Goal: Information Seeking & Learning: Learn about a topic

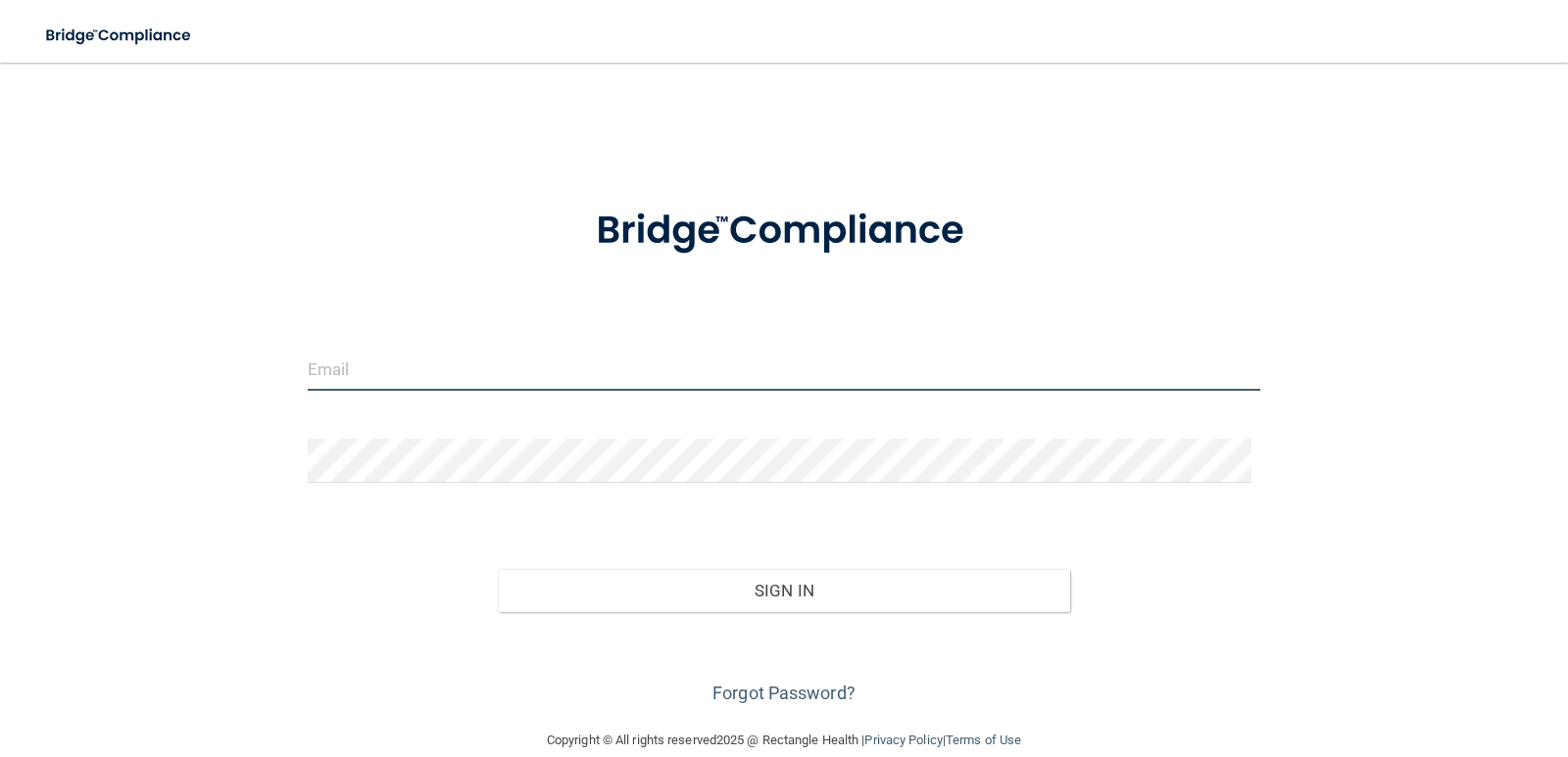
click at [430, 369] on input "email" at bounding box center [785, 368] width 953 height 44
type input "[PERSON_NAME][EMAIL_ADDRESS][DOMAIN_NAME]"
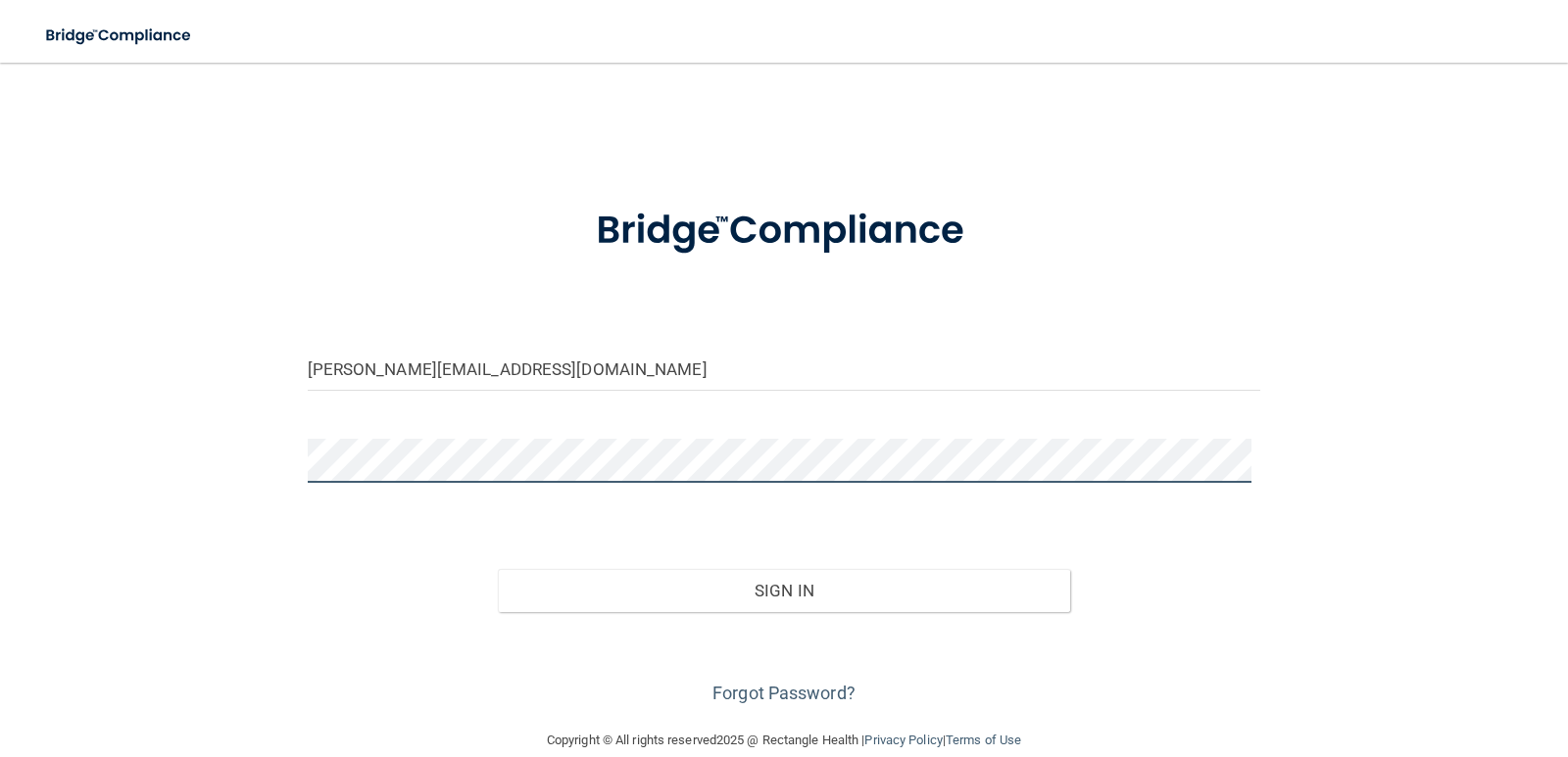
click at [498, 569] on button "Sign In" at bounding box center [784, 591] width 572 height 43
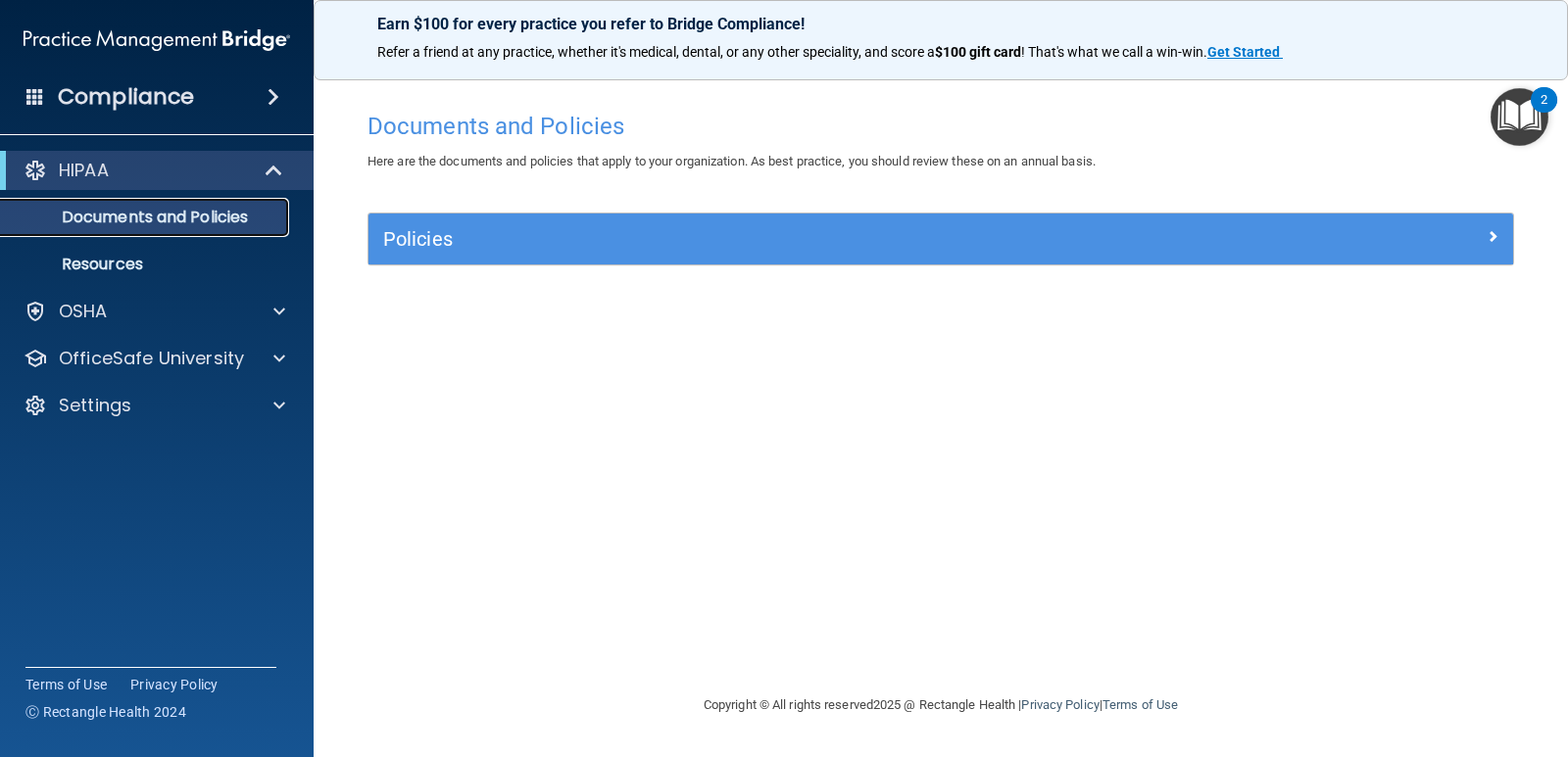
click at [215, 216] on p "Documents and Policies" at bounding box center [147, 218] width 268 height 20
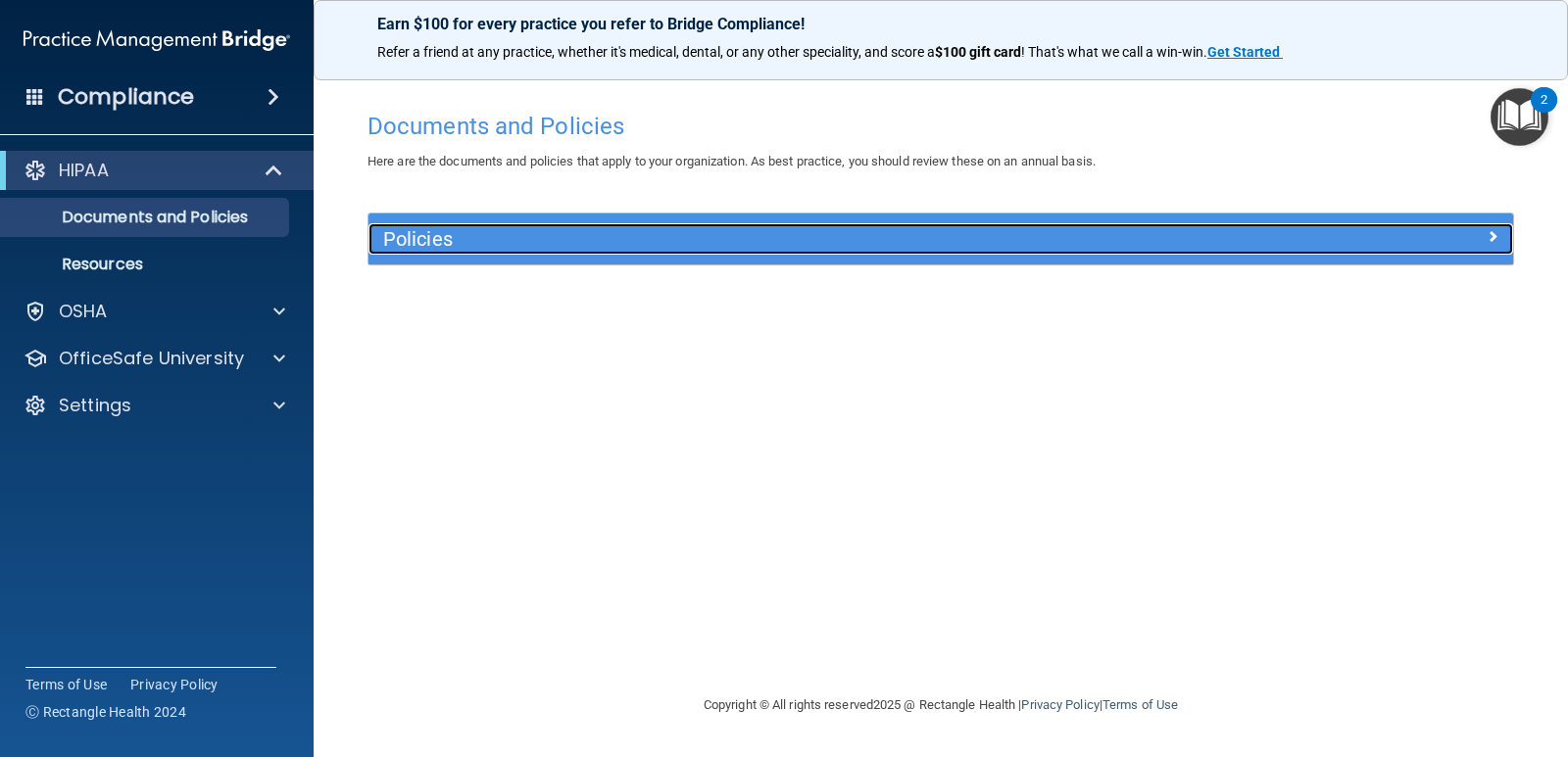
click at [444, 243] on h5 "Policies" at bounding box center [798, 239] width 829 height 22
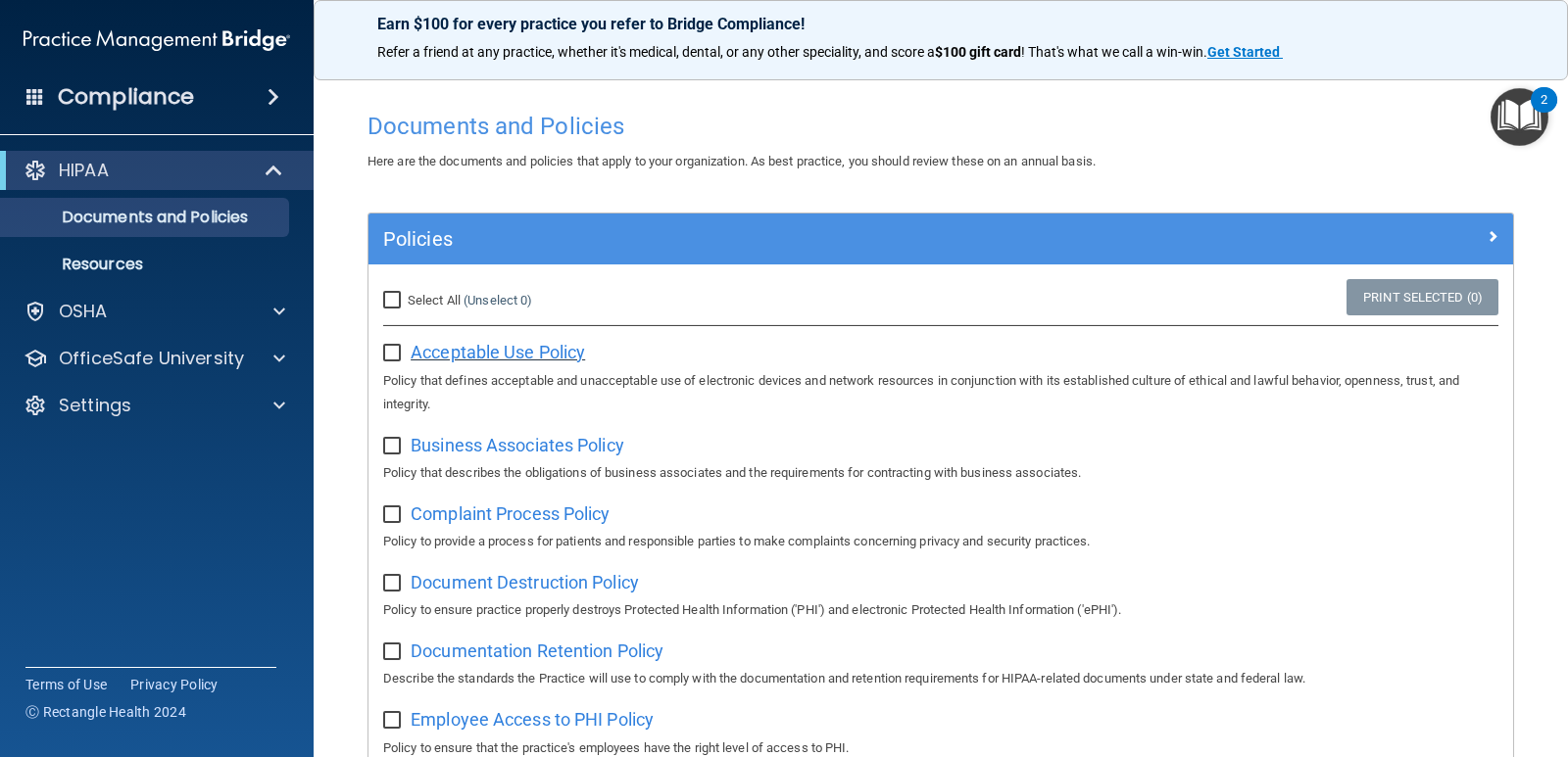
click at [499, 348] on span "Acceptable Use Policy" at bounding box center [497, 351] width 174 height 21
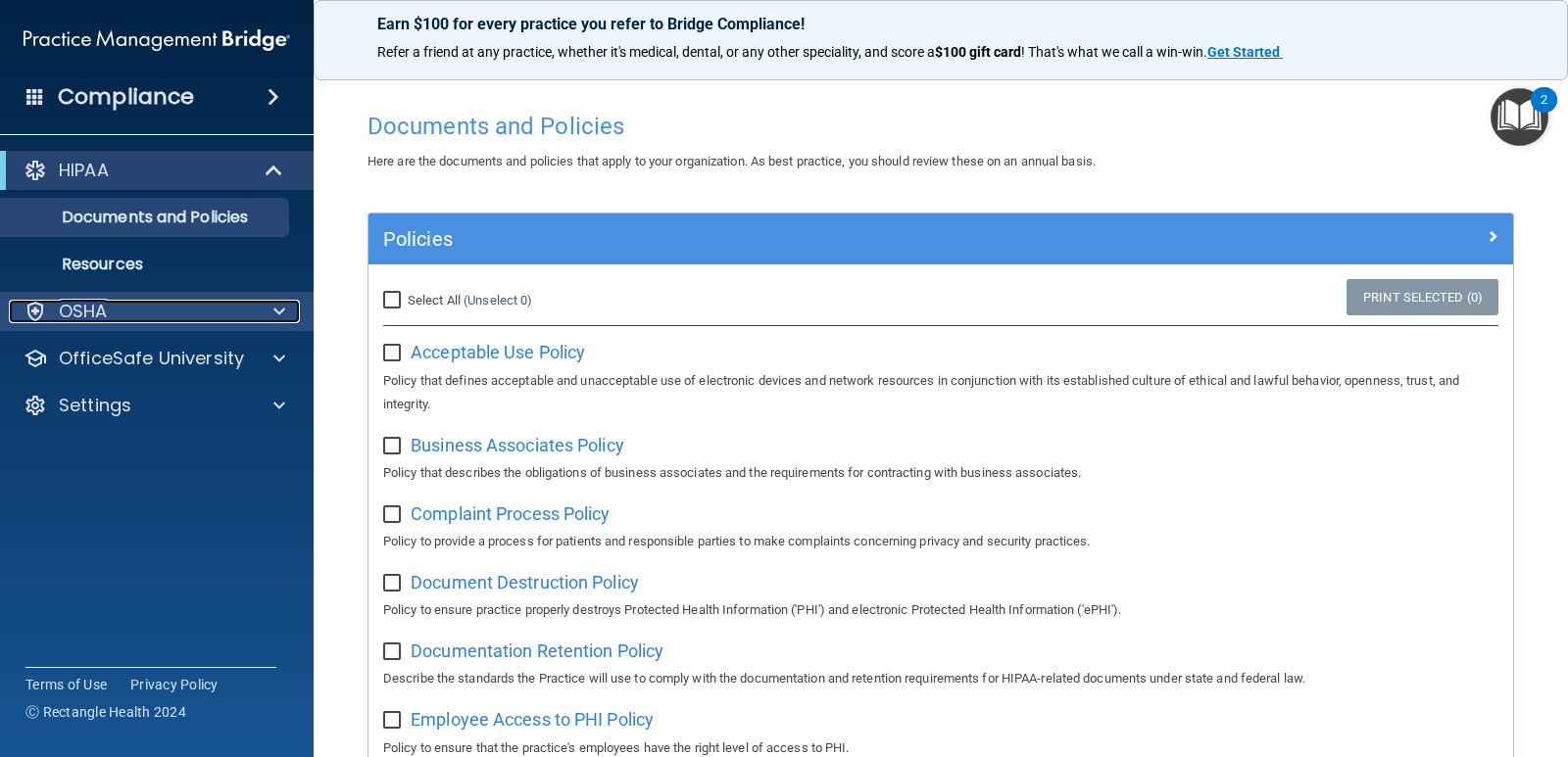
click at [171, 307] on div "OSHA" at bounding box center [130, 312] width 243 height 24
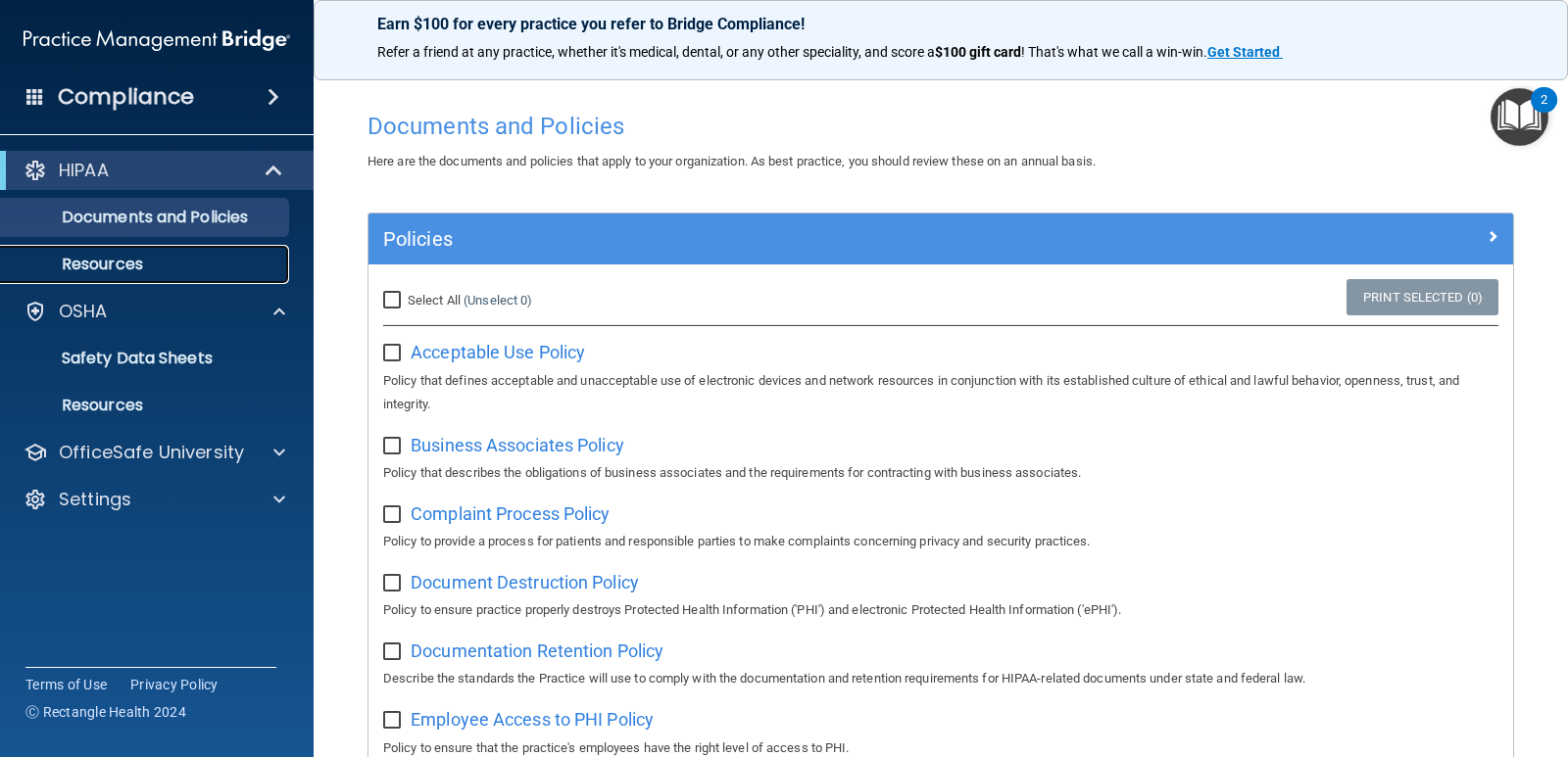
click at [154, 265] on p "Resources" at bounding box center [147, 265] width 268 height 20
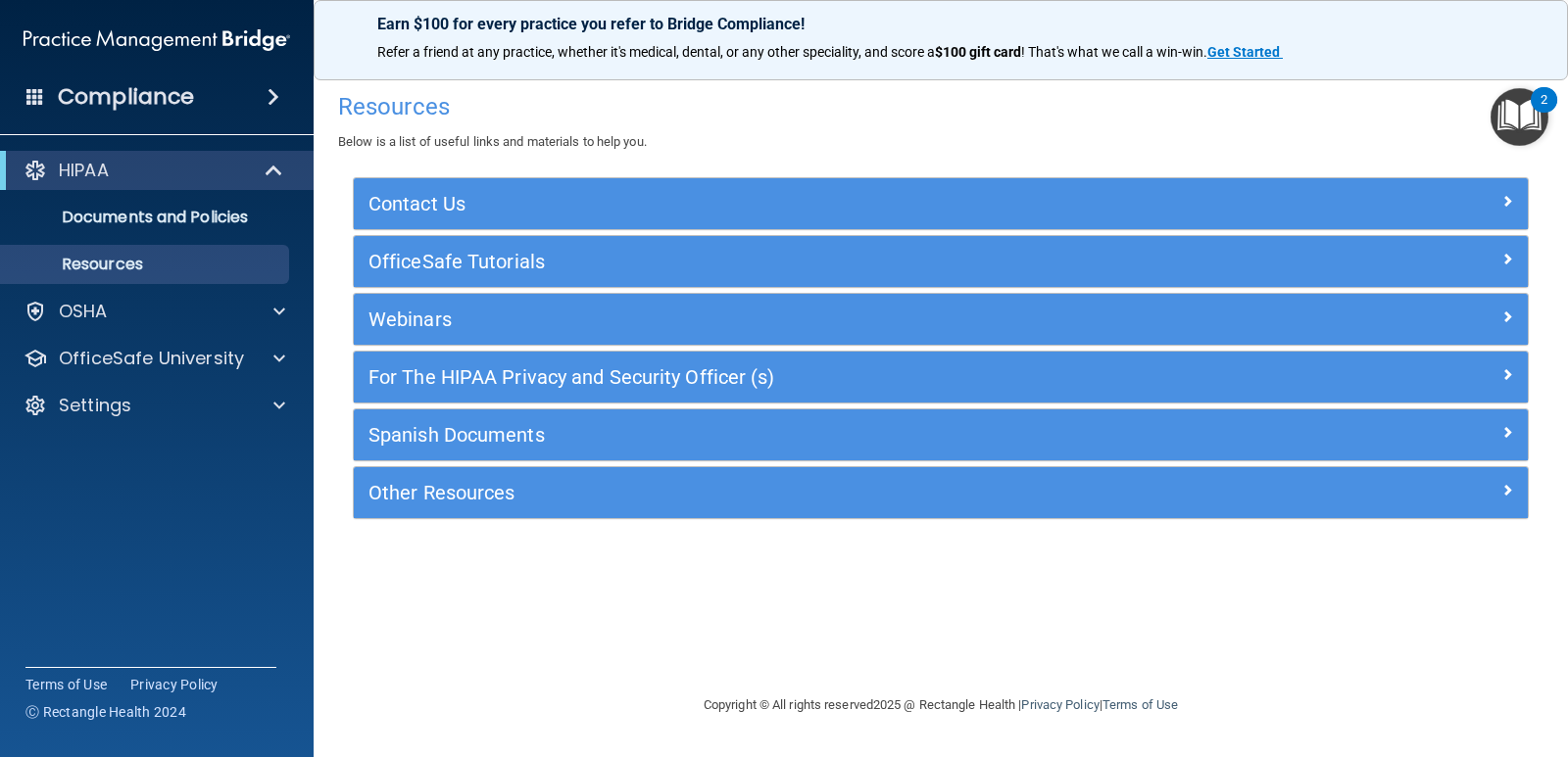
click at [90, 102] on h4 "Compliance" at bounding box center [126, 97] width 136 height 28
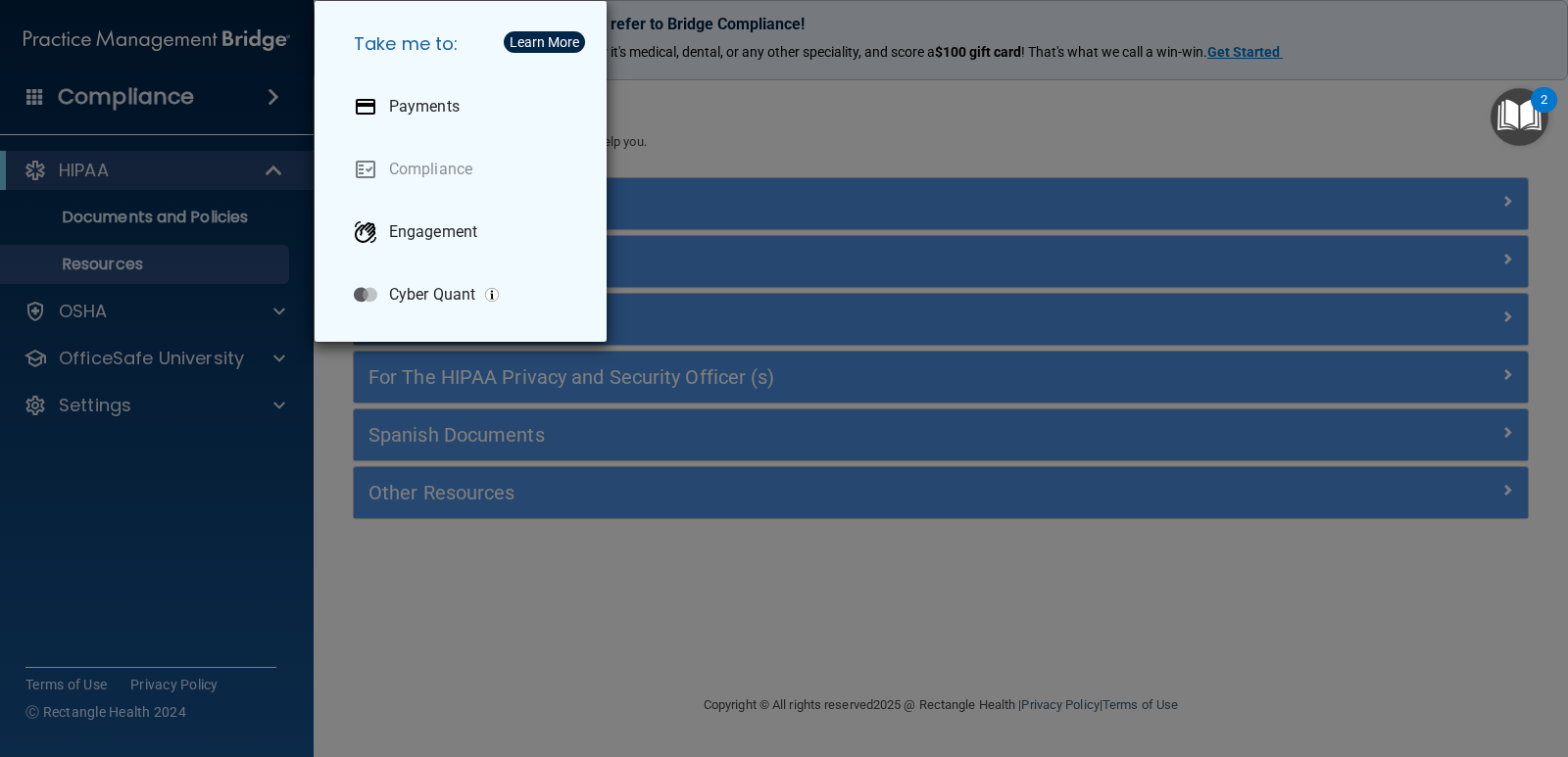
click at [592, 599] on div "Take me to: Payments Compliance Engagement Cyber Quant" at bounding box center [784, 378] width 1568 height 757
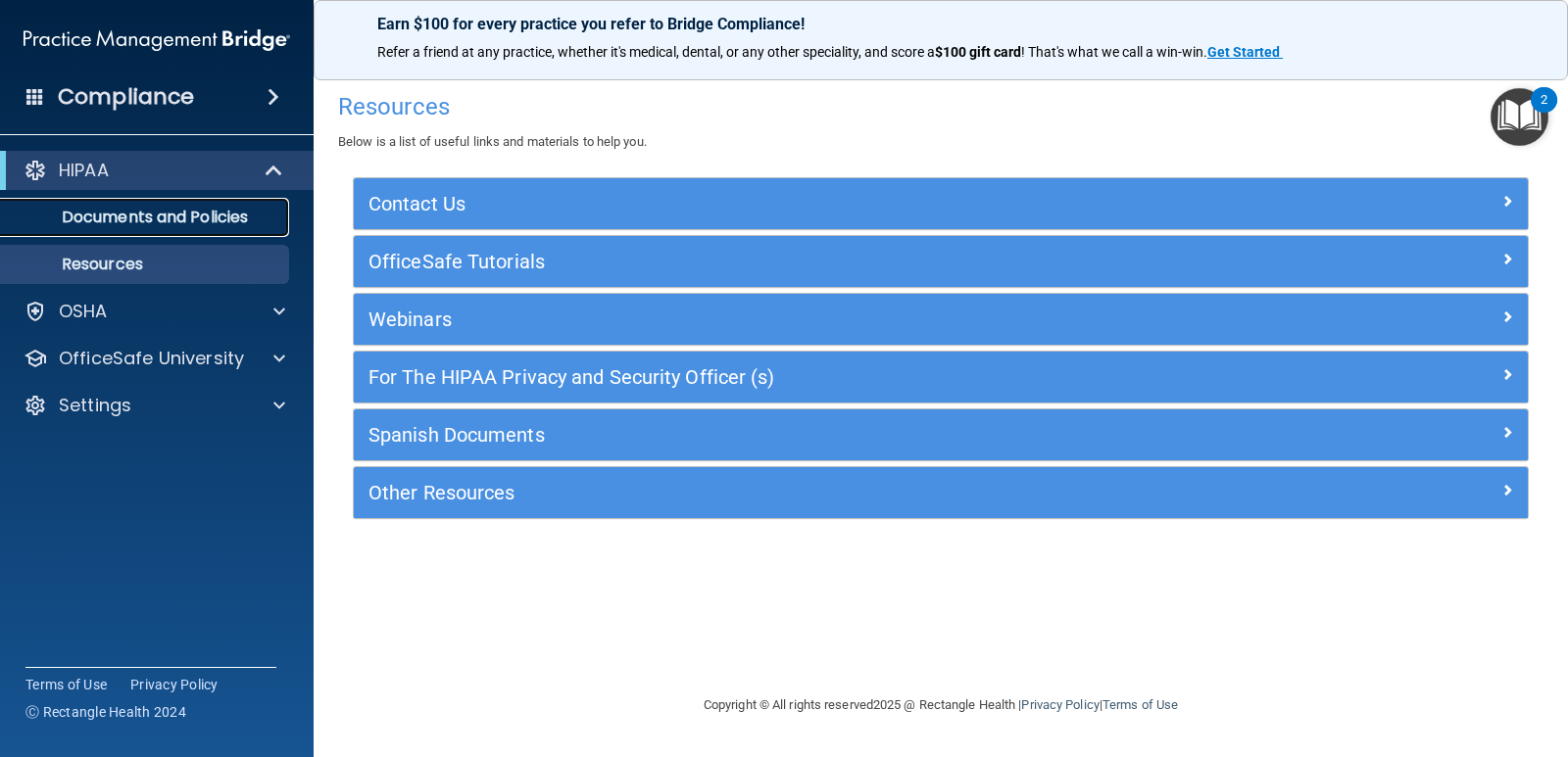
click at [125, 212] on p "Documents and Policies" at bounding box center [147, 218] width 268 height 20
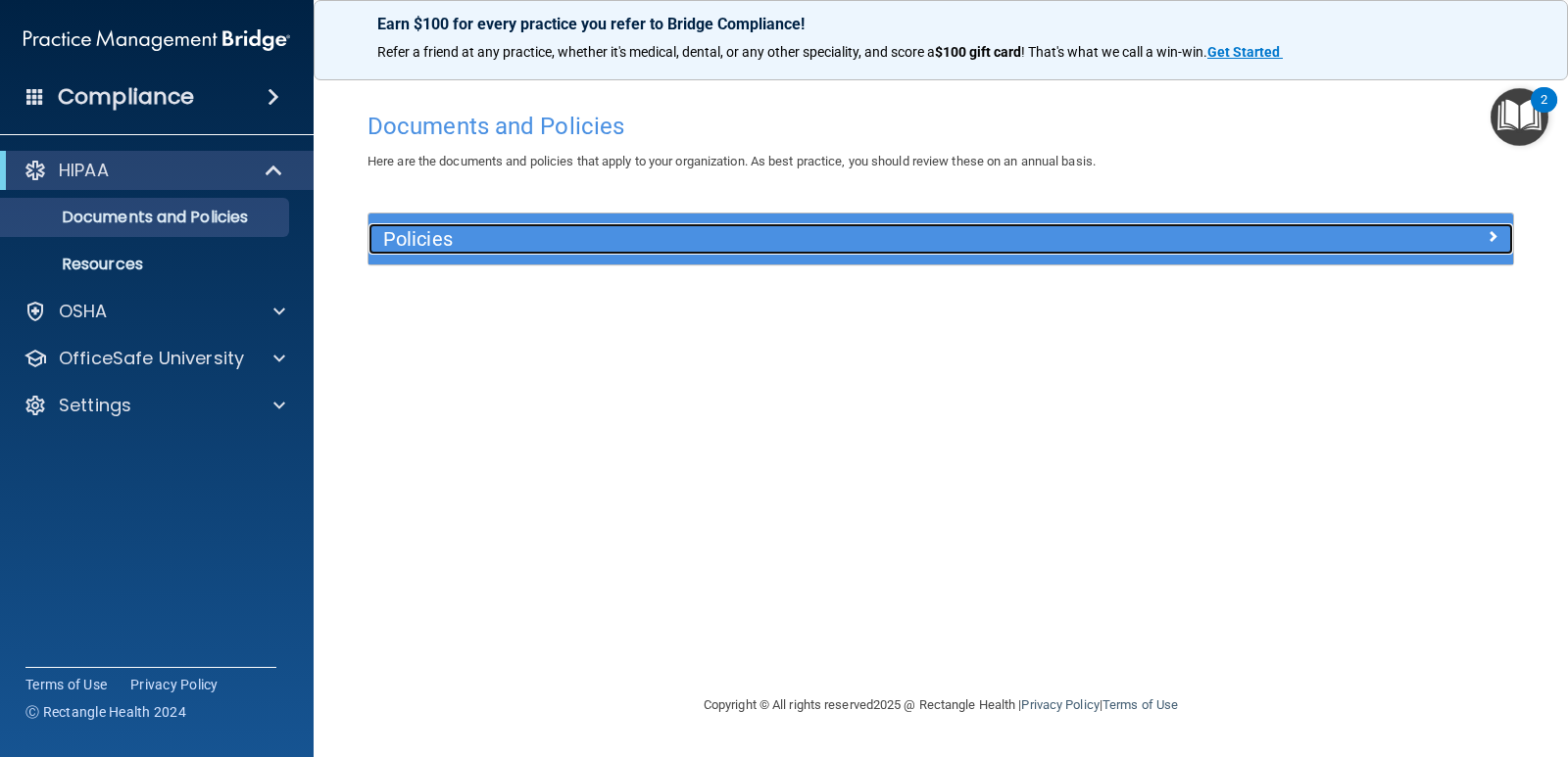
click at [489, 234] on h5 "Policies" at bounding box center [798, 239] width 829 height 22
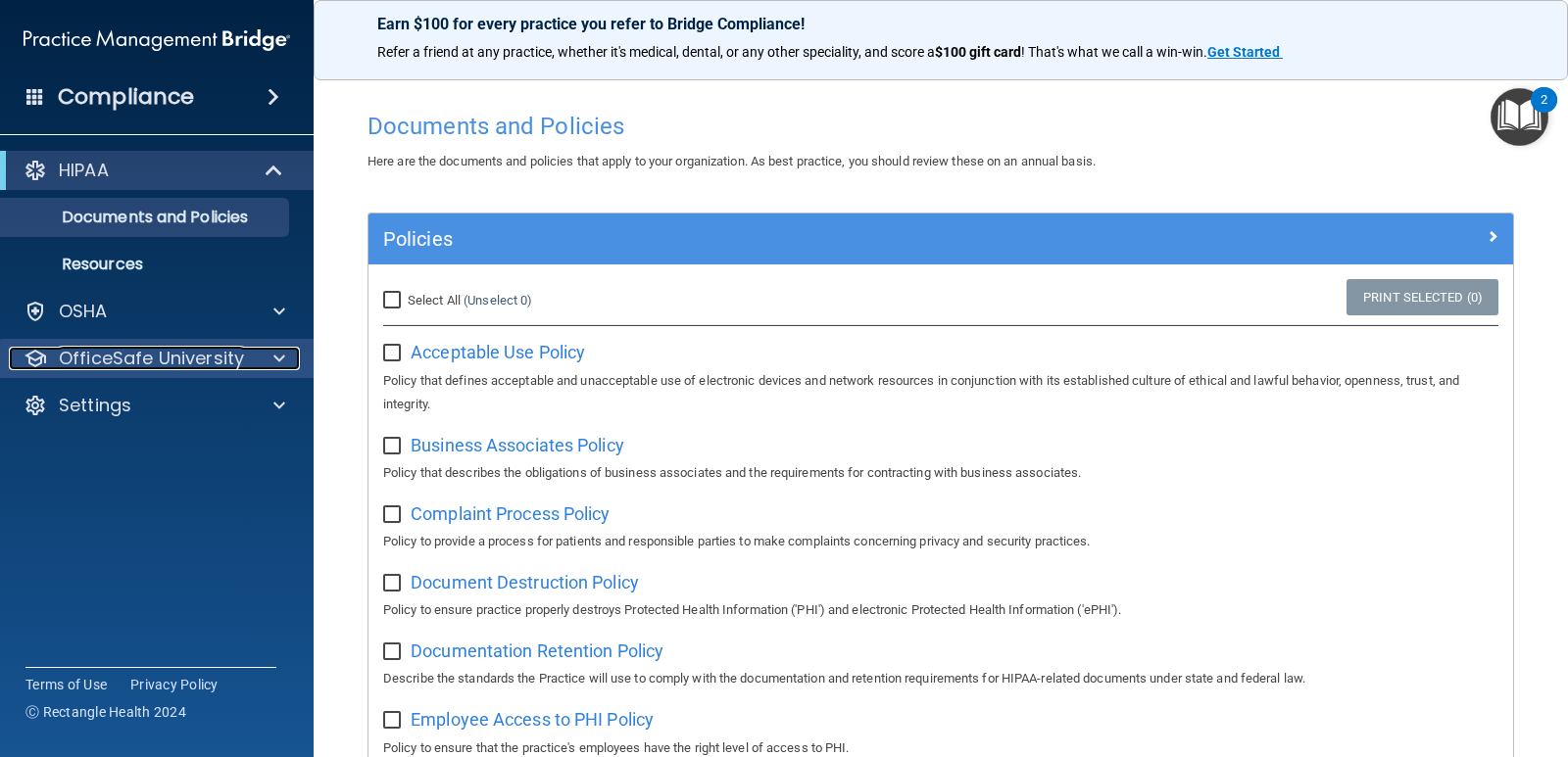
click at [226, 367] on p "OfficeSafe University" at bounding box center [152, 358] width 185 height 24
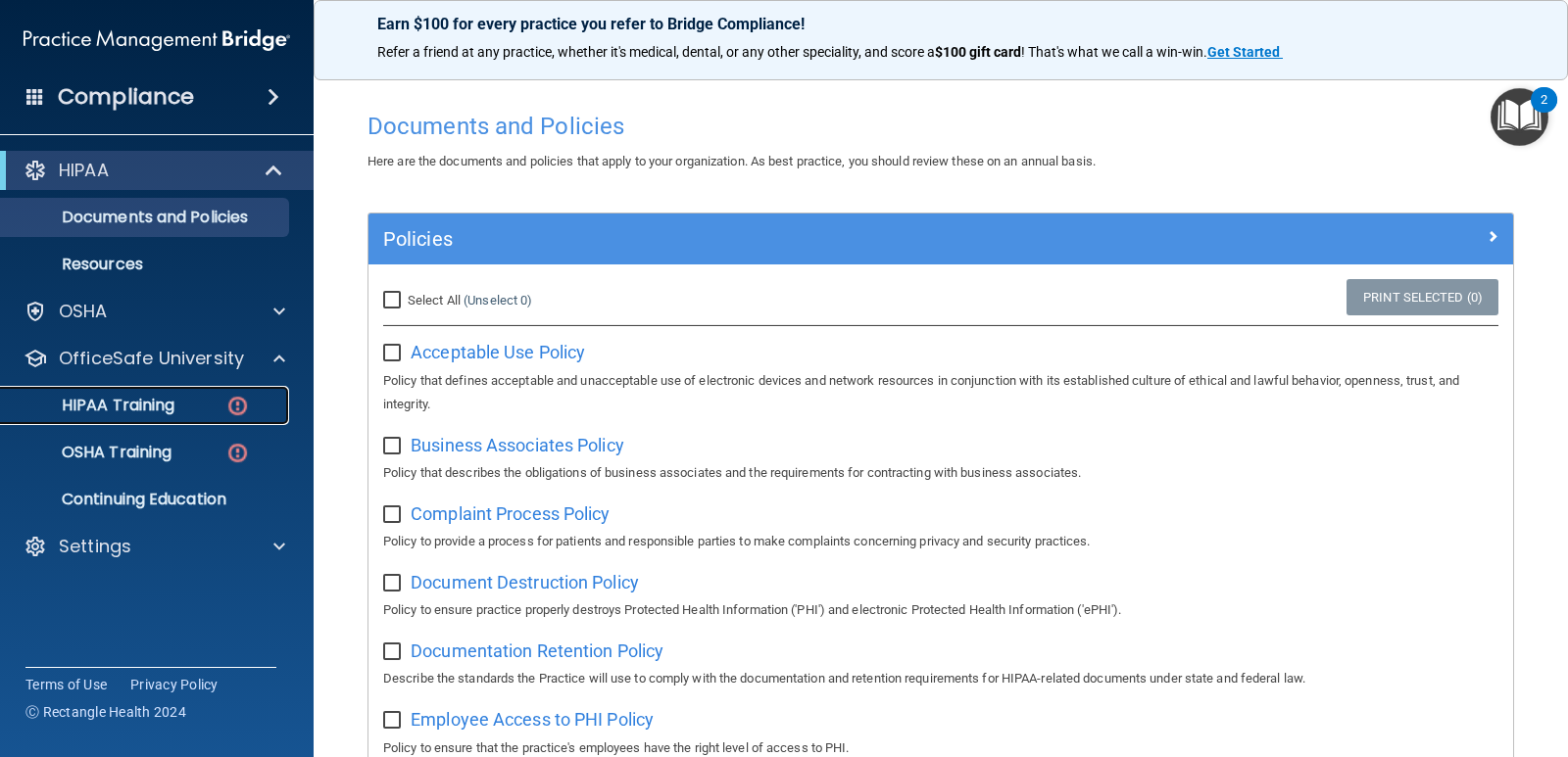
click at [163, 402] on p "HIPAA Training" at bounding box center [94, 406] width 162 height 20
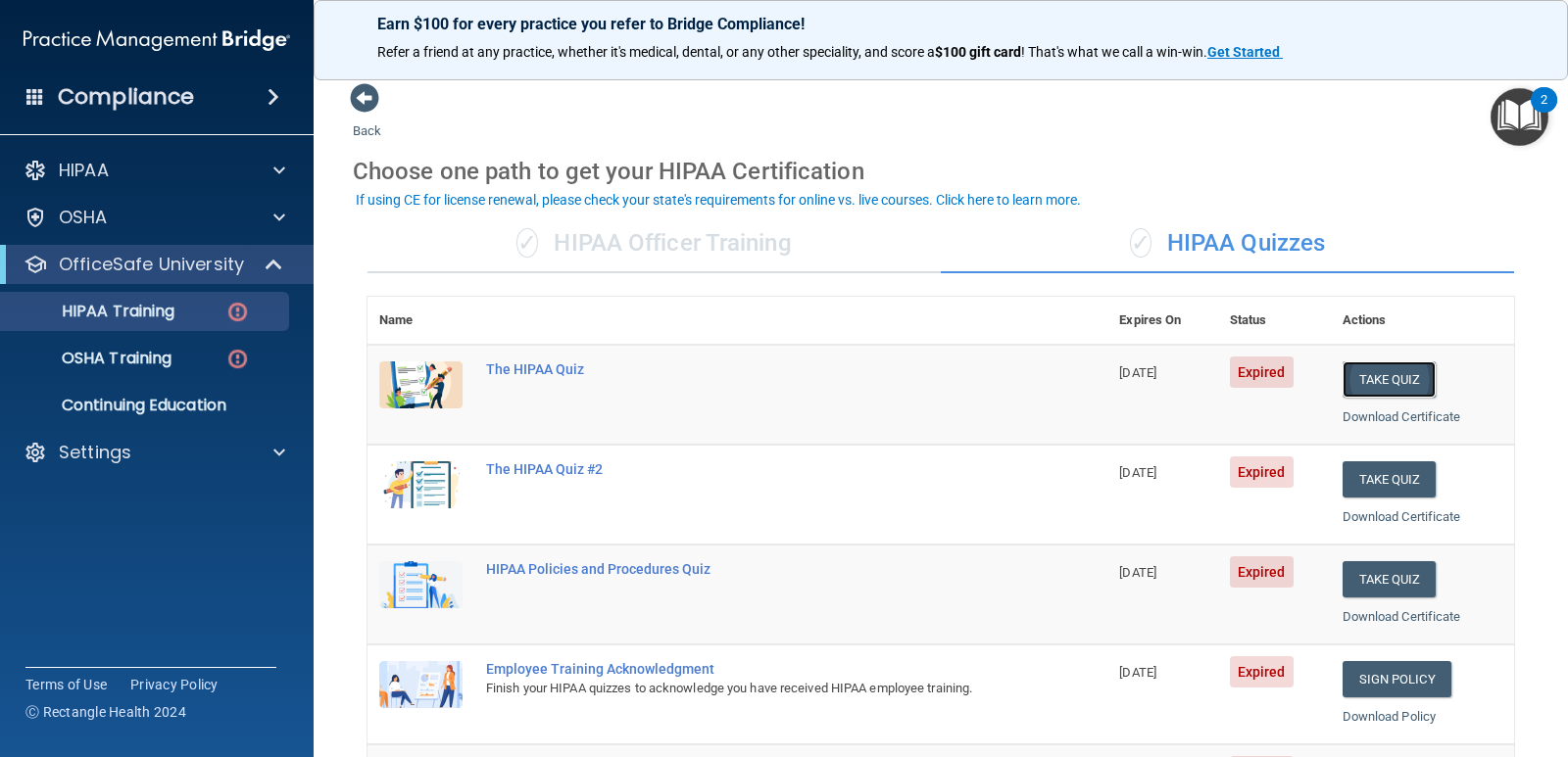
click at [1379, 379] on button "Take Quiz" at bounding box center [1391, 379] width 95 height 36
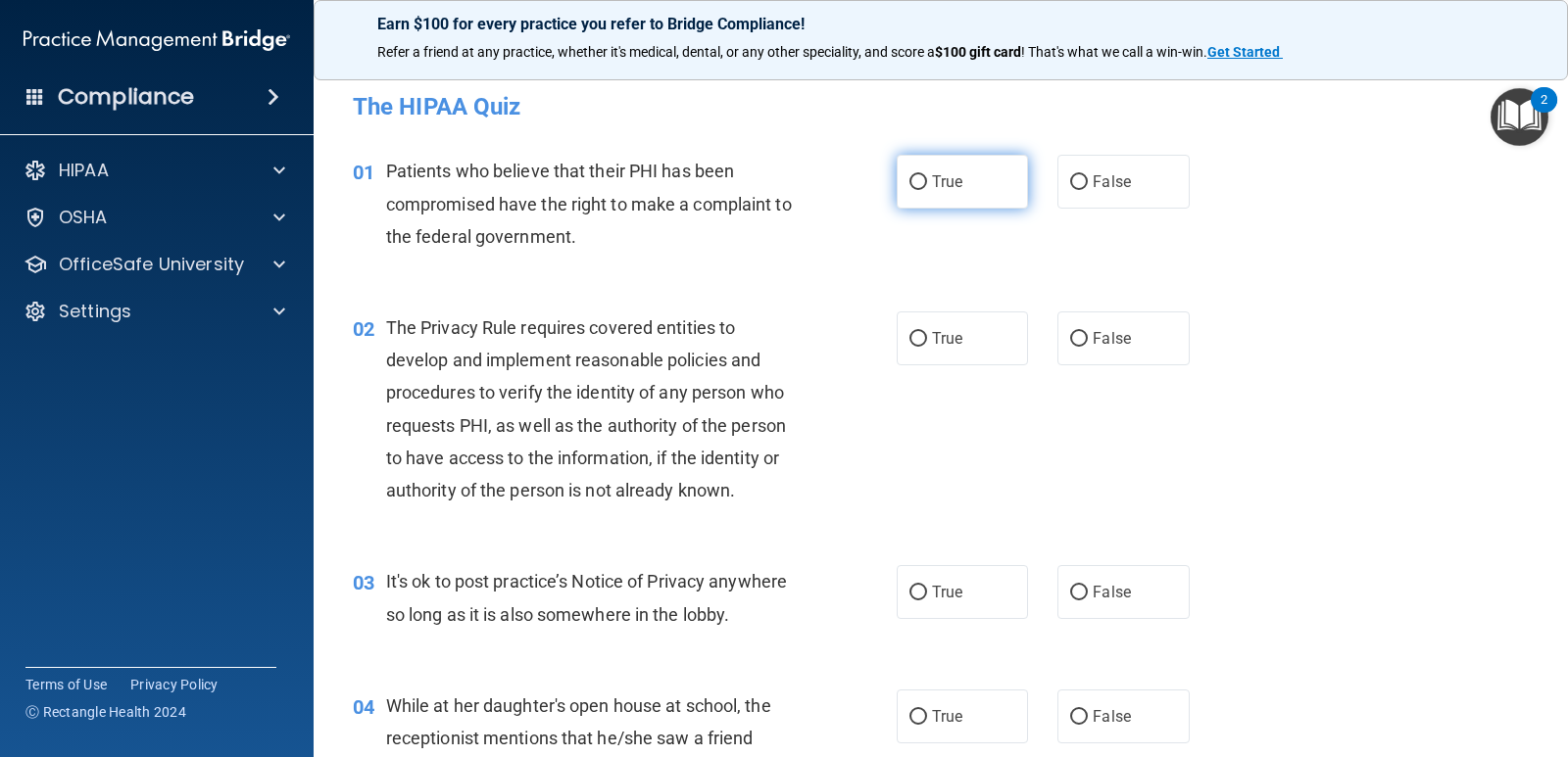
click at [913, 177] on input "True" at bounding box center [919, 182] width 18 height 15
radio input "true"
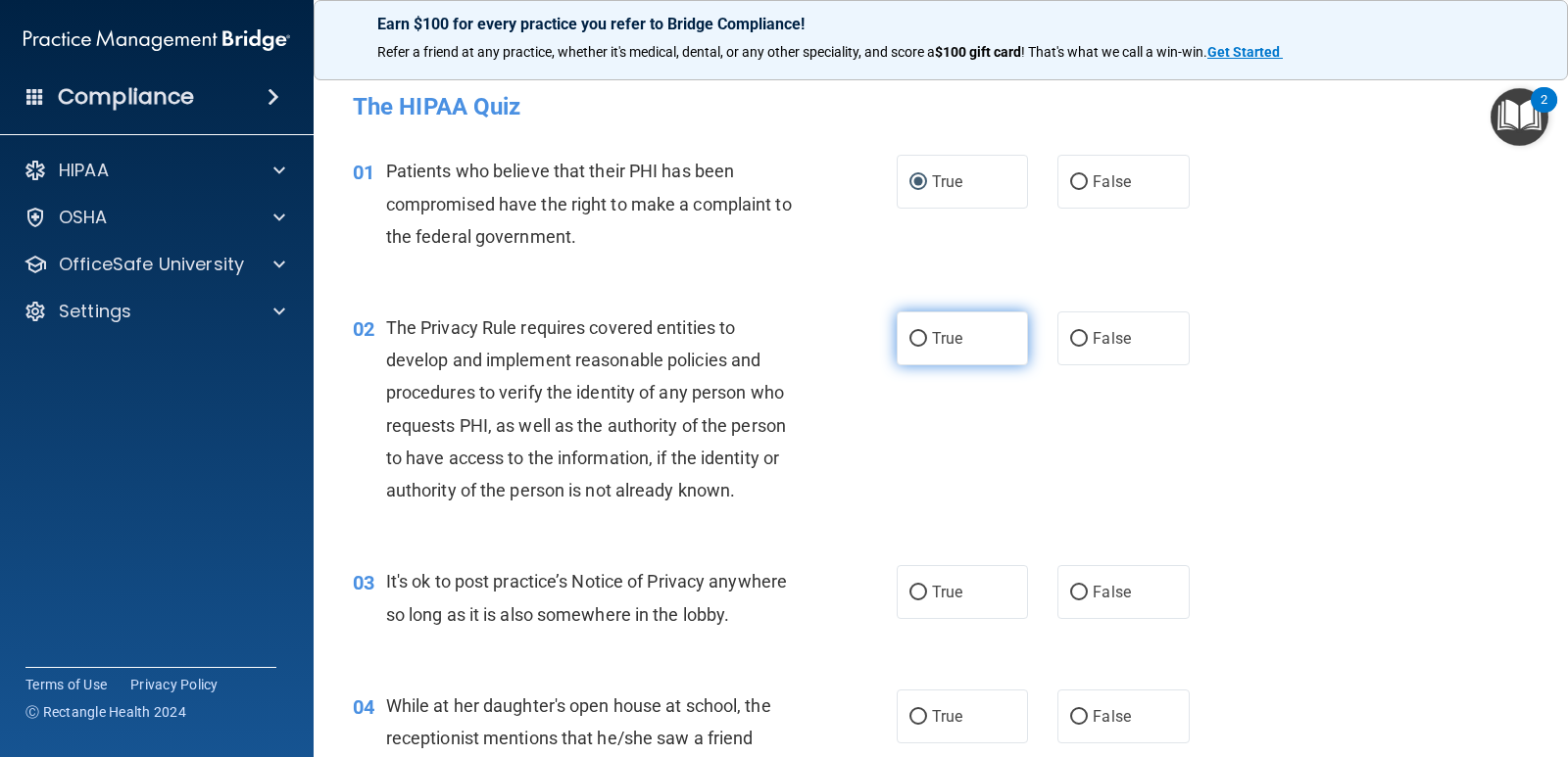
click at [917, 338] on input "True" at bounding box center [919, 339] width 18 height 15
radio input "true"
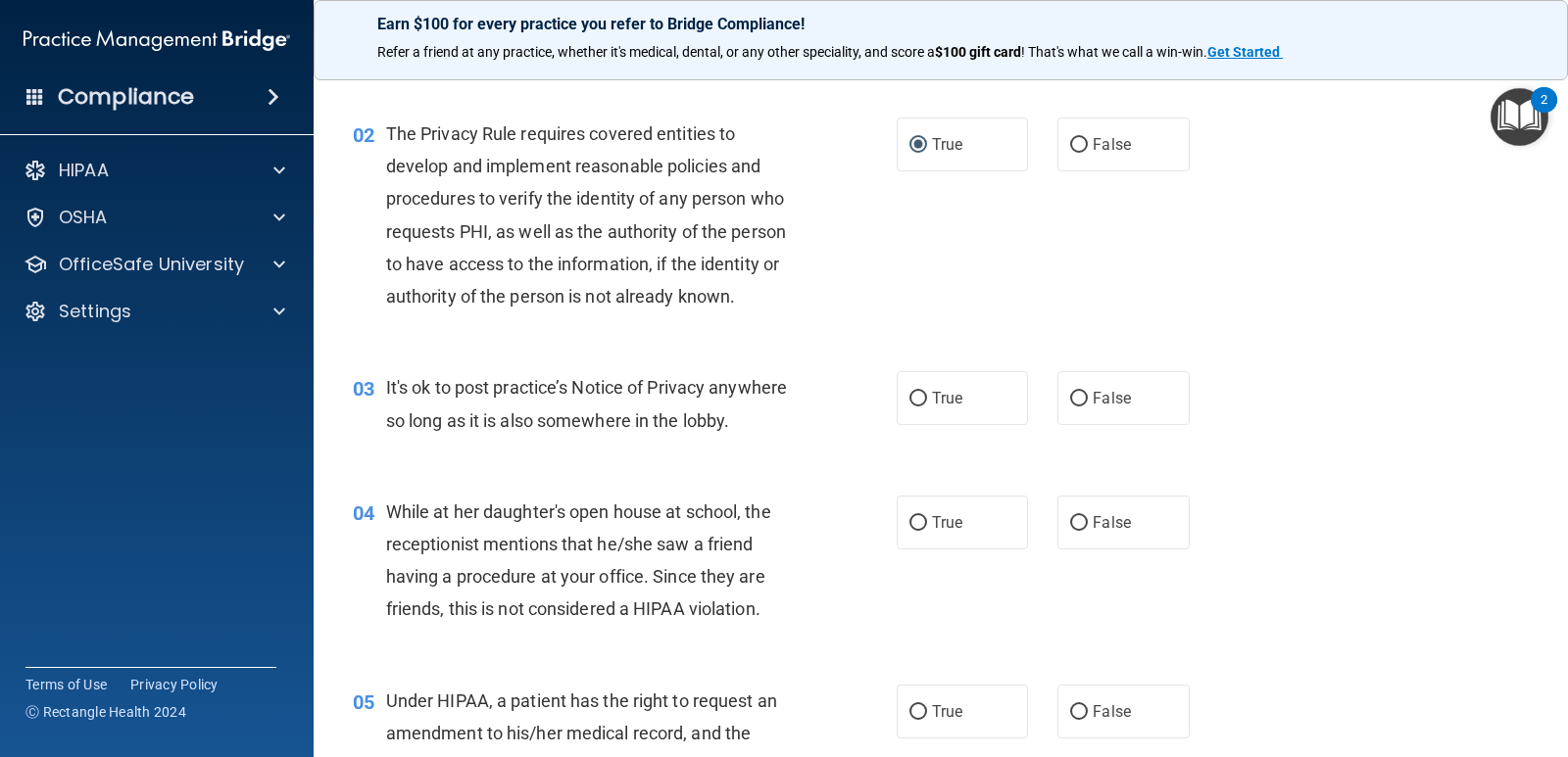
scroll to position [196, 0]
click at [1073, 397] on input "False" at bounding box center [1079, 397] width 18 height 15
radio input "true"
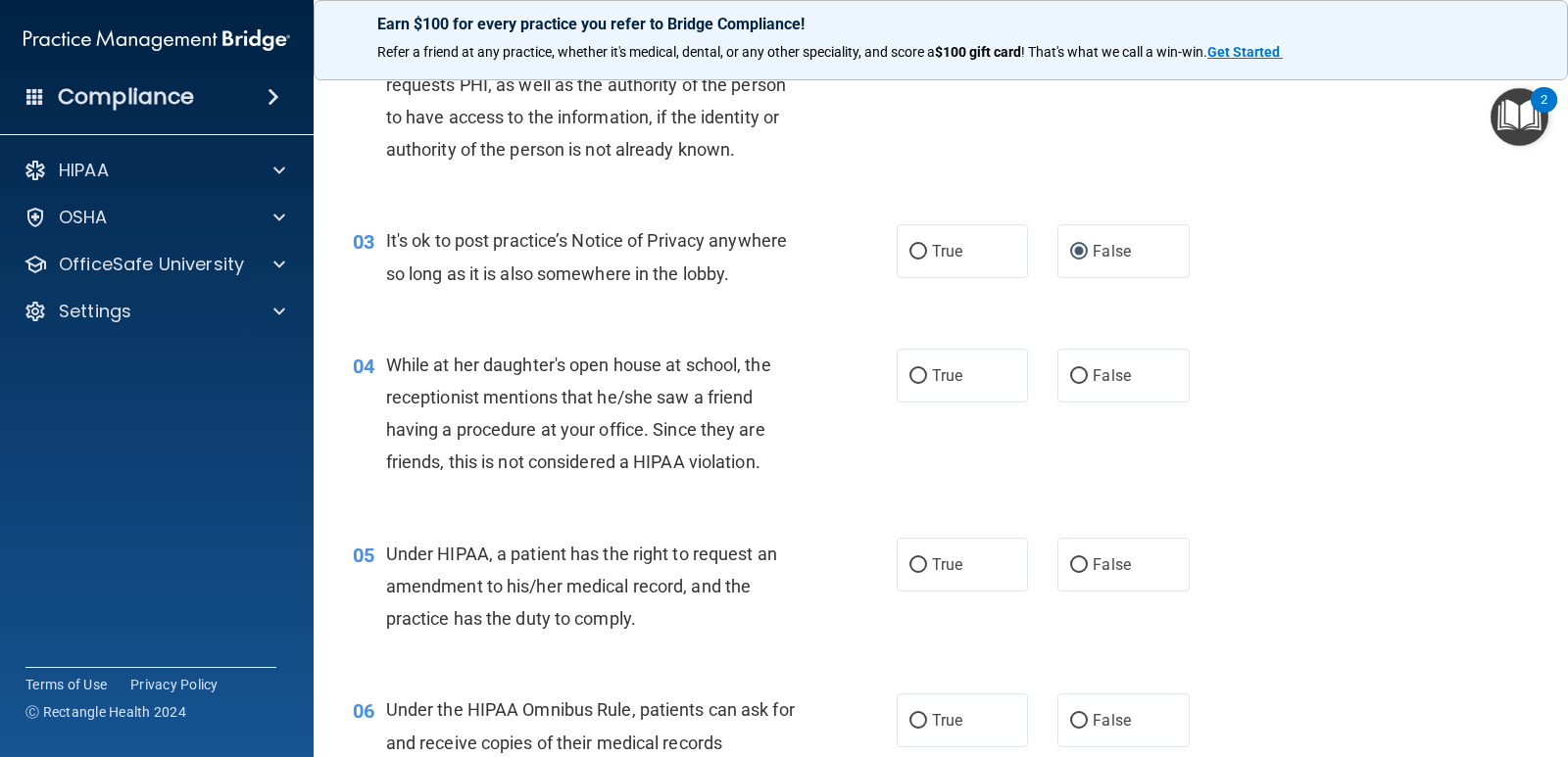
scroll to position [392, 0]
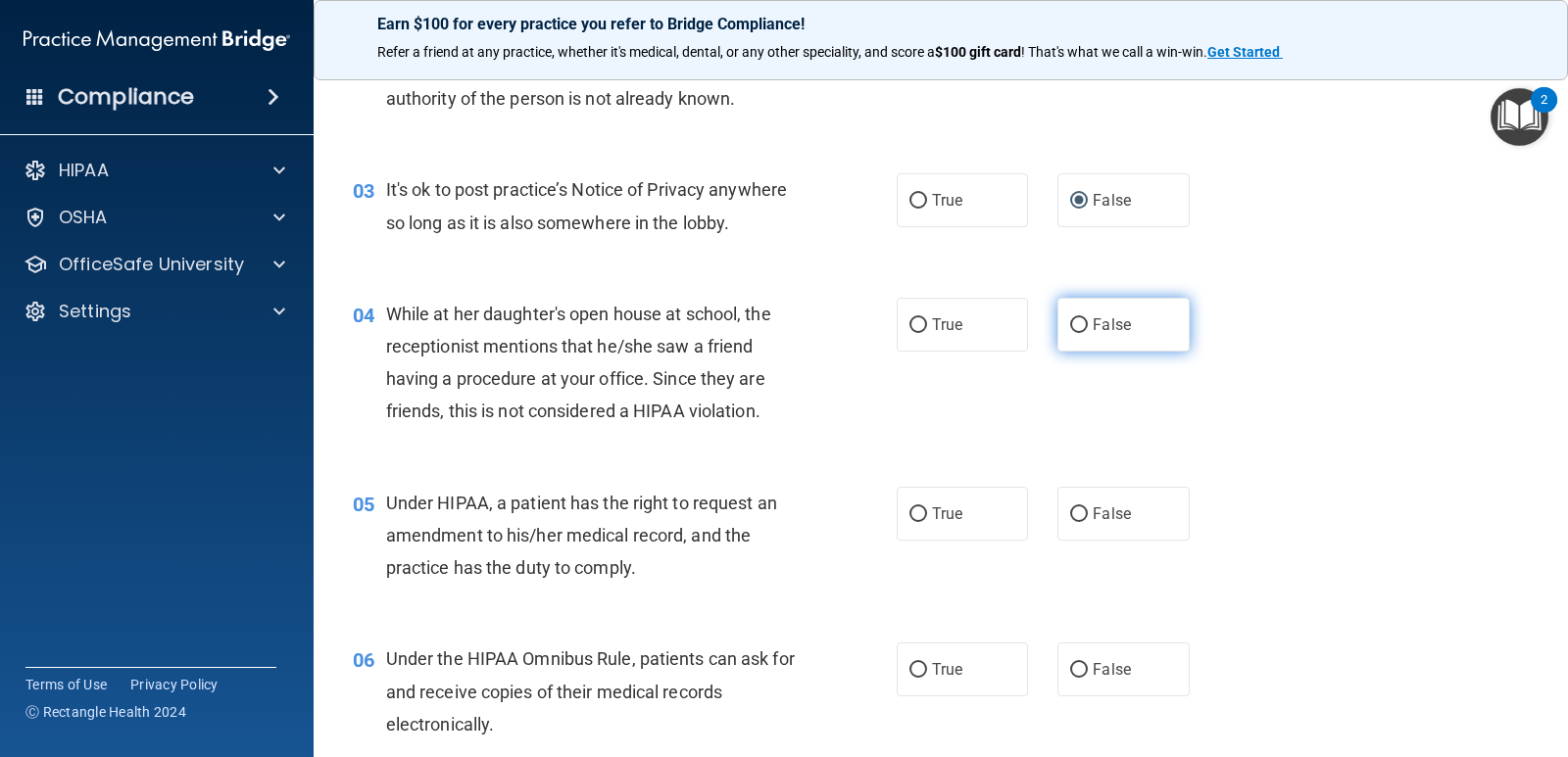
click at [1073, 328] on input "False" at bounding box center [1079, 325] width 18 height 15
radio input "true"
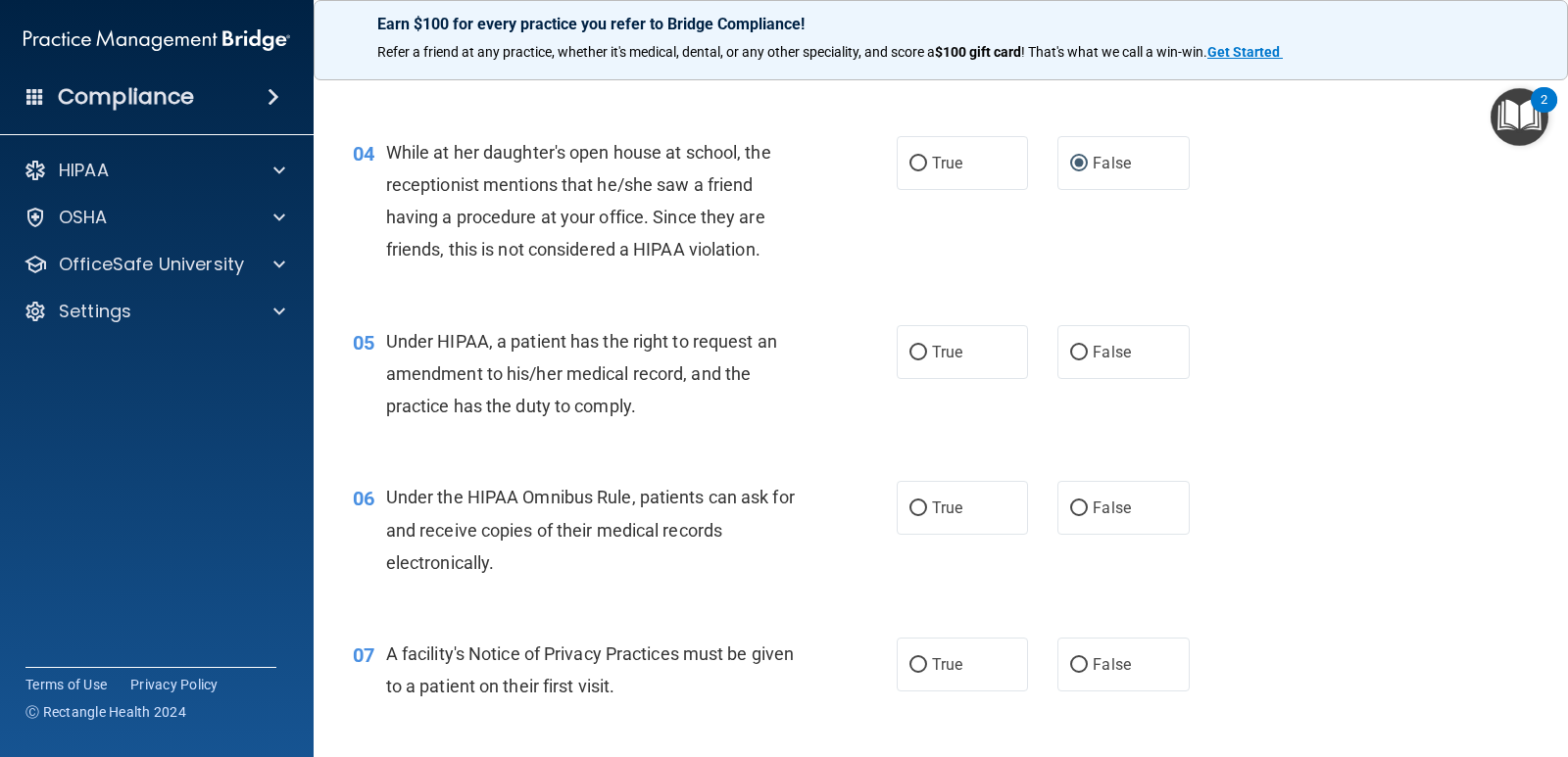
scroll to position [588, 0]
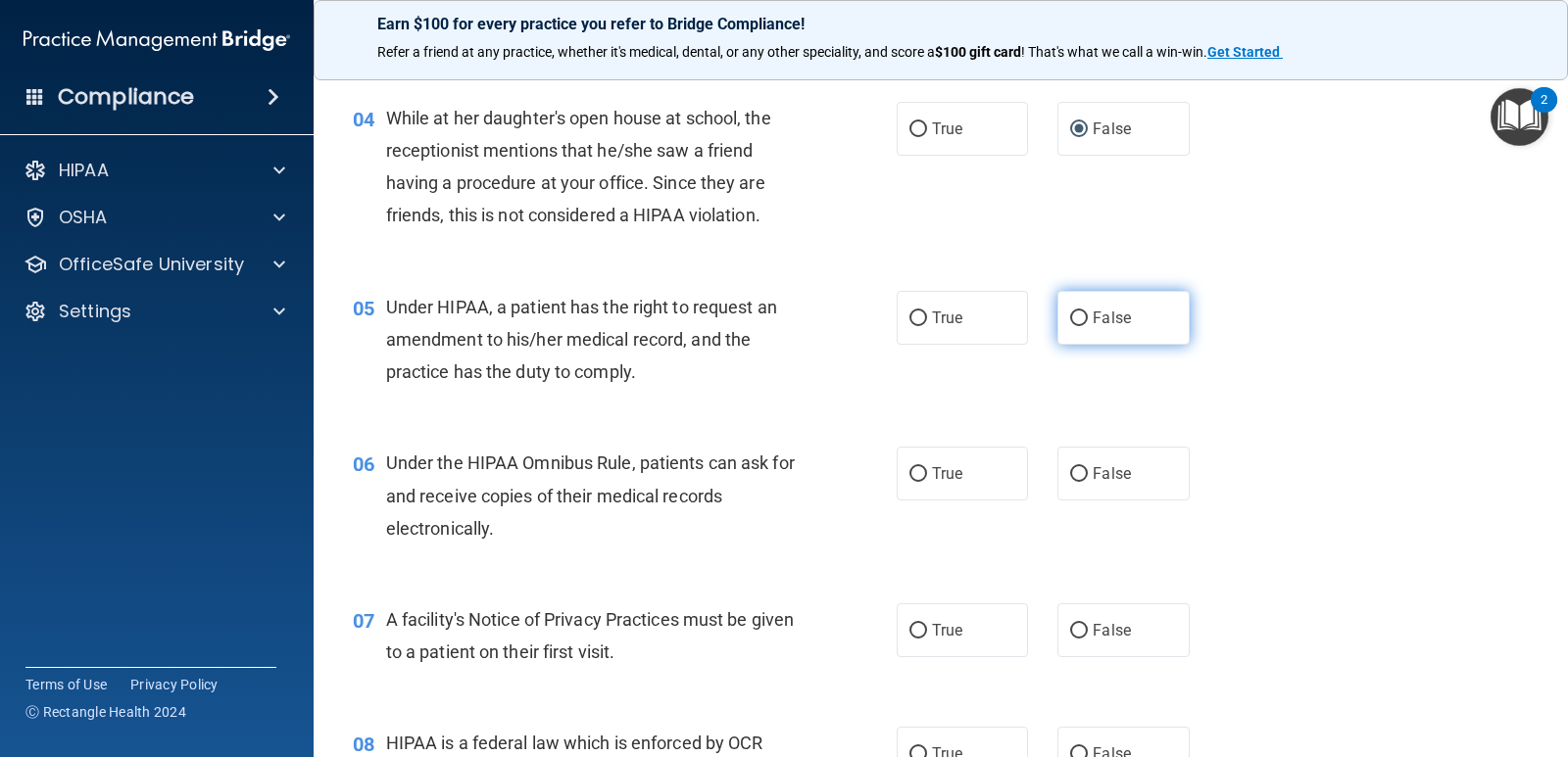
click at [1072, 316] on input "False" at bounding box center [1079, 319] width 18 height 15
radio input "true"
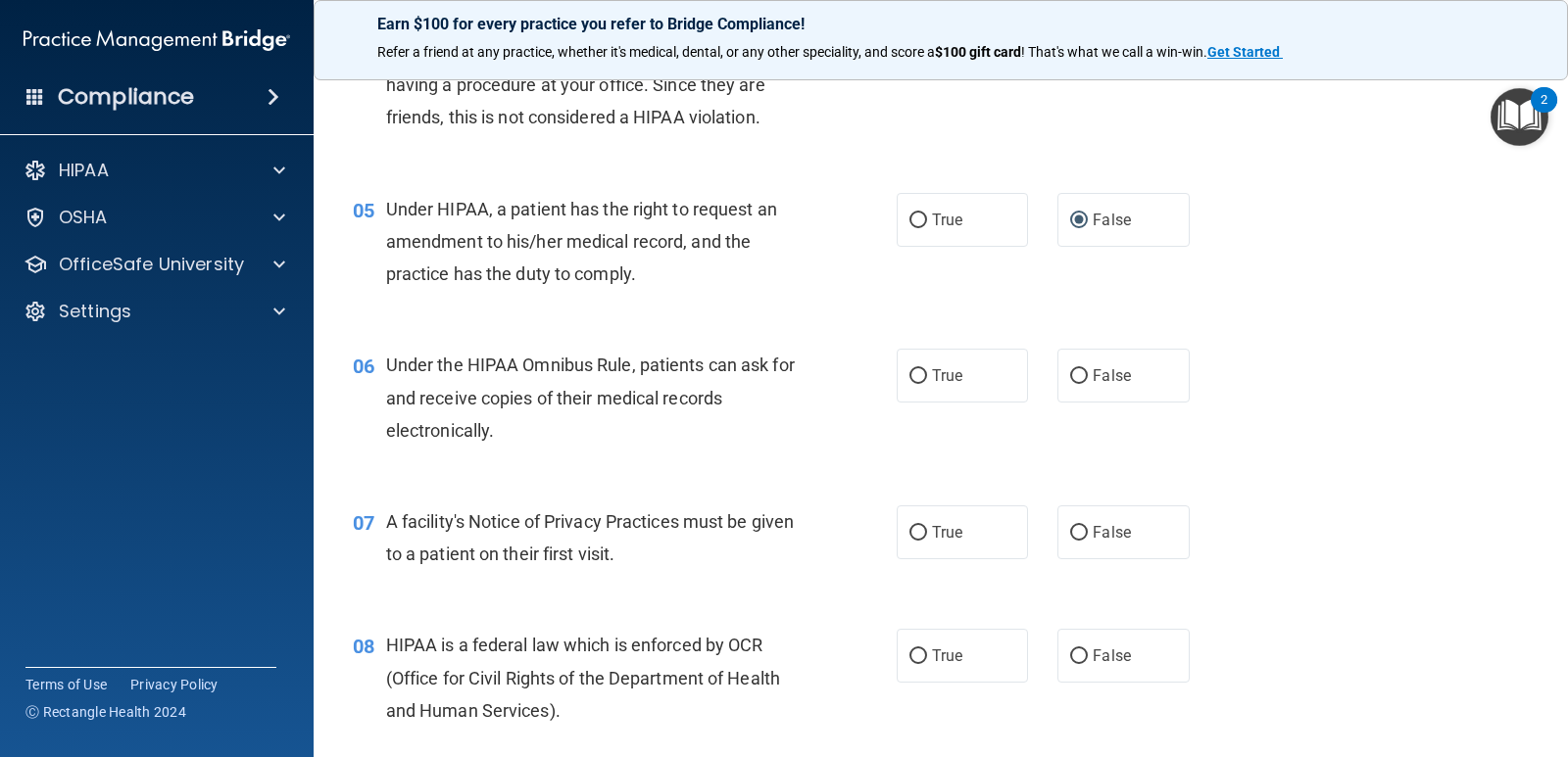
scroll to position [784, 0]
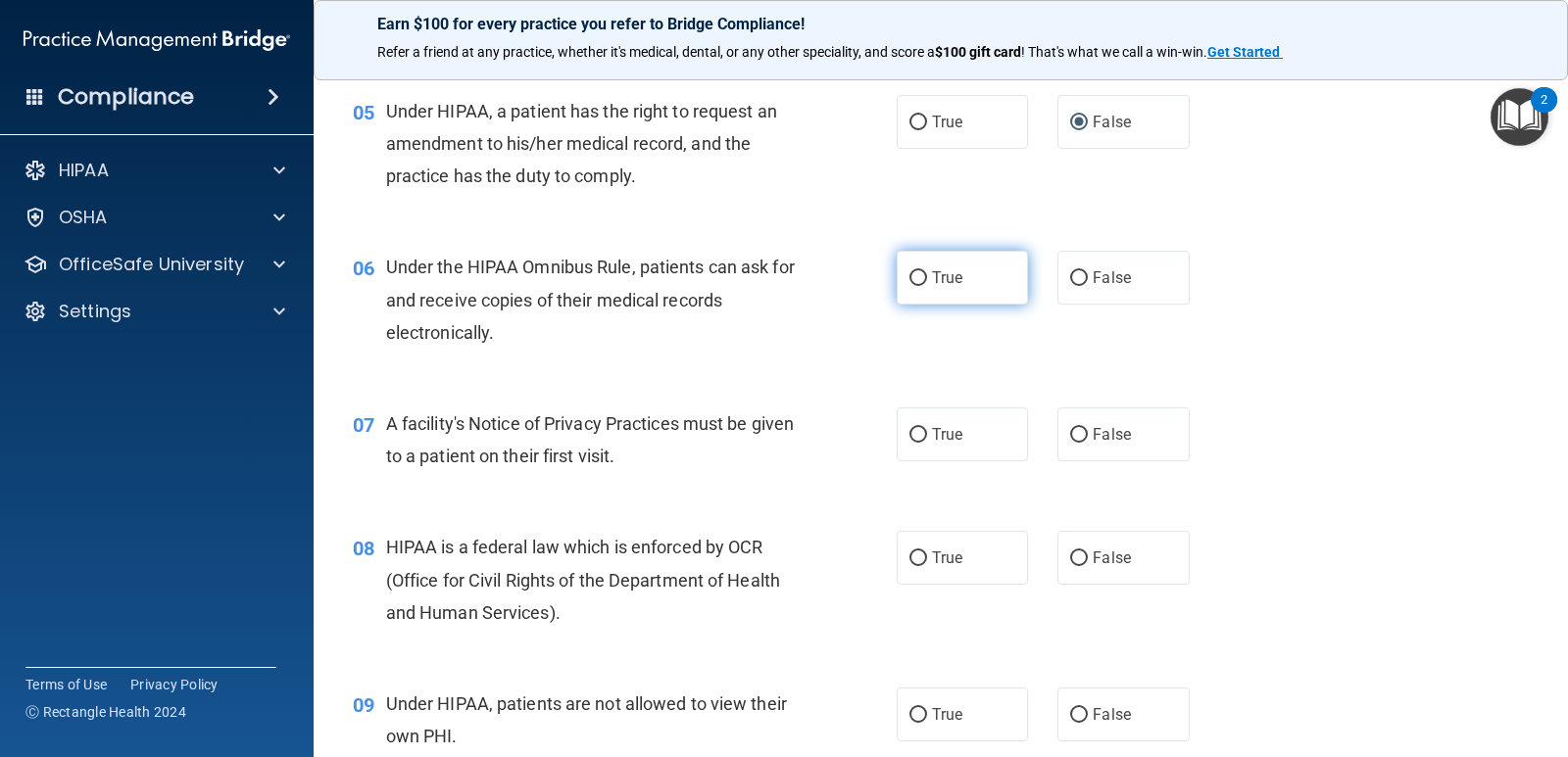
click at [911, 277] on input "True" at bounding box center [919, 279] width 18 height 15
radio input "true"
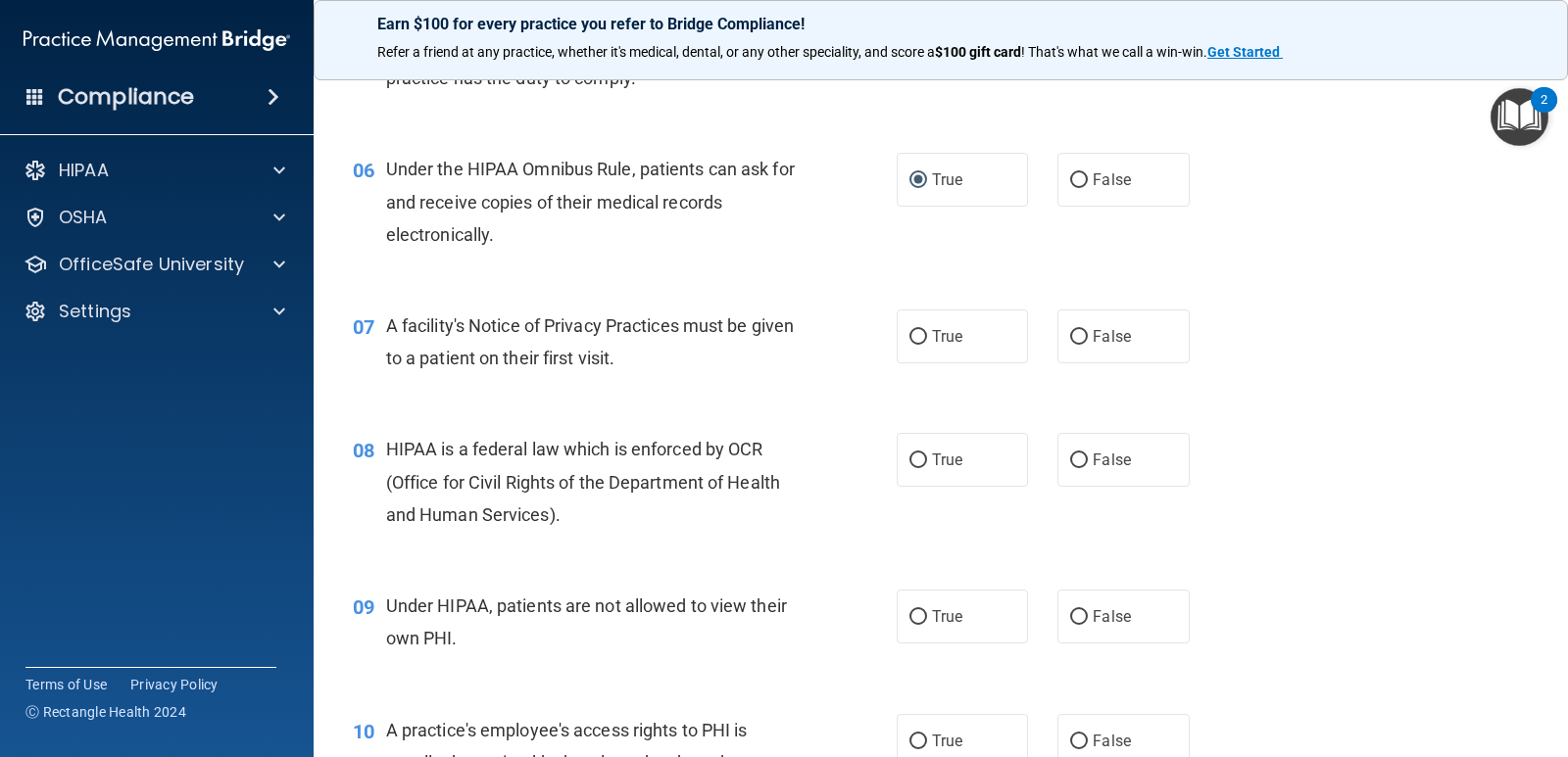
scroll to position [979, 0]
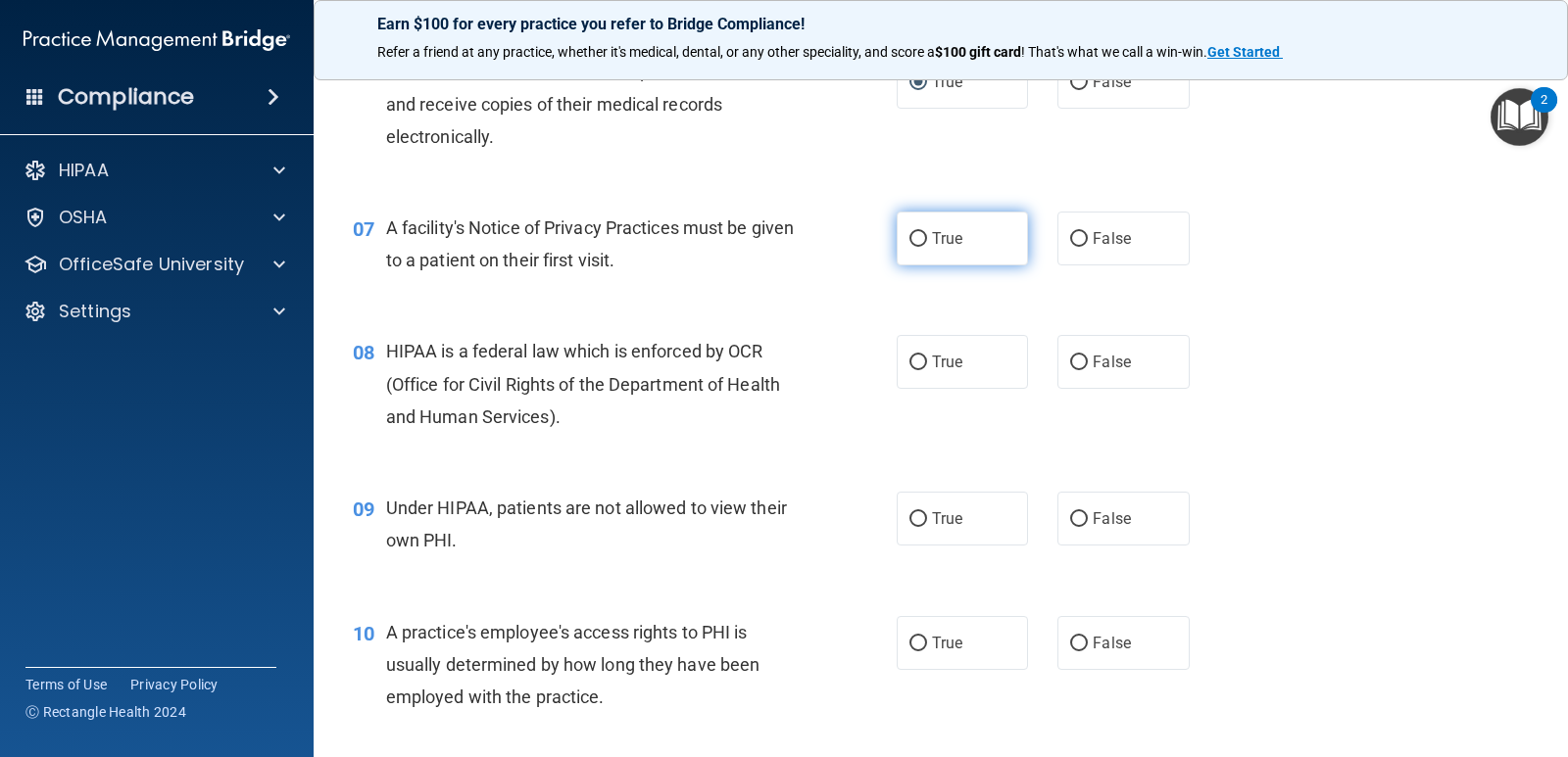
click at [918, 242] on input "True" at bounding box center [919, 239] width 18 height 15
radio input "true"
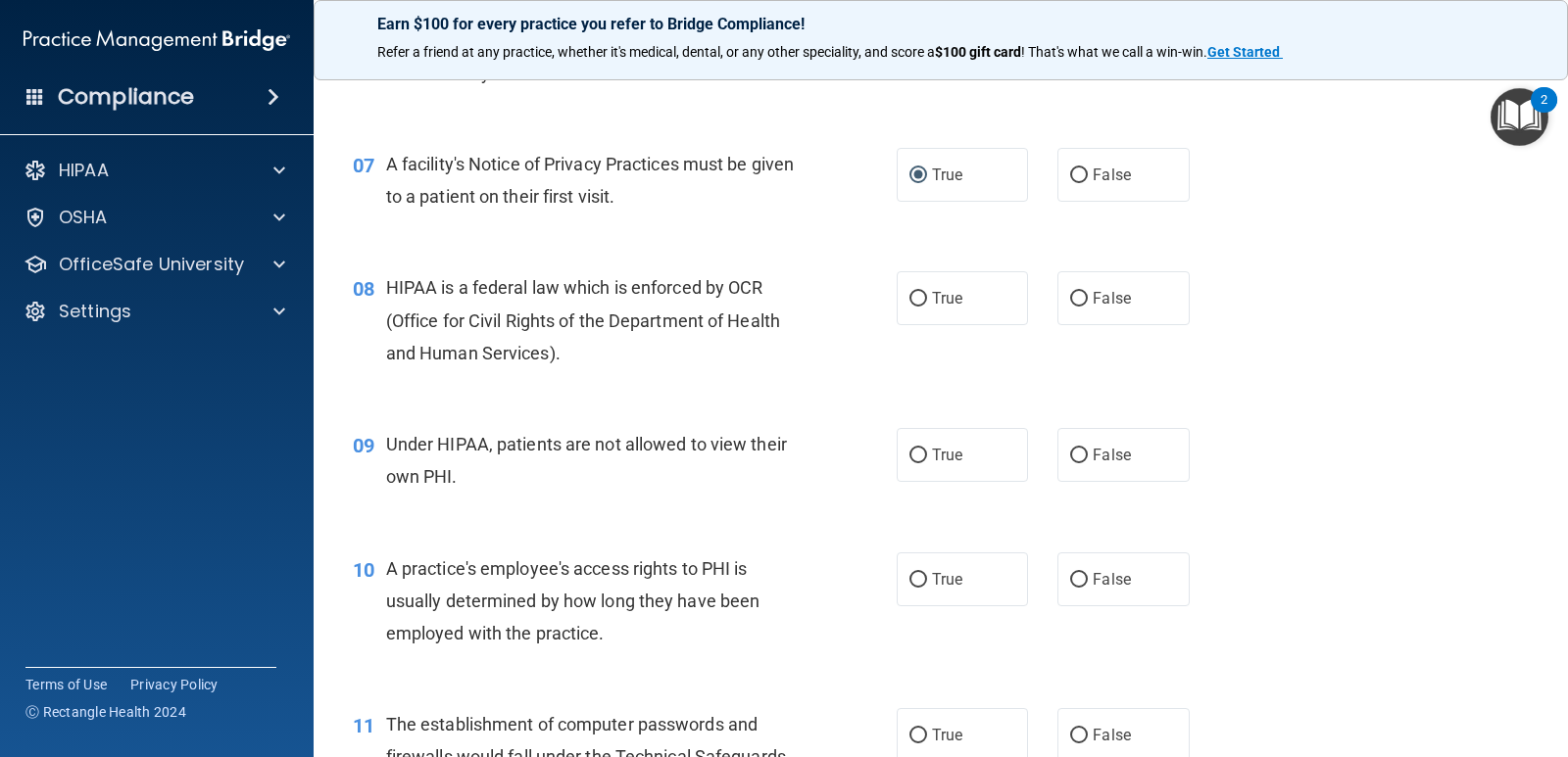
scroll to position [1078, 0]
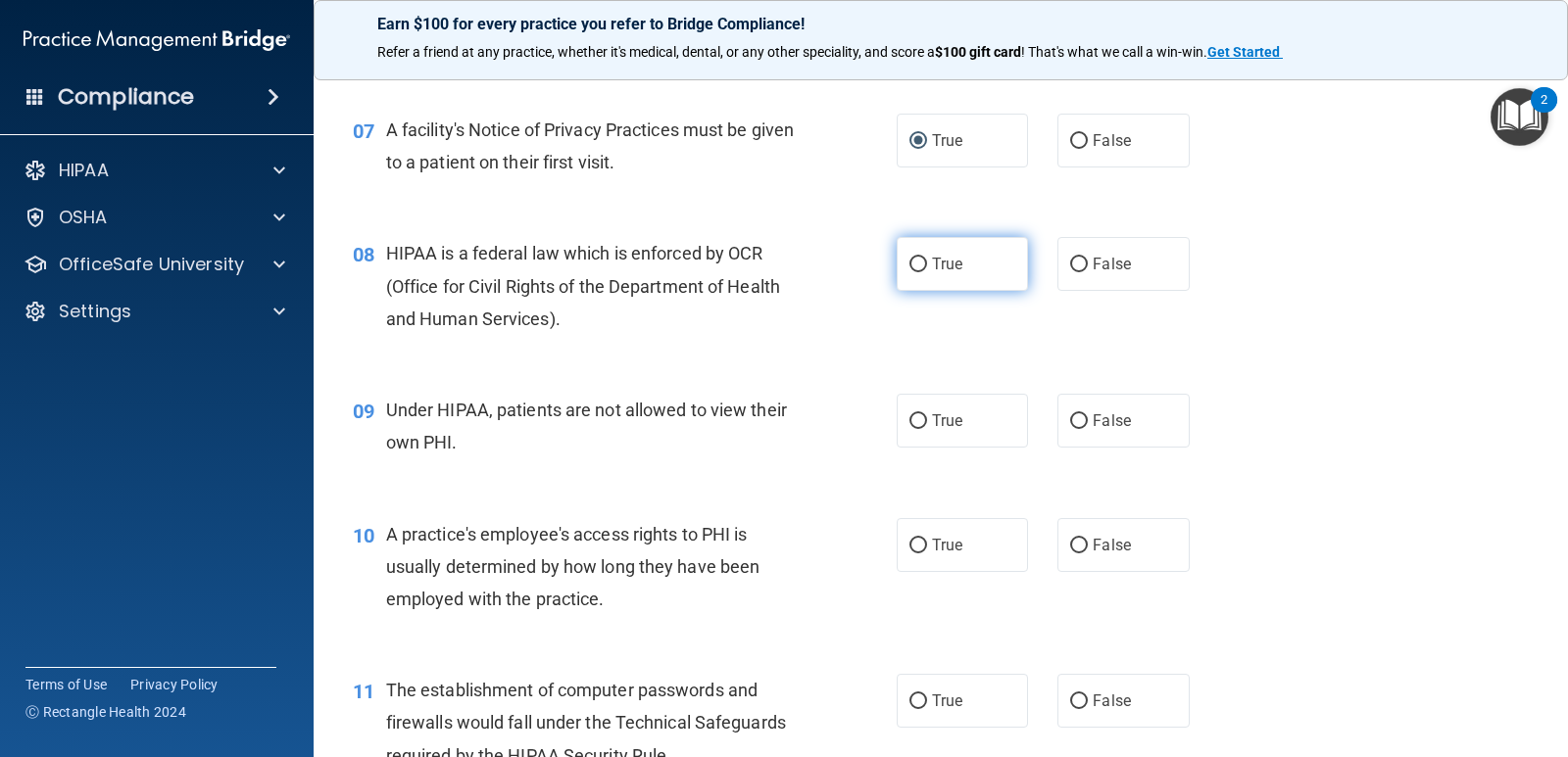
click at [915, 270] on input "True" at bounding box center [919, 265] width 18 height 15
radio input "true"
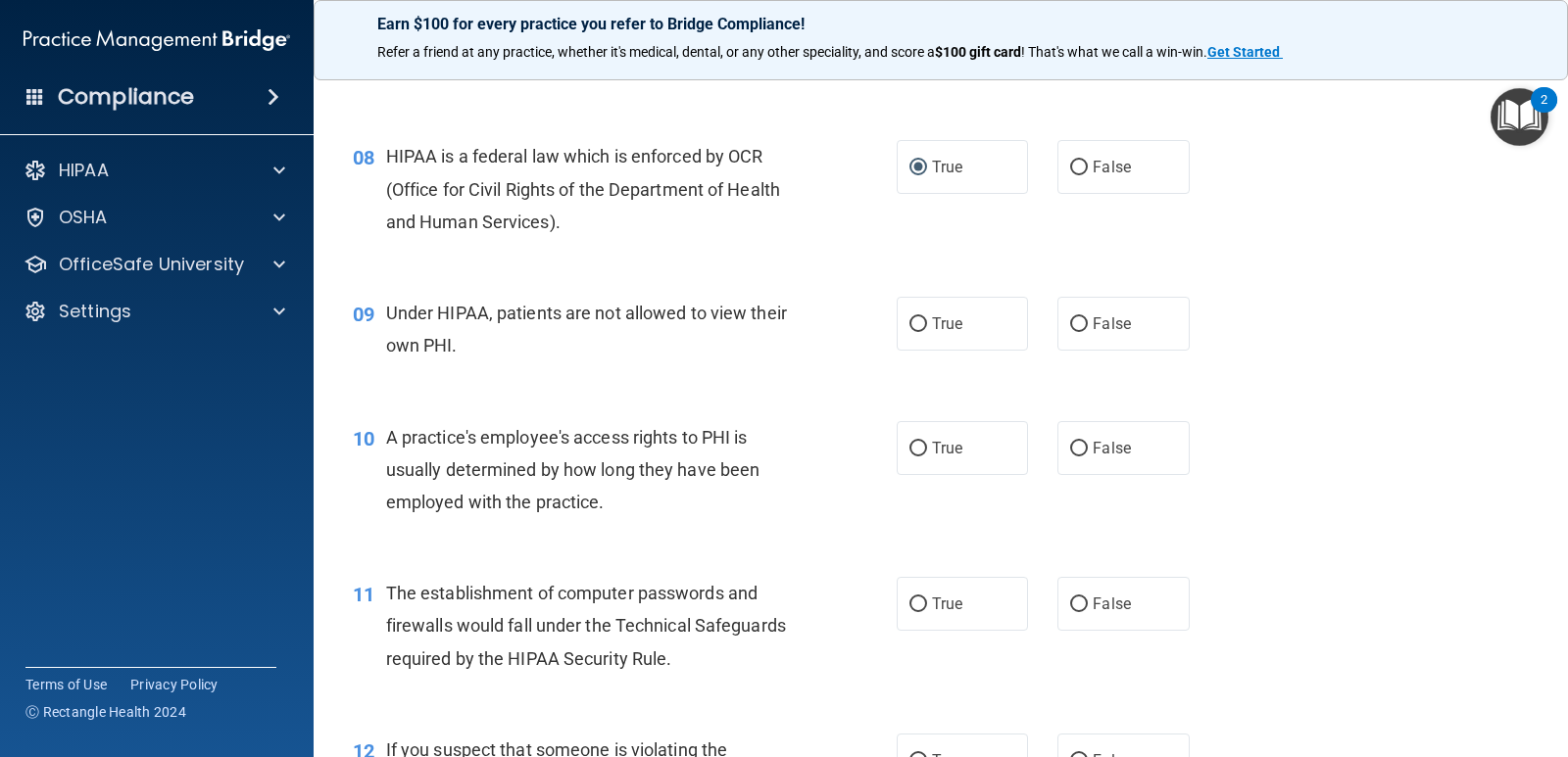
scroll to position [1175, 0]
click at [1079, 320] on input "False" at bounding box center [1079, 323] width 18 height 15
radio input "true"
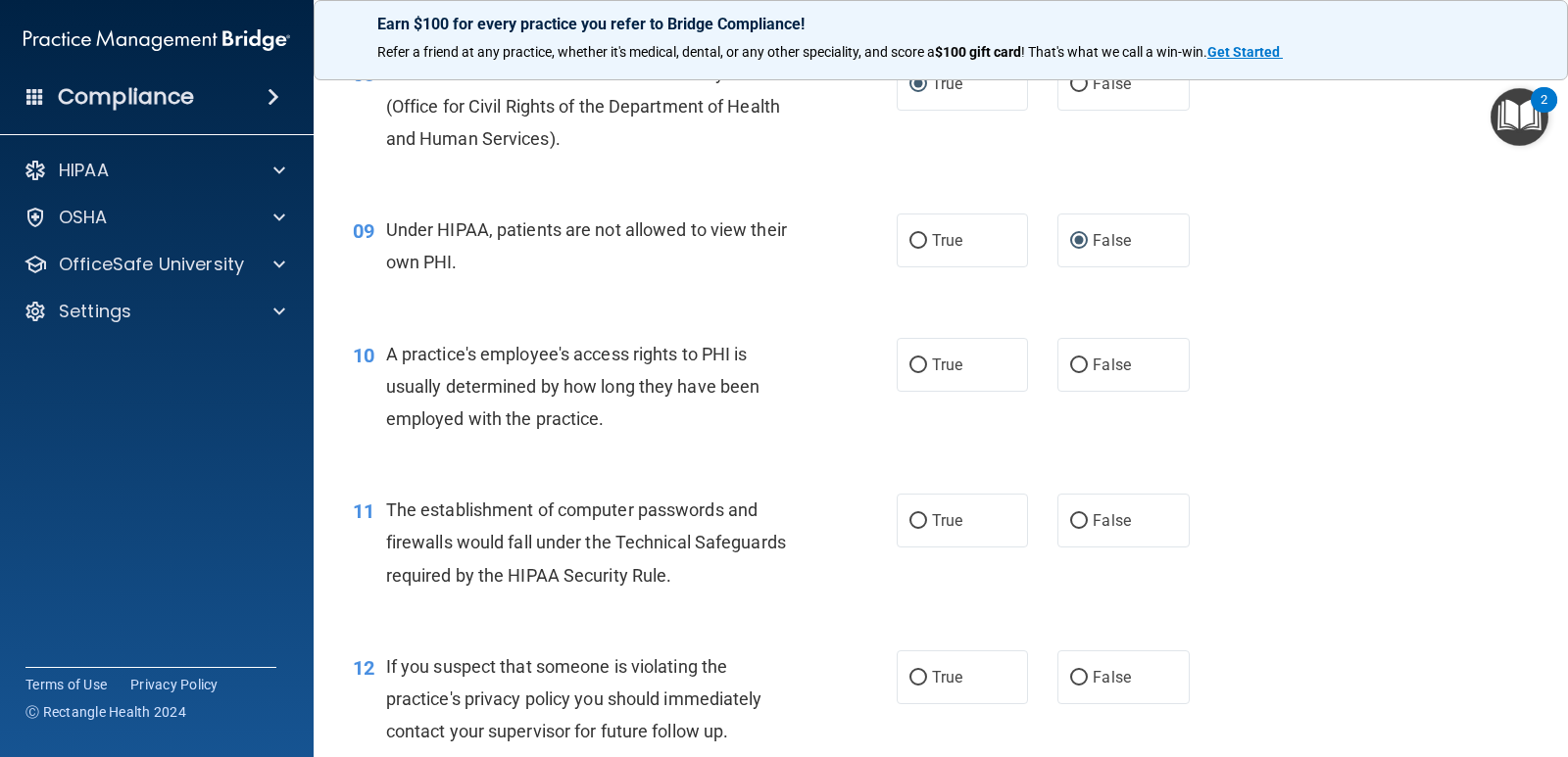
scroll to position [1371, 0]
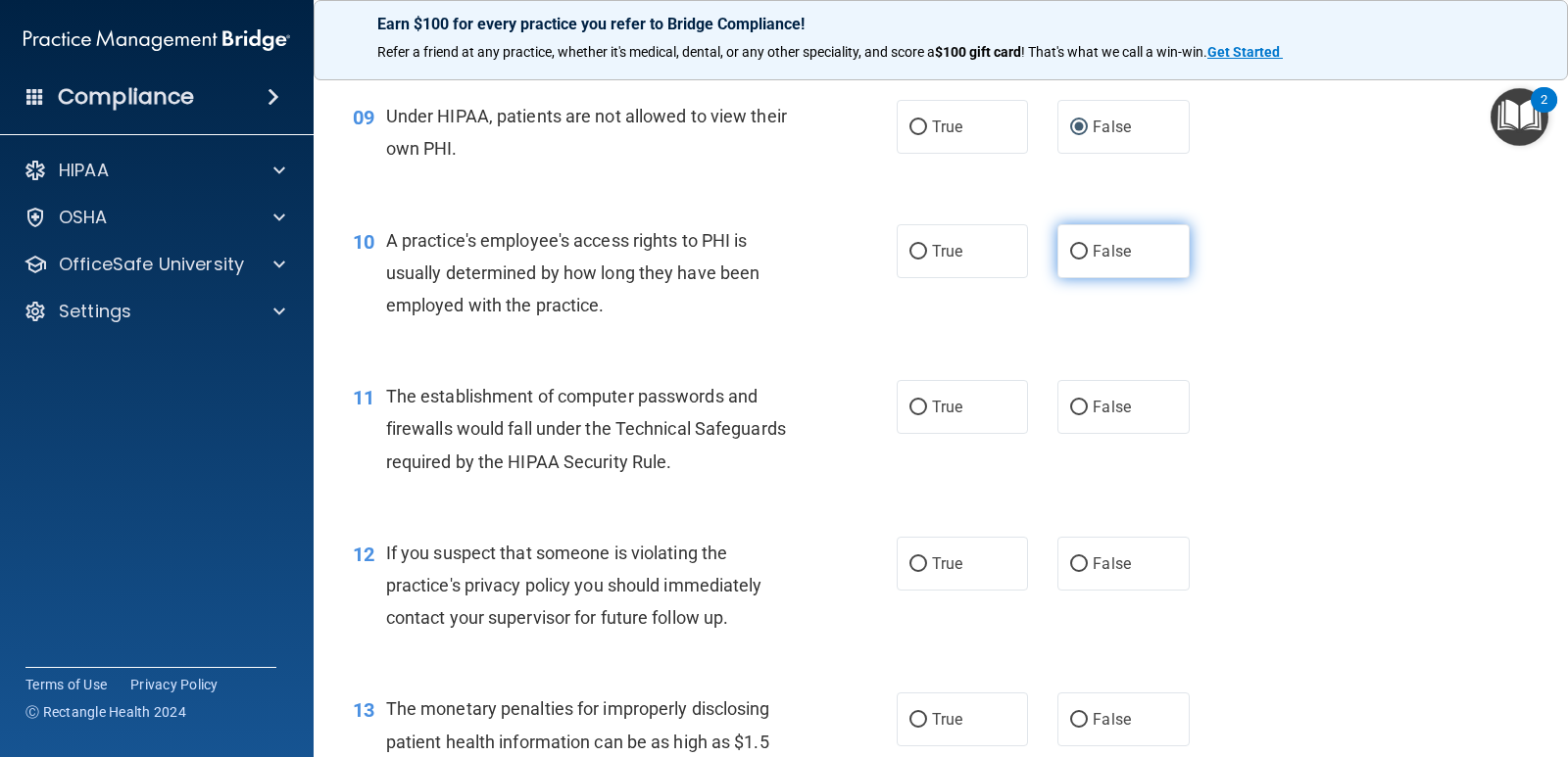
click at [1080, 251] on label "False" at bounding box center [1123, 251] width 131 height 54
click at [1080, 251] on input "False" at bounding box center [1079, 252] width 18 height 15
radio input "true"
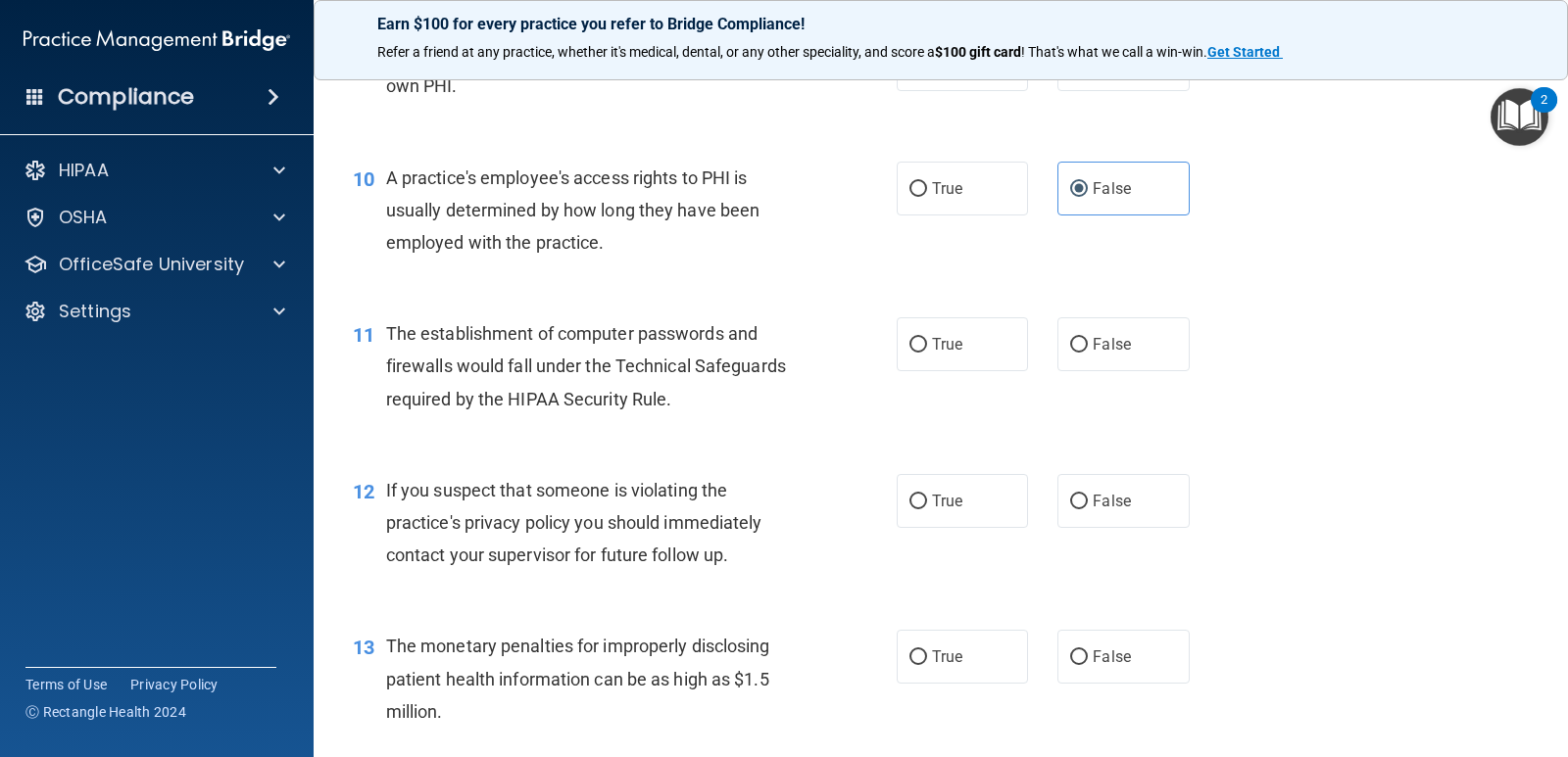
scroll to position [1470, 0]
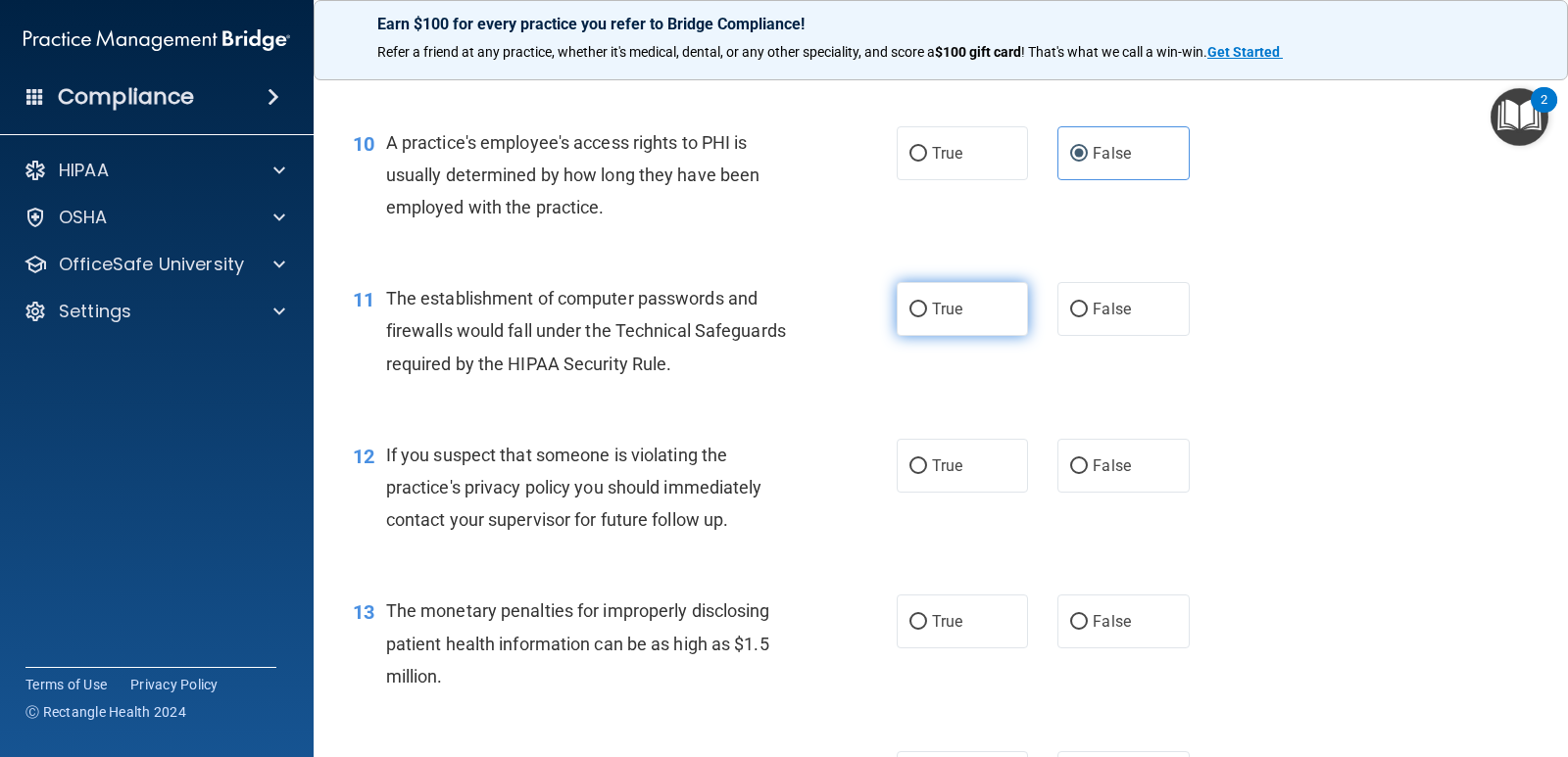
click at [918, 309] on input "True" at bounding box center [919, 310] width 18 height 15
radio input "true"
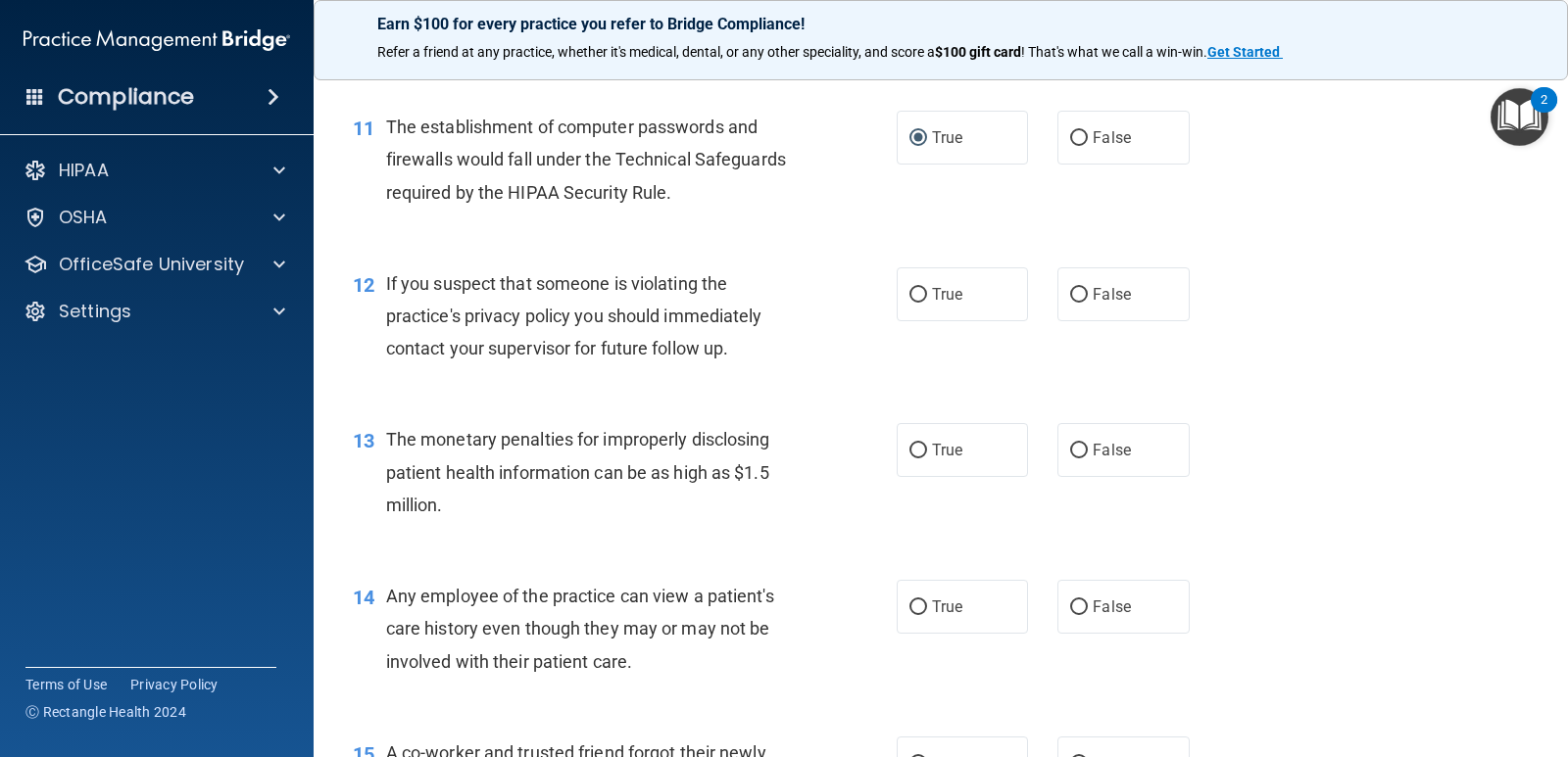
scroll to position [1666, 0]
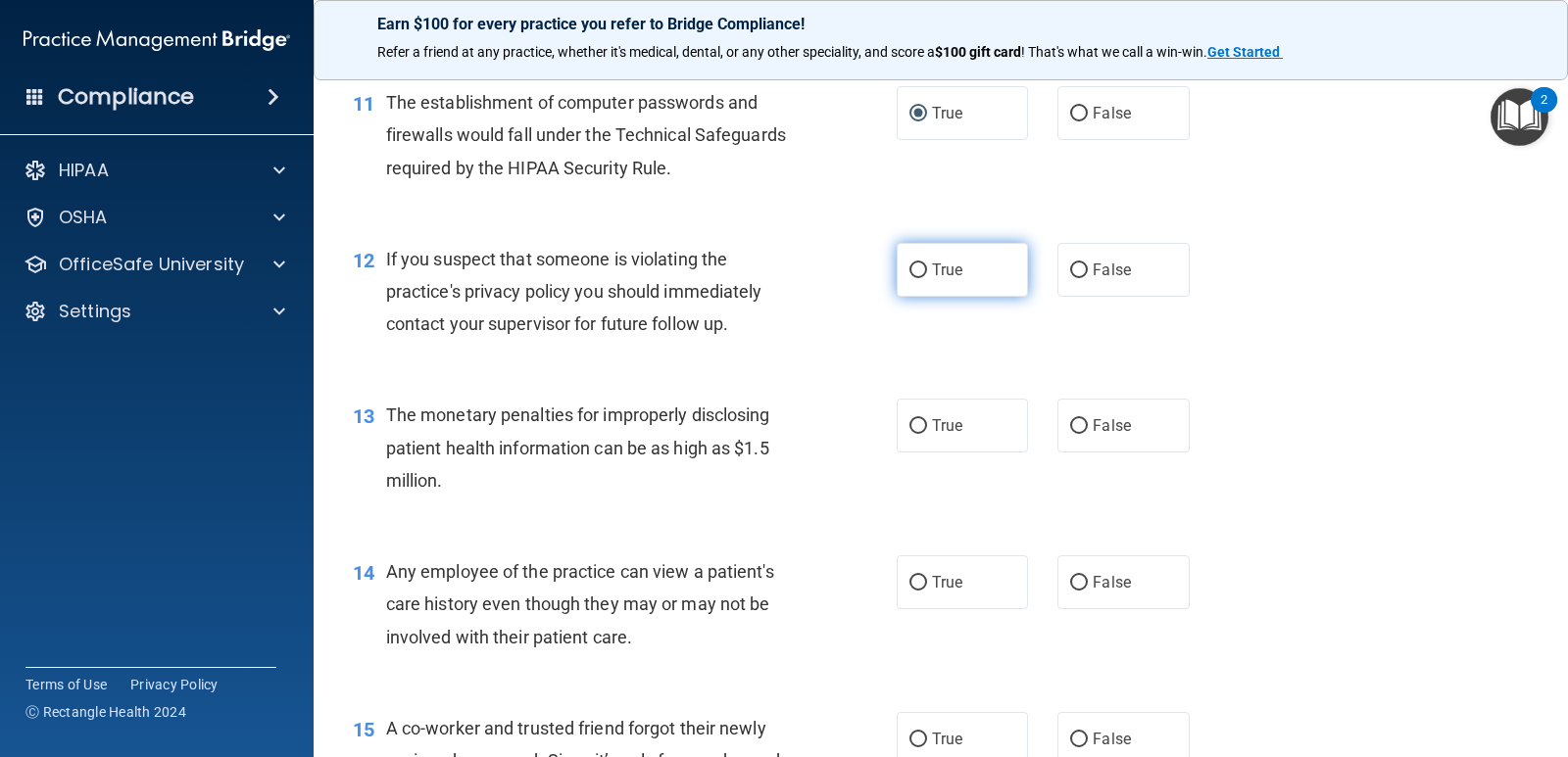
click at [919, 267] on input "True" at bounding box center [919, 271] width 18 height 15
radio input "true"
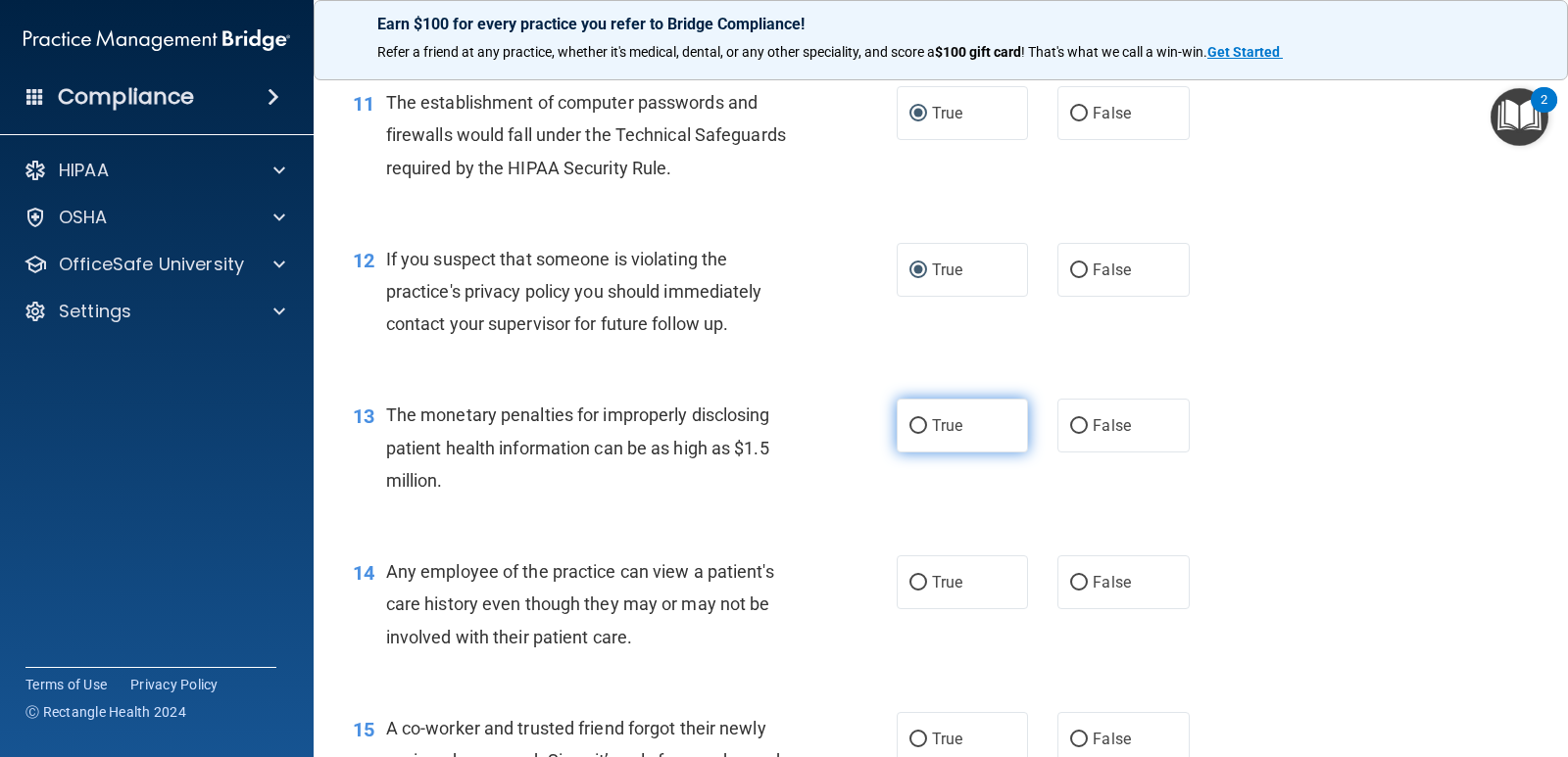
click at [910, 422] on input "True" at bounding box center [919, 426] width 18 height 15
radio input "true"
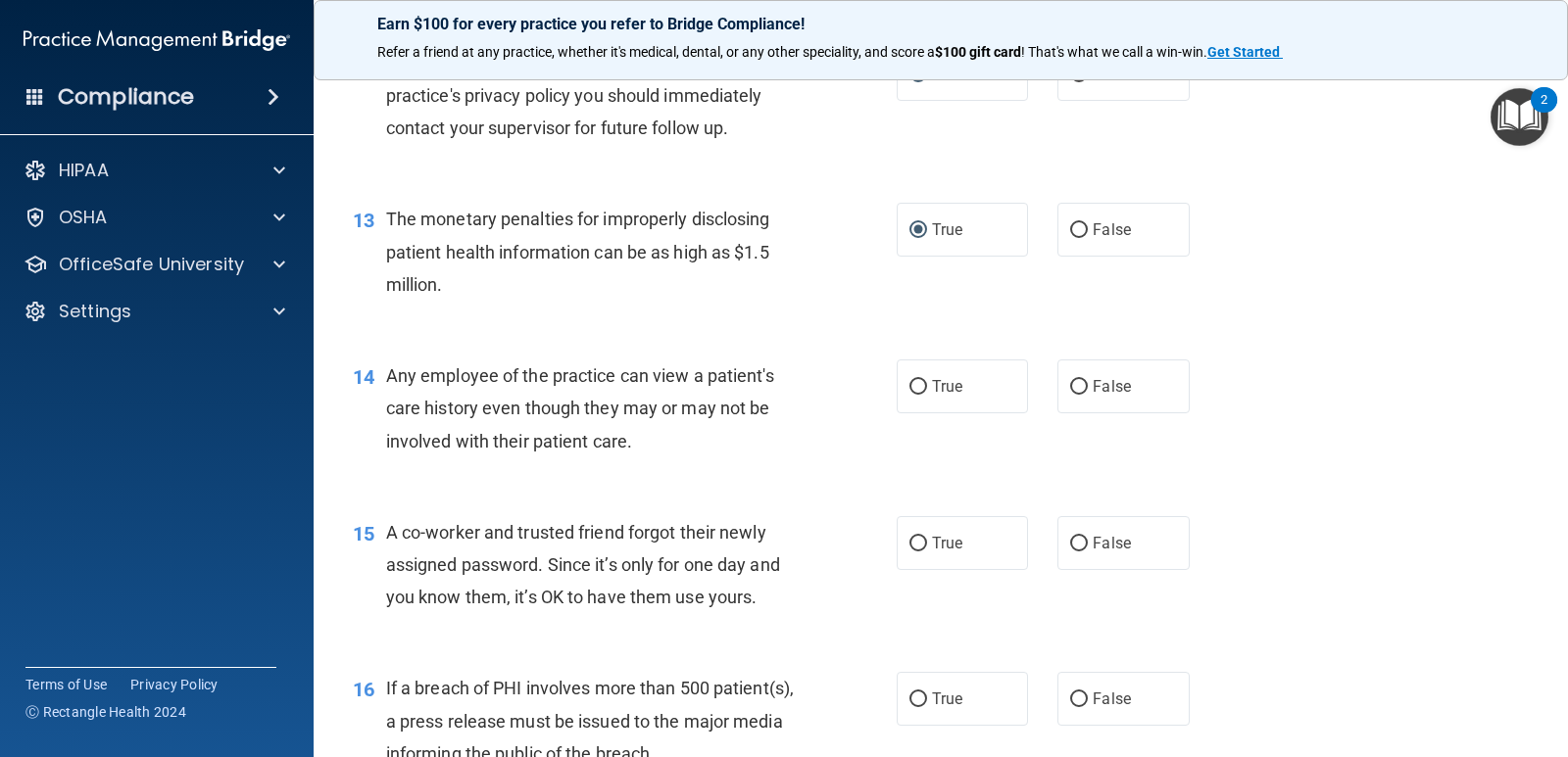
scroll to position [1960, 0]
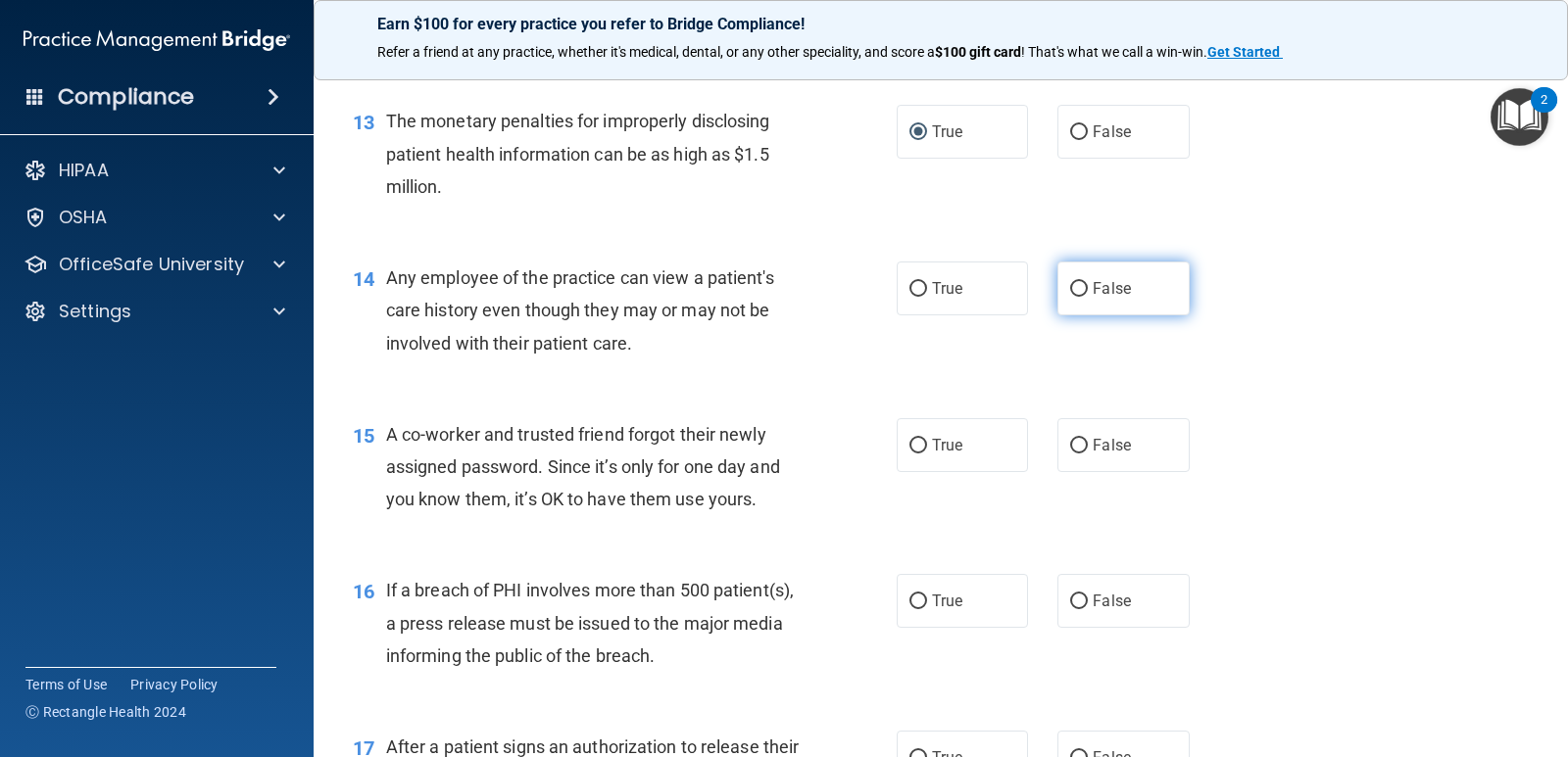
click at [1071, 288] on input "False" at bounding box center [1079, 289] width 18 height 15
radio input "true"
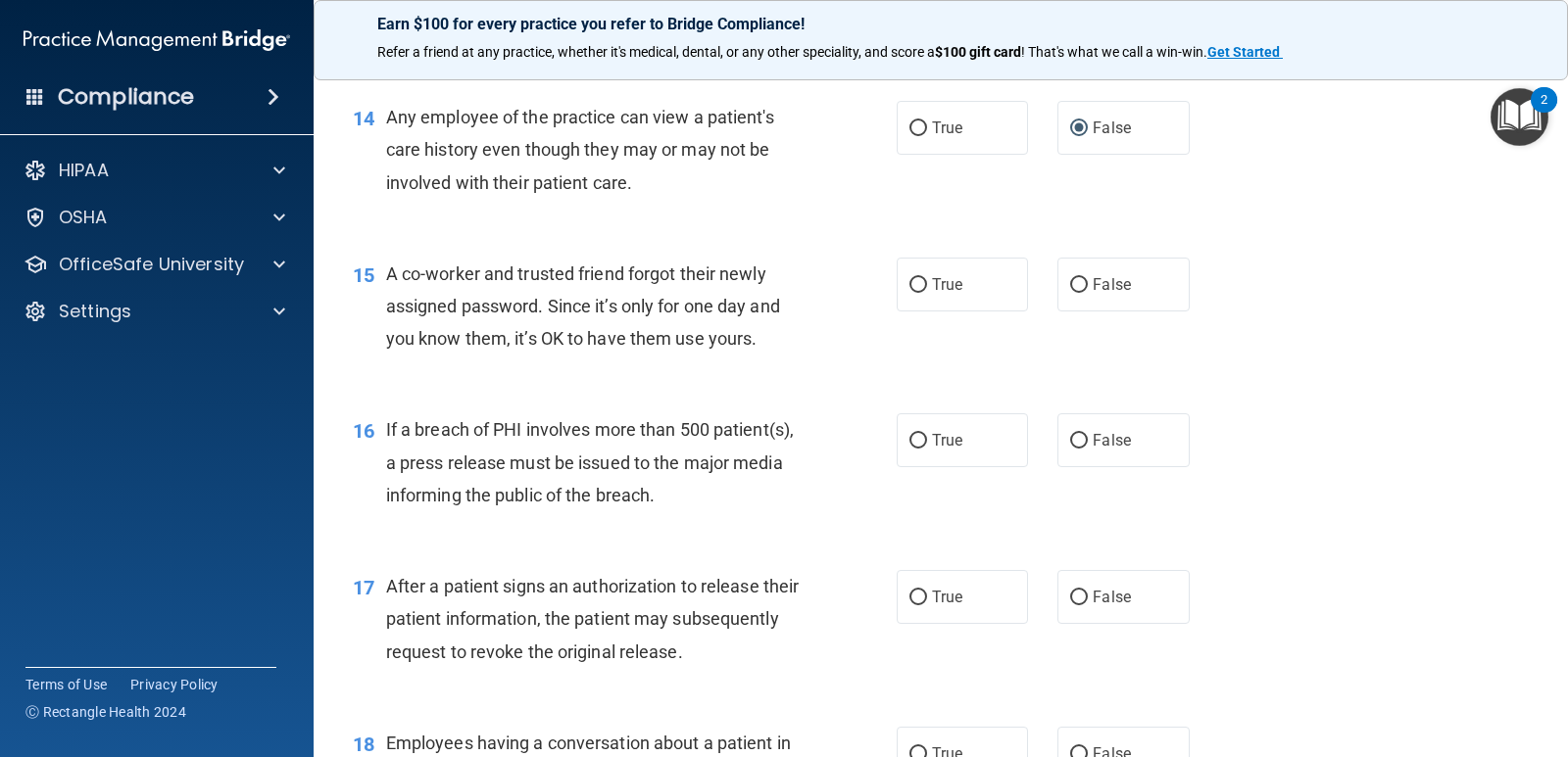
scroll to position [2156, 0]
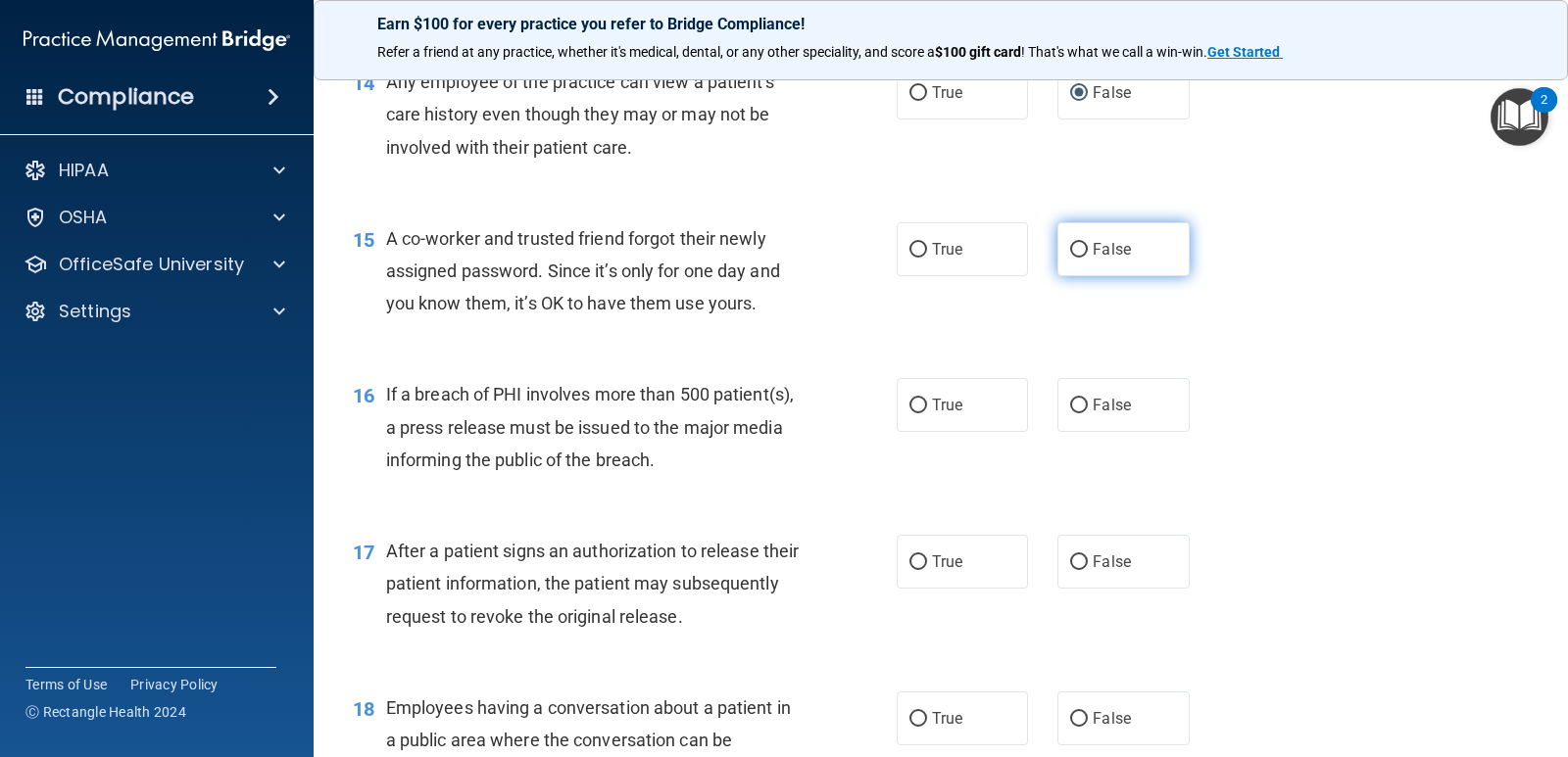
click at [1072, 253] on input "False" at bounding box center [1079, 250] width 18 height 15
radio input "true"
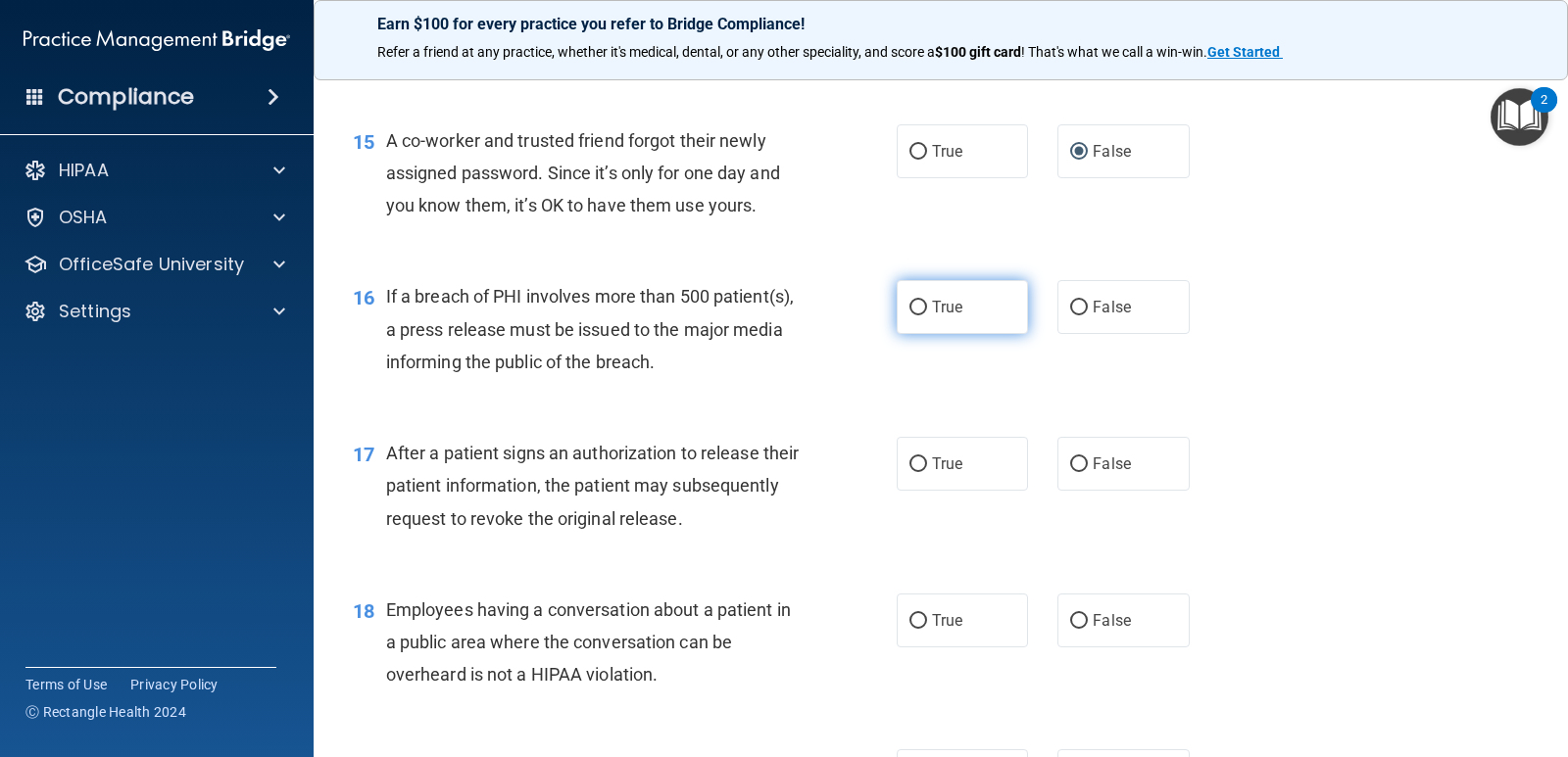
click at [915, 309] on input "True" at bounding box center [919, 308] width 18 height 15
radio input "true"
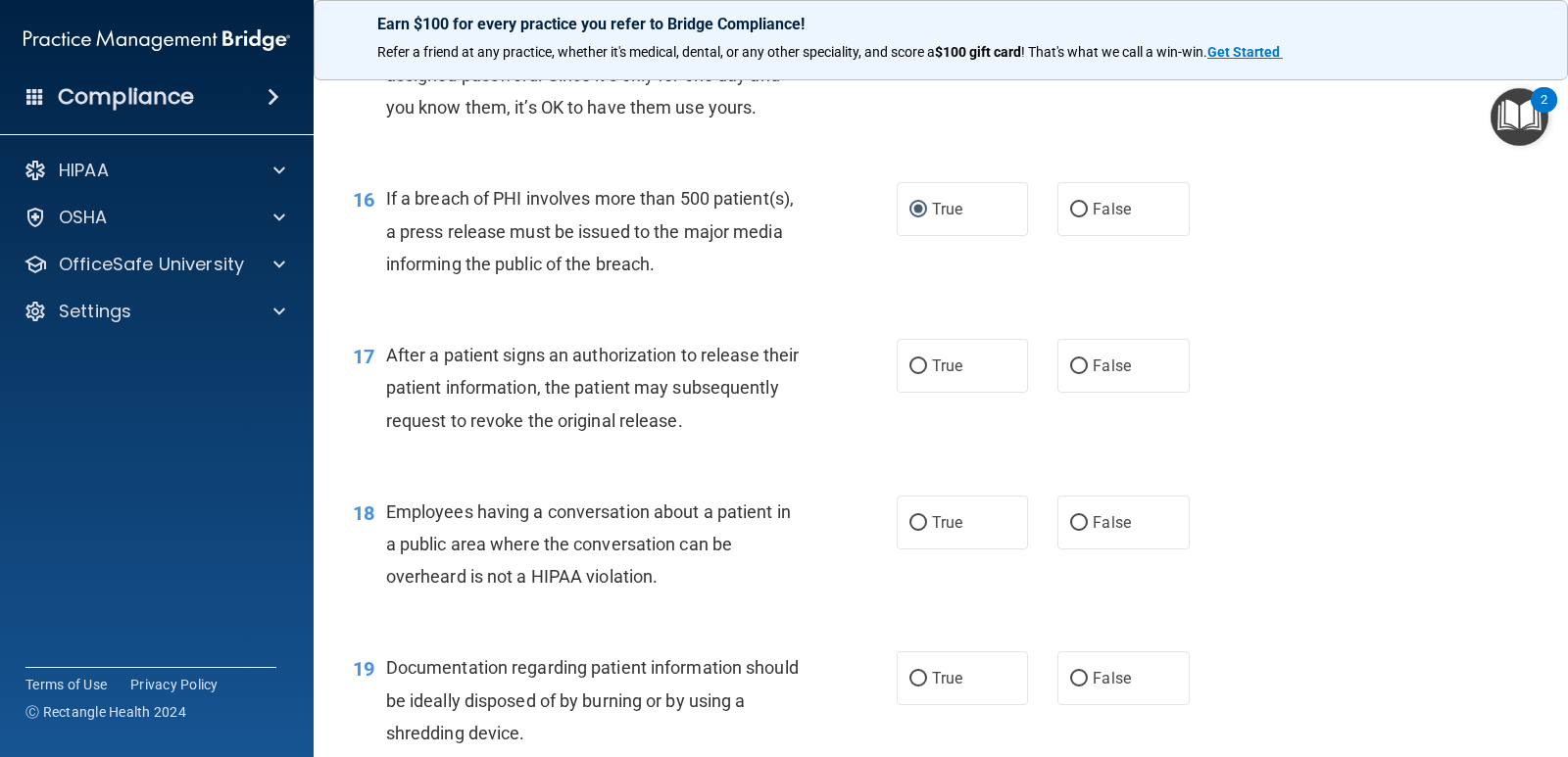
scroll to position [2449, 0]
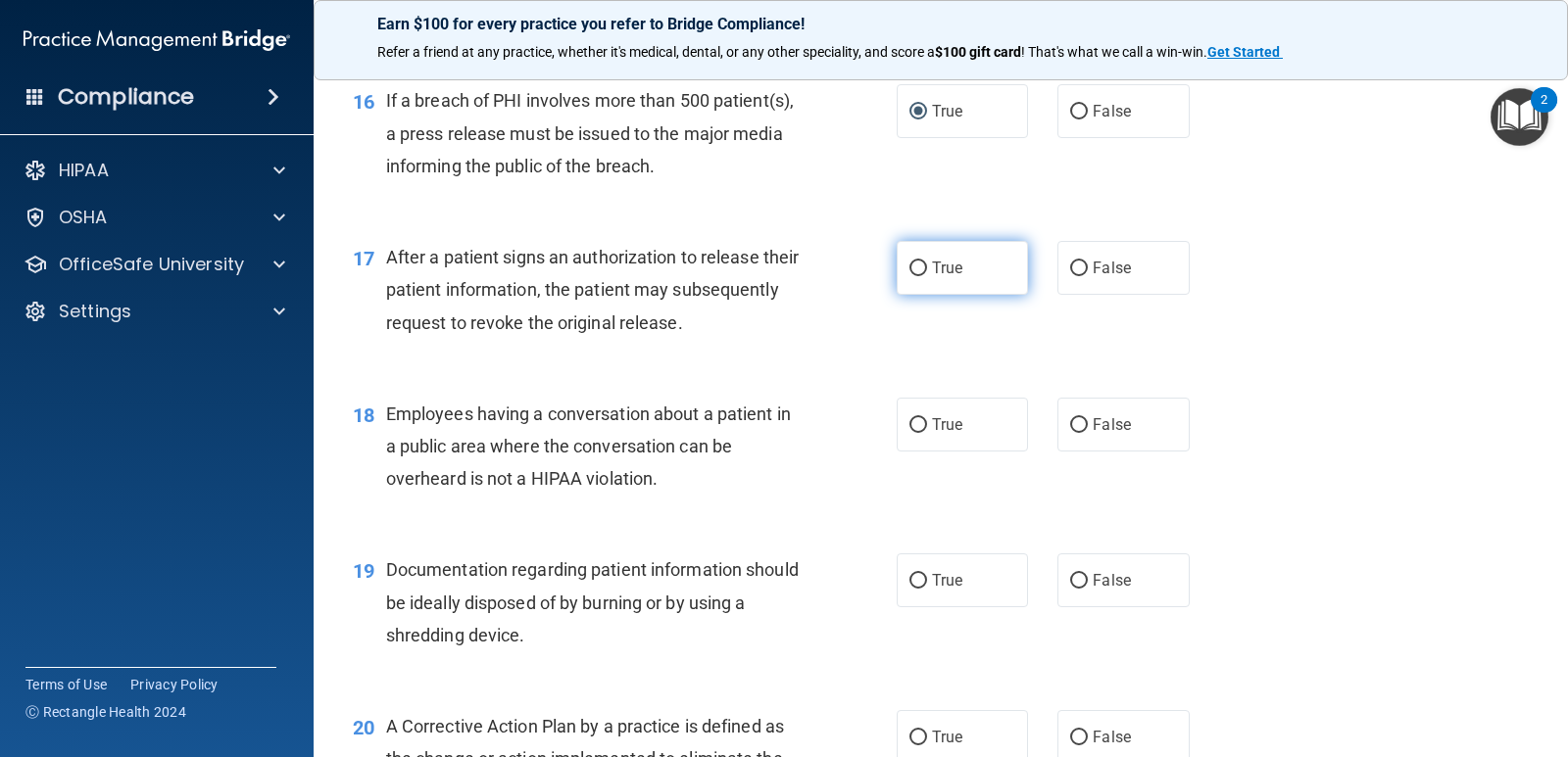
click at [913, 269] on input "True" at bounding box center [919, 269] width 18 height 15
radio input "true"
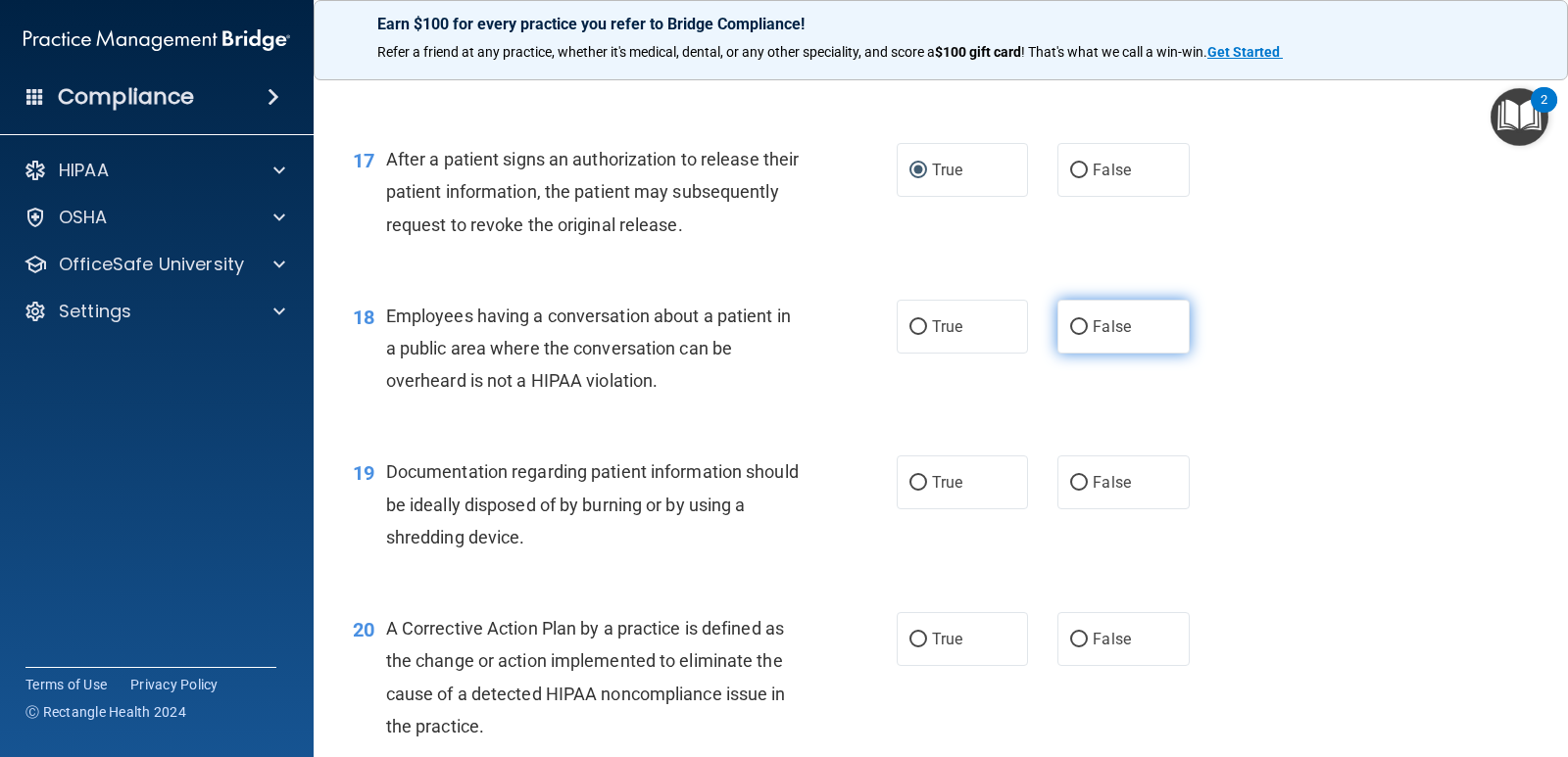
click at [1071, 330] on input "False" at bounding box center [1079, 327] width 18 height 15
radio input "true"
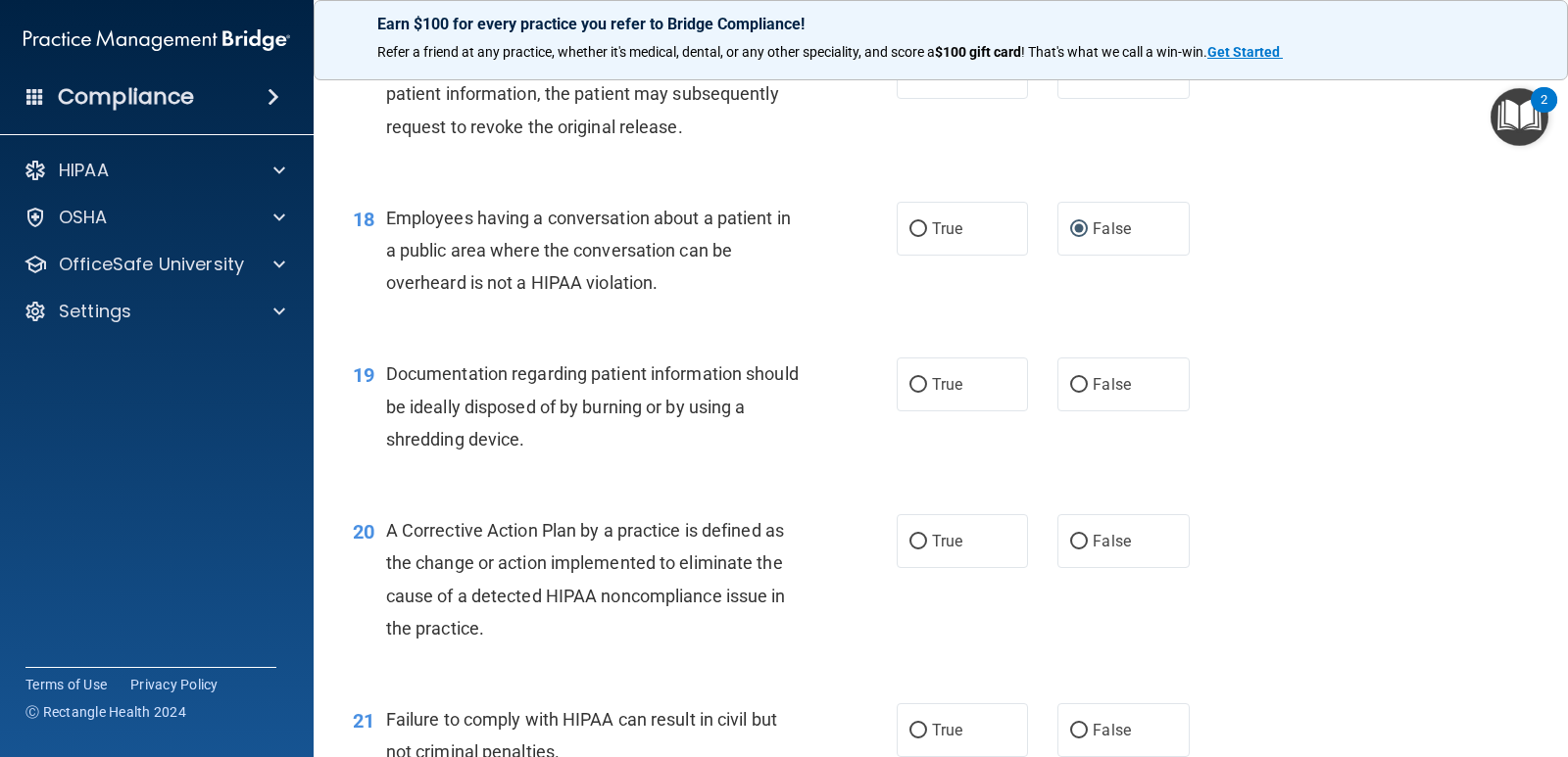
scroll to position [2744, 0]
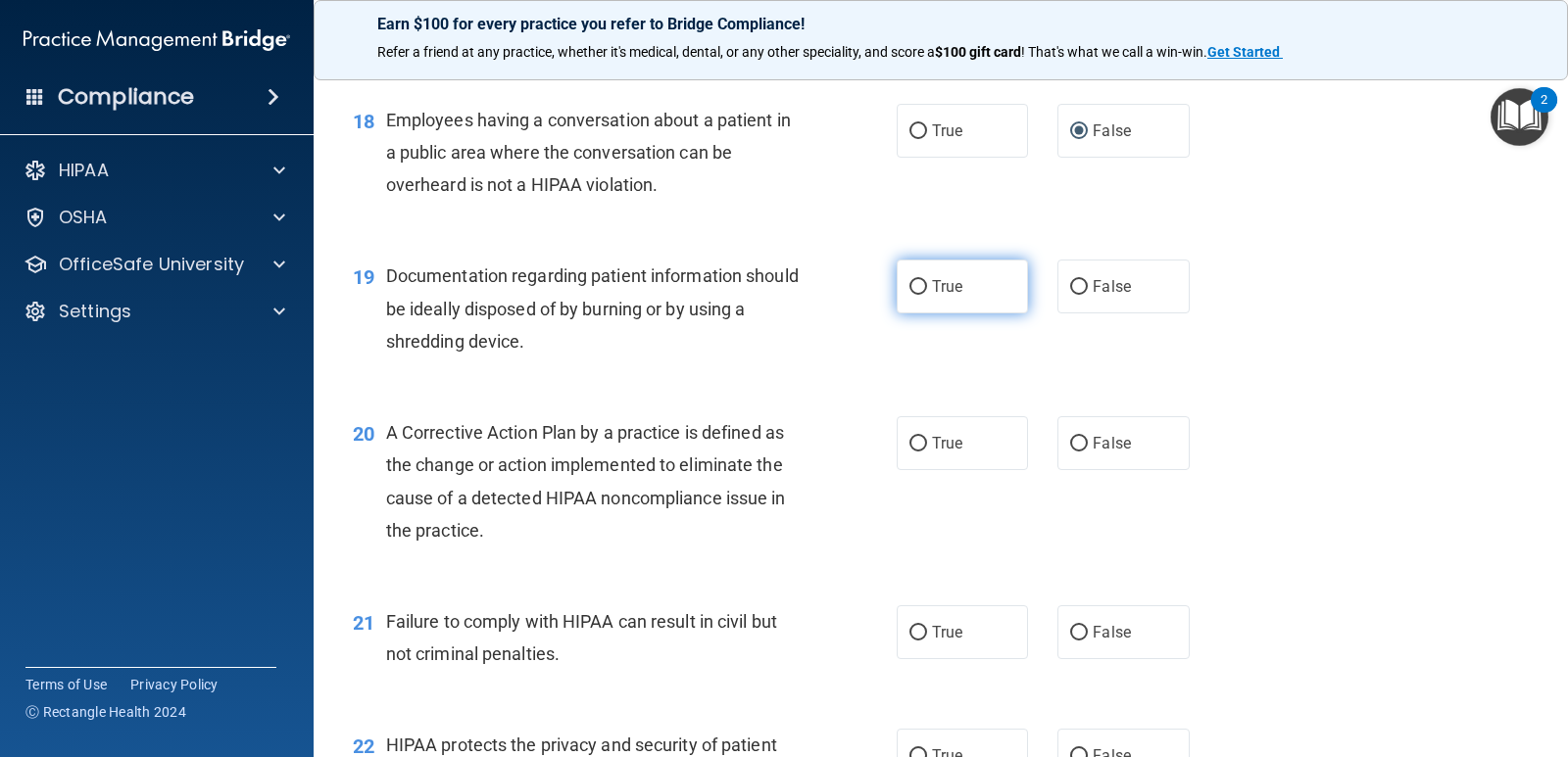
click at [914, 292] on input "True" at bounding box center [919, 287] width 18 height 15
radio input "true"
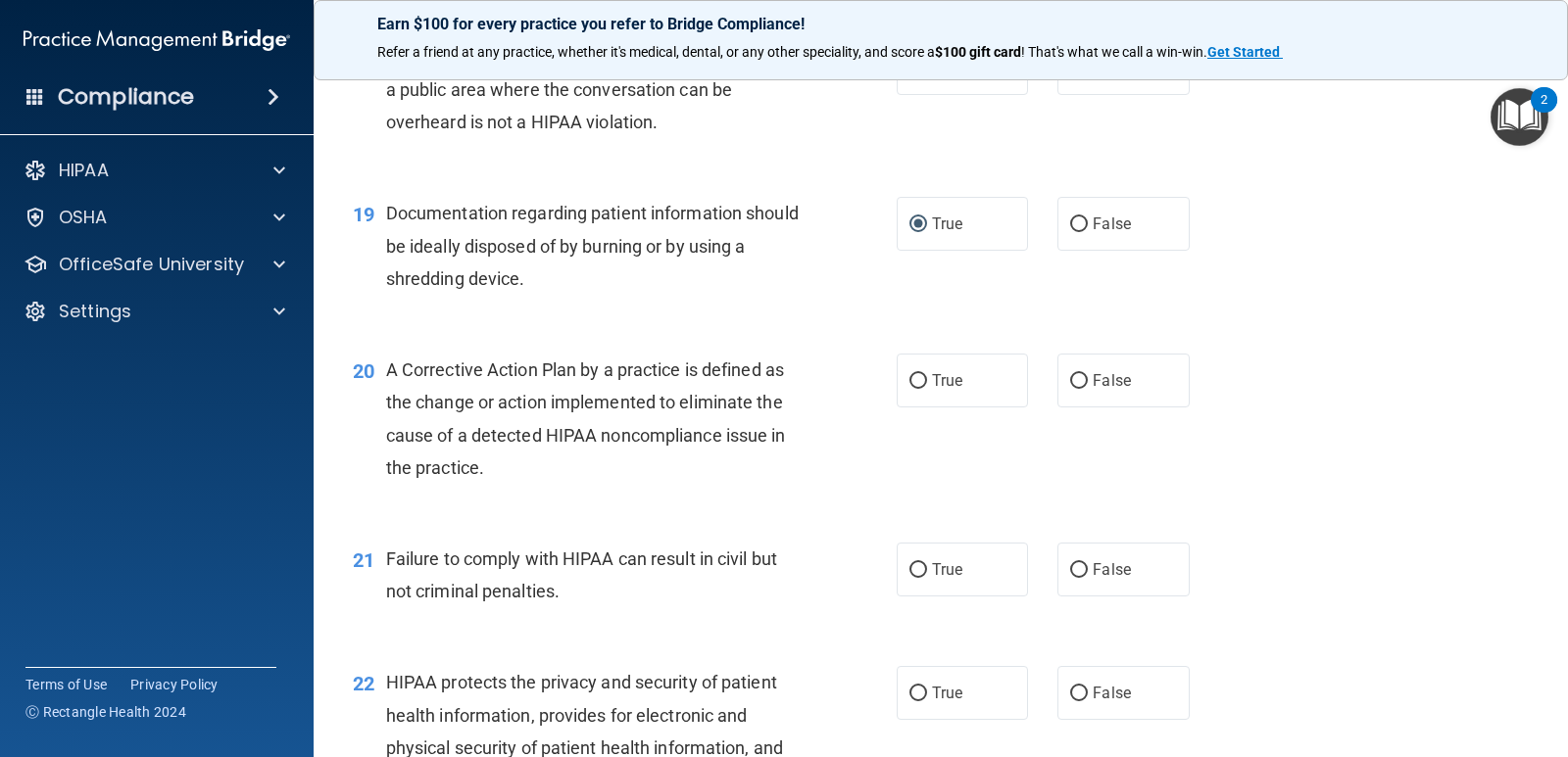
scroll to position [2841, 0]
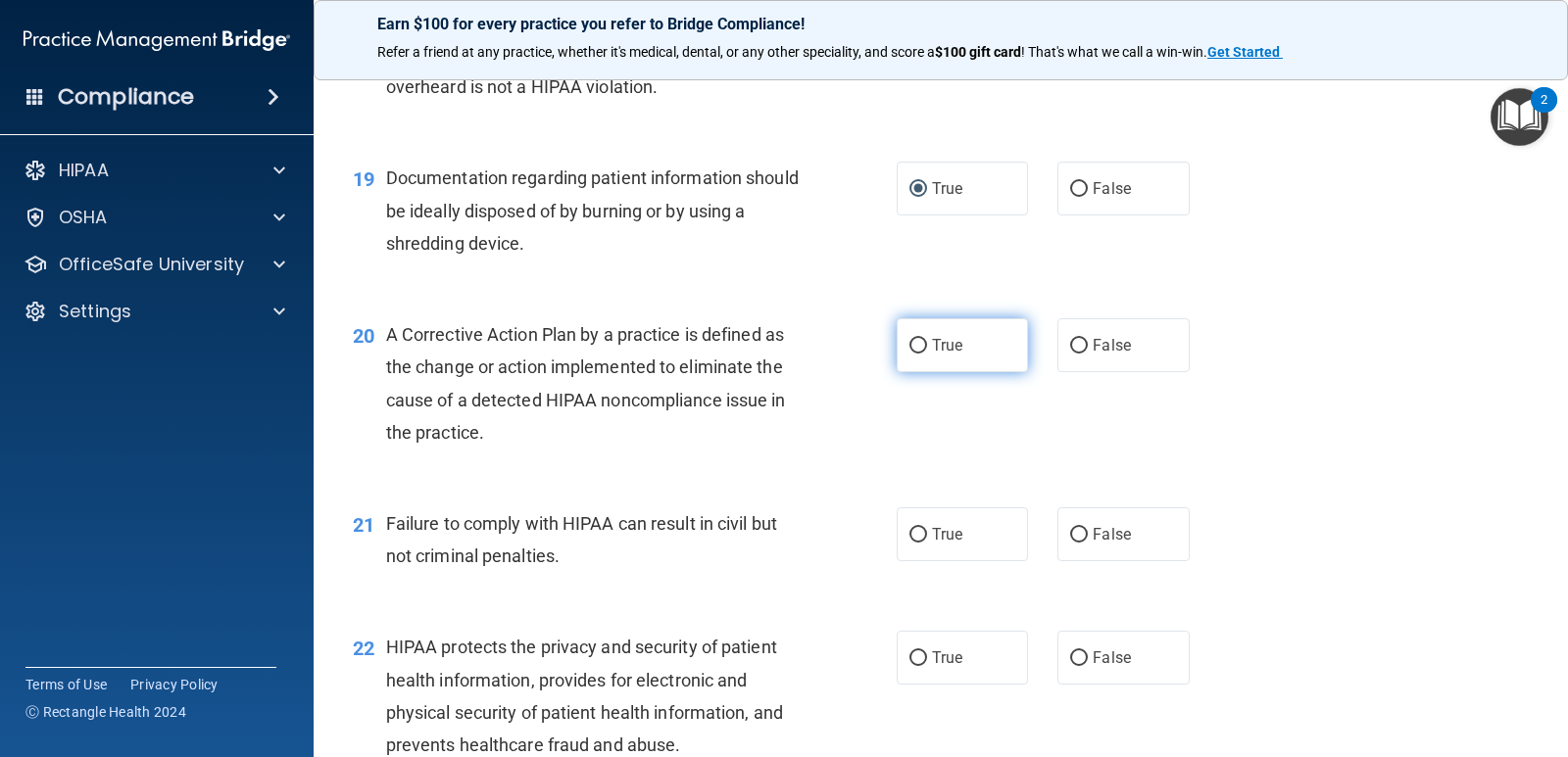
click at [910, 347] on input "True" at bounding box center [919, 346] width 18 height 15
radio input "true"
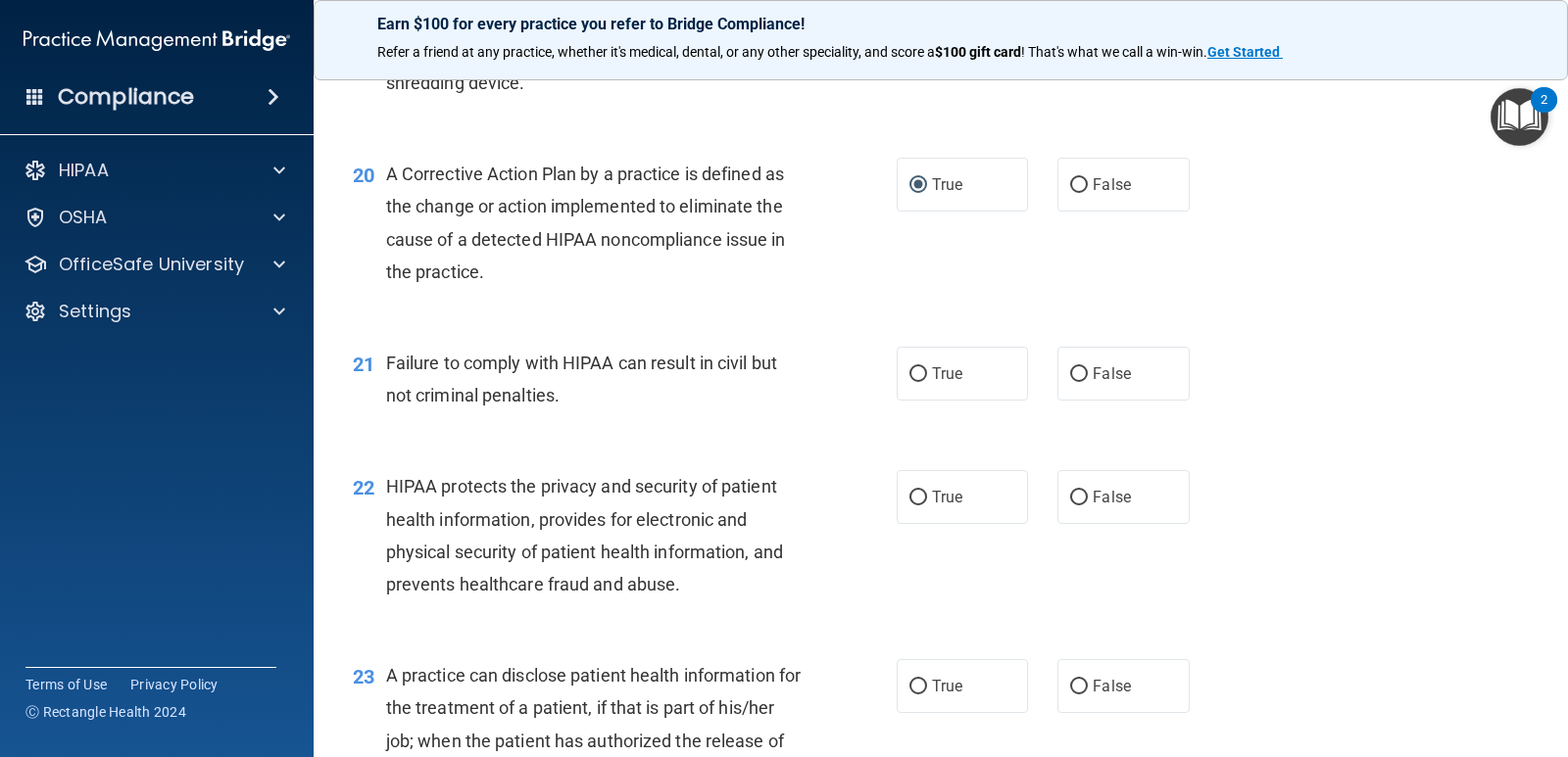
scroll to position [3037, 0]
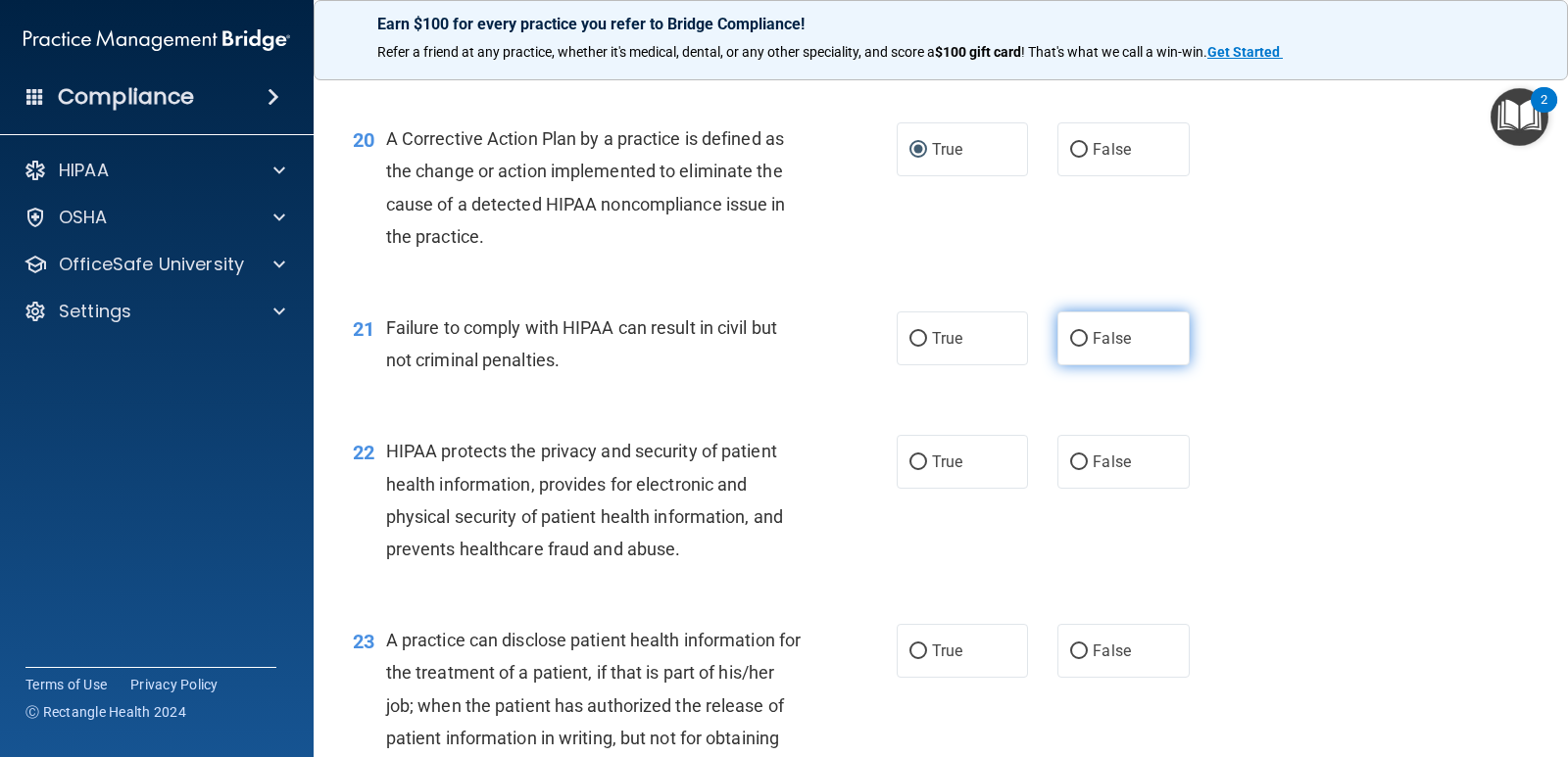
click at [1071, 345] on input "False" at bounding box center [1079, 339] width 18 height 15
radio input "true"
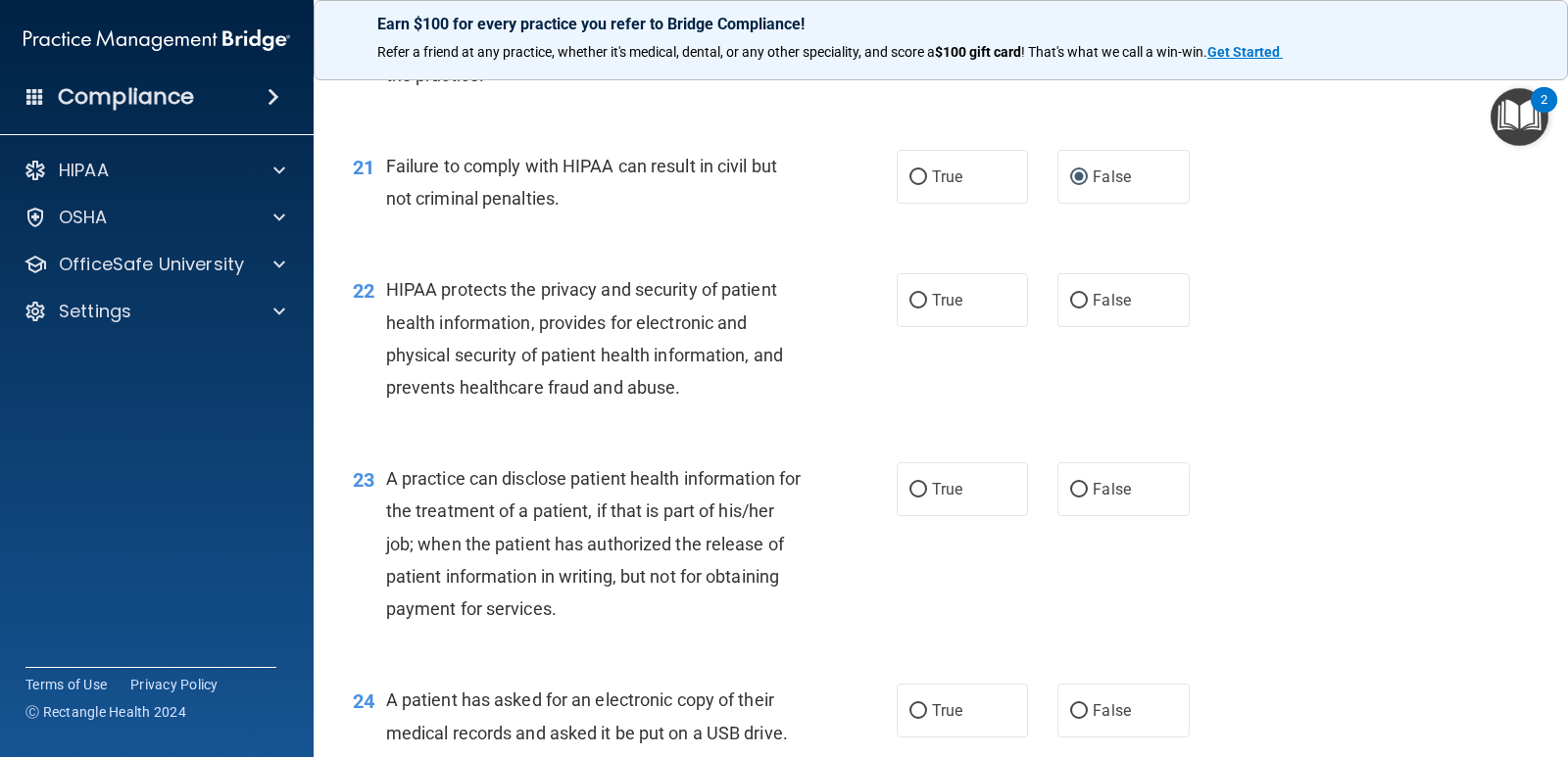
scroll to position [3233, 0]
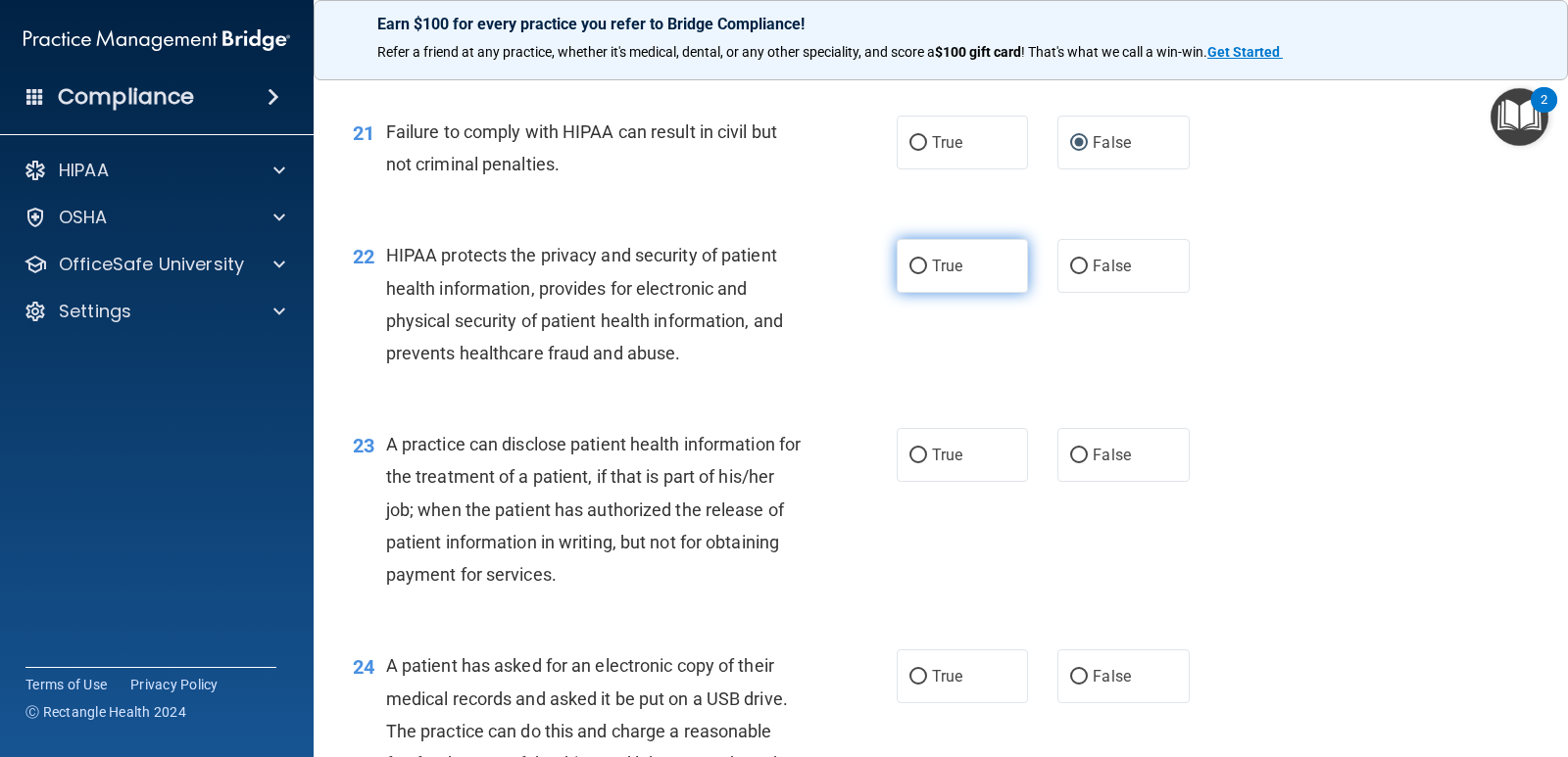
click at [911, 269] on input "True" at bounding box center [919, 267] width 18 height 15
radio input "true"
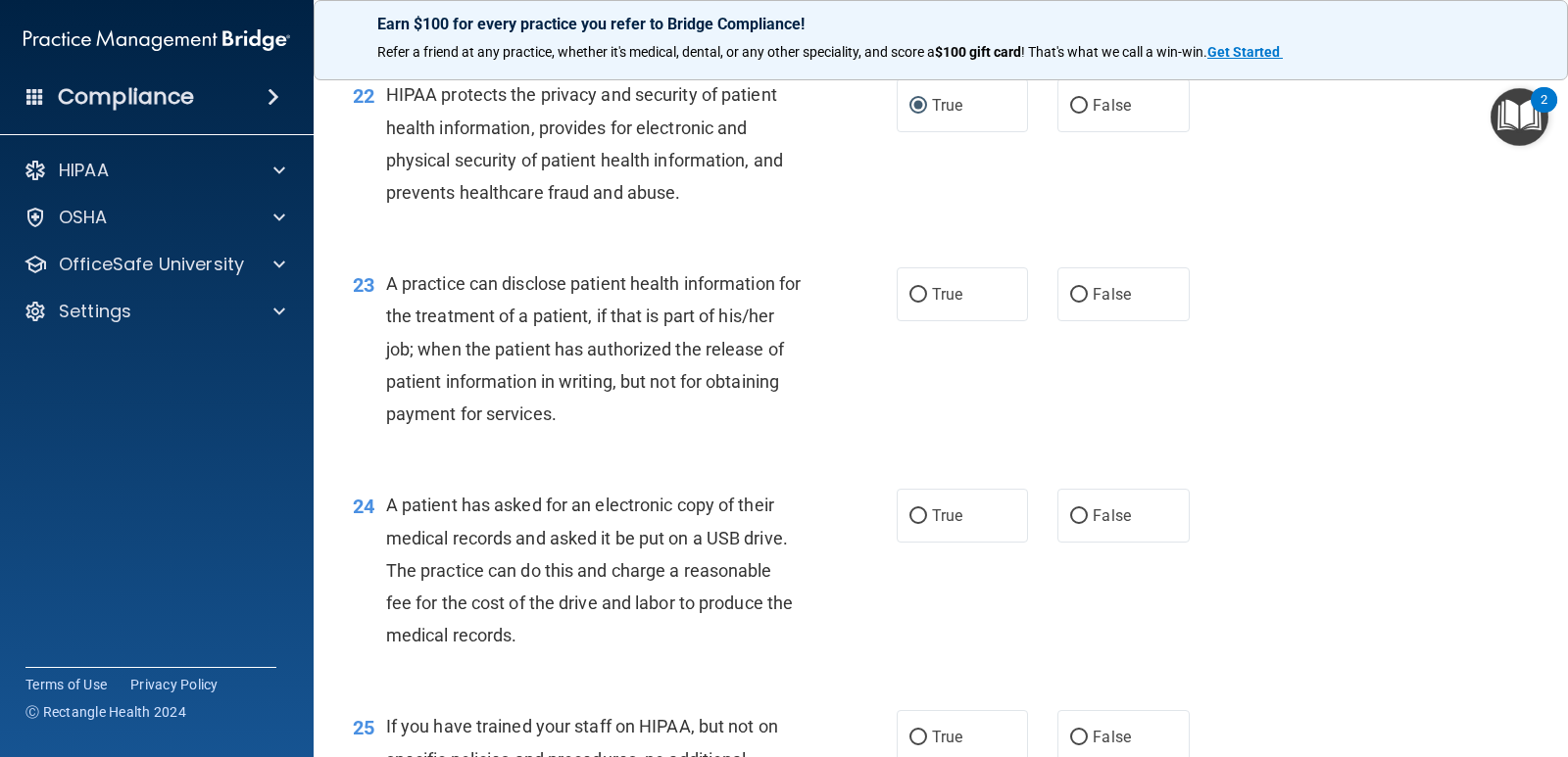
scroll to position [3430, 0]
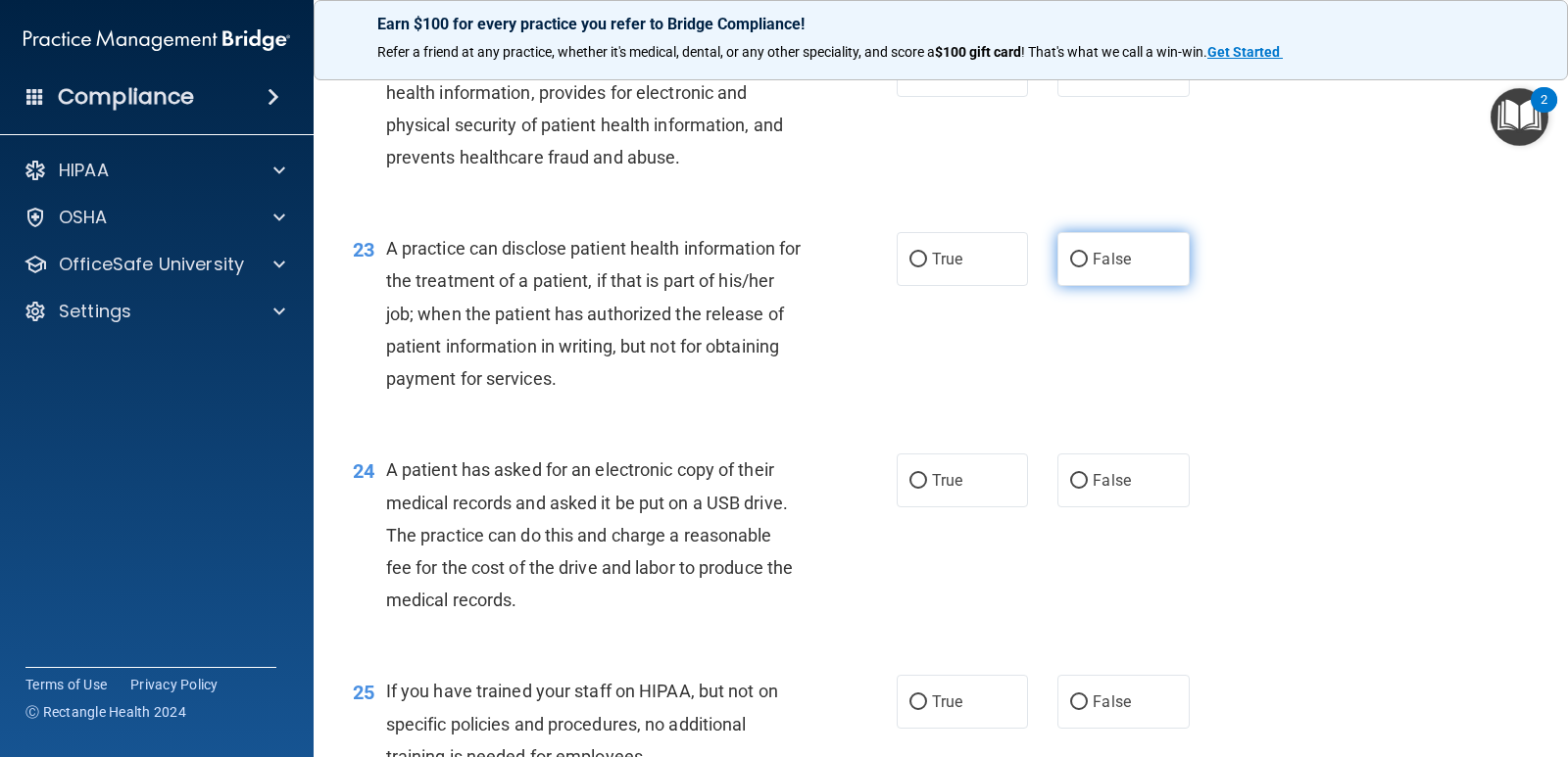
click at [1076, 259] on input "False" at bounding box center [1079, 260] width 18 height 15
radio input "true"
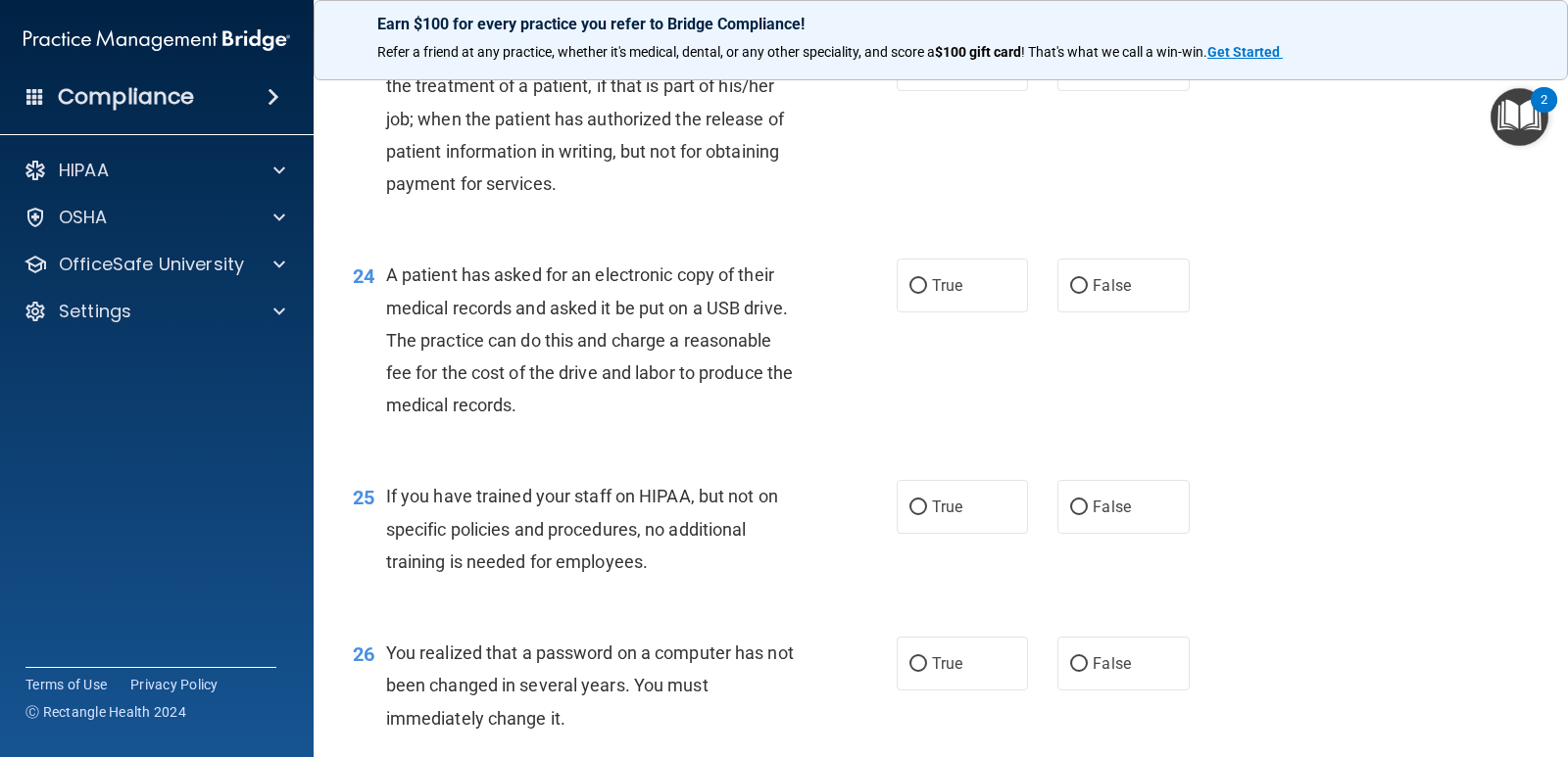
scroll to position [3626, 0]
click at [917, 291] on input "True" at bounding box center [919, 285] width 18 height 15
radio input "true"
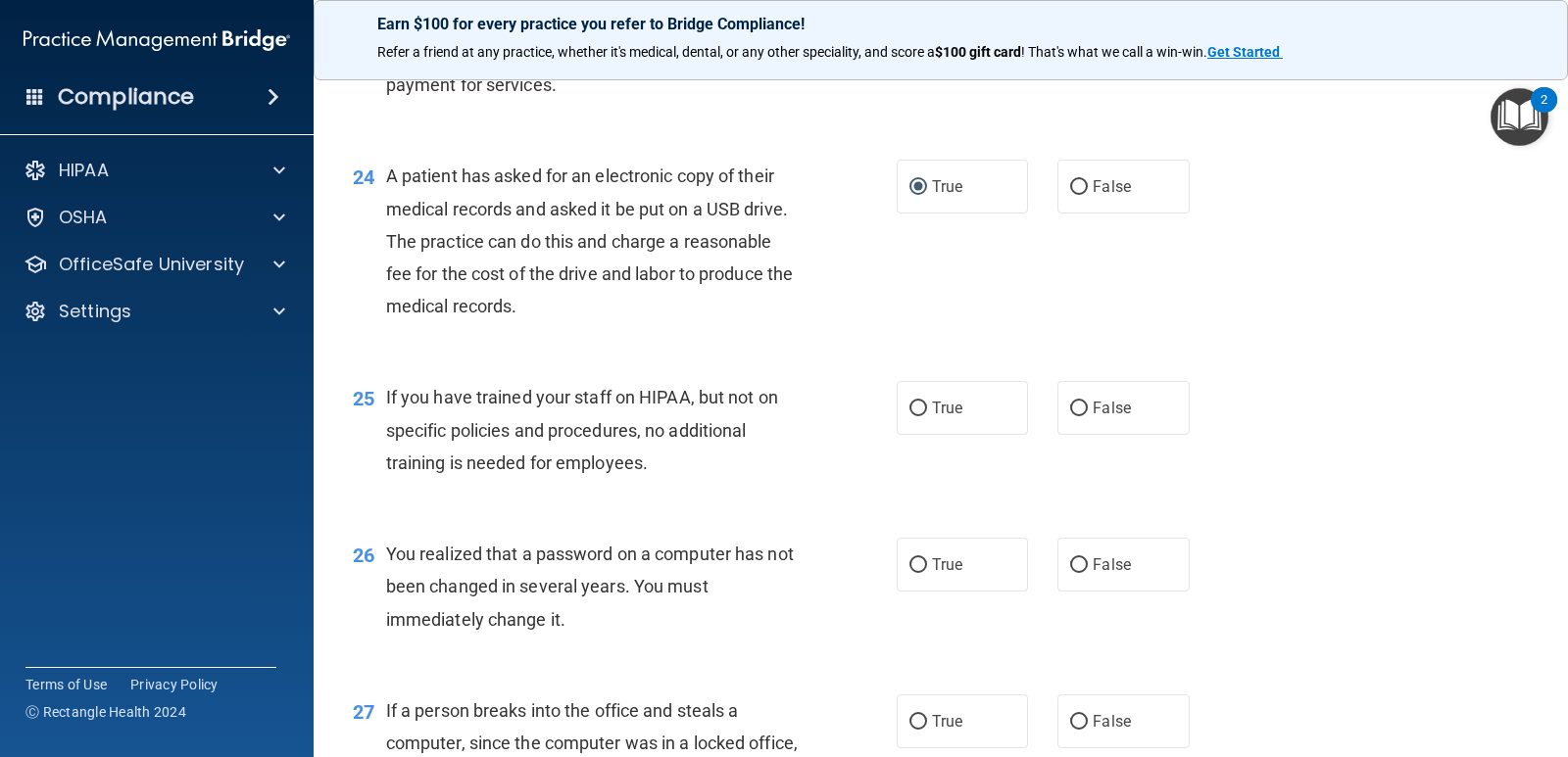
scroll to position [3821, 0]
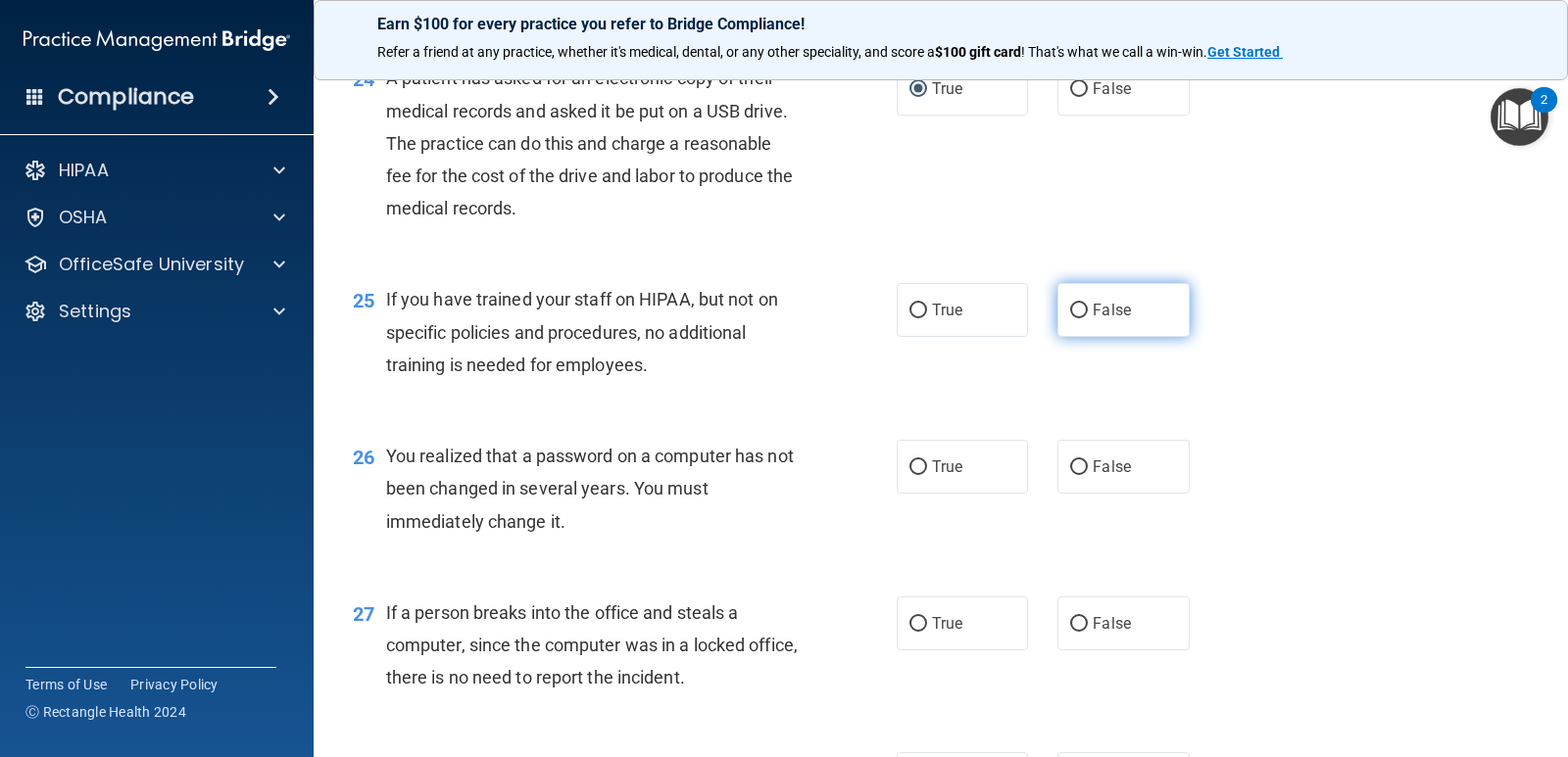
click at [1078, 306] on input "False" at bounding box center [1079, 311] width 18 height 15
radio input "true"
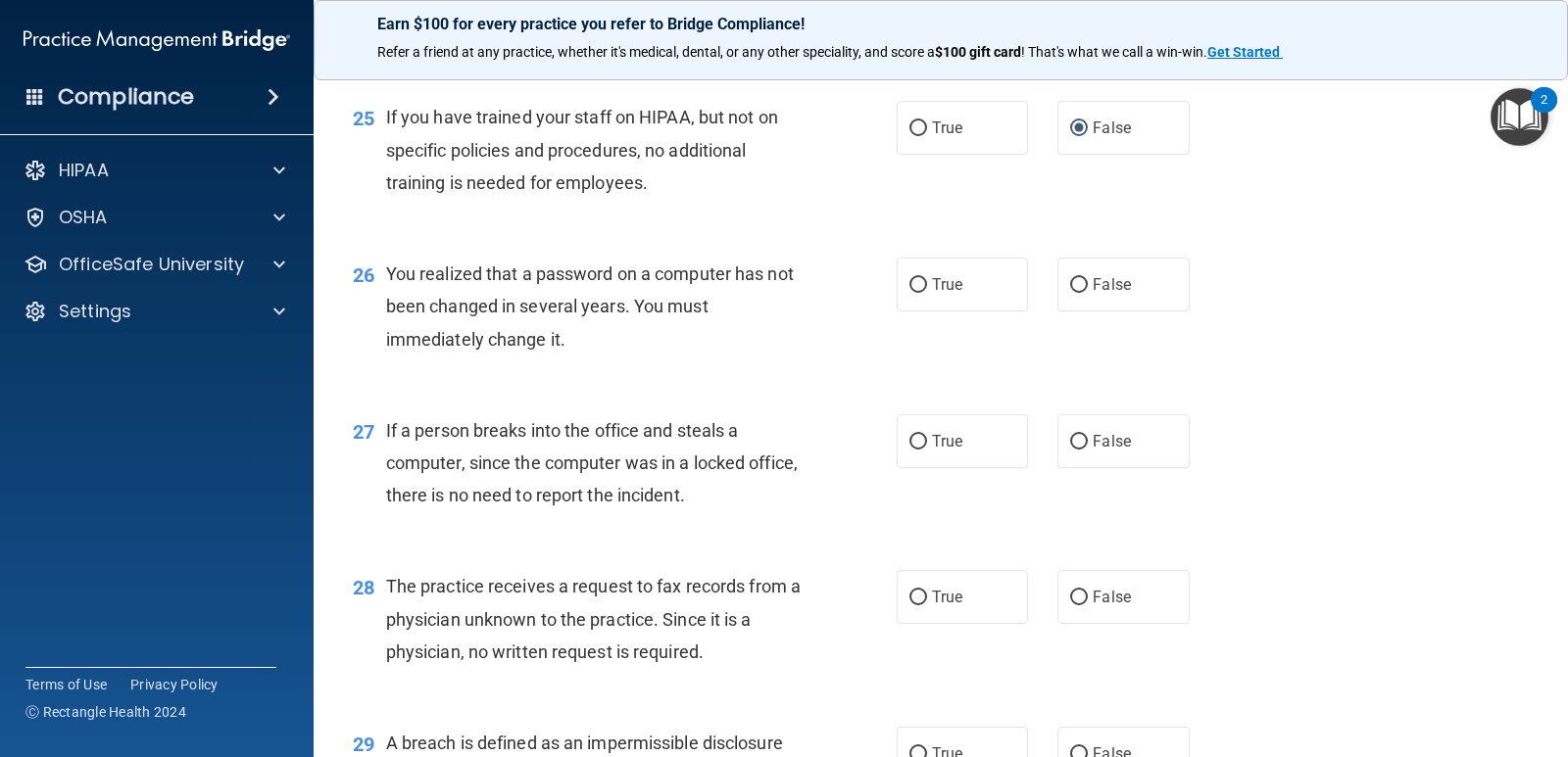
scroll to position [4017, 0]
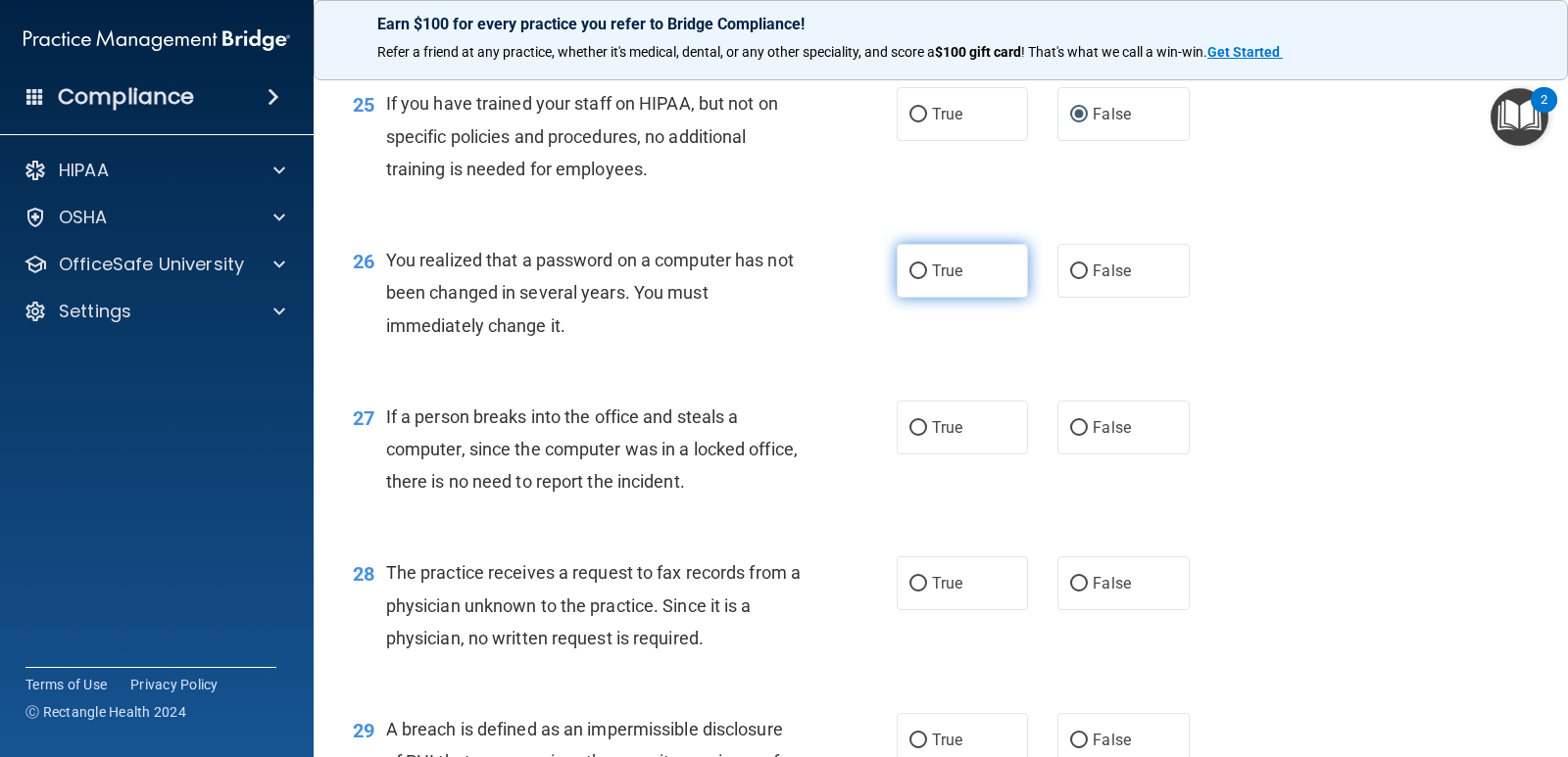
click at [933, 269] on span "True" at bounding box center [947, 271] width 31 height 19
click at [927, 269] on input "True" at bounding box center [919, 272] width 18 height 15
radio input "true"
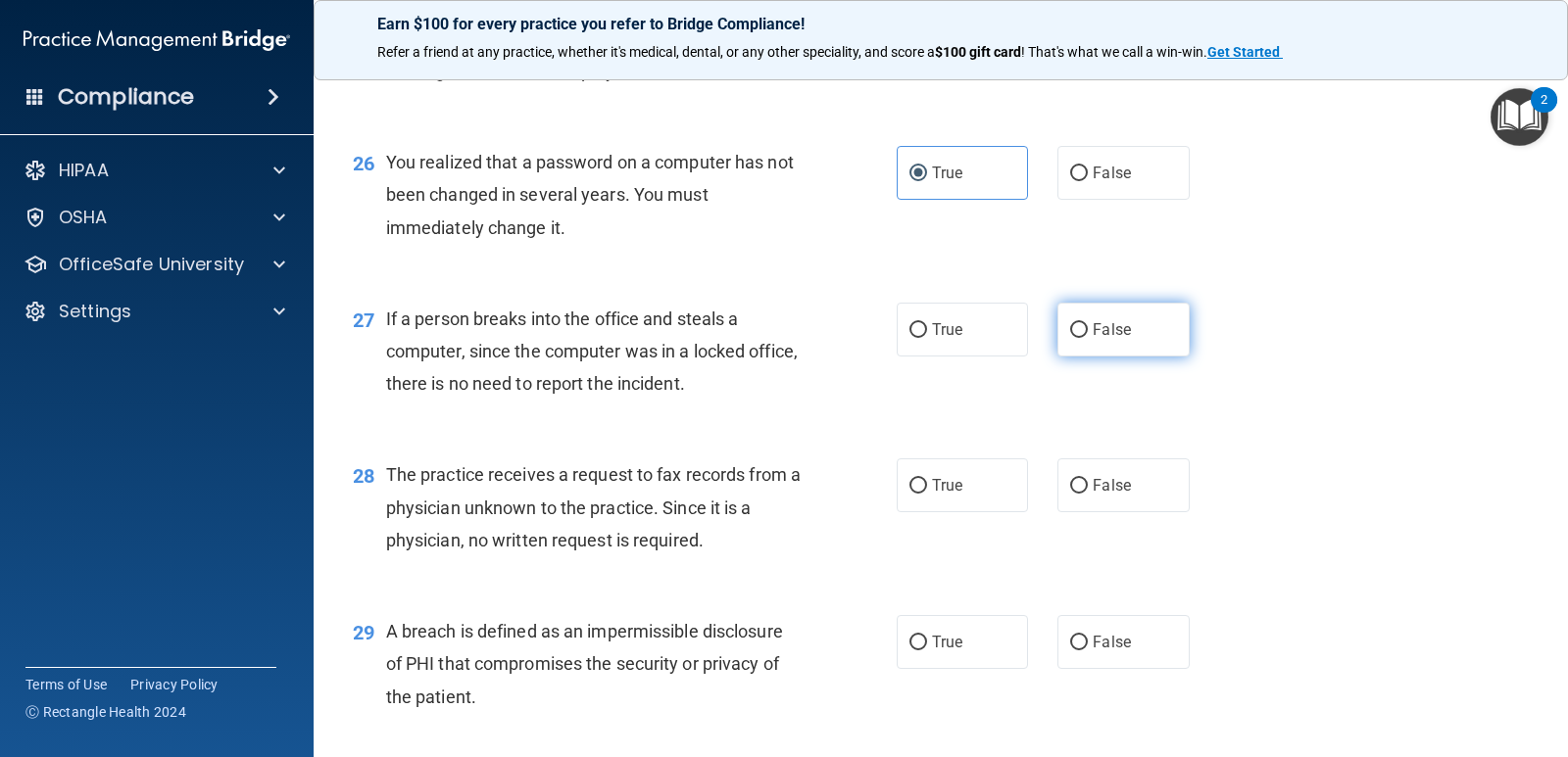
click at [1071, 325] on input "False" at bounding box center [1079, 330] width 18 height 15
radio input "true"
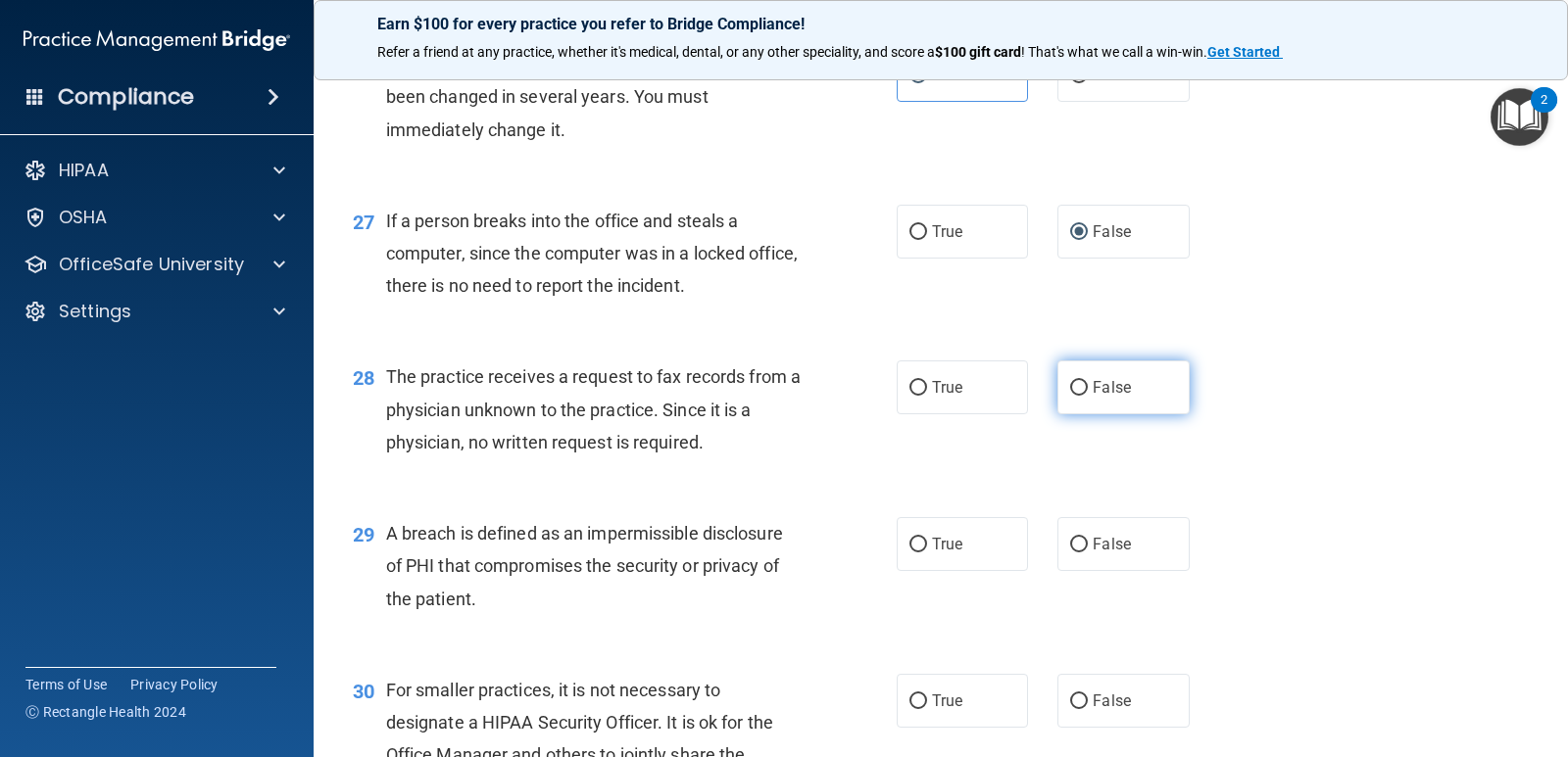
click at [1078, 393] on input "False" at bounding box center [1079, 388] width 18 height 15
radio input "true"
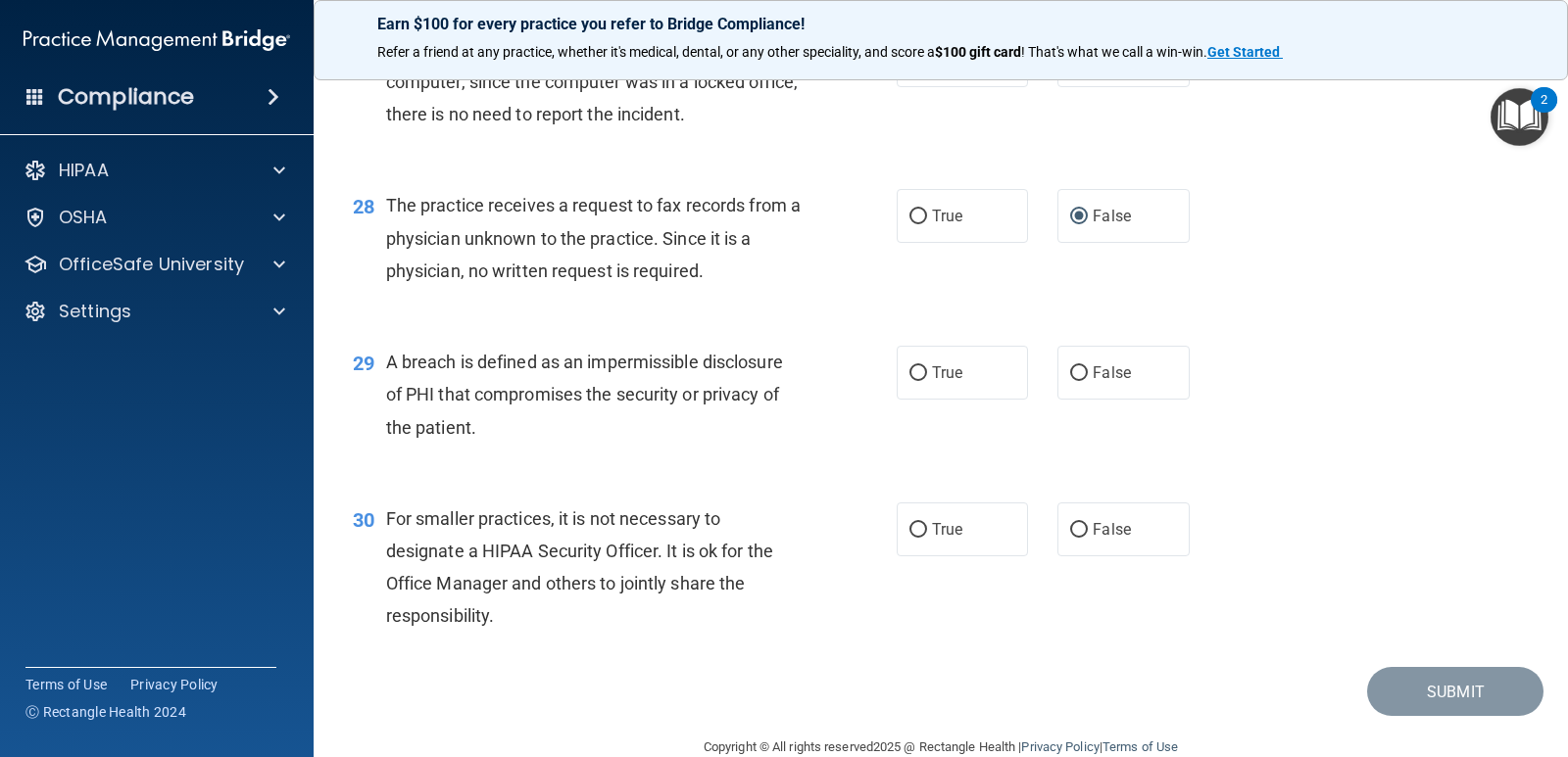
scroll to position [4409, 0]
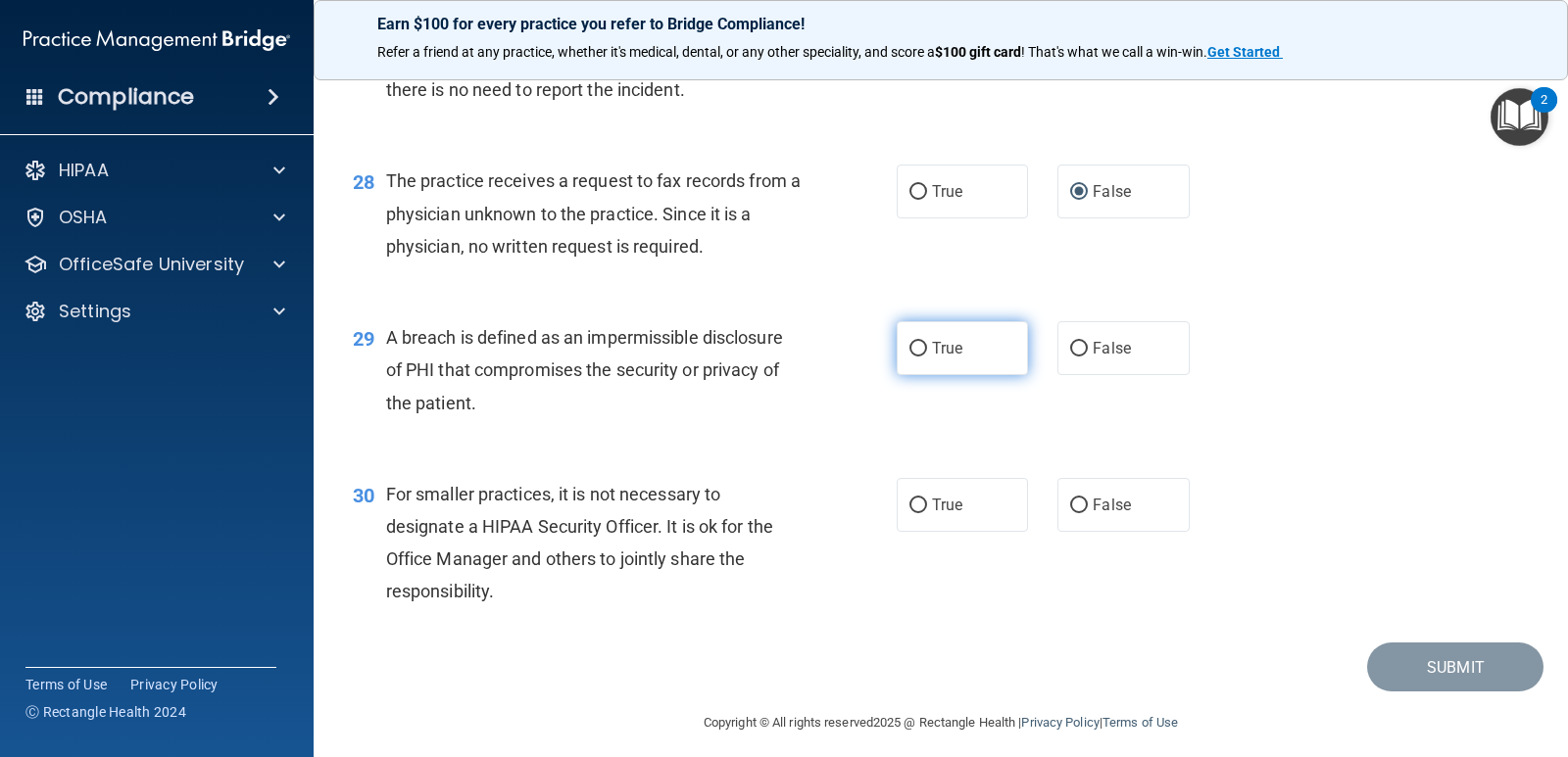
click at [925, 356] on label "True" at bounding box center [962, 347] width 131 height 54
click at [925, 356] on input "True" at bounding box center [919, 348] width 18 height 15
radio input "true"
click at [1093, 507] on span "False" at bounding box center [1112, 505] width 38 height 19
click at [1088, 507] on input "False" at bounding box center [1079, 506] width 18 height 15
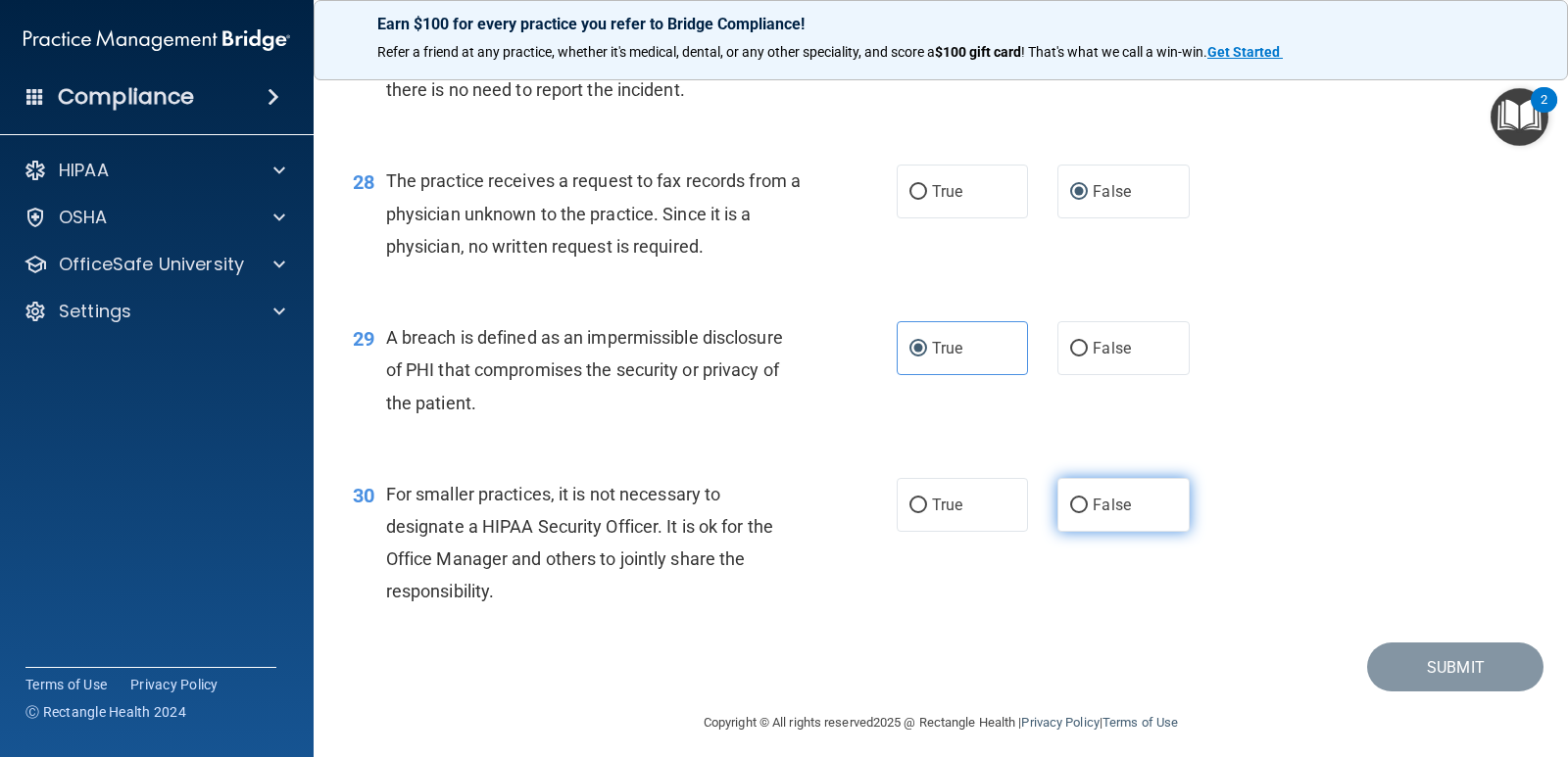
radio input "true"
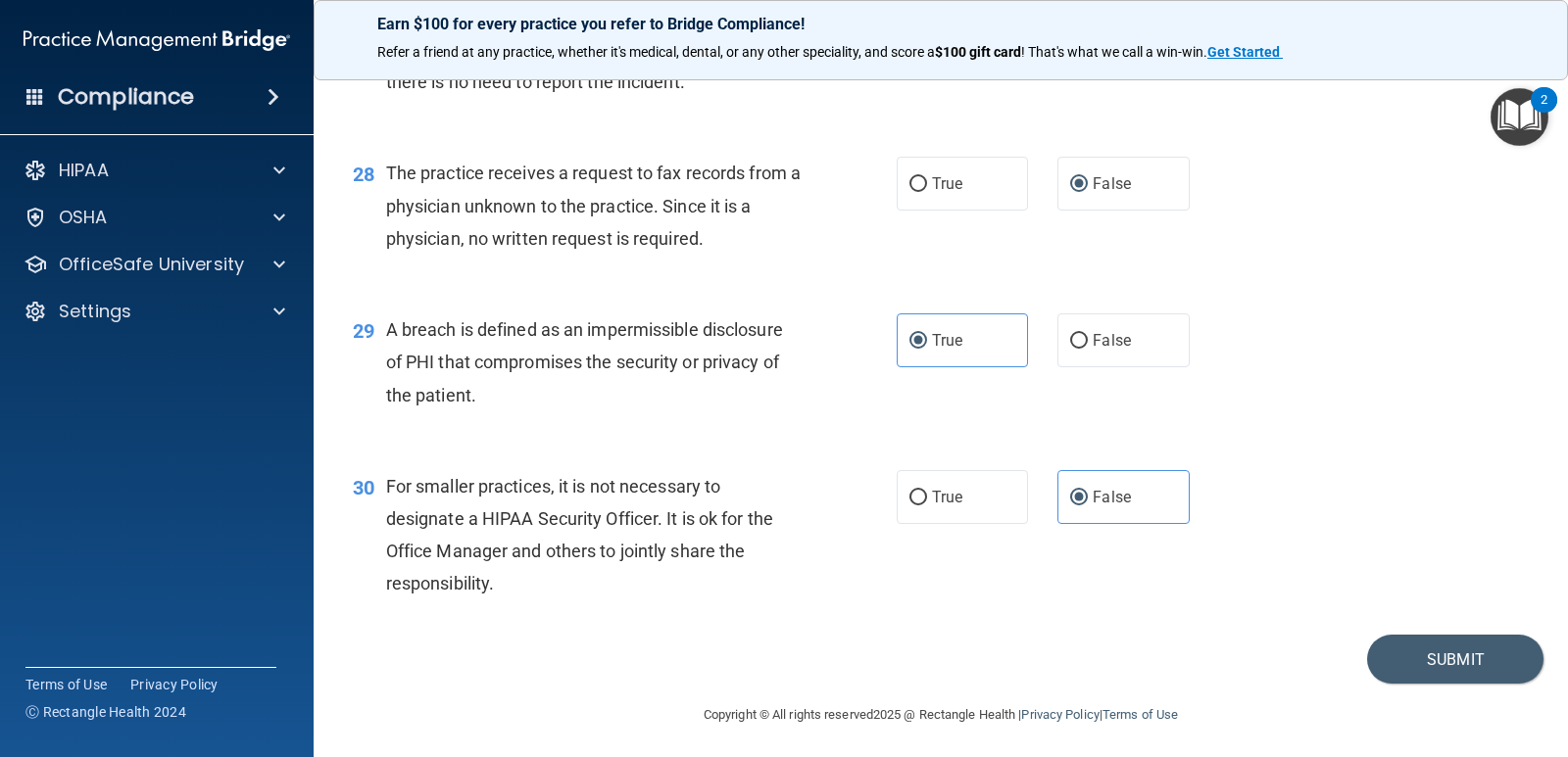
scroll to position [4422, 0]
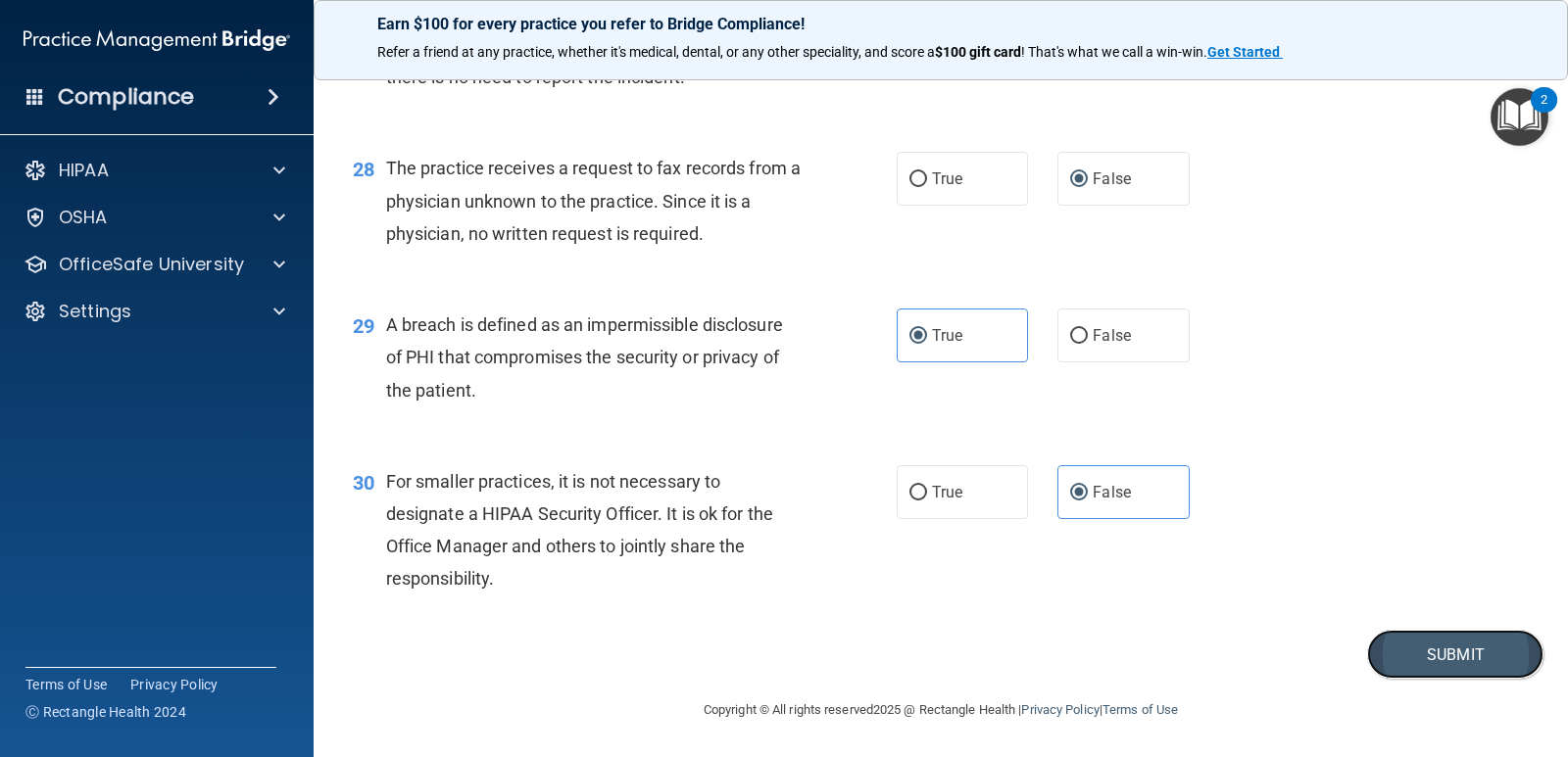
click at [1458, 651] on button "Submit" at bounding box center [1455, 655] width 176 height 50
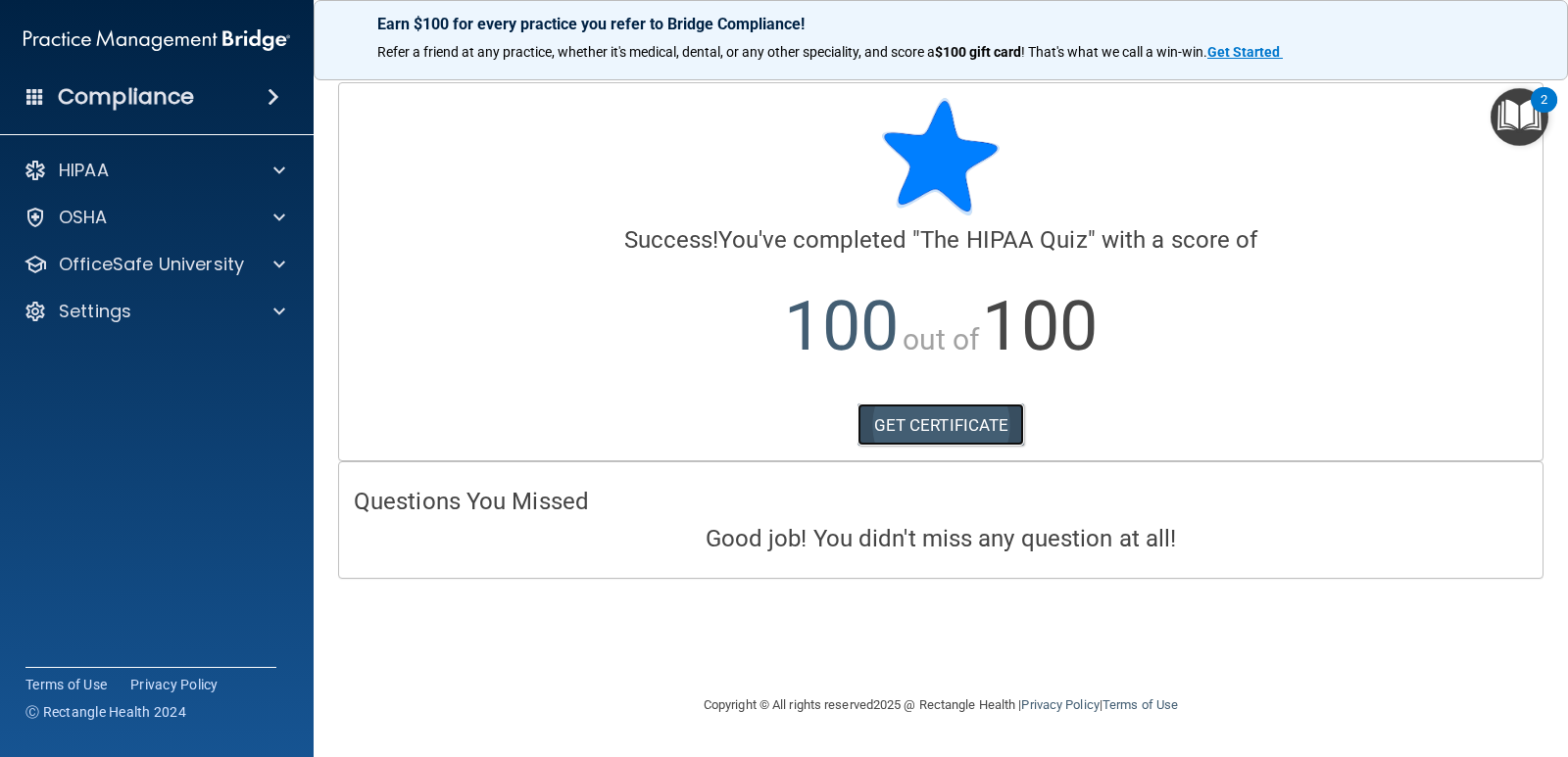
click at [949, 423] on link "GET CERTIFICATE" at bounding box center [942, 425] width 167 height 43
click at [183, 260] on p "OfficeSafe University" at bounding box center [152, 265] width 185 height 24
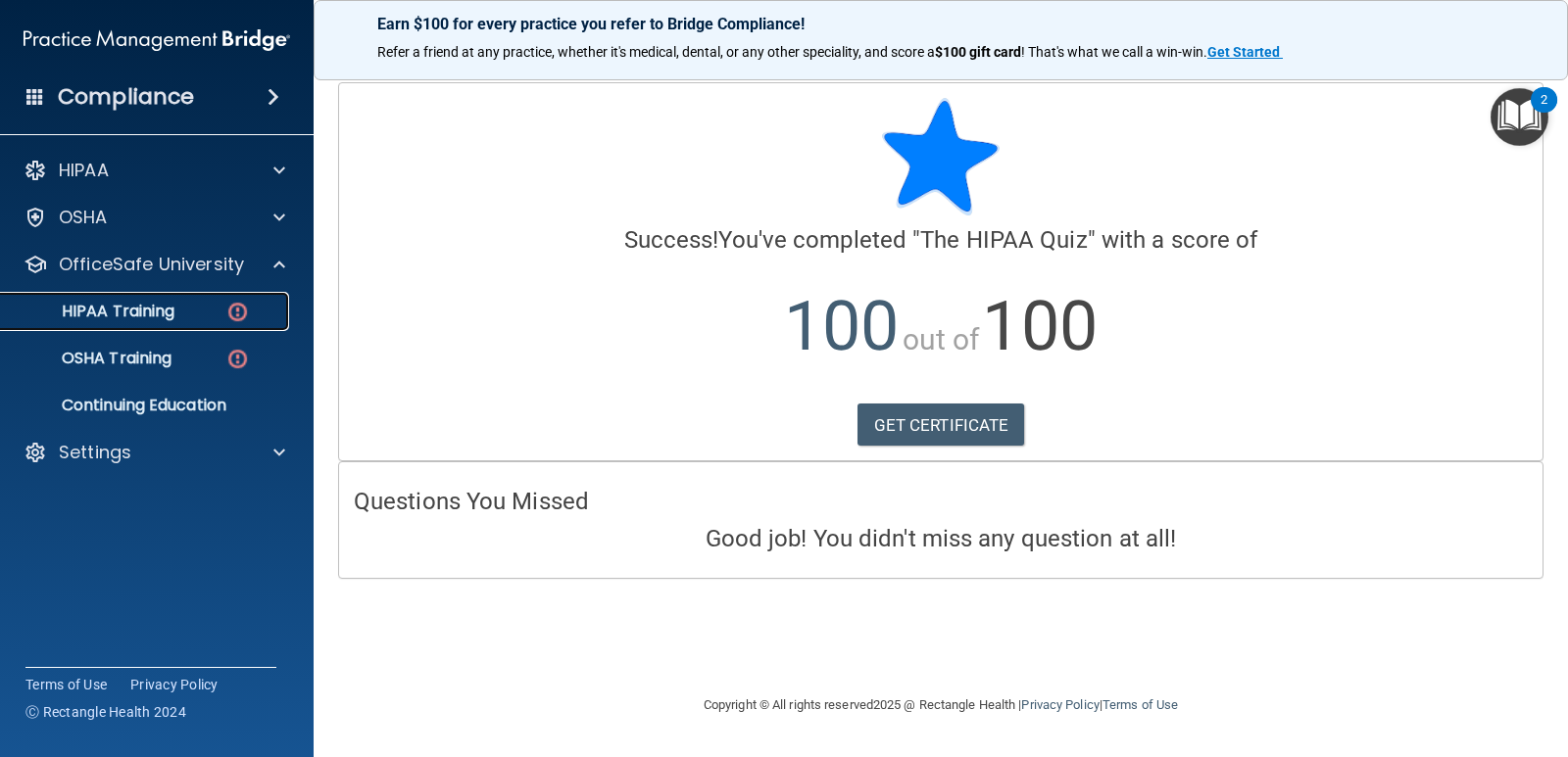
click at [149, 310] on p "HIPAA Training" at bounding box center [94, 312] width 162 height 20
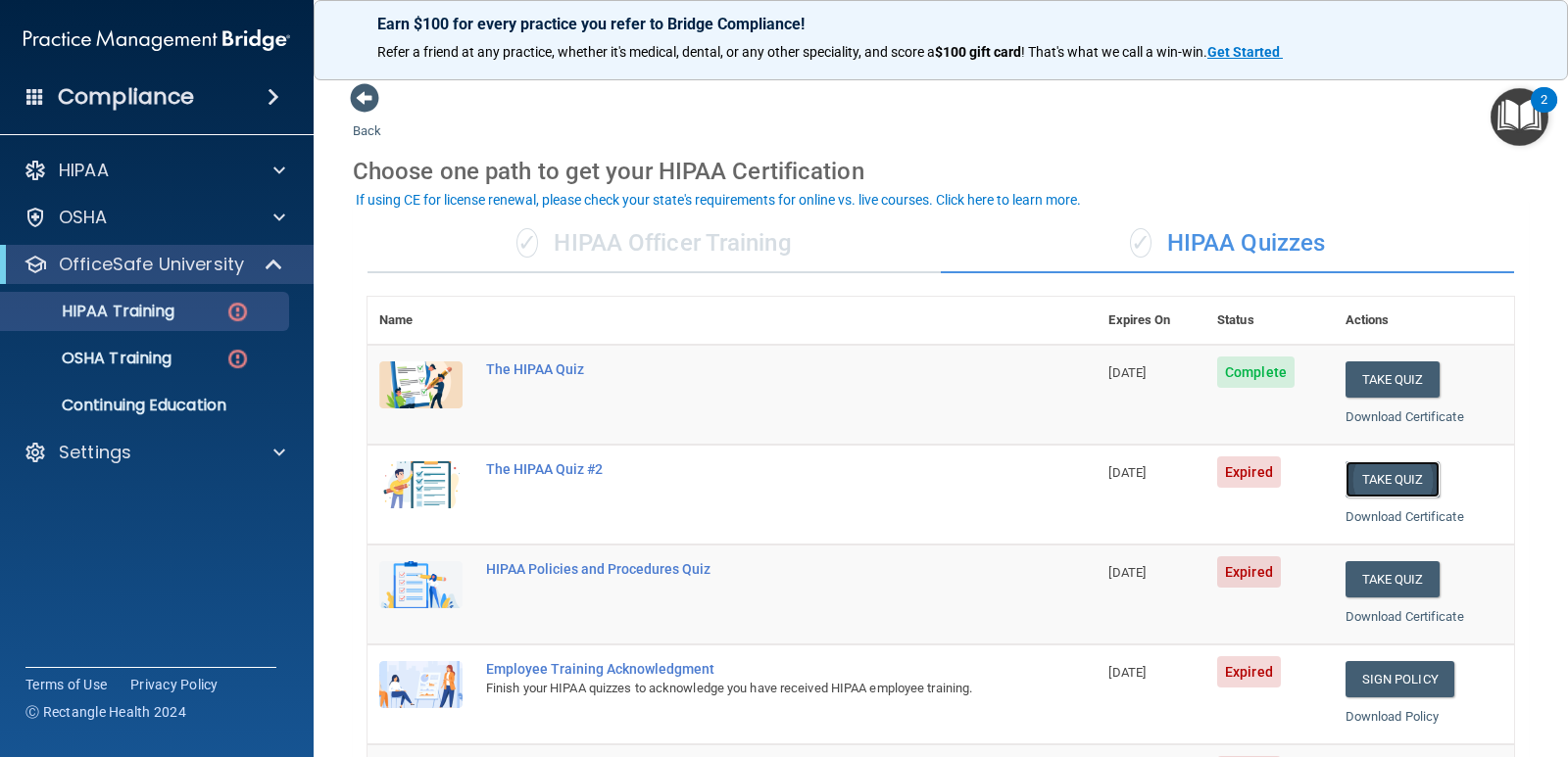
click at [1404, 476] on button "Take Quiz" at bounding box center [1394, 479] width 95 height 36
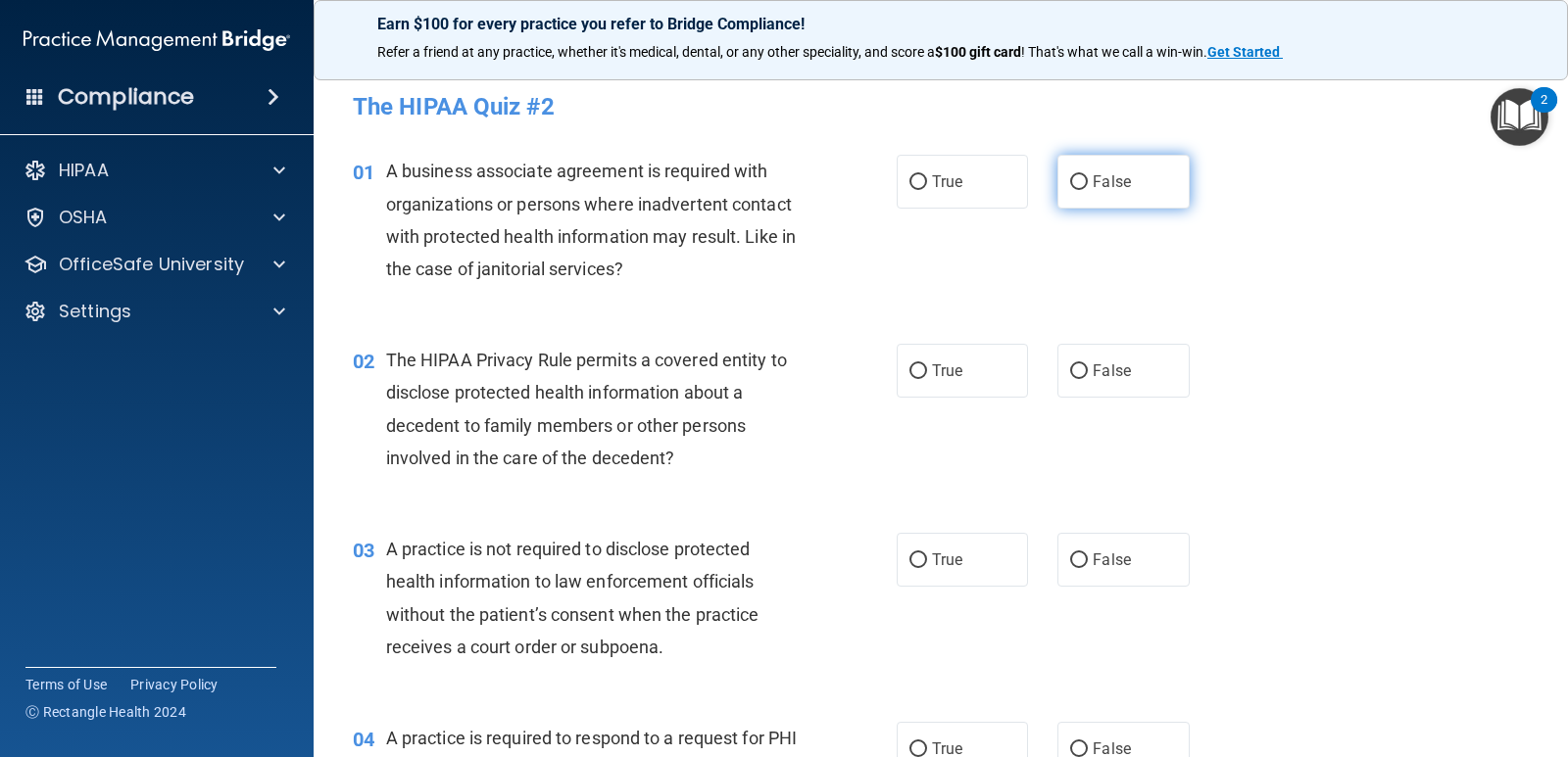
click at [1074, 185] on input "False" at bounding box center [1079, 182] width 18 height 15
radio input "true"
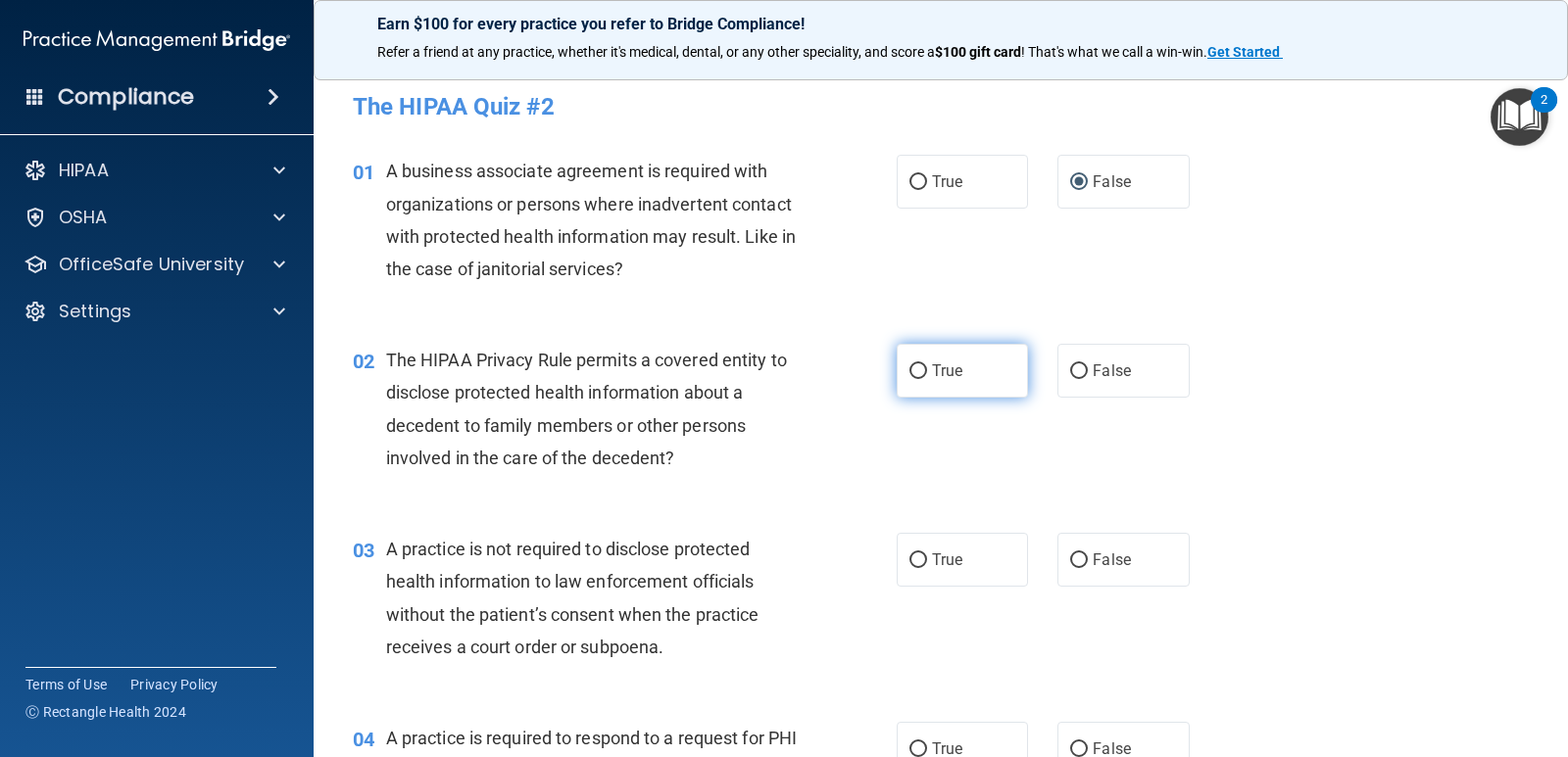
click at [910, 374] on input "True" at bounding box center [919, 371] width 18 height 15
radio input "true"
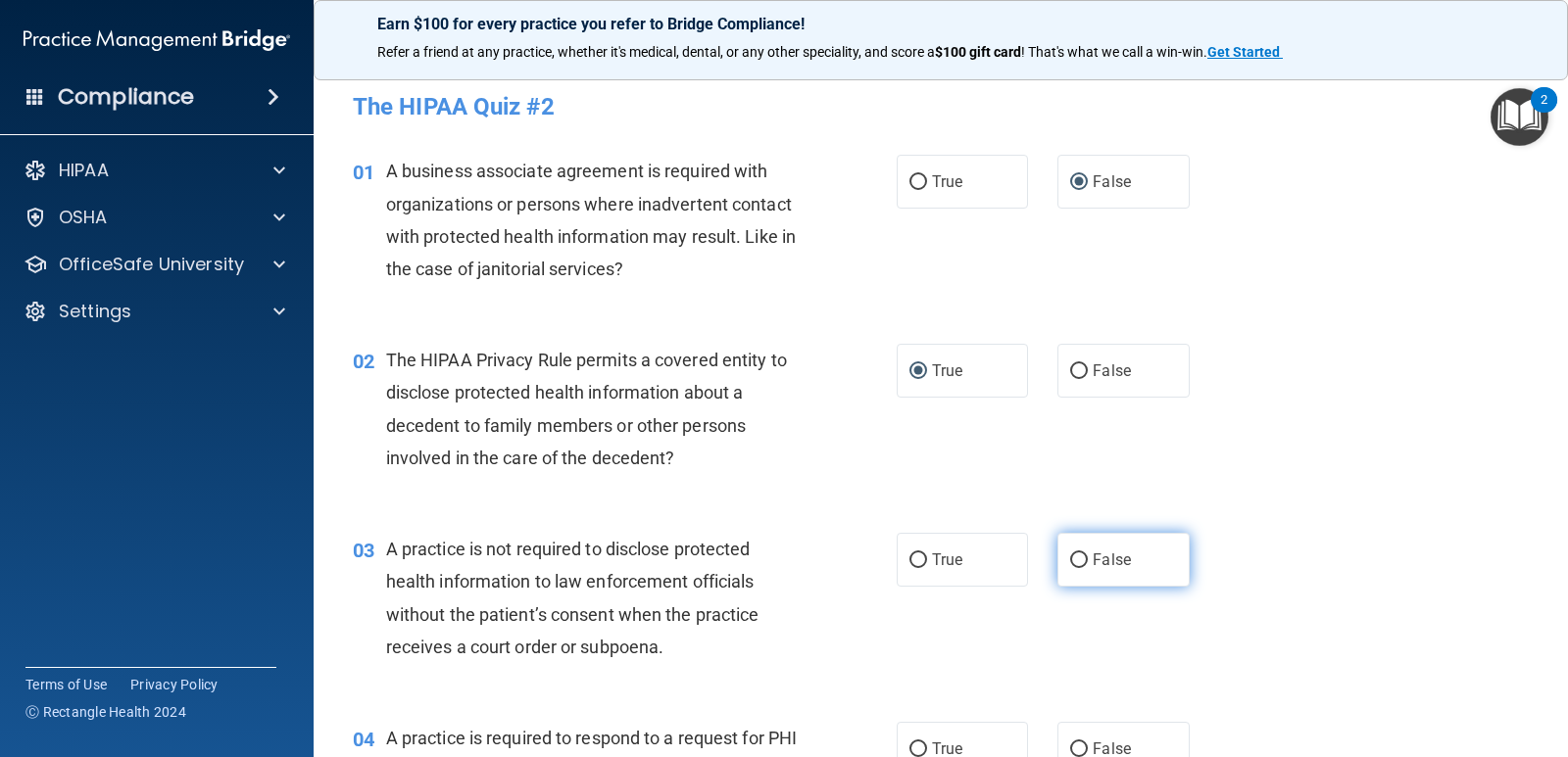
click at [1078, 553] on input "False" at bounding box center [1079, 560] width 18 height 15
radio input "true"
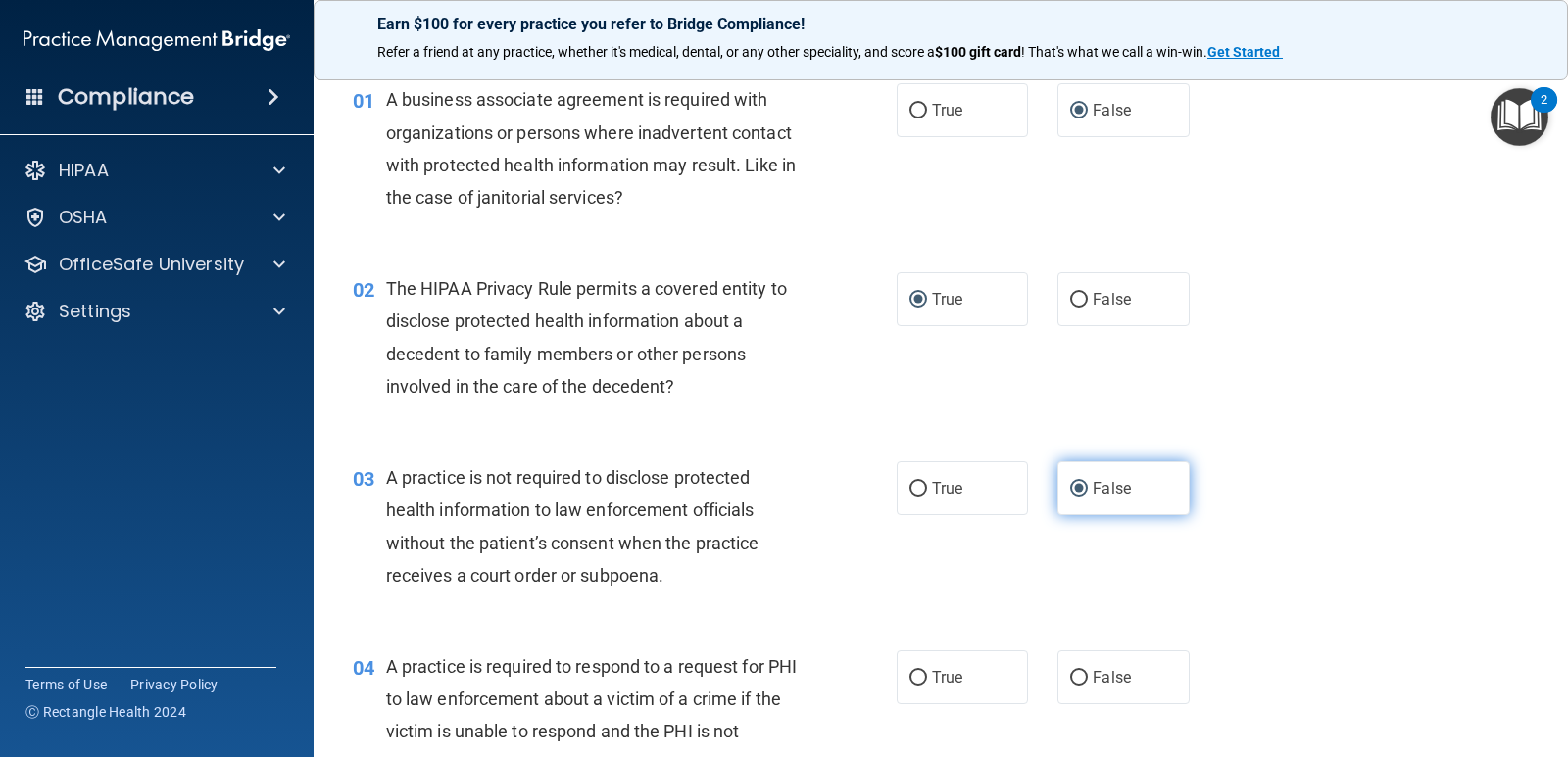
scroll to position [294, 0]
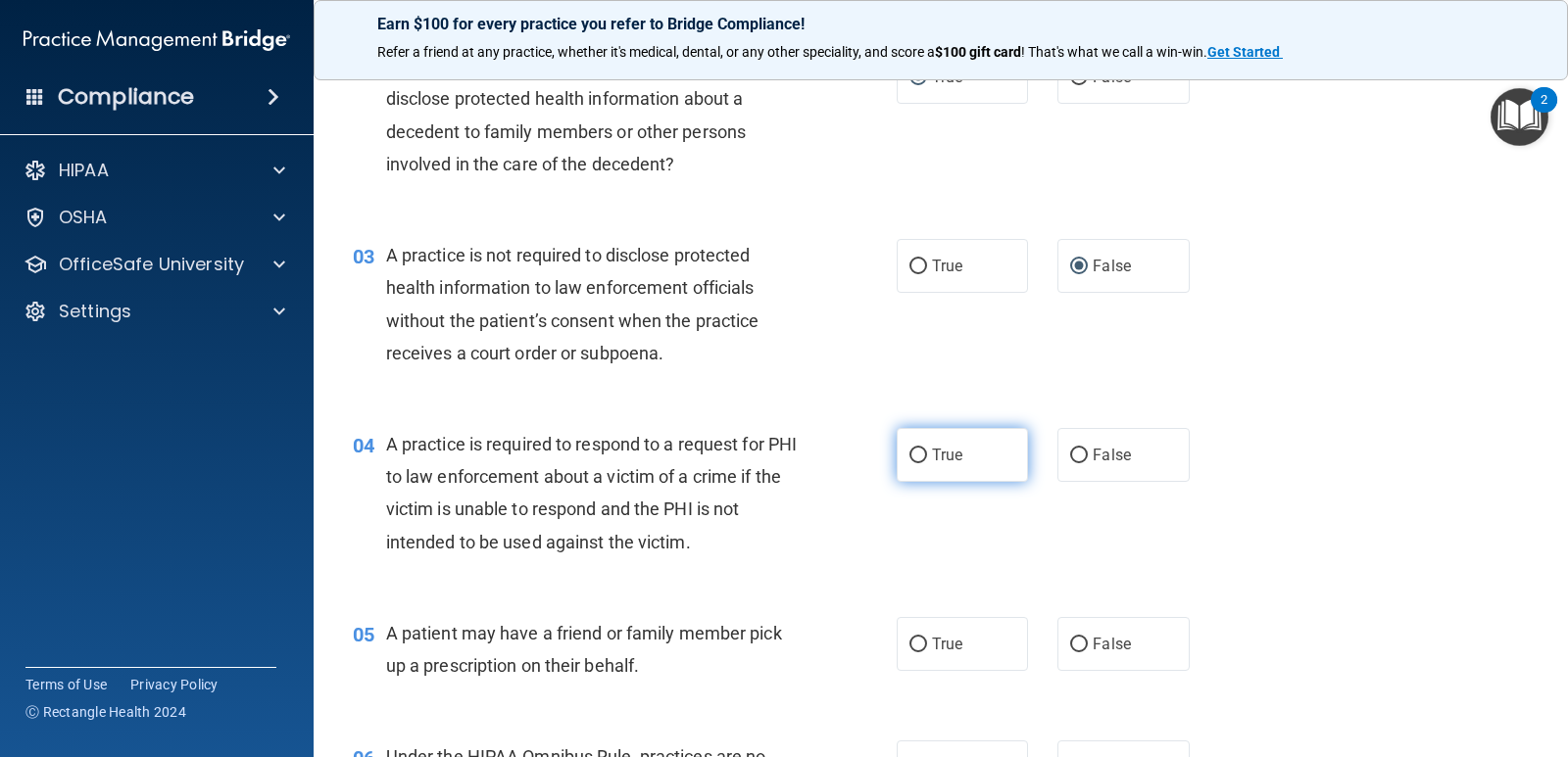
click at [922, 458] on label "True" at bounding box center [962, 455] width 131 height 54
click at [922, 458] on input "True" at bounding box center [919, 456] width 18 height 15
radio input "true"
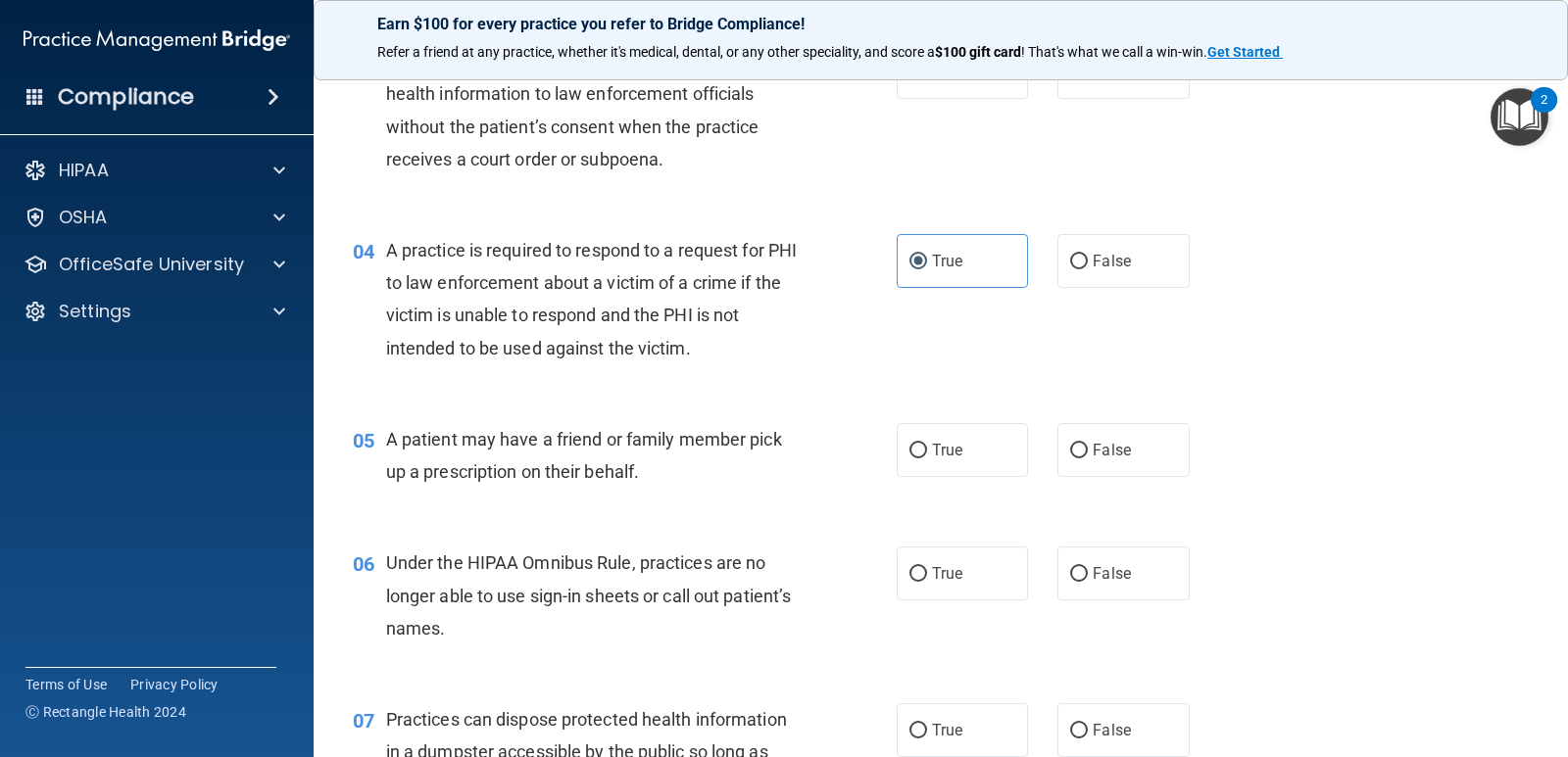
scroll to position [490, 0]
click at [937, 451] on span "True" at bounding box center [947, 448] width 31 height 19
click at [928, 451] on input "True" at bounding box center [919, 449] width 18 height 15
radio input "true"
click at [1080, 577] on label "False" at bounding box center [1123, 571] width 131 height 54
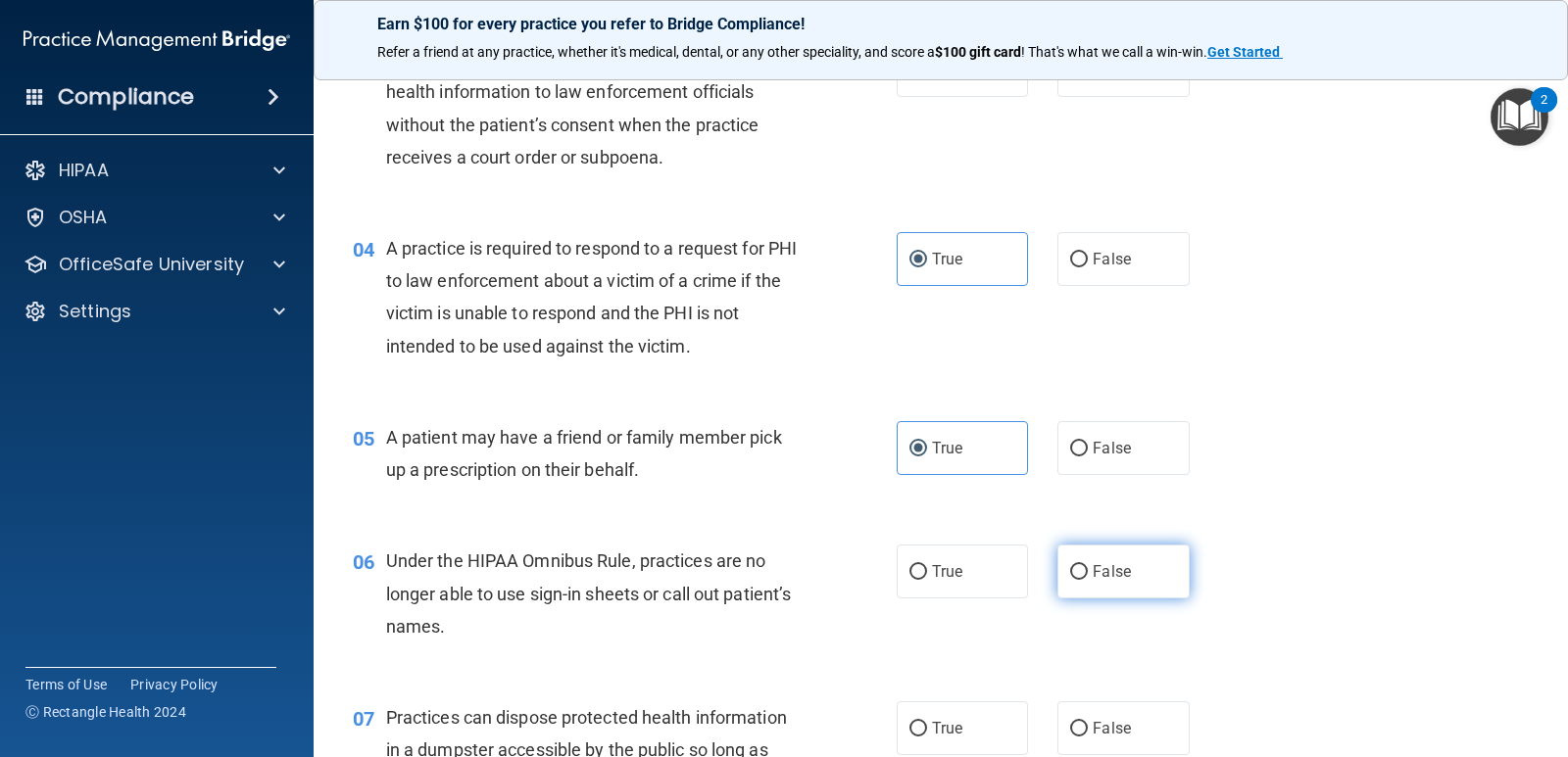
click at [1080, 577] on input "False" at bounding box center [1079, 572] width 18 height 15
radio input "true"
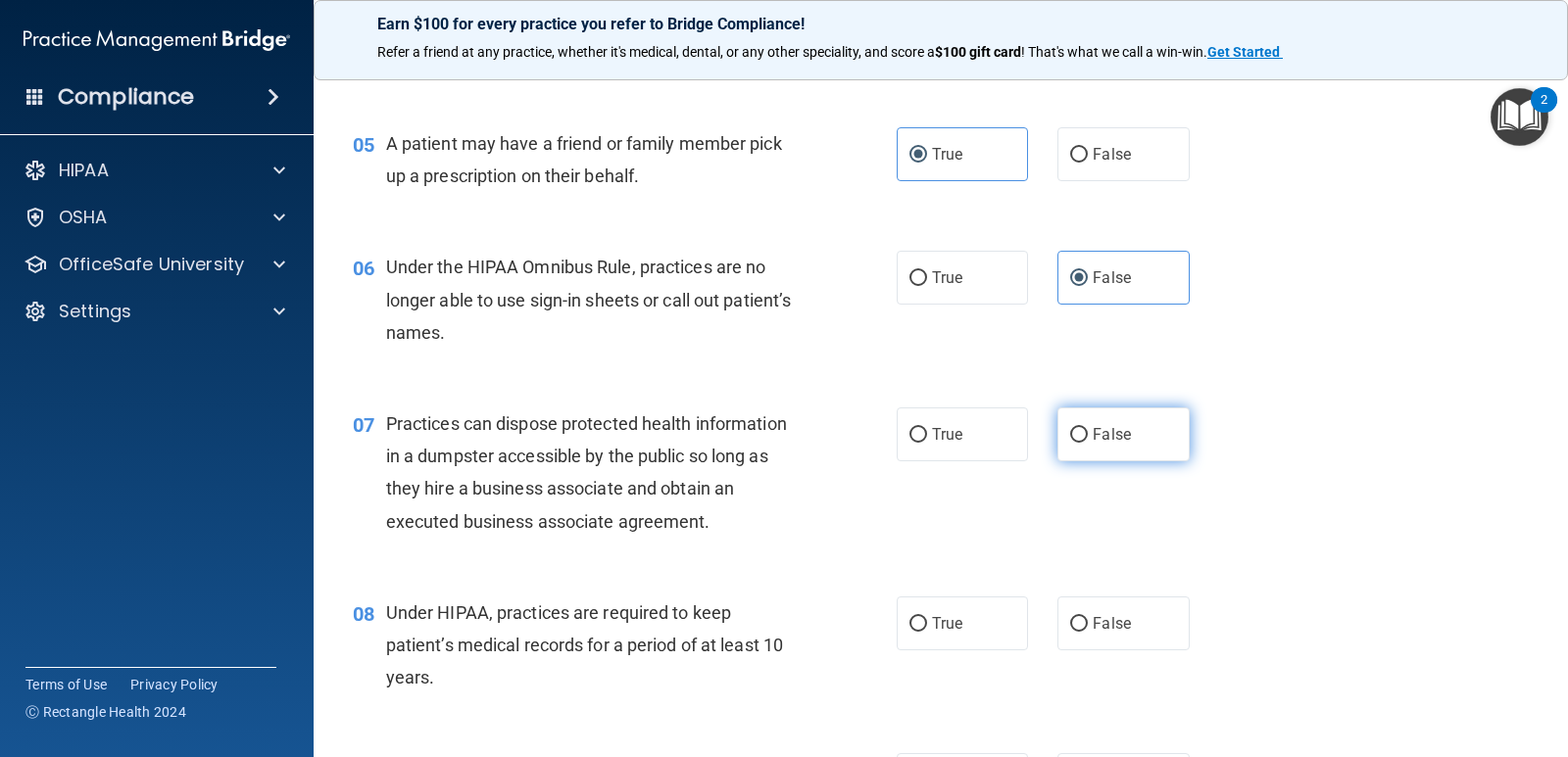
click at [1105, 428] on span "False" at bounding box center [1112, 434] width 38 height 19
click at [1088, 428] on input "False" at bounding box center [1079, 435] width 18 height 15
radio input "true"
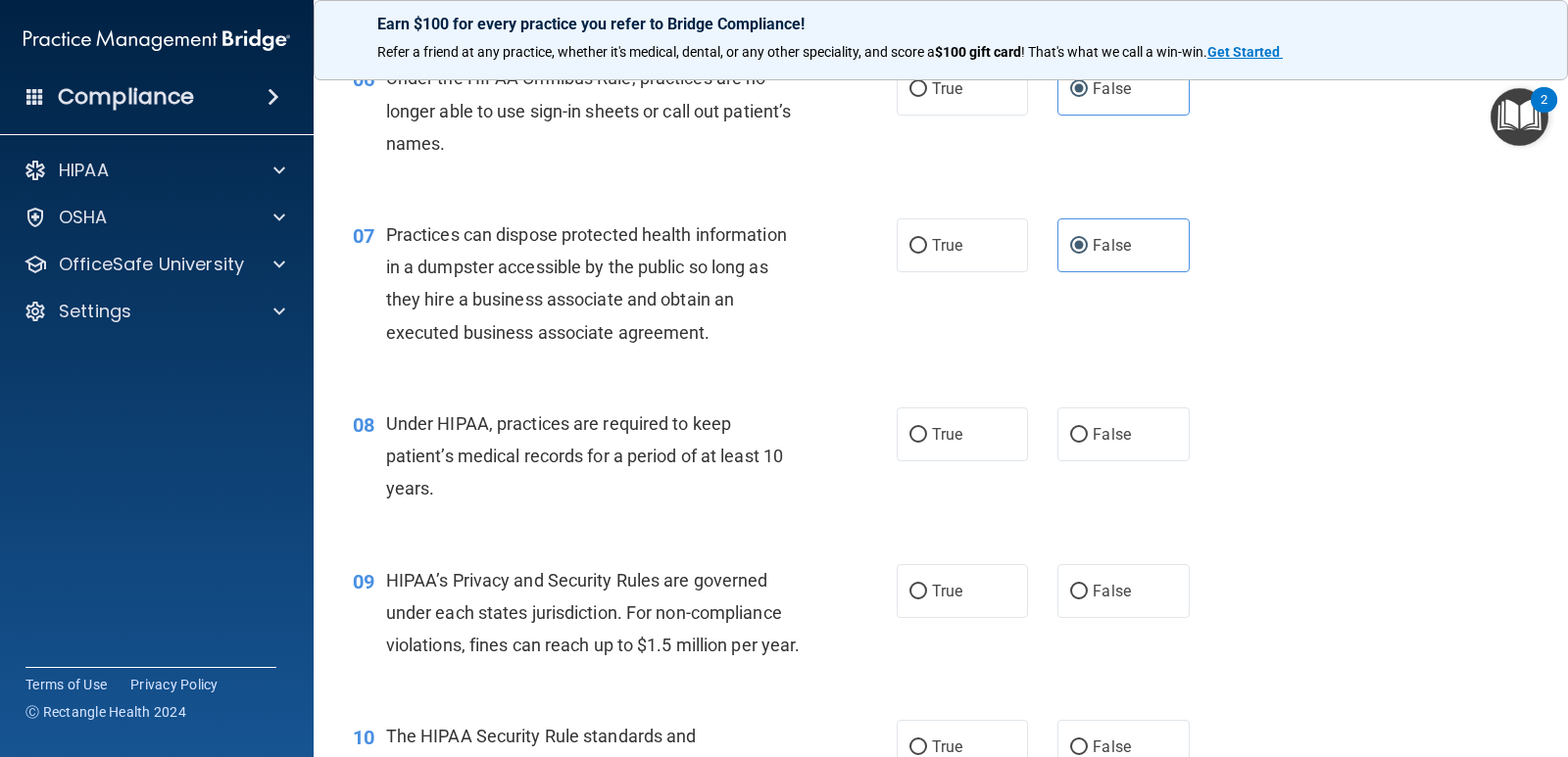
scroll to position [979, 0]
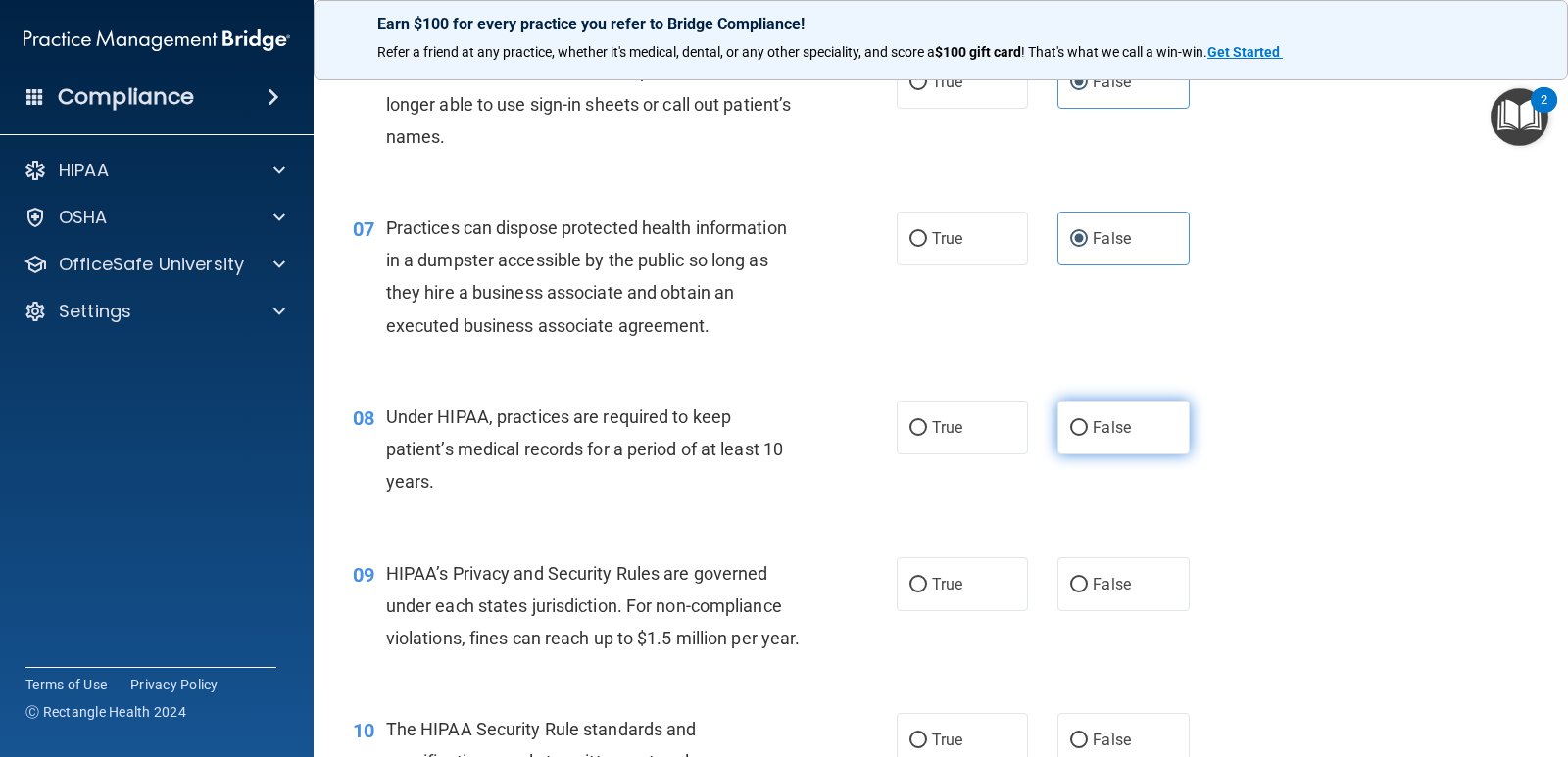
click at [1074, 423] on input "False" at bounding box center [1079, 428] width 18 height 15
radio input "true"
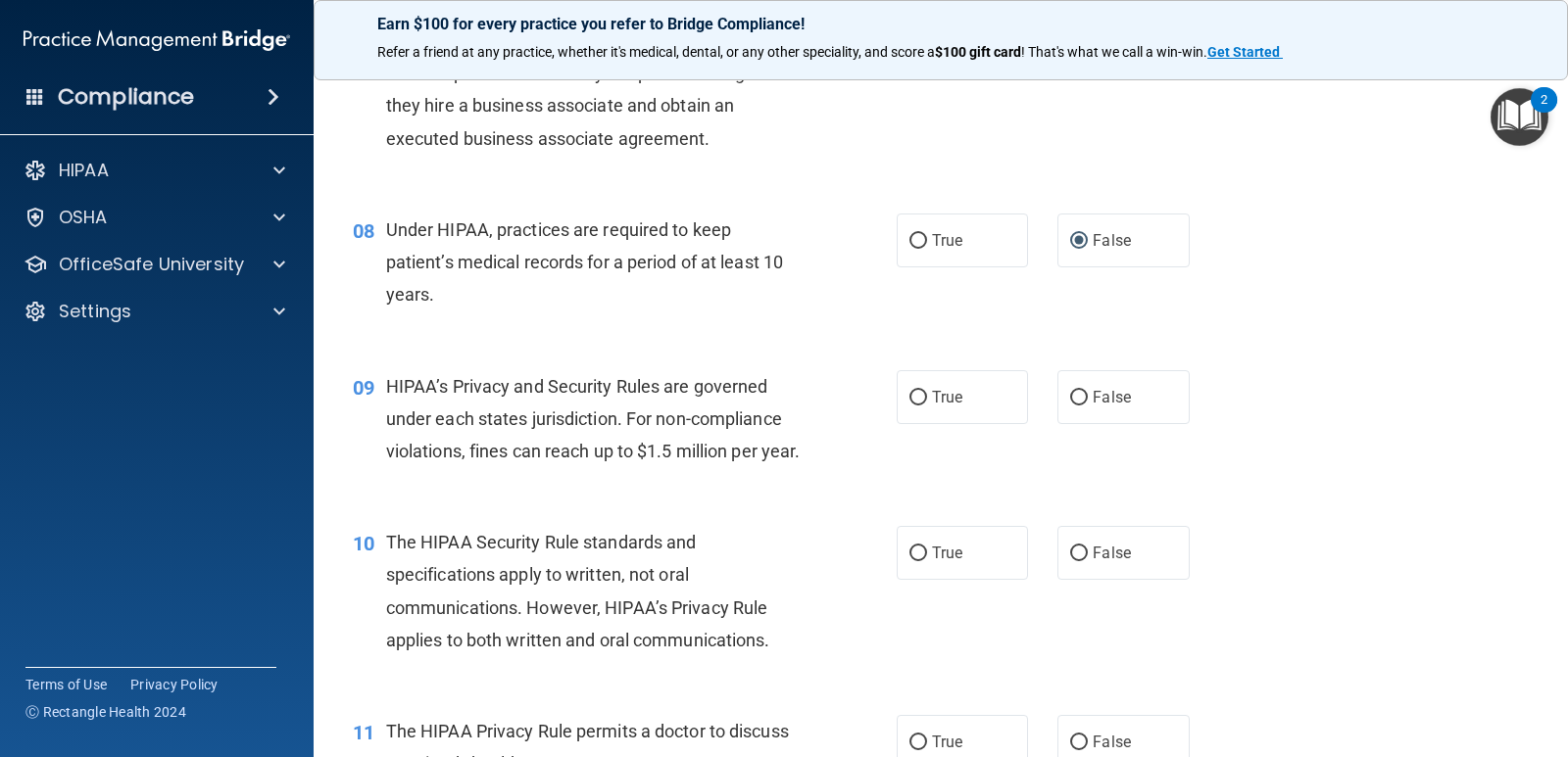
scroll to position [1175, 0]
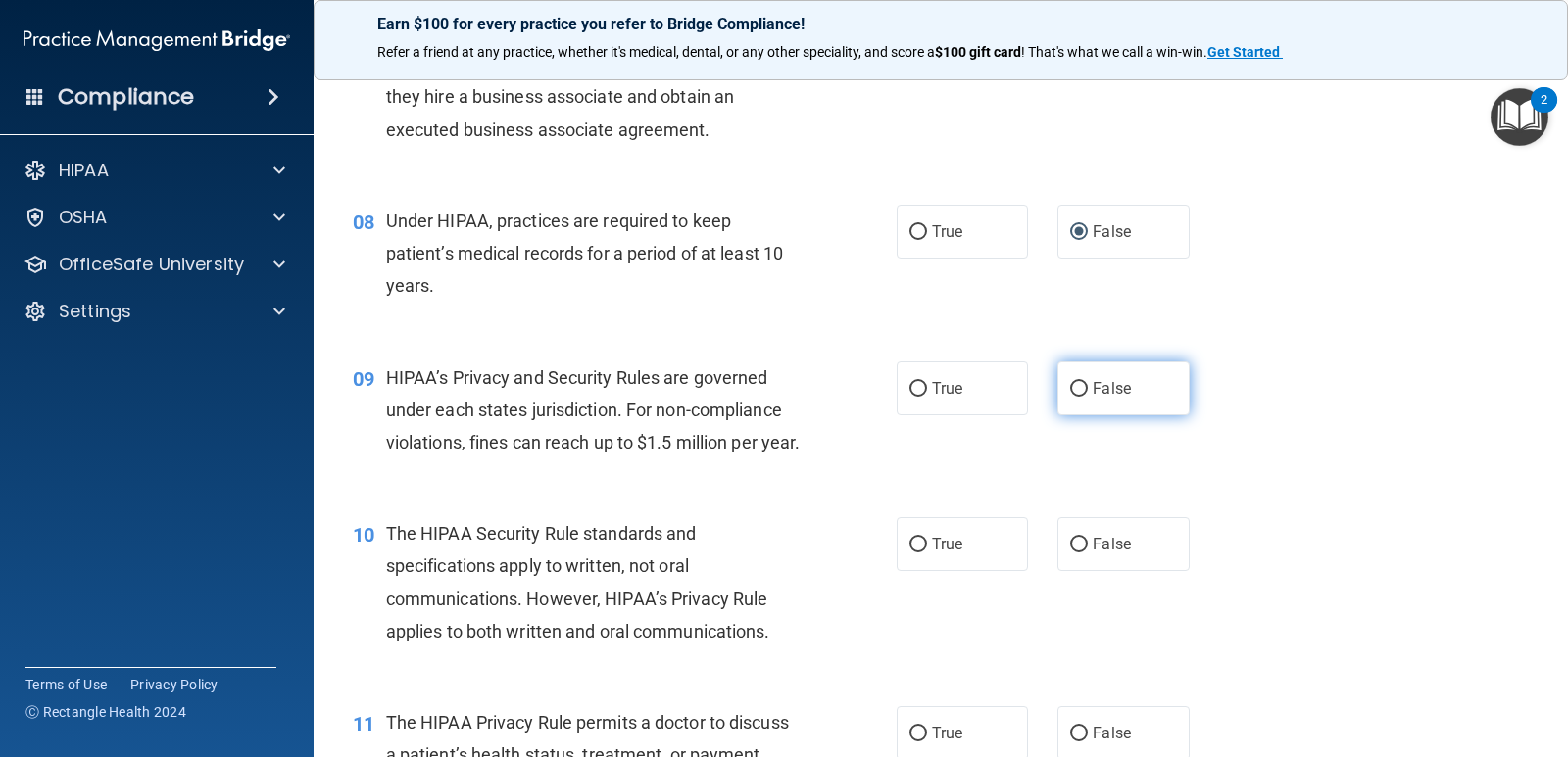
click at [1119, 394] on span "False" at bounding box center [1112, 388] width 38 height 19
click at [1088, 394] on input "False" at bounding box center [1079, 389] width 18 height 15
radio input "true"
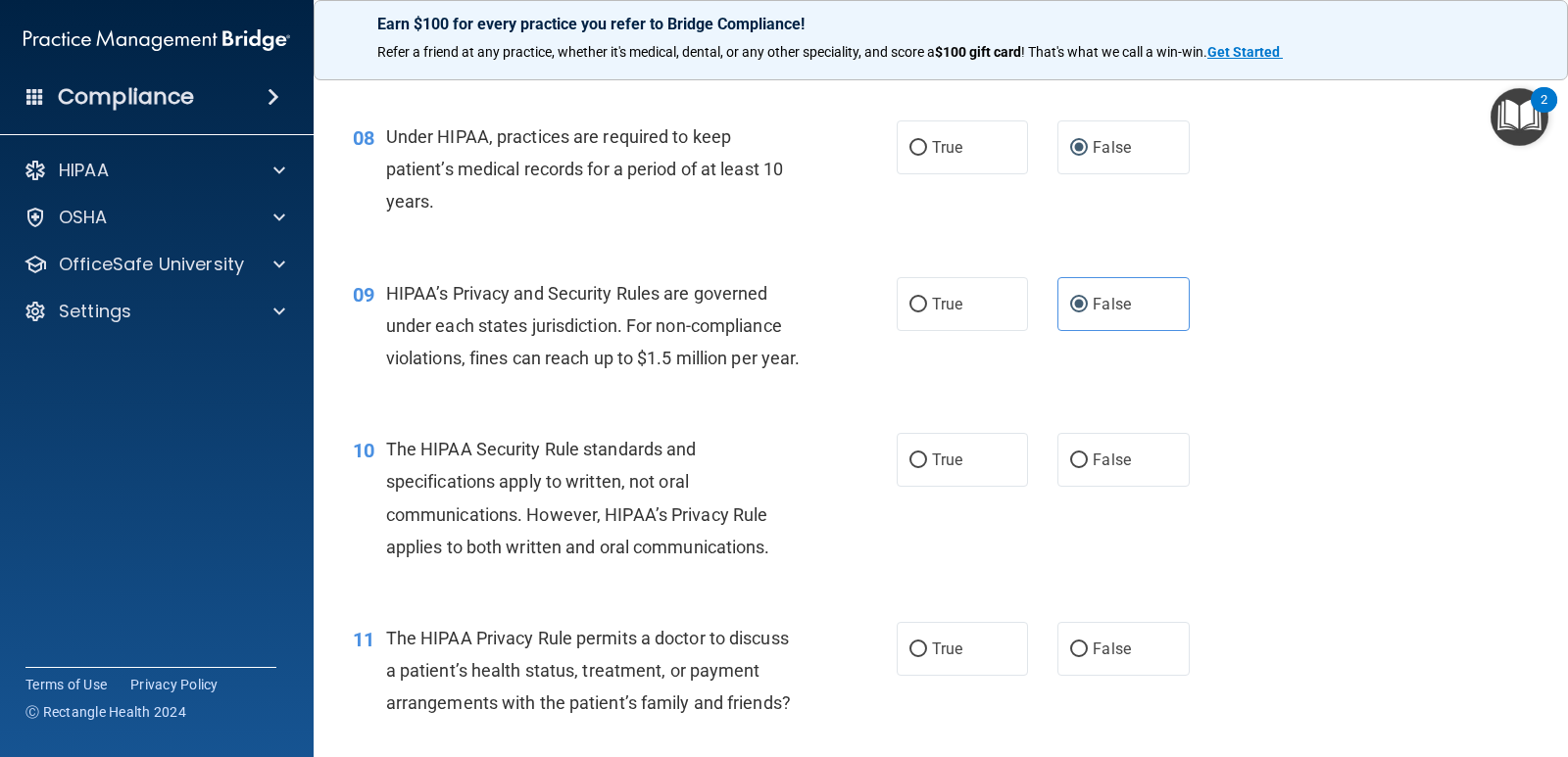
scroll to position [1371, 0]
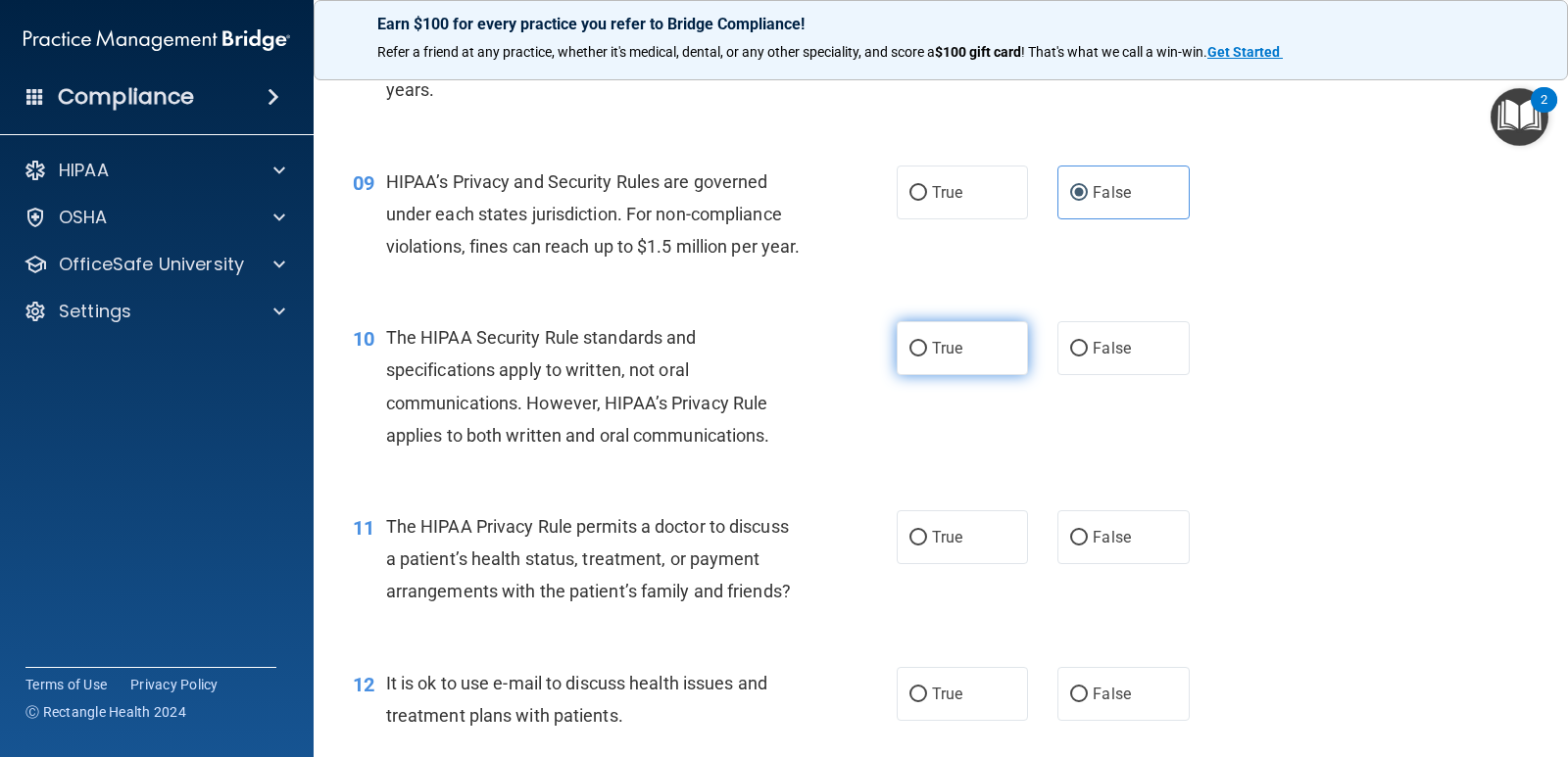
click at [923, 375] on label "True" at bounding box center [962, 347] width 131 height 54
click at [923, 356] on input "True" at bounding box center [919, 348] width 18 height 15
radio input "true"
click at [922, 564] on label "True" at bounding box center [962, 537] width 131 height 54
click at [922, 545] on input "True" at bounding box center [919, 537] width 18 height 15
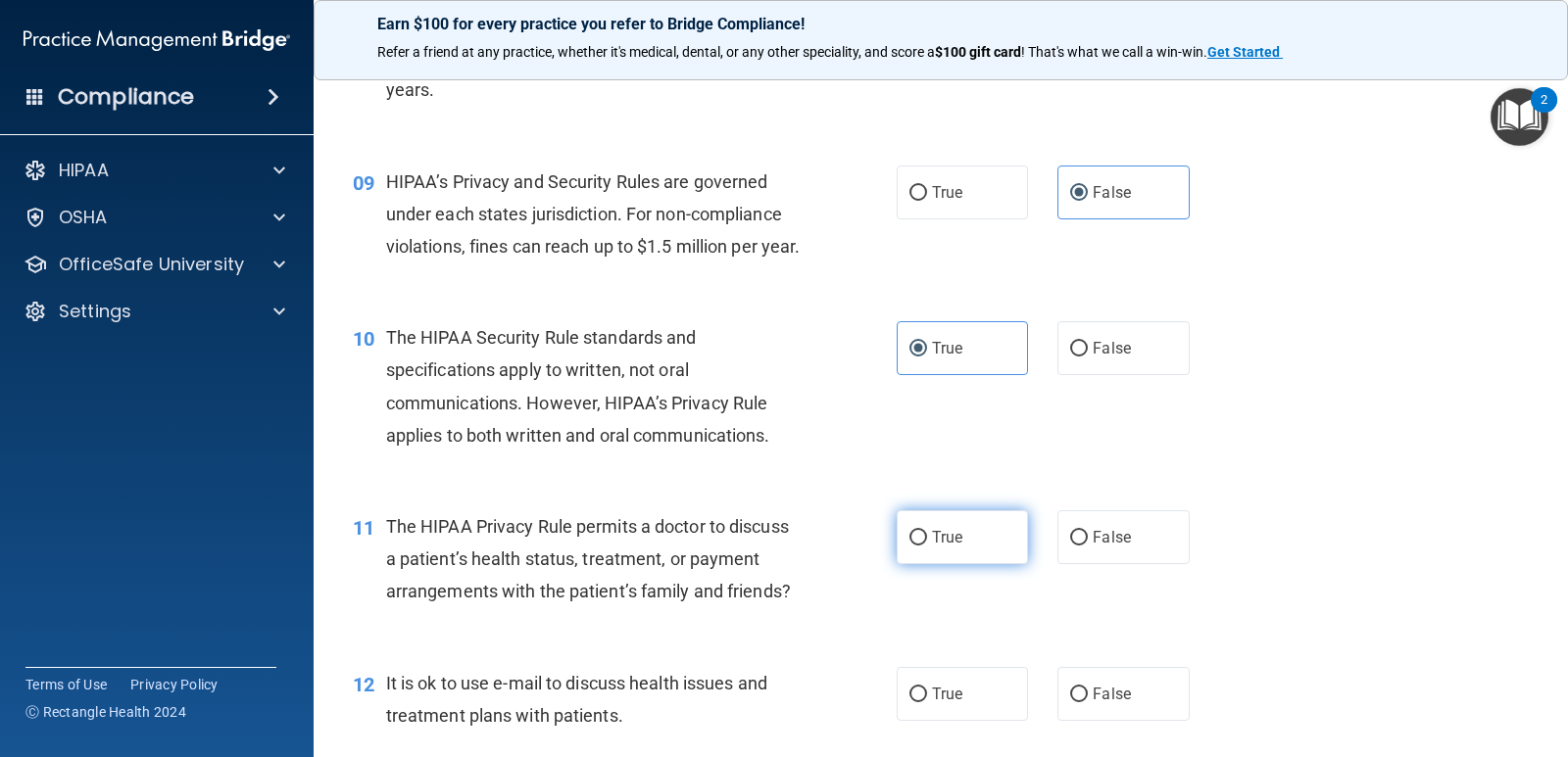
radio input "true"
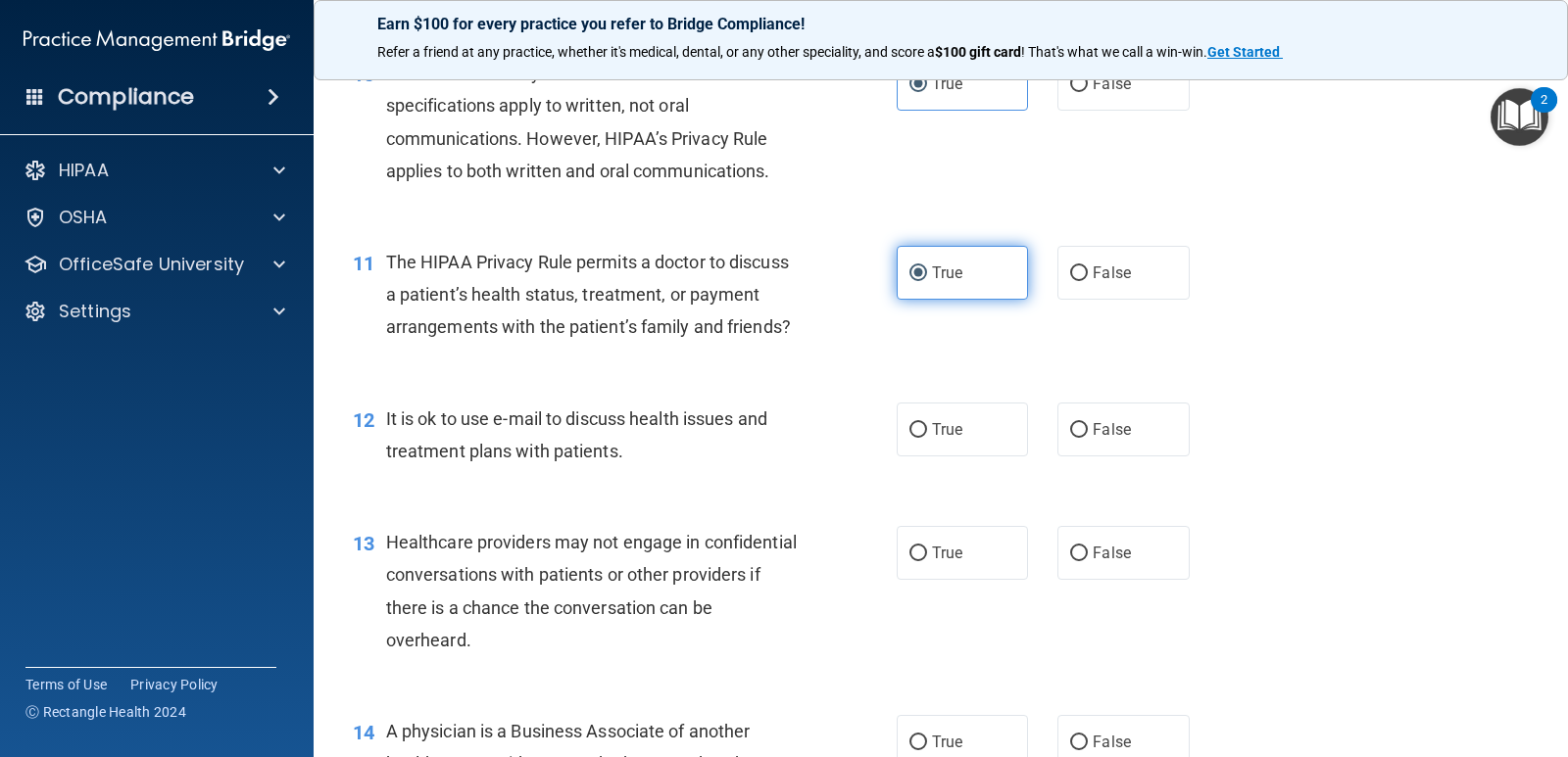
scroll to position [1666, 0]
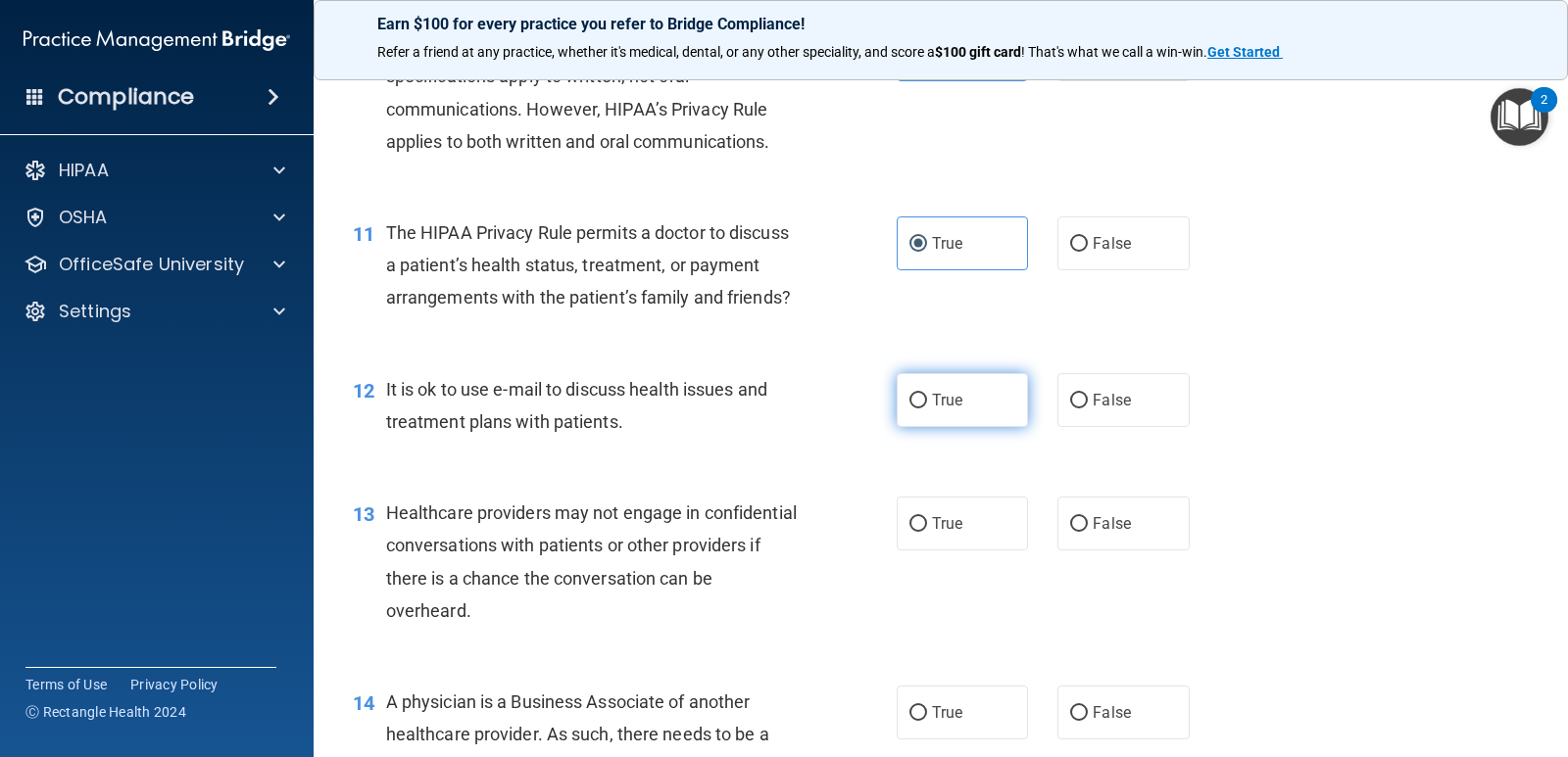
click at [944, 410] on span "True" at bounding box center [947, 400] width 31 height 19
click at [928, 409] on input "True" at bounding box center [919, 401] width 18 height 15
radio input "true"
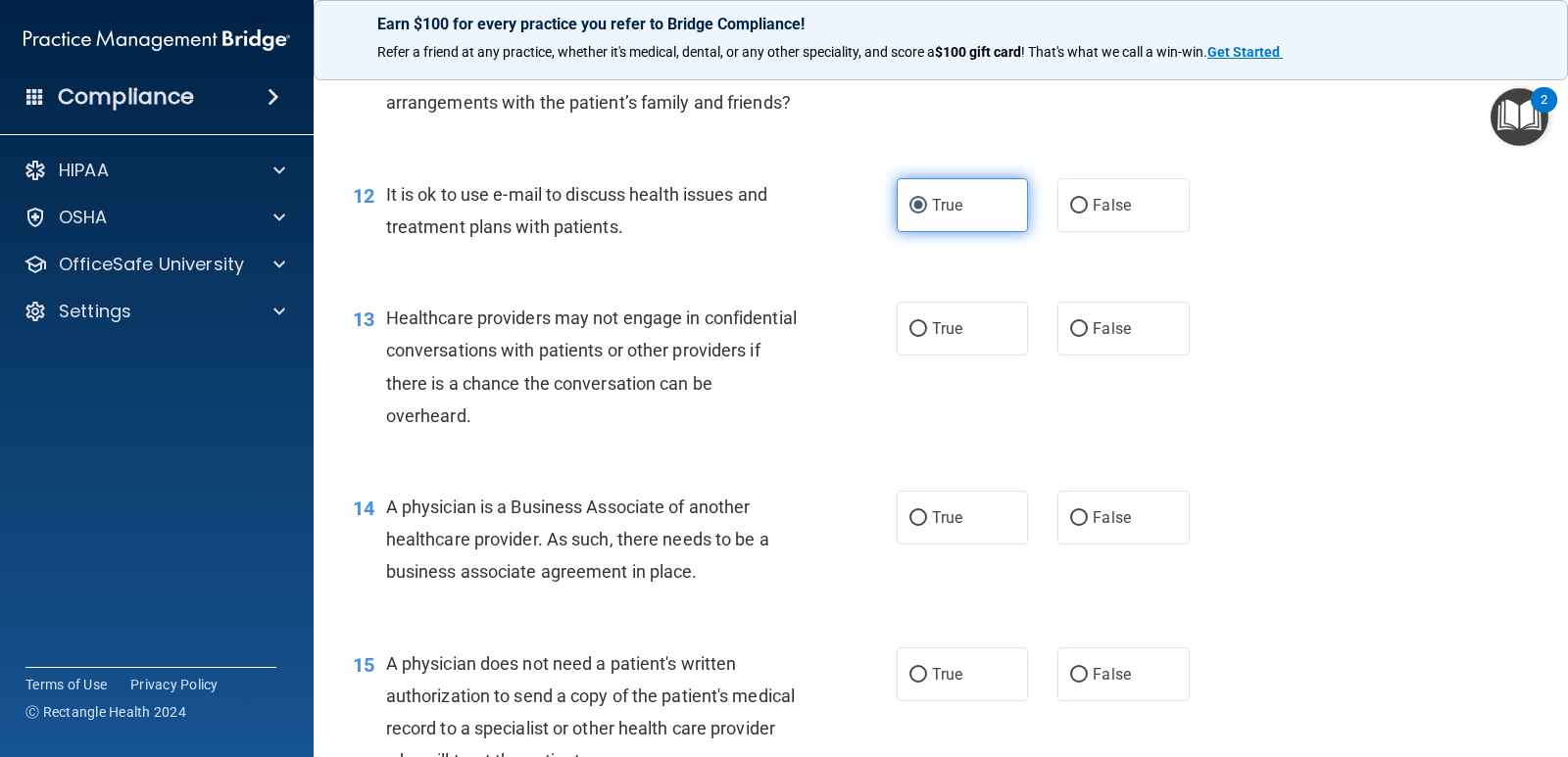
scroll to position [1861, 0]
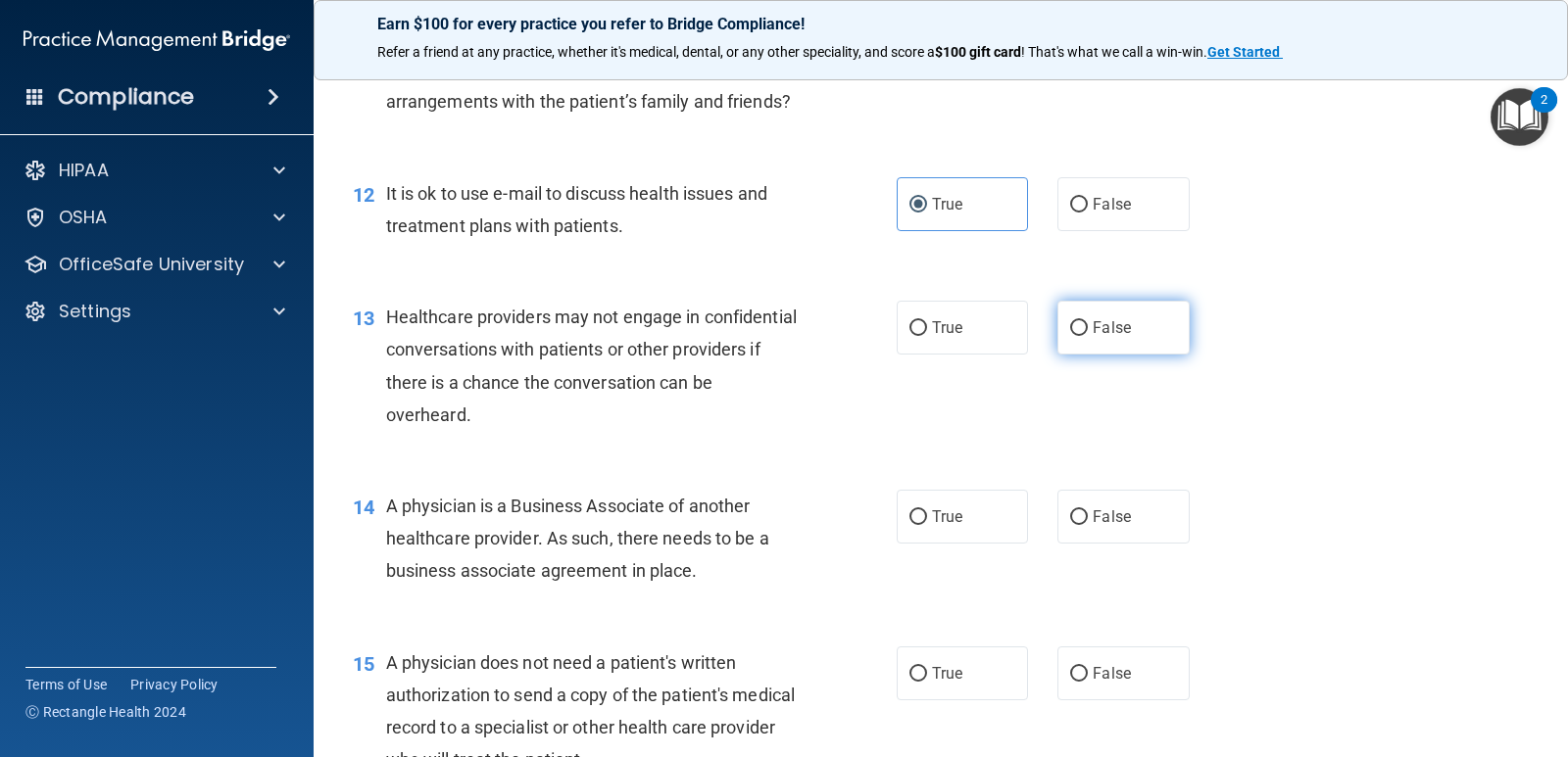
click at [1122, 337] on span "False" at bounding box center [1112, 327] width 38 height 19
click at [1088, 336] on input "False" at bounding box center [1079, 328] width 18 height 15
radio input "true"
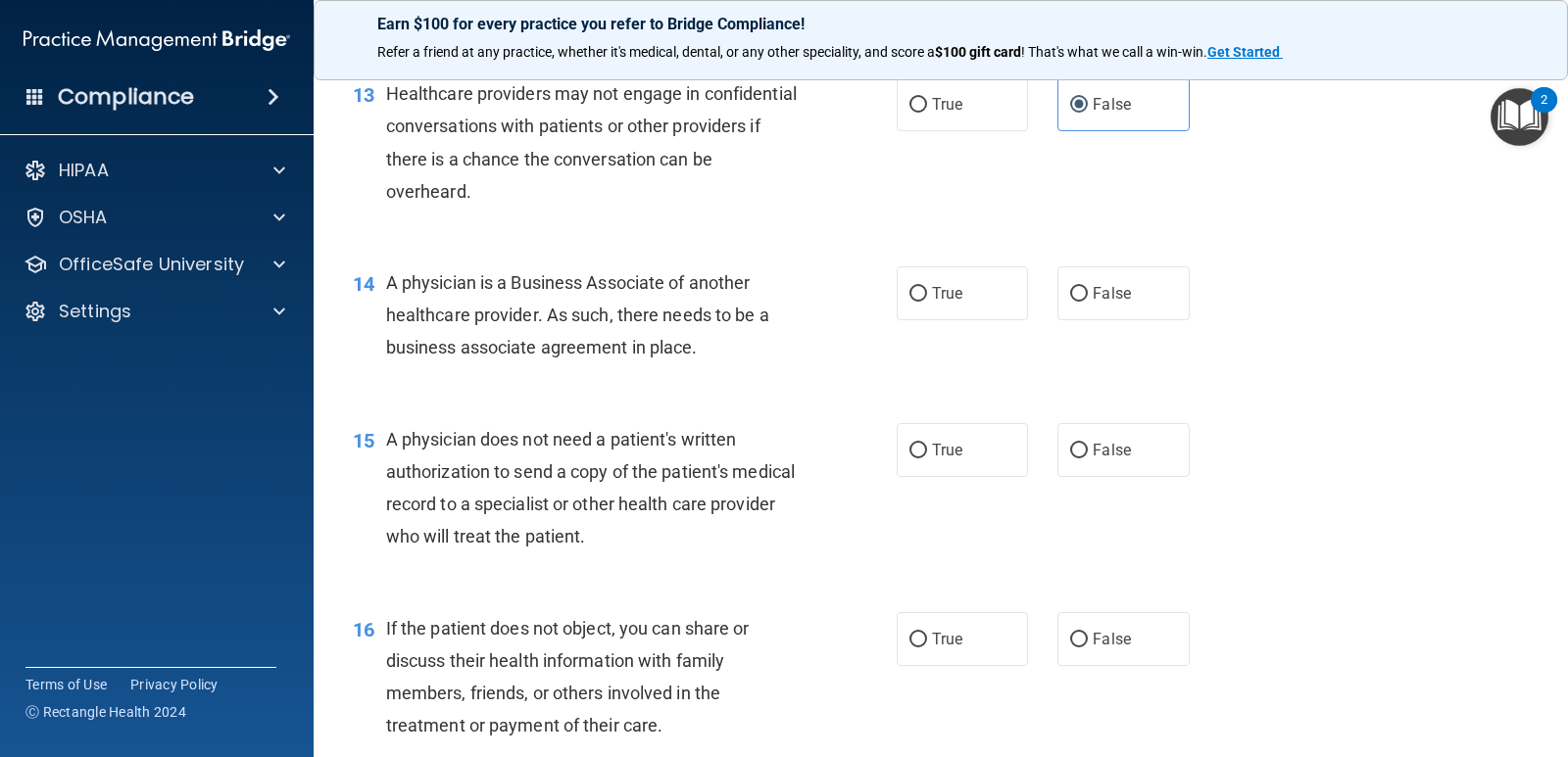
scroll to position [2156, 0]
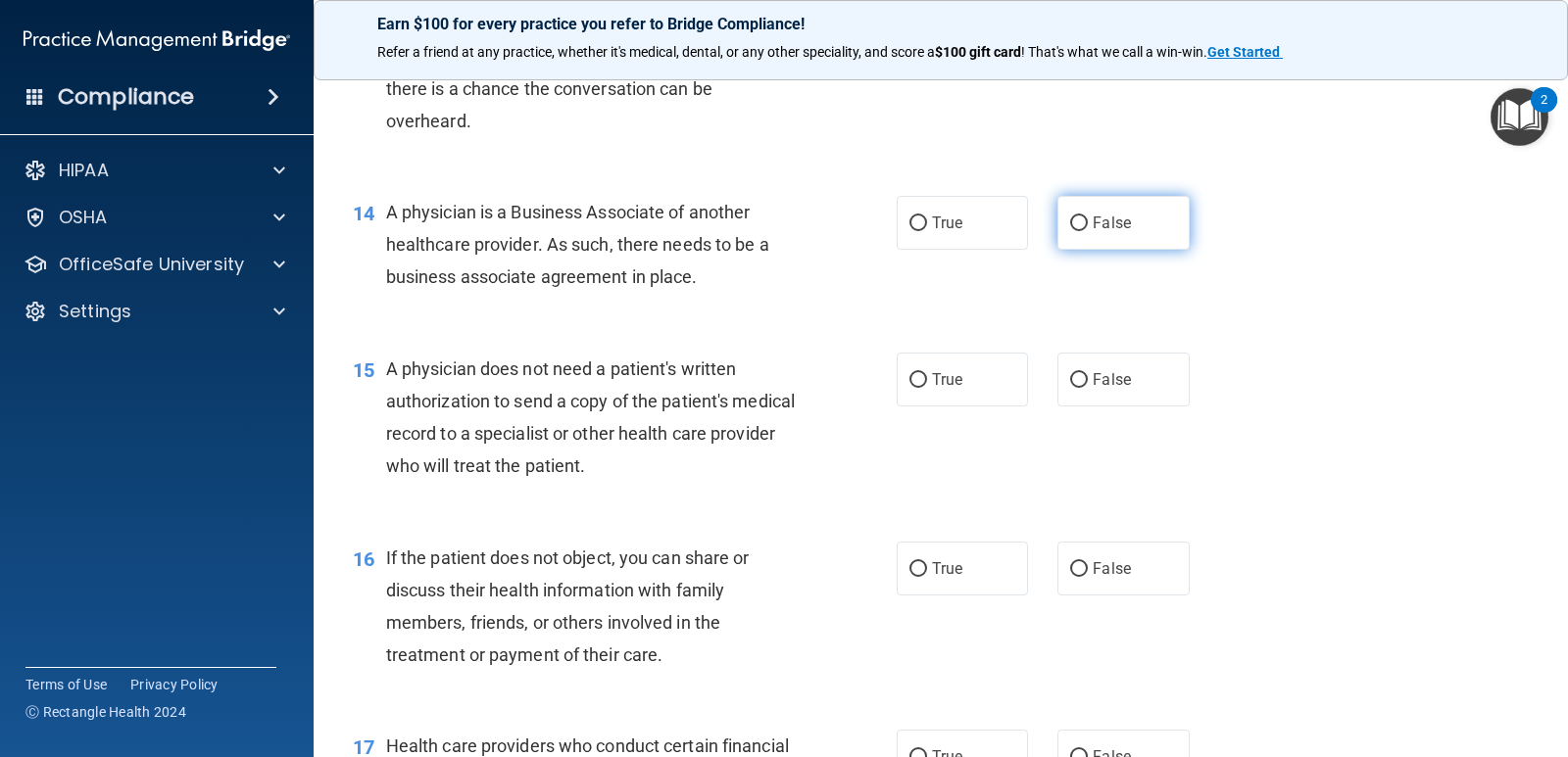
click at [1093, 232] on span "False" at bounding box center [1112, 222] width 38 height 19
click at [1085, 231] on input "False" at bounding box center [1079, 223] width 18 height 15
radio input "true"
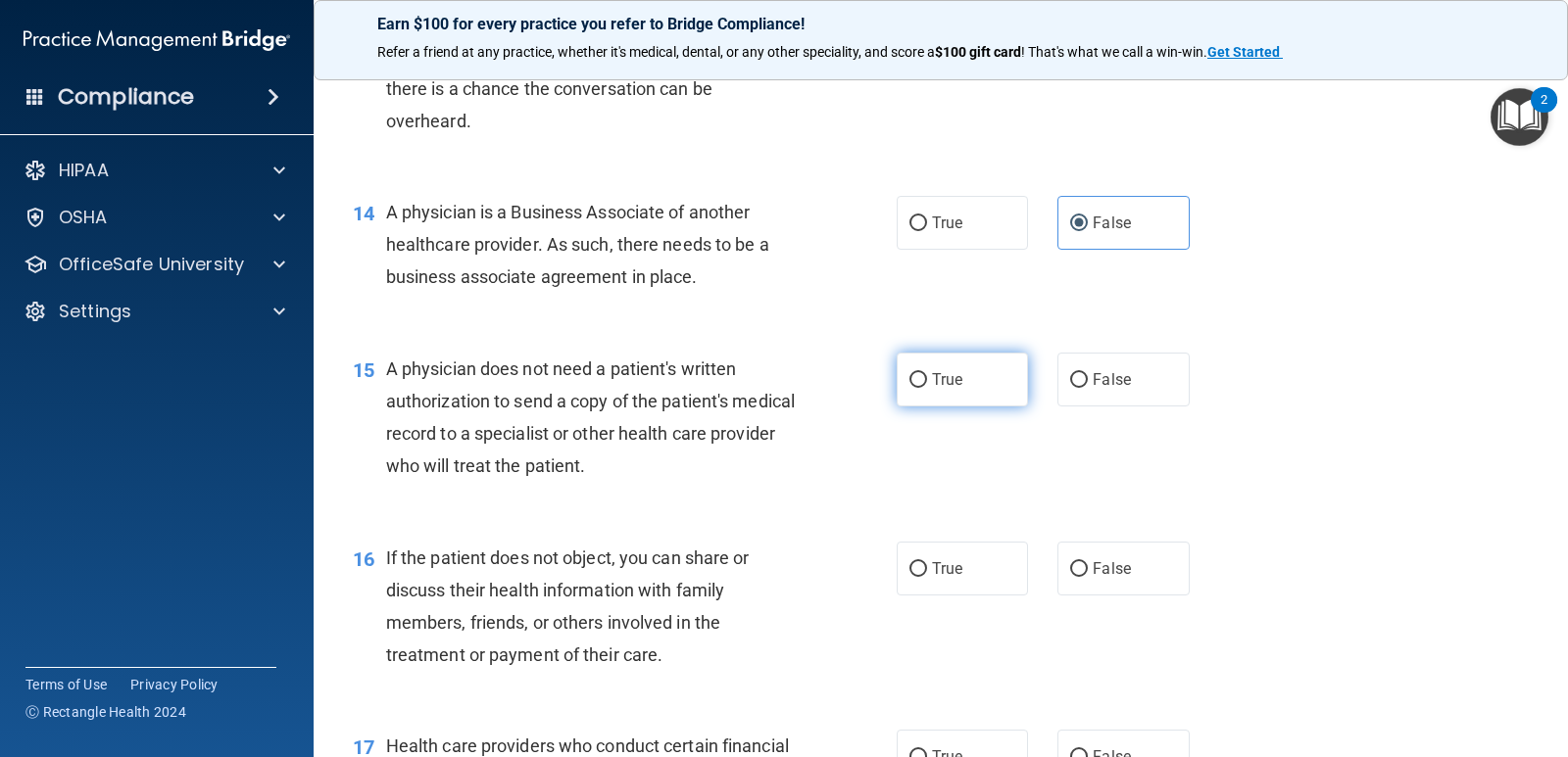
click at [952, 389] on span "True" at bounding box center [947, 379] width 31 height 19
click at [928, 388] on input "True" at bounding box center [919, 380] width 18 height 15
radio input "true"
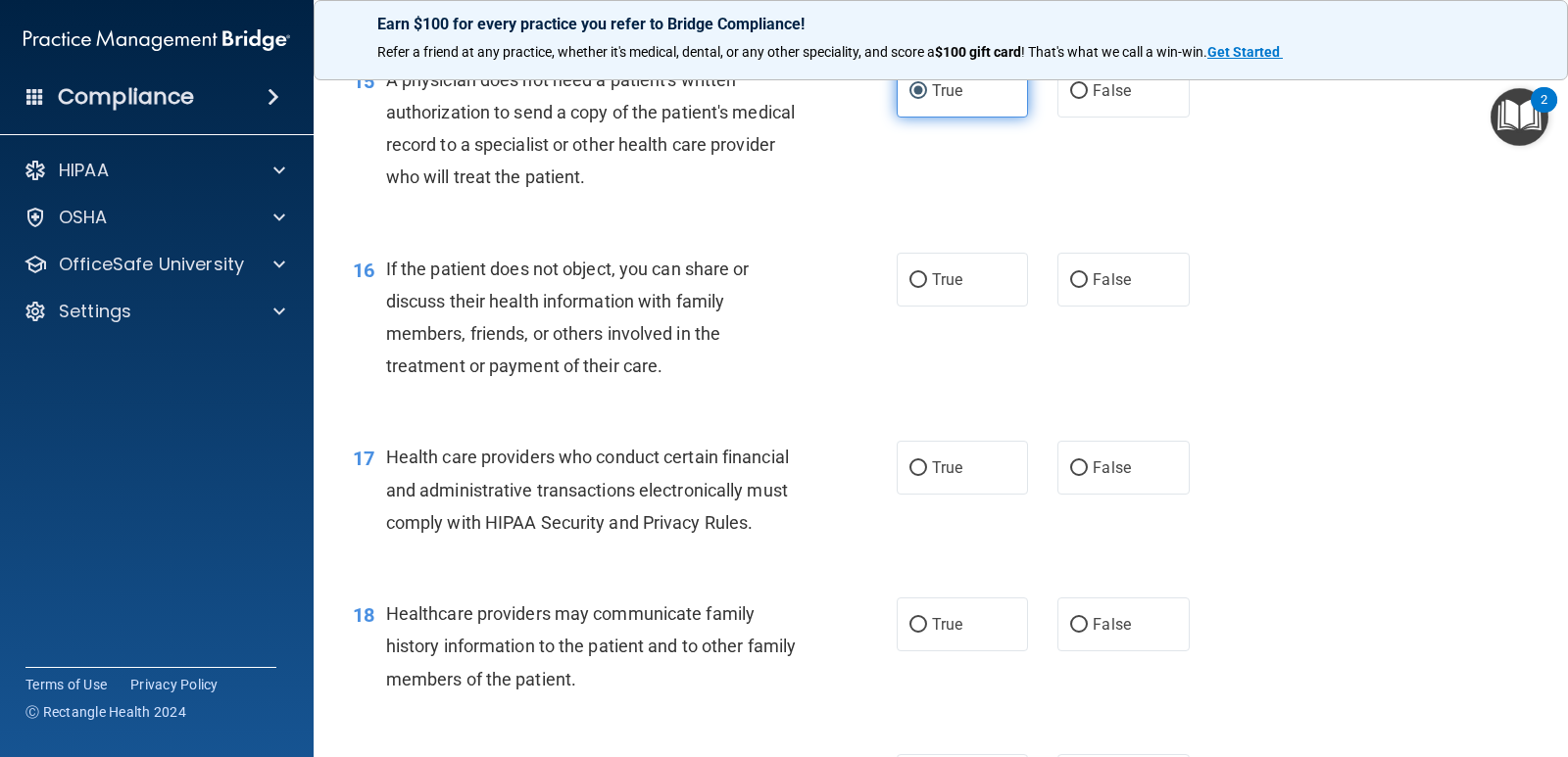
scroll to position [2449, 0]
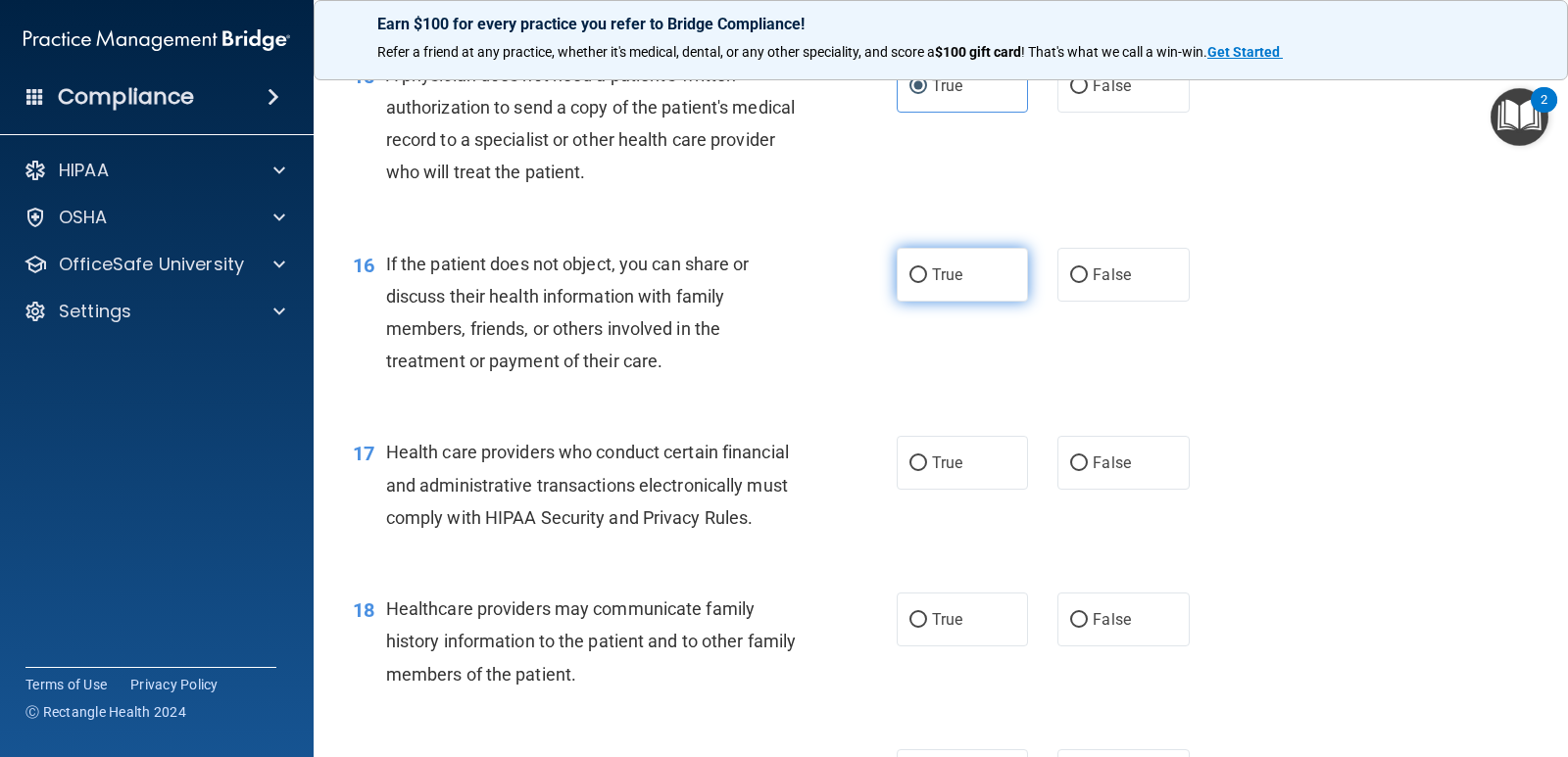
click at [950, 284] on span "True" at bounding box center [947, 275] width 31 height 19
click at [928, 284] on input "True" at bounding box center [919, 276] width 18 height 15
radio input "true"
click at [936, 473] on span "True" at bounding box center [947, 463] width 31 height 19
click at [928, 472] on input "True" at bounding box center [919, 464] width 18 height 15
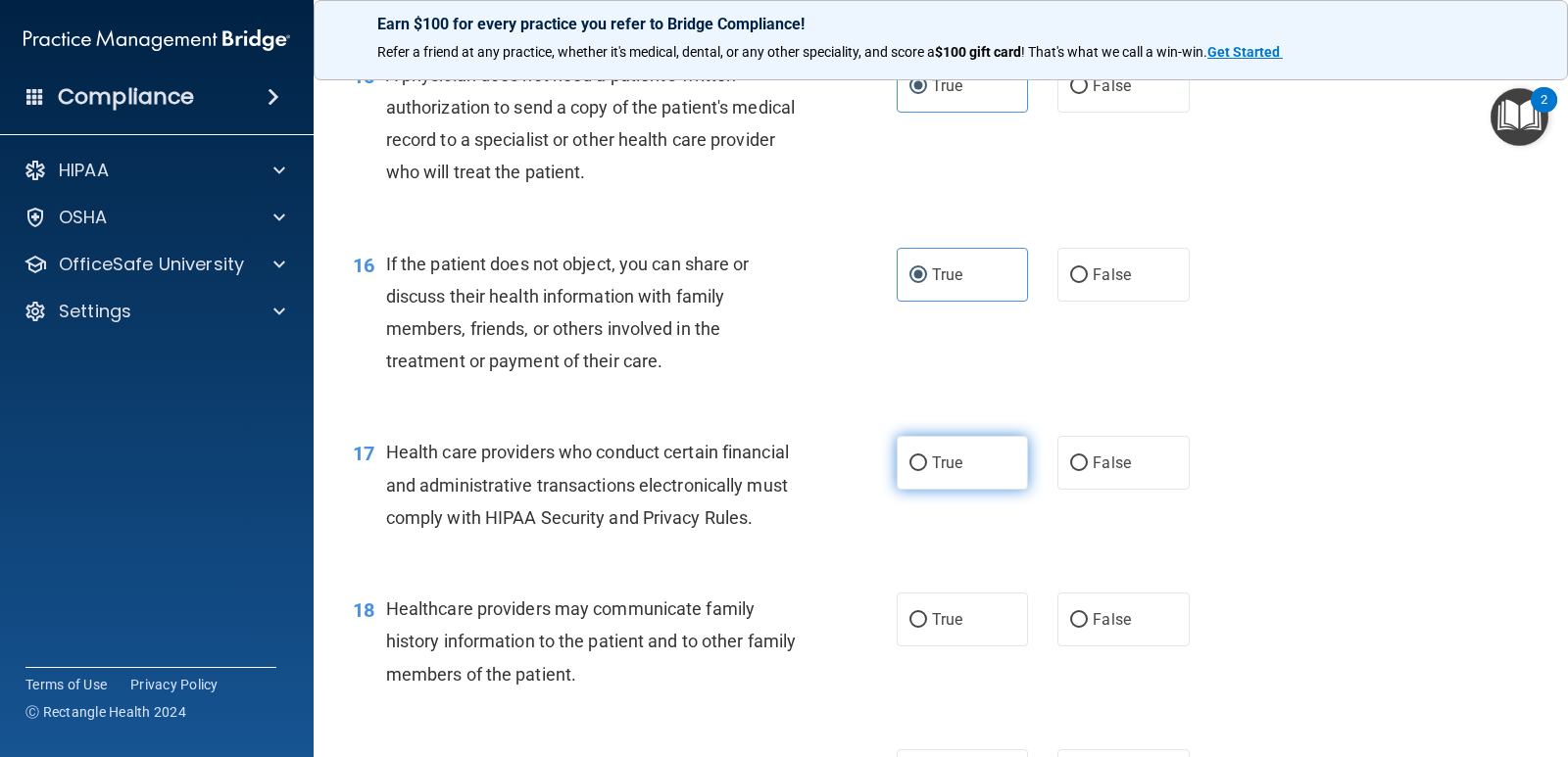
radio input "true"
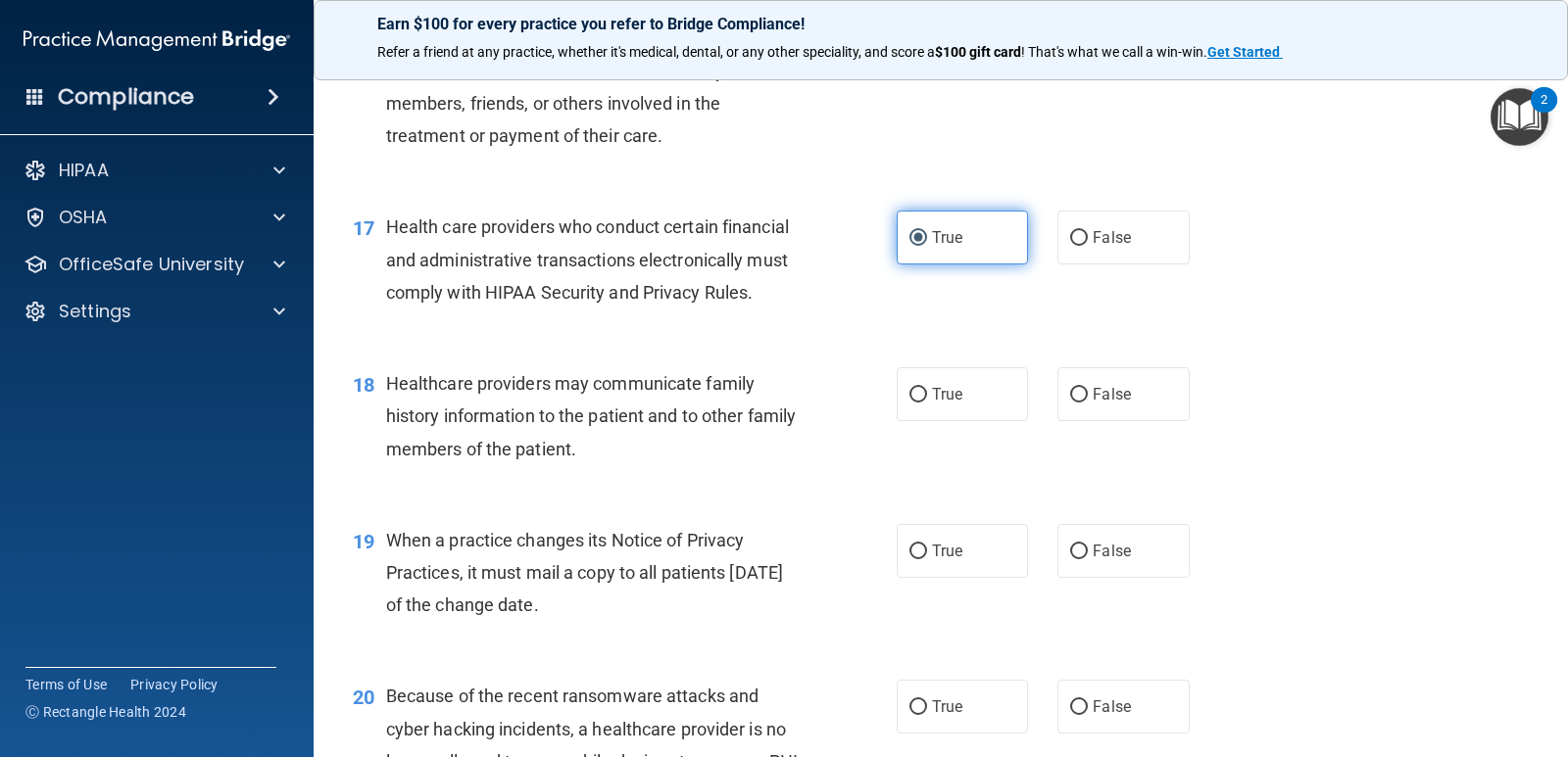
scroll to position [2744, 0]
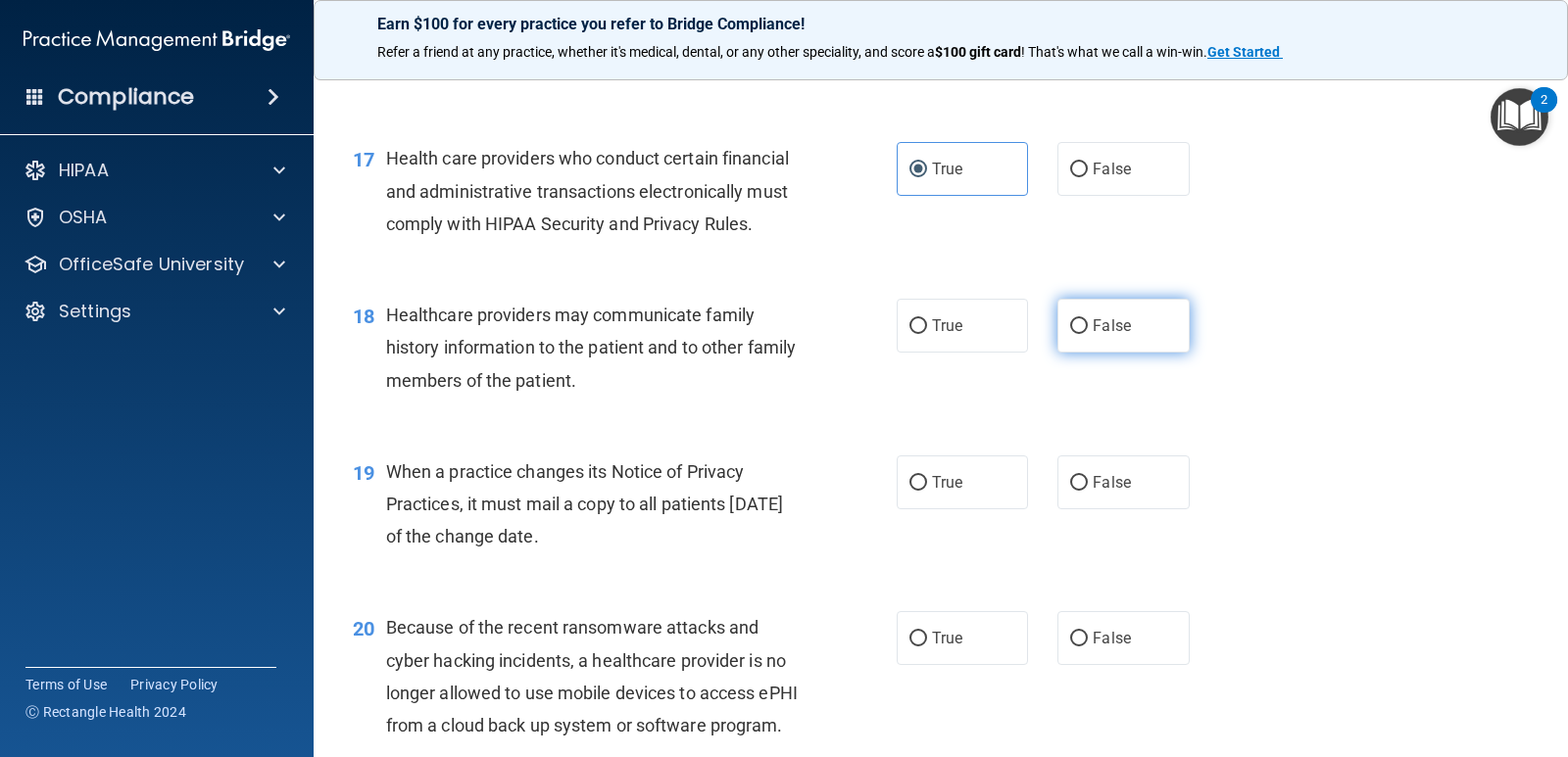
click at [1078, 349] on label "False" at bounding box center [1123, 326] width 131 height 54
click at [1078, 334] on input "False" at bounding box center [1079, 326] width 18 height 15
radio input "true"
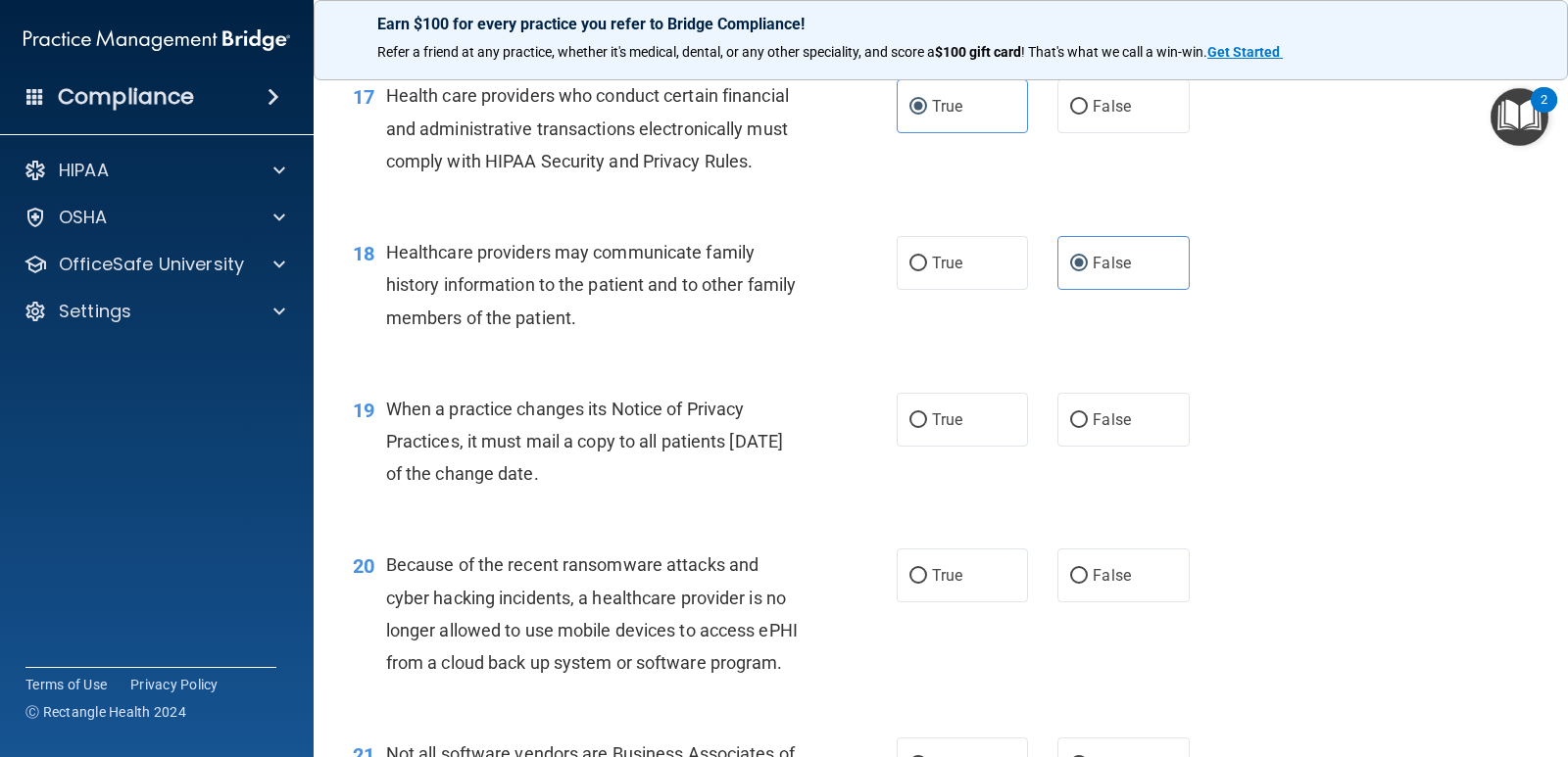
scroll to position [2841, 0]
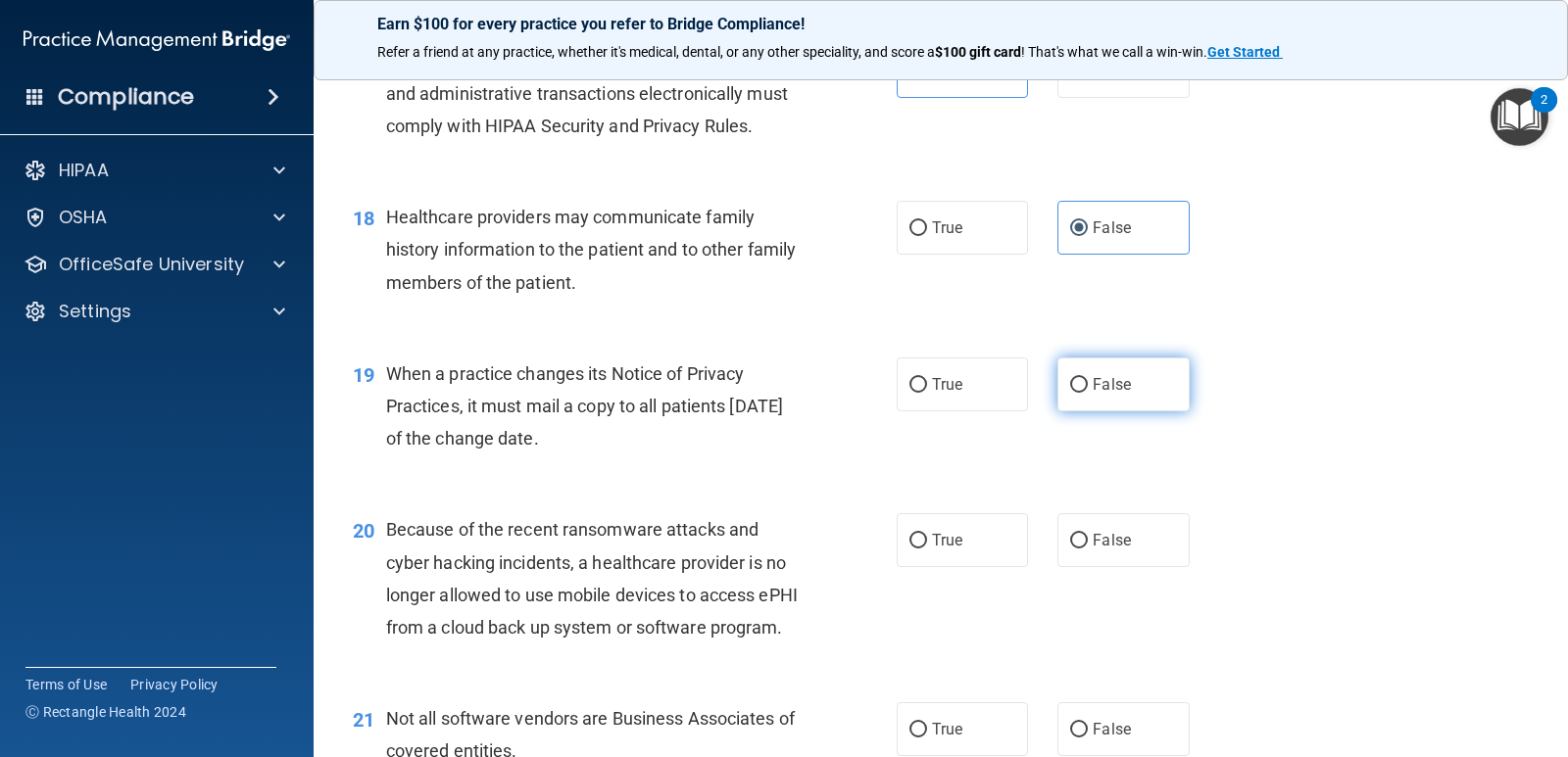
click at [1071, 393] on input "False" at bounding box center [1079, 385] width 18 height 15
radio input "true"
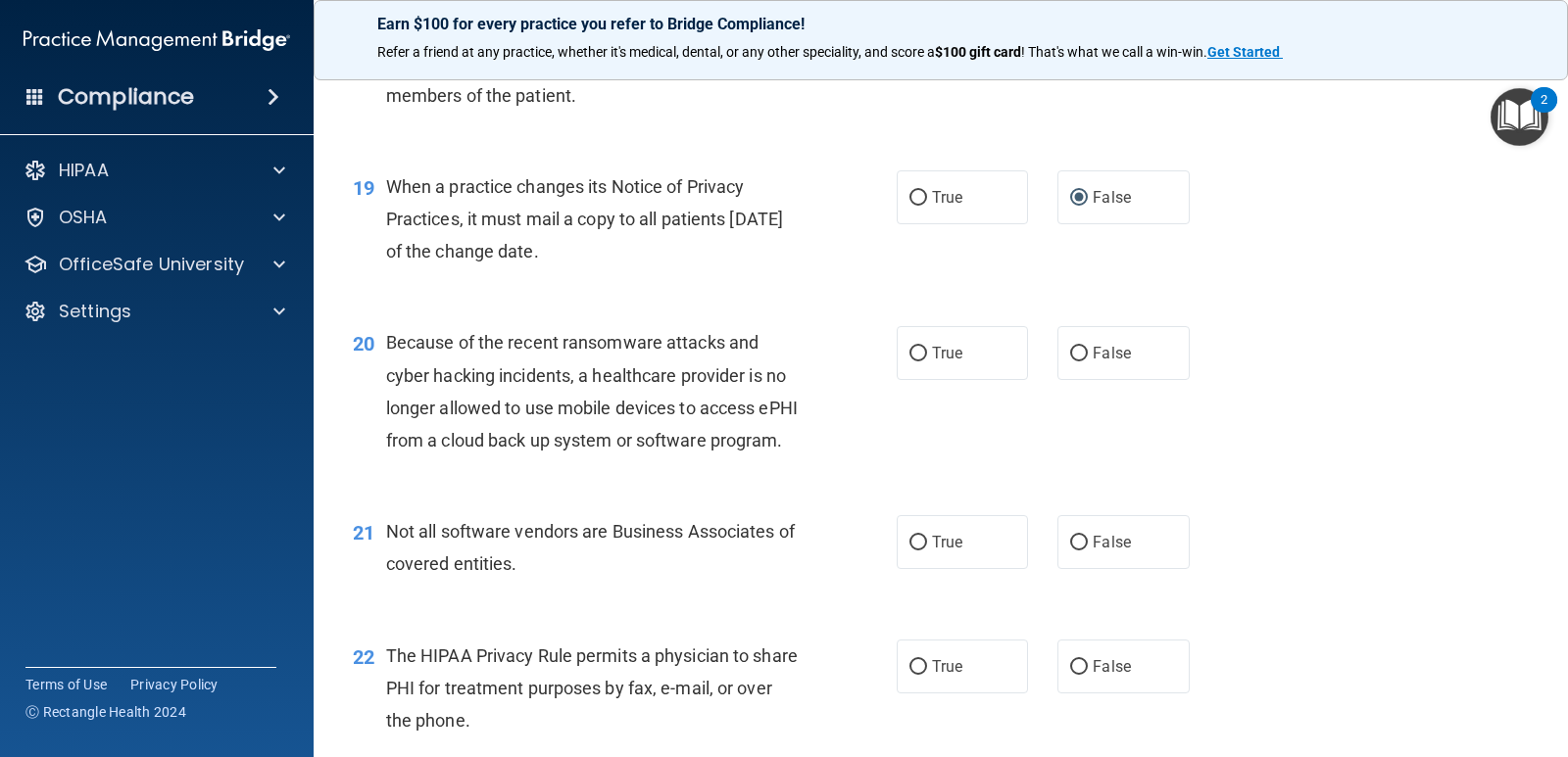
scroll to position [3037, 0]
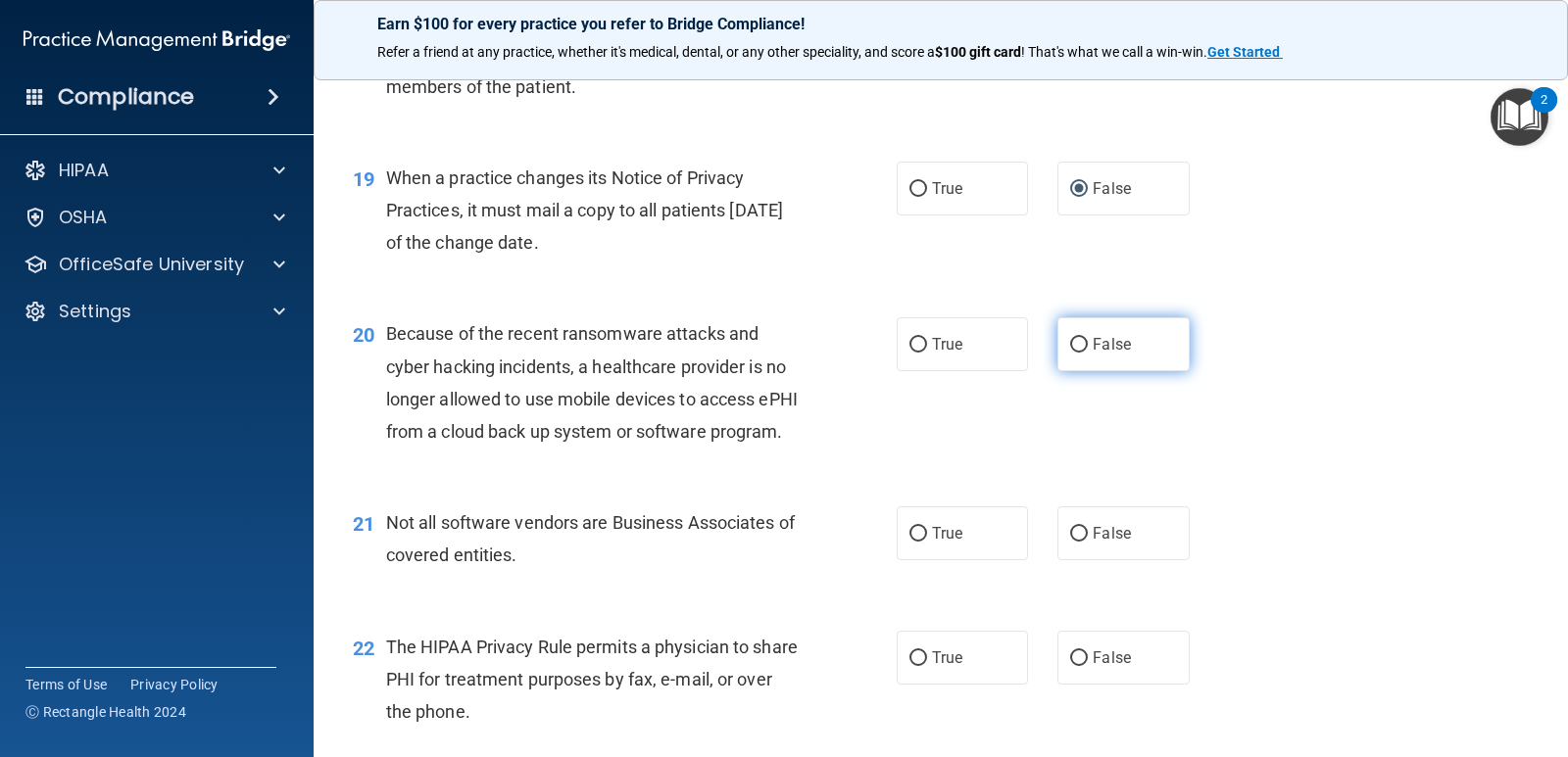
click at [1071, 352] on input "False" at bounding box center [1079, 345] width 18 height 15
radio input "true"
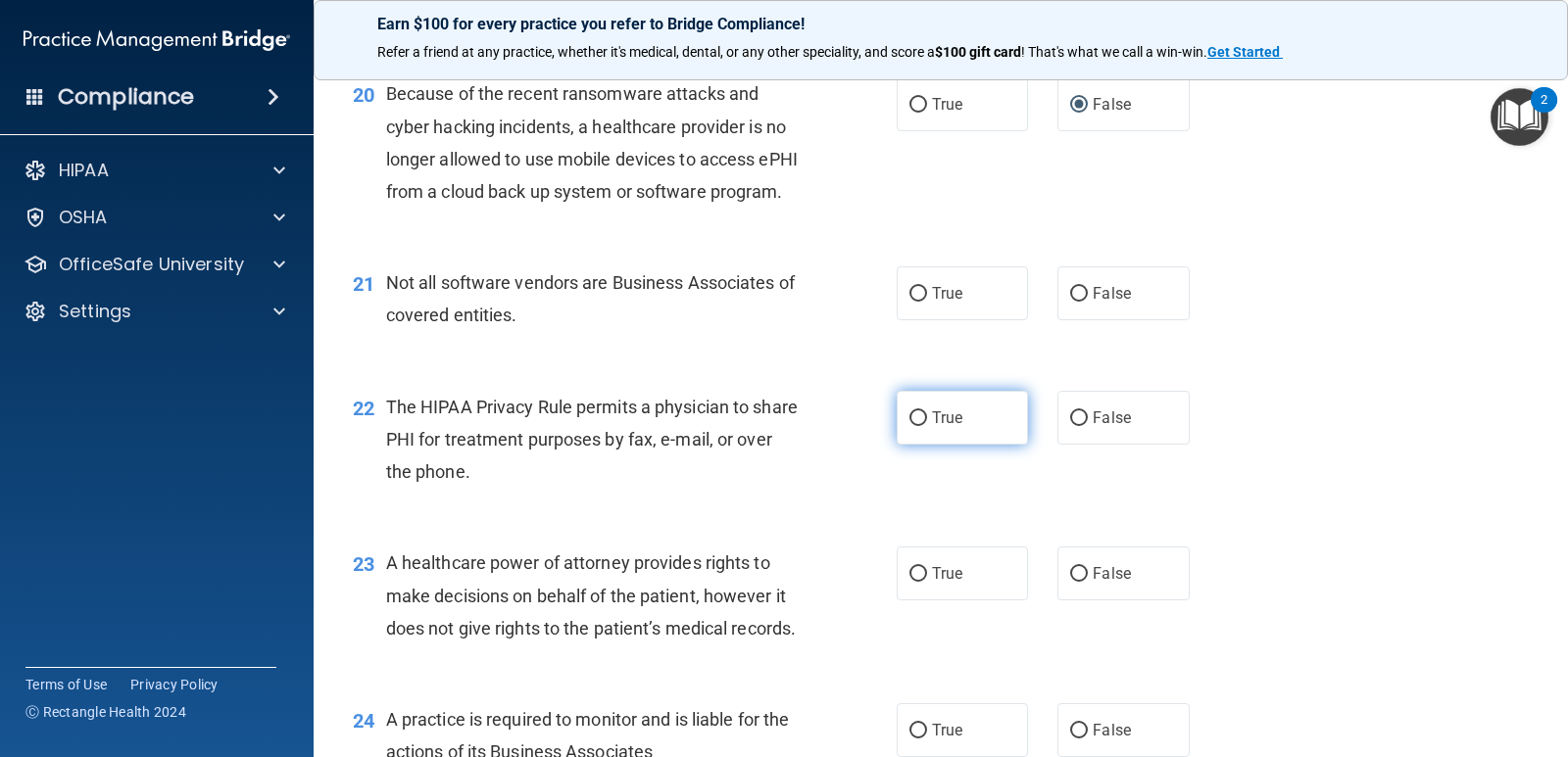
scroll to position [3331, 0]
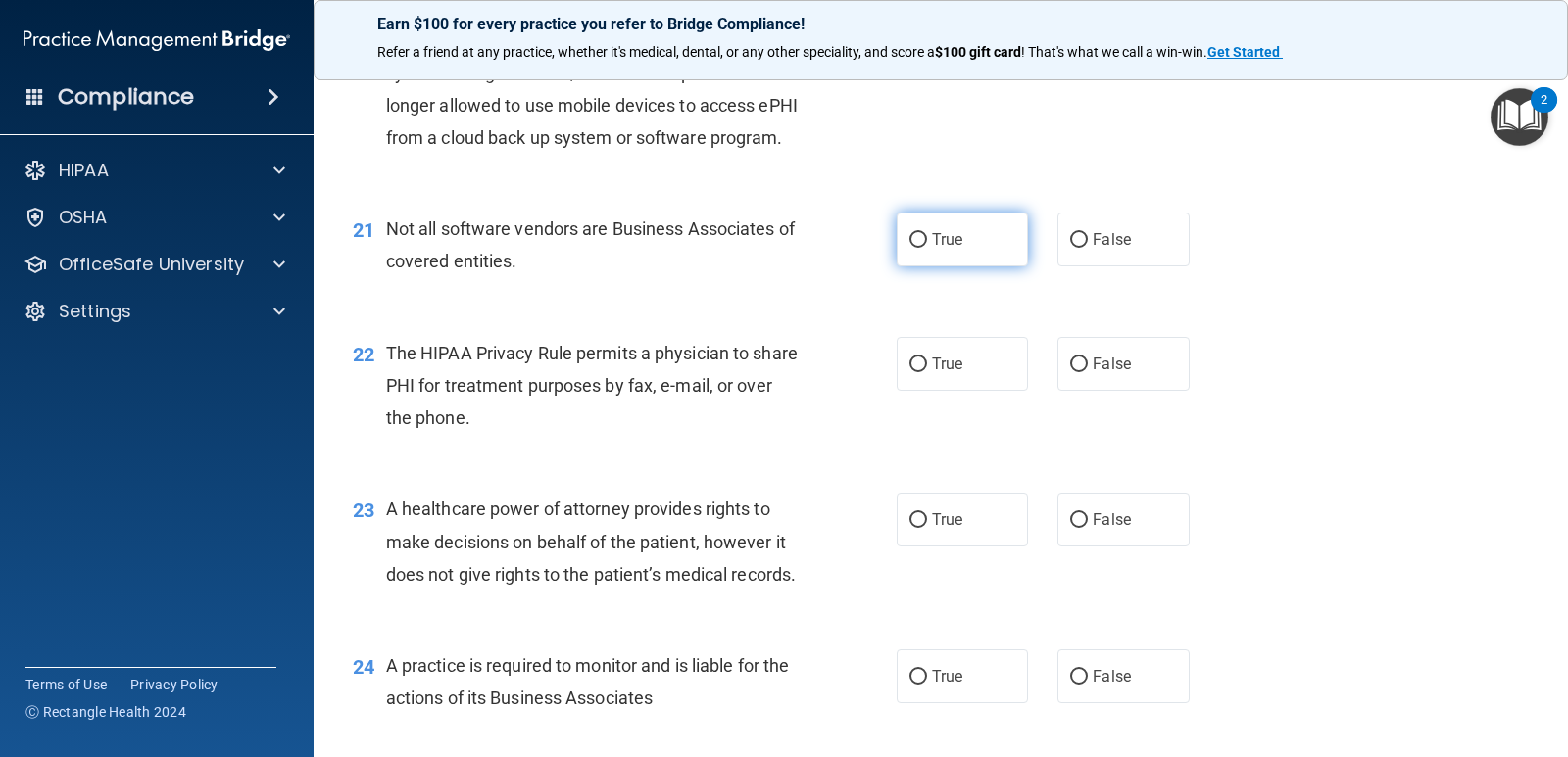
click at [934, 249] on span "True" at bounding box center [947, 239] width 31 height 19
click at [928, 248] on input "True" at bounding box center [919, 240] width 18 height 15
radio input "true"
click at [933, 373] on span "True" at bounding box center [947, 363] width 31 height 19
click at [927, 372] on input "True" at bounding box center [919, 364] width 18 height 15
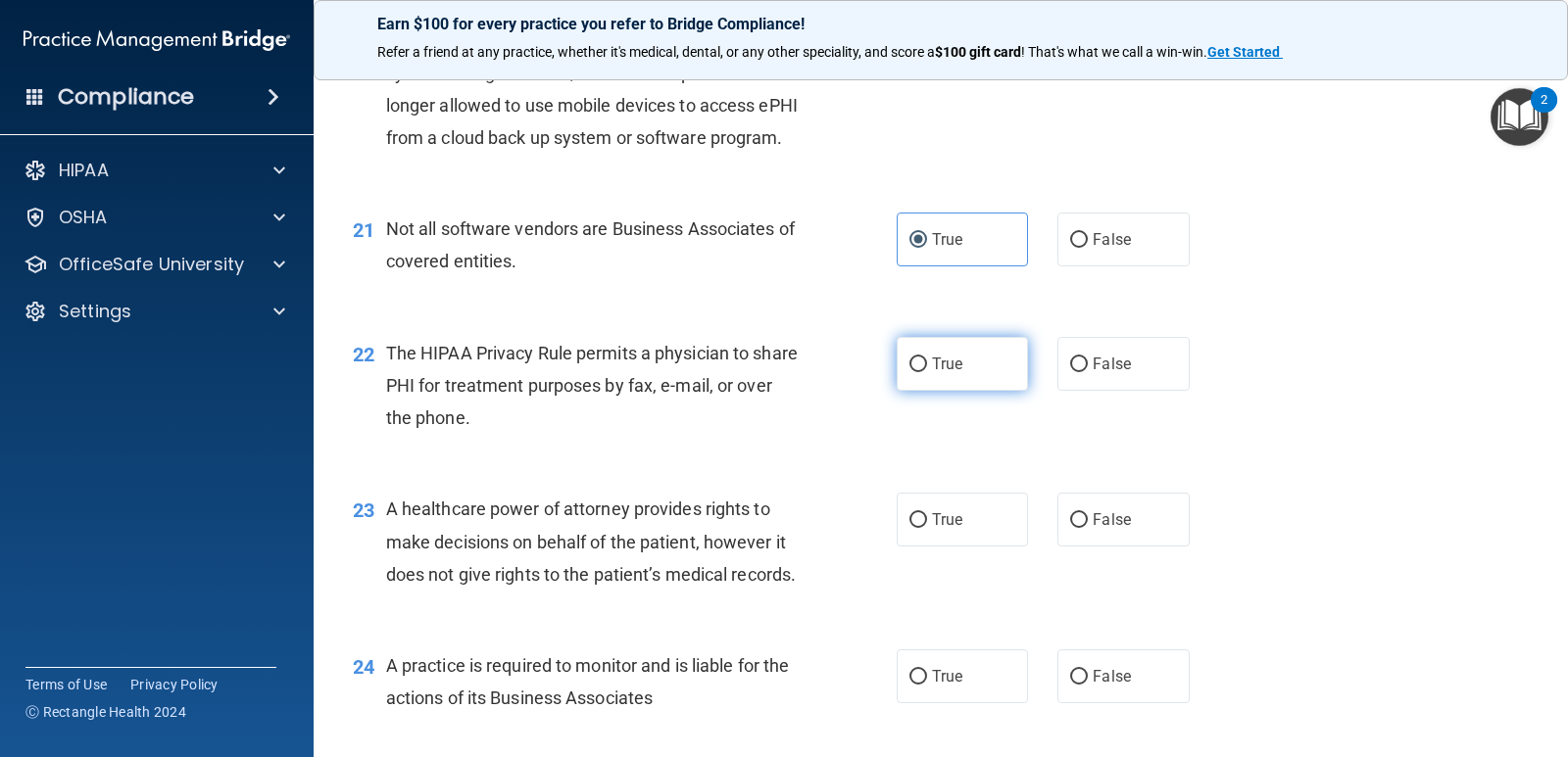
radio input "true"
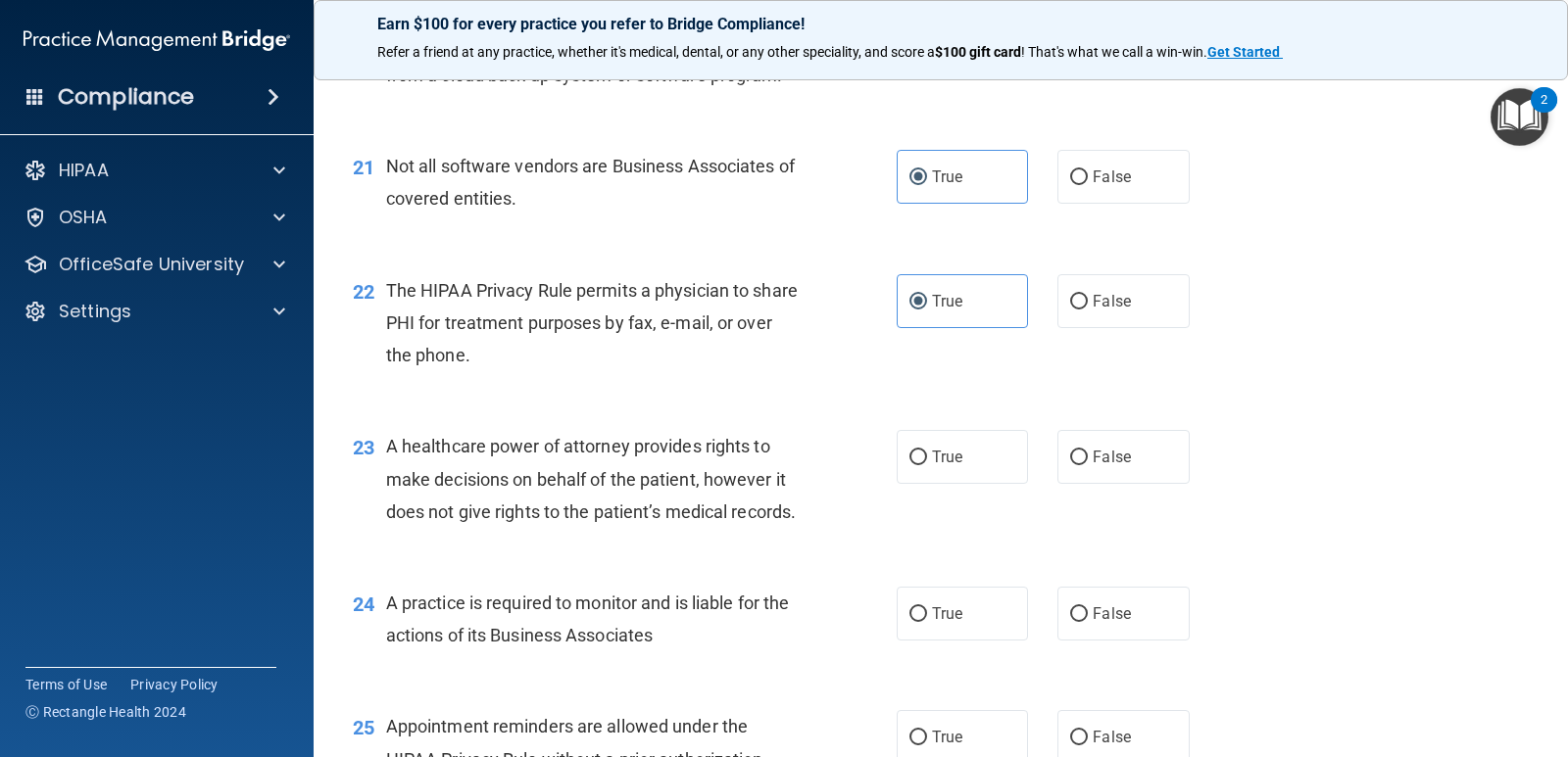
scroll to position [3430, 0]
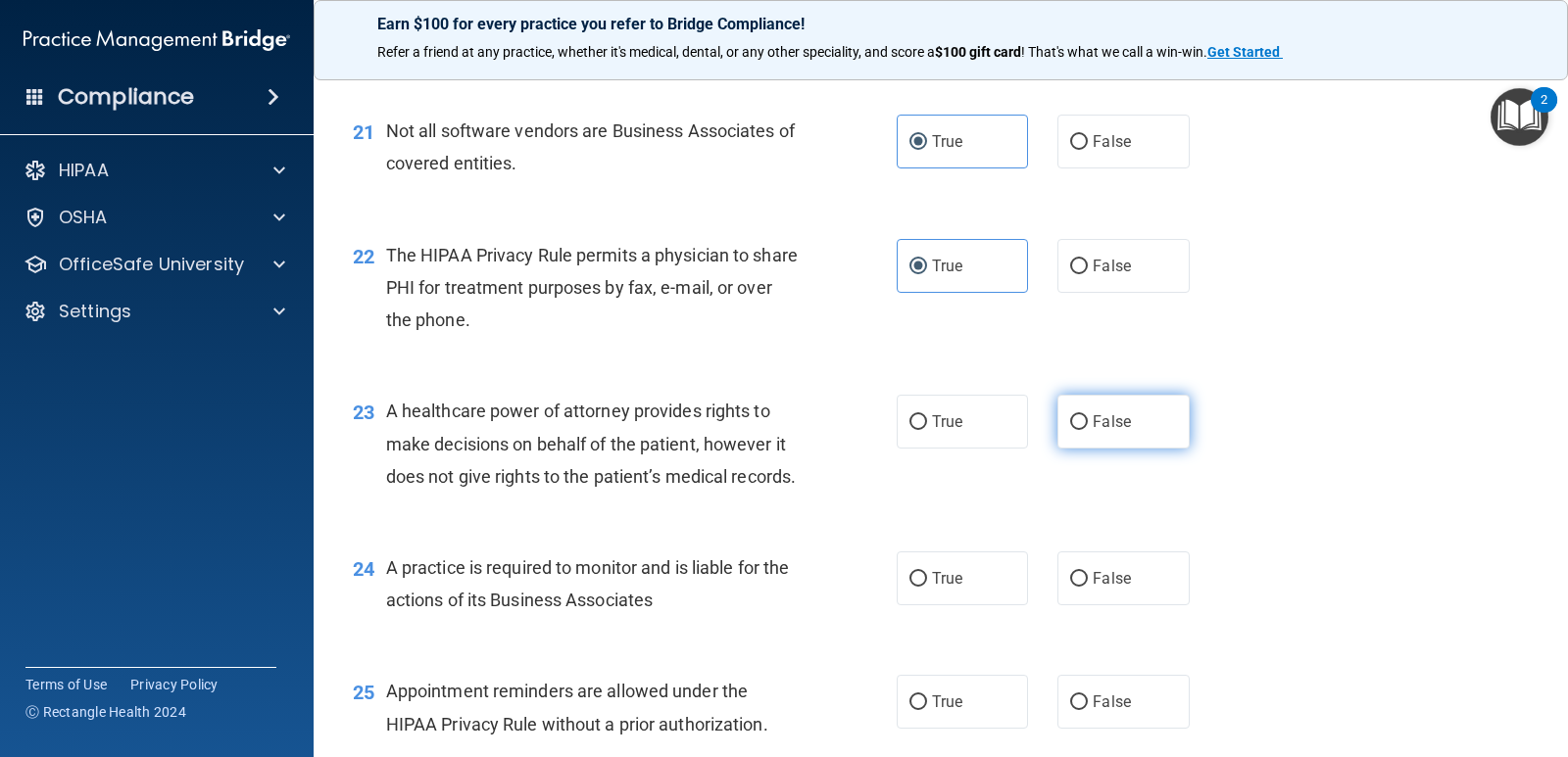
click at [1106, 431] on span "False" at bounding box center [1112, 421] width 38 height 19
click at [1088, 430] on input "False" at bounding box center [1079, 422] width 18 height 15
radio input "true"
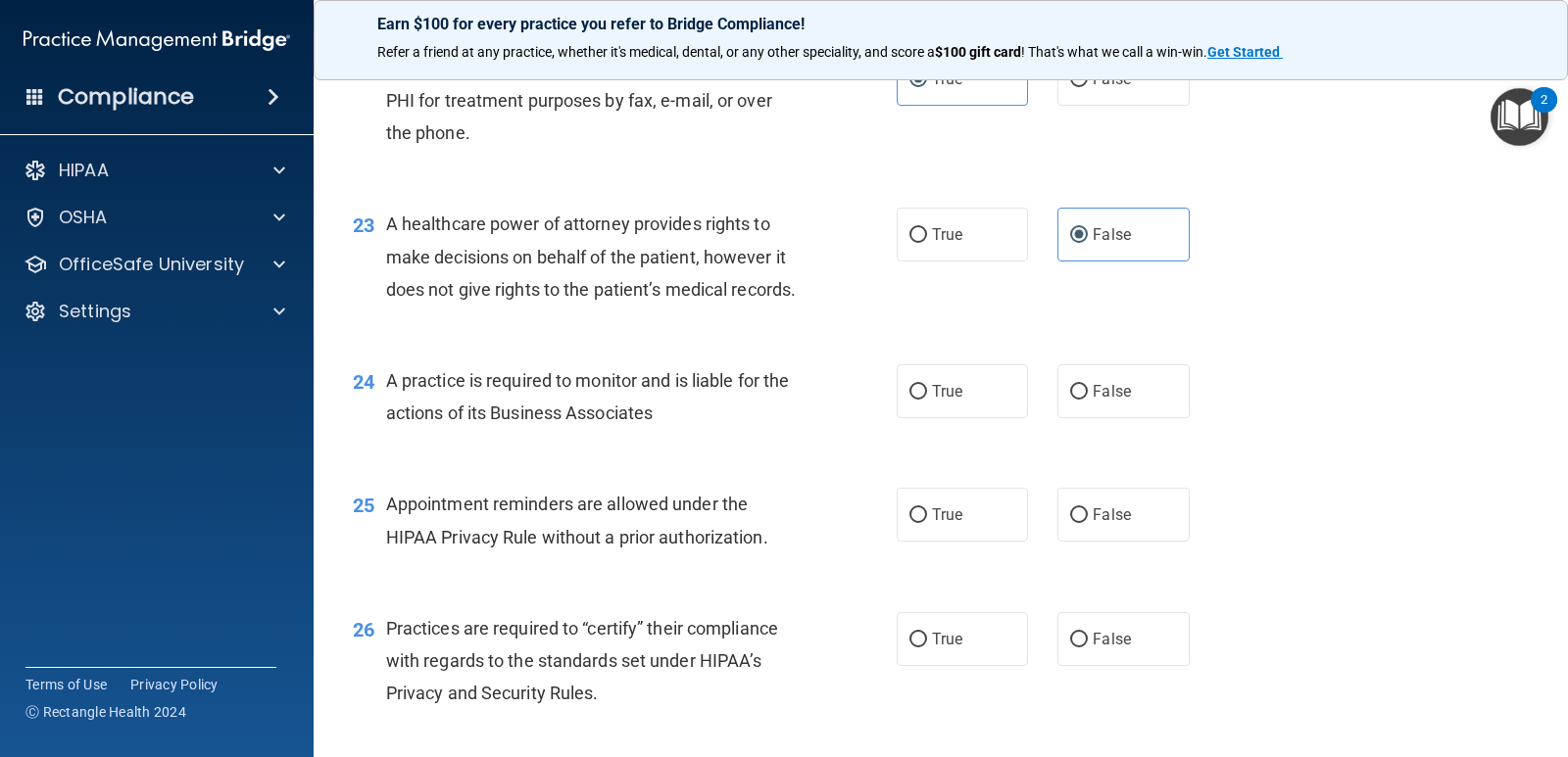
scroll to position [3626, 0]
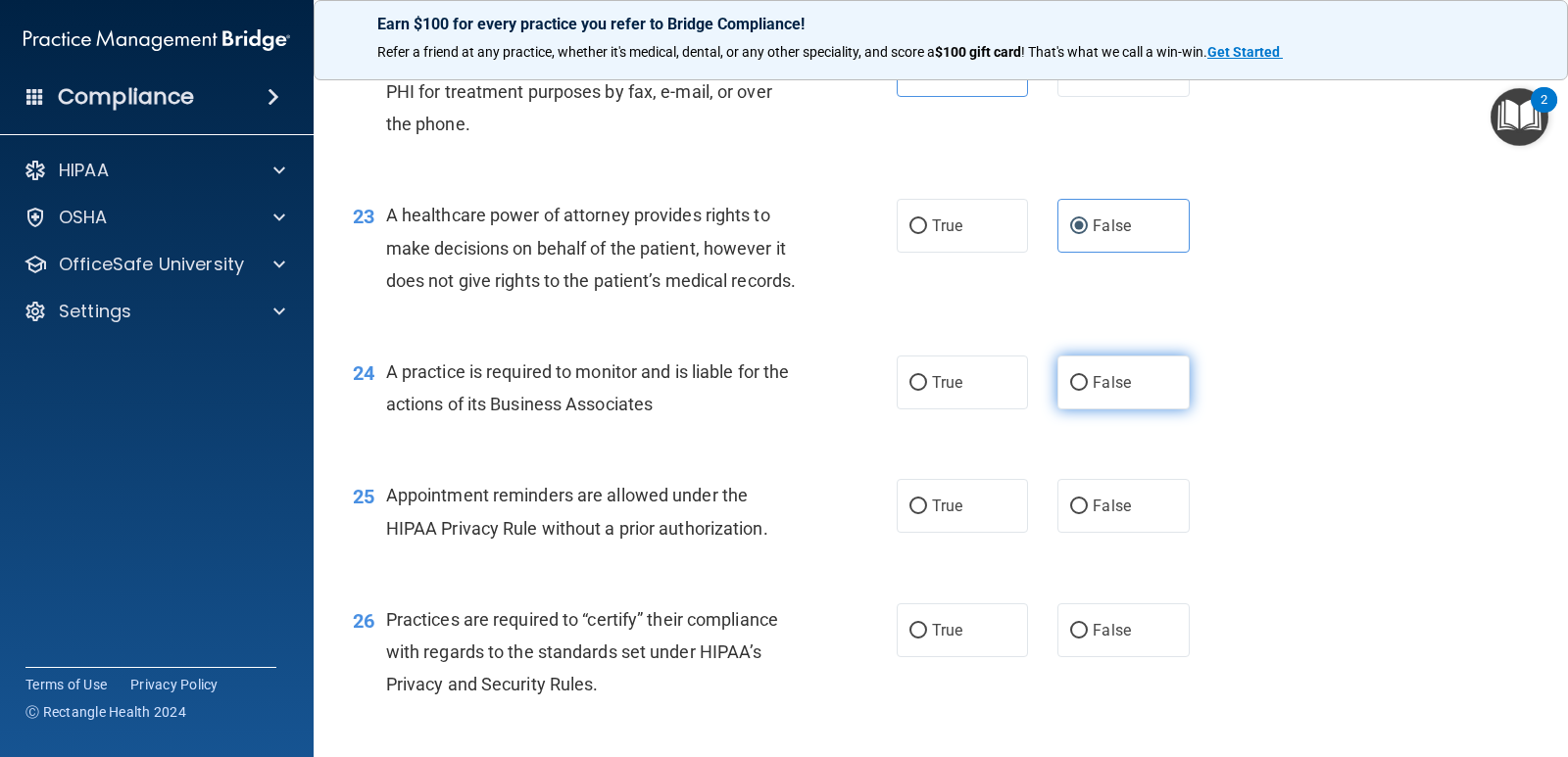
click at [1113, 392] on span "False" at bounding box center [1112, 382] width 38 height 19
click at [1088, 391] on input "False" at bounding box center [1079, 383] width 18 height 15
radio input "true"
click at [980, 533] on label "True" at bounding box center [962, 506] width 131 height 54
click at [928, 515] on input "True" at bounding box center [919, 507] width 18 height 15
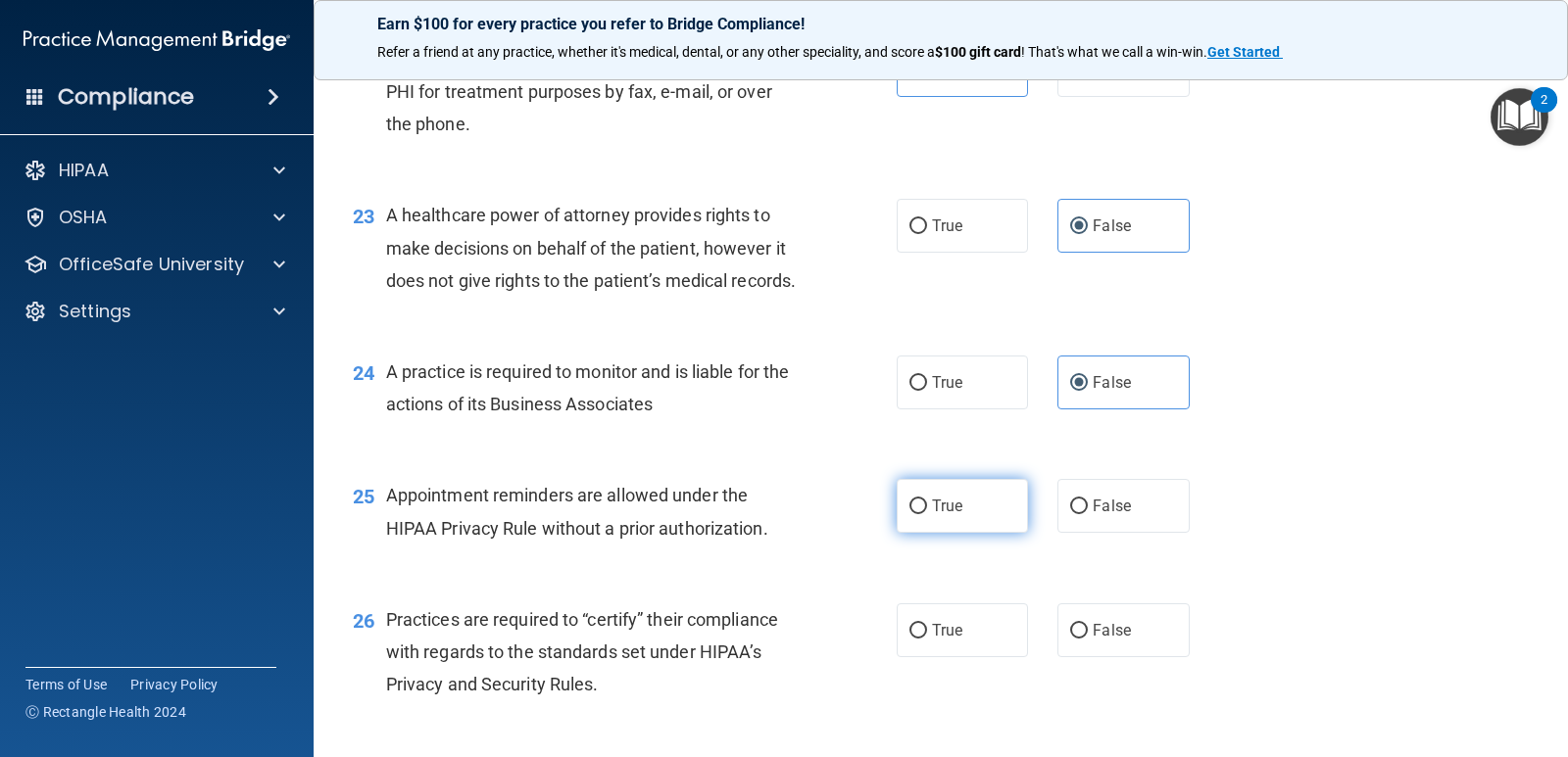
radio input "true"
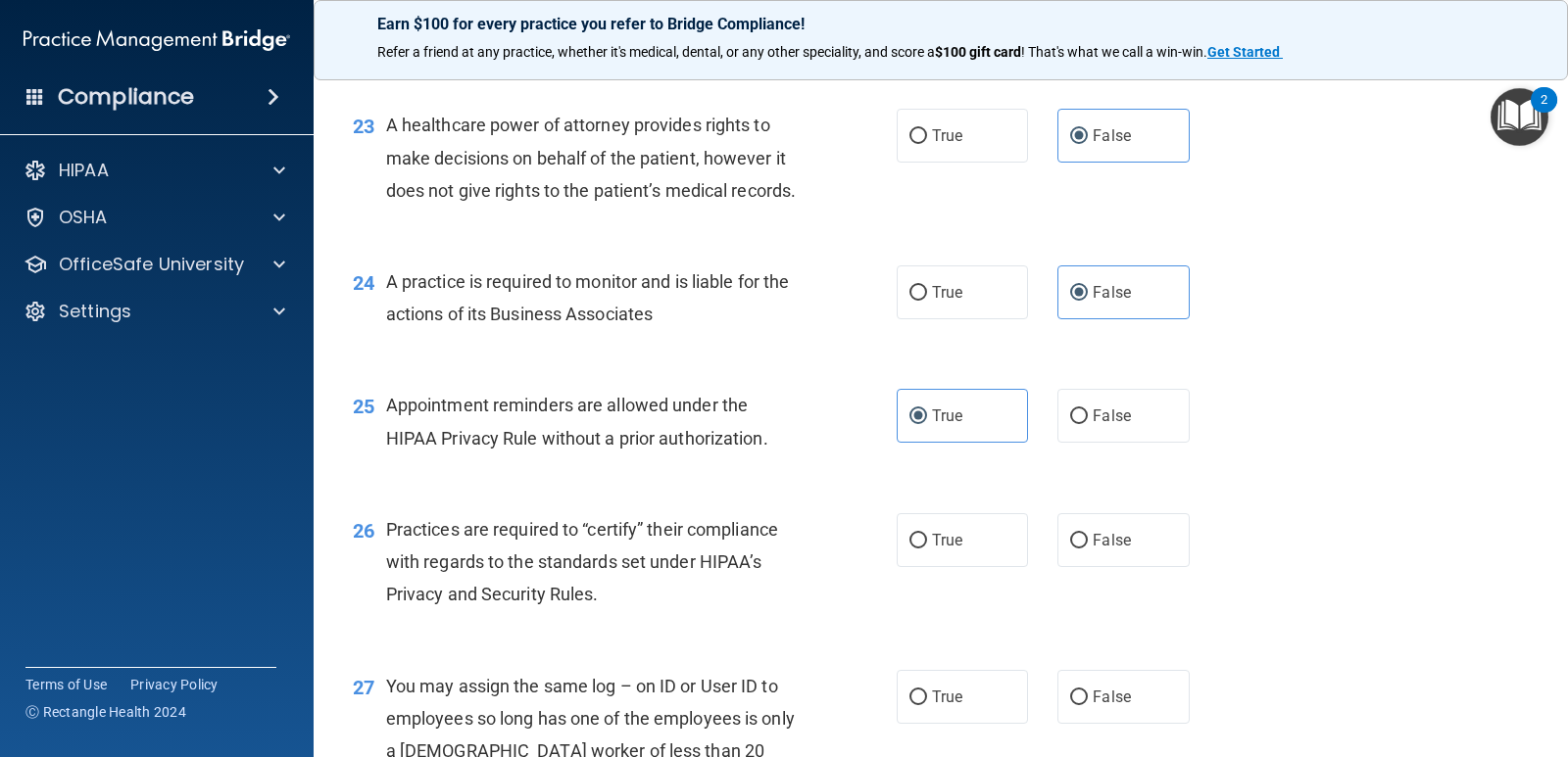
scroll to position [3919, 0]
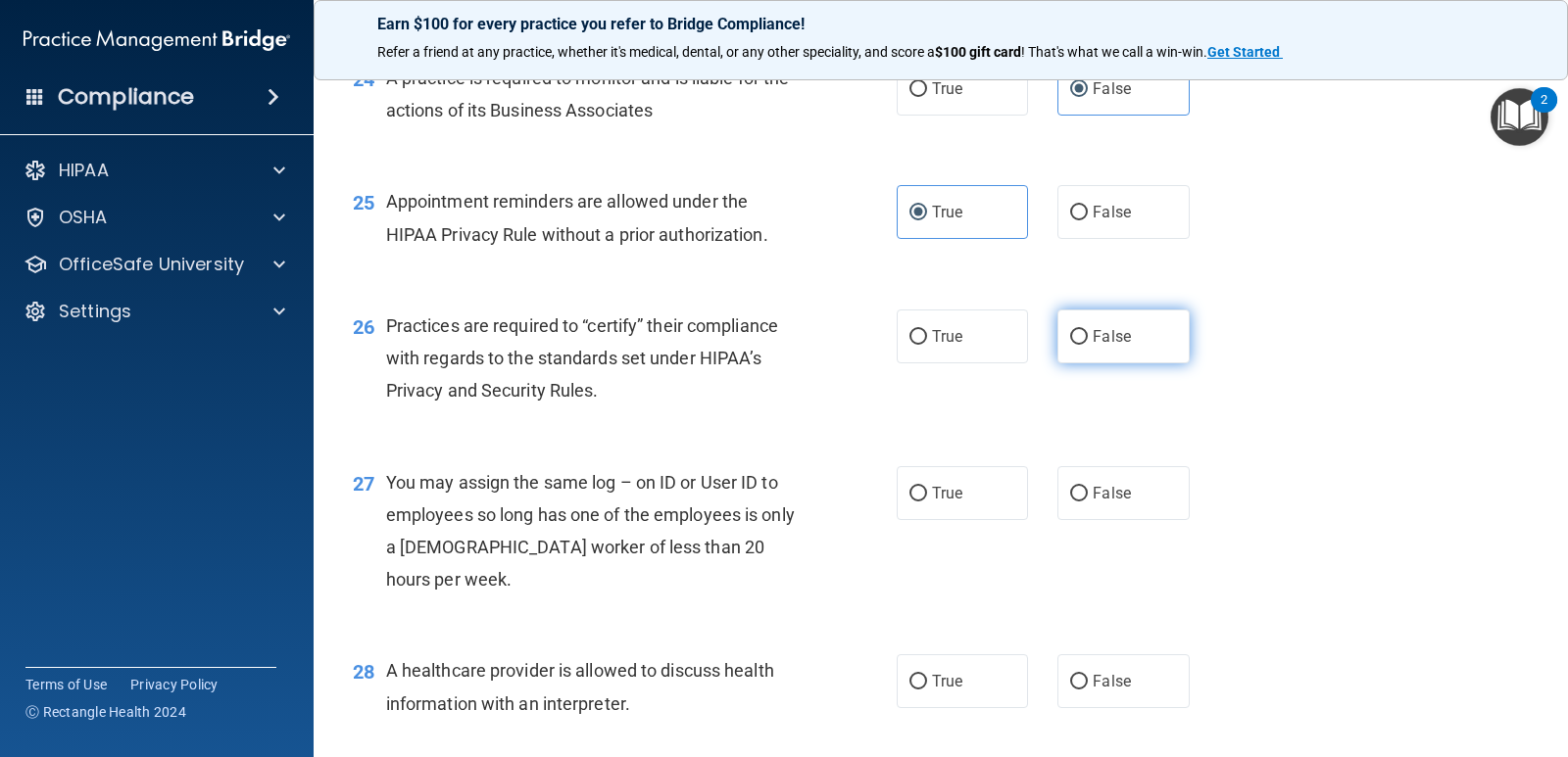
click at [1110, 363] on label "False" at bounding box center [1123, 337] width 131 height 54
click at [1088, 345] on input "False" at bounding box center [1079, 337] width 18 height 15
radio input "true"
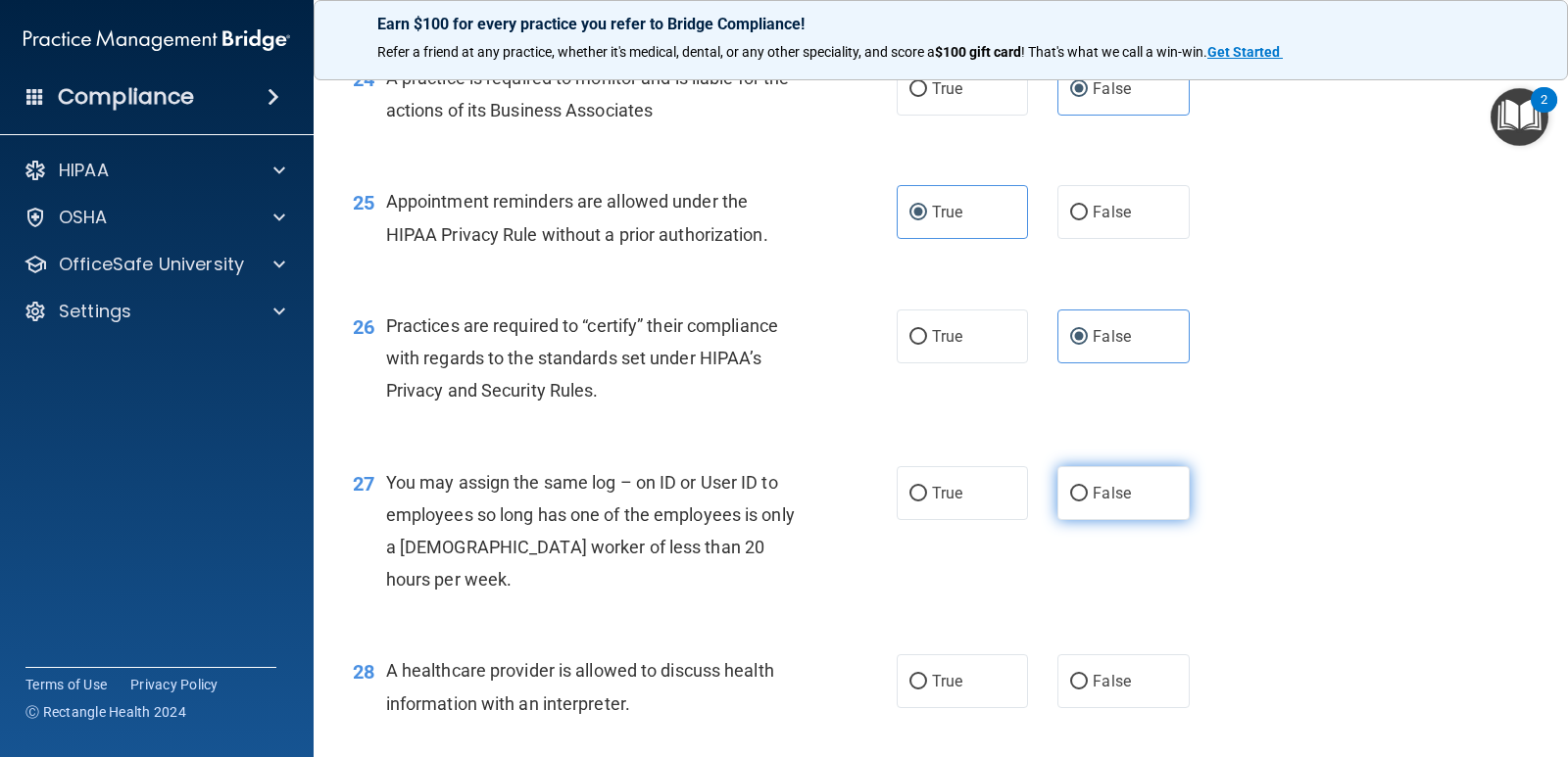
click at [1113, 503] on span "False" at bounding box center [1112, 493] width 38 height 19
click at [1088, 502] on input "False" at bounding box center [1079, 494] width 18 height 15
radio input "true"
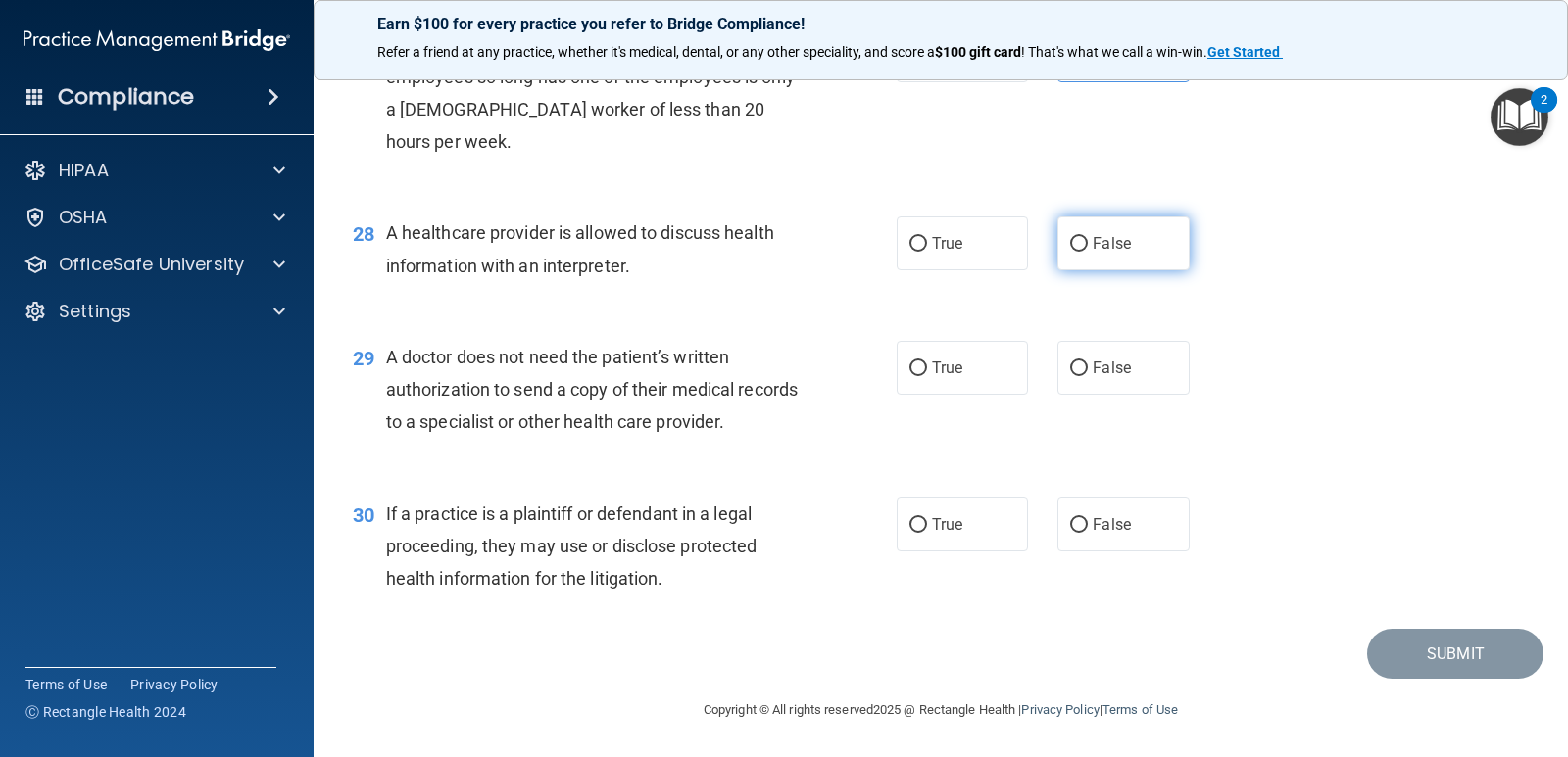
scroll to position [4409, 0]
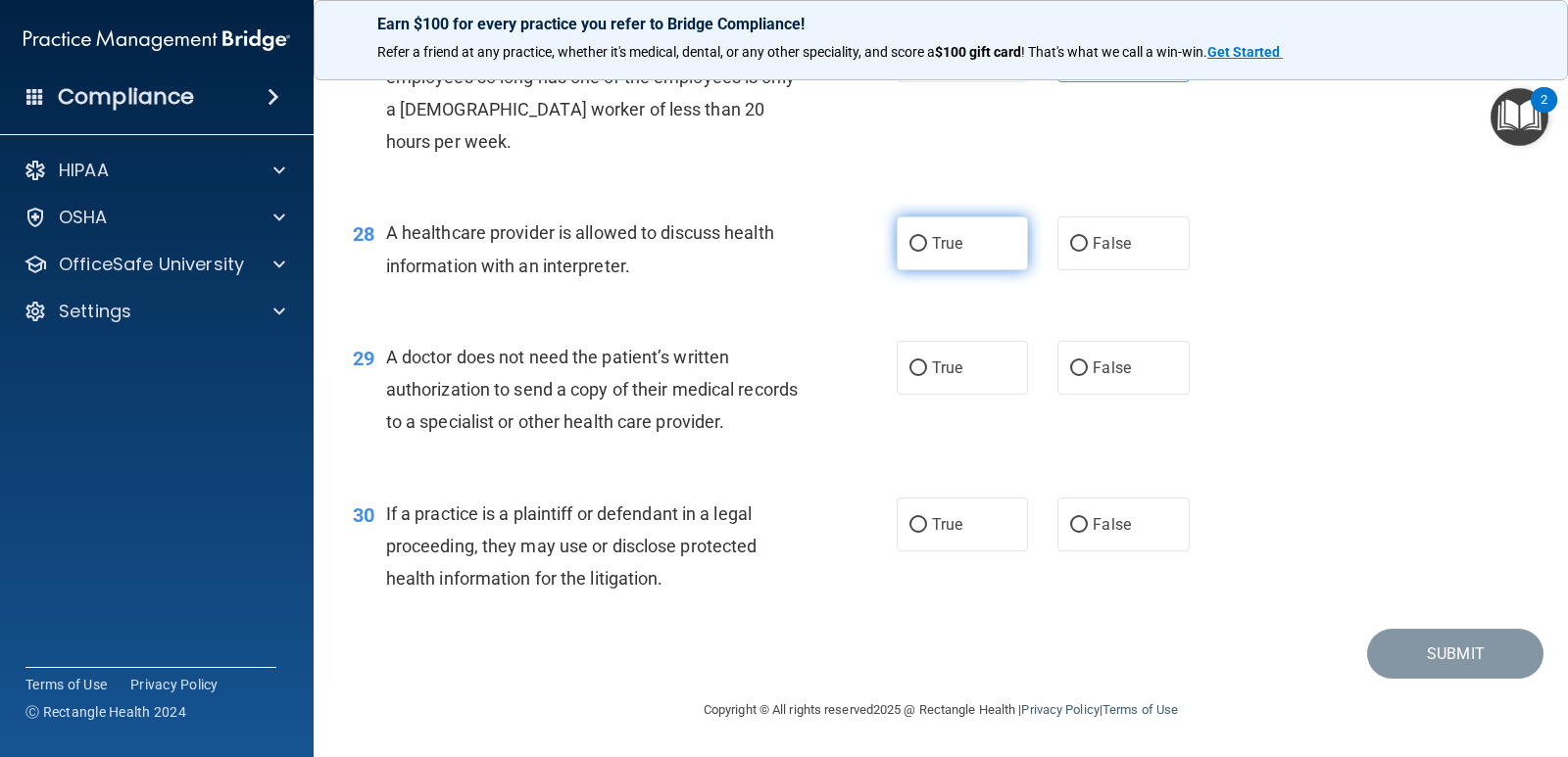
click at [957, 271] on label "True" at bounding box center [962, 243] width 131 height 54
click at [928, 252] on input "True" at bounding box center [919, 244] width 18 height 15
radio input "true"
click at [955, 377] on span "True" at bounding box center [947, 367] width 31 height 19
click at [928, 376] on input "True" at bounding box center [919, 368] width 18 height 15
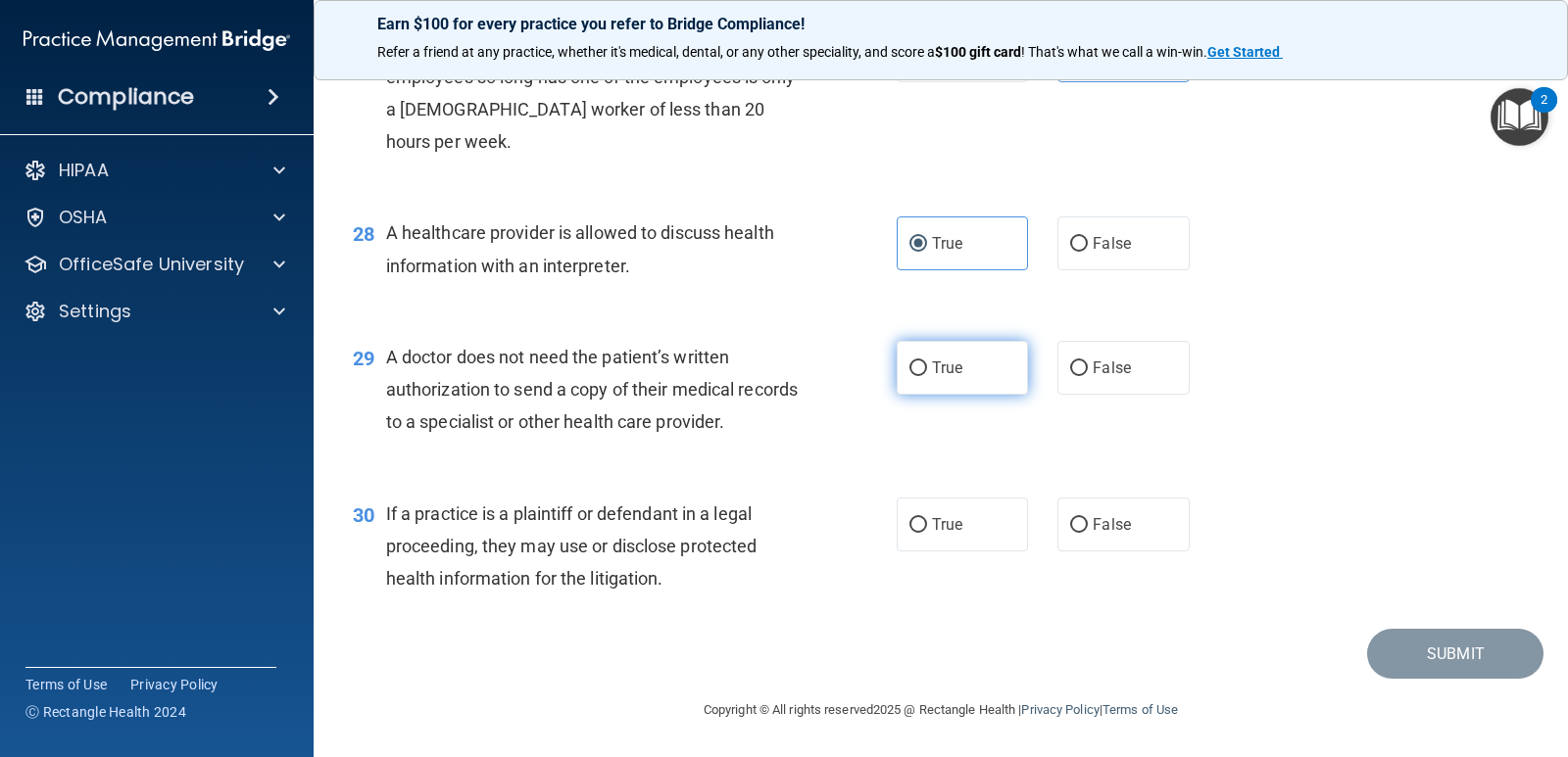
radio input "true"
click at [924, 551] on label "True" at bounding box center [962, 525] width 131 height 54
click at [924, 533] on input "True" at bounding box center [919, 526] width 18 height 15
radio input "true"
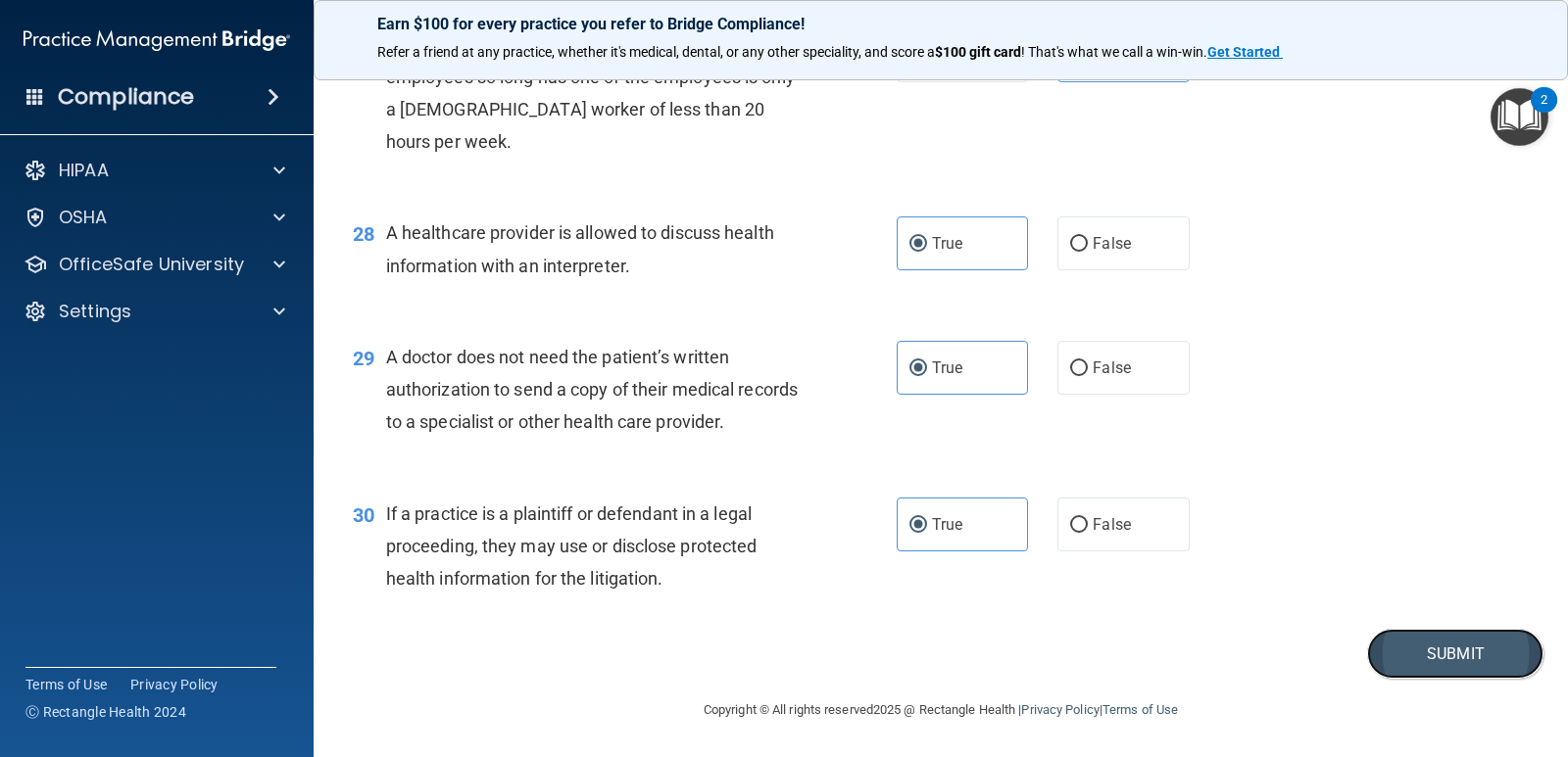
click at [1412, 679] on button "Submit" at bounding box center [1455, 654] width 176 height 50
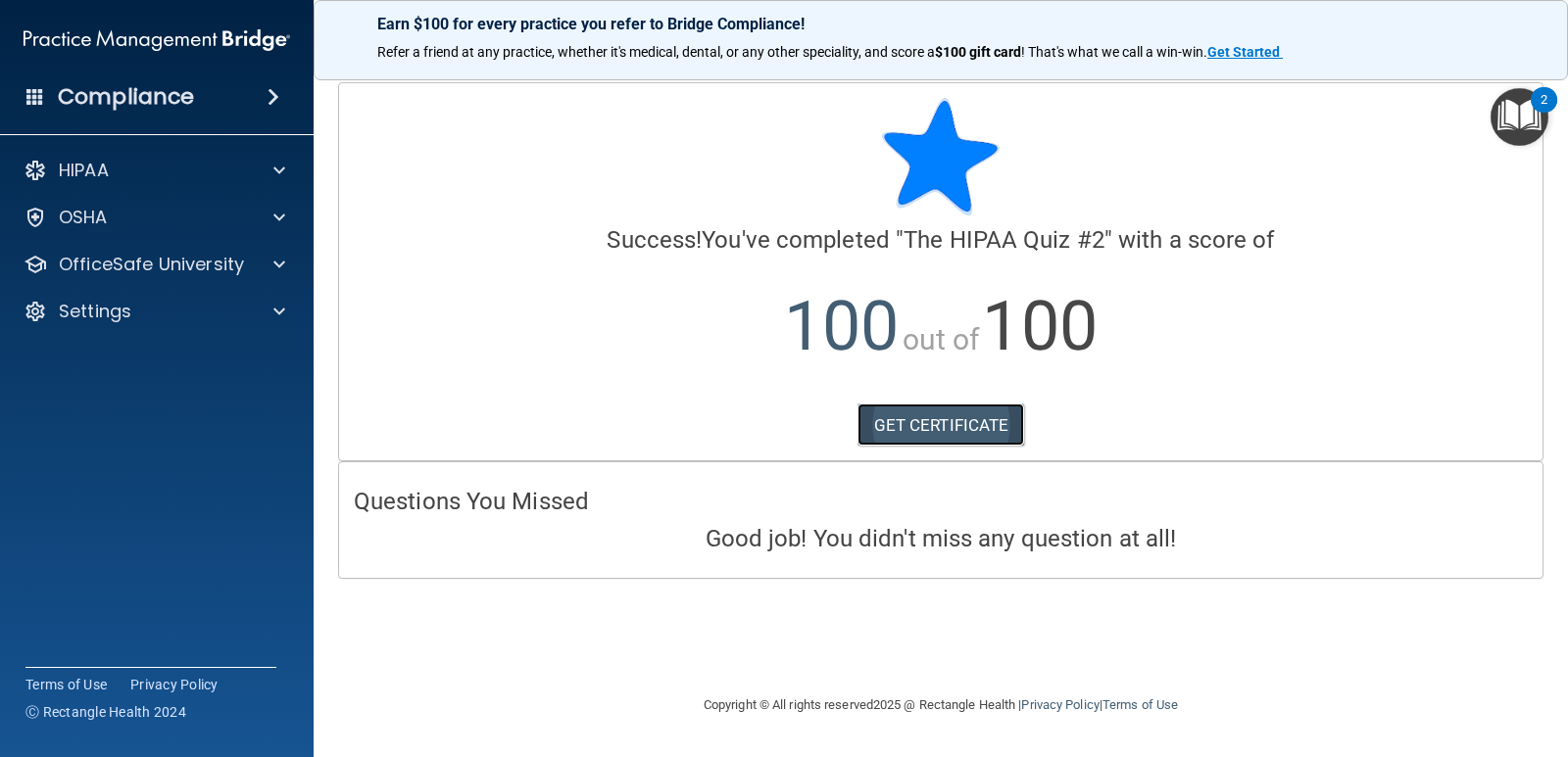
click at [993, 427] on link "GET CERTIFICATE" at bounding box center [942, 425] width 167 height 43
click at [129, 267] on p "OfficeSafe University" at bounding box center [152, 265] width 185 height 24
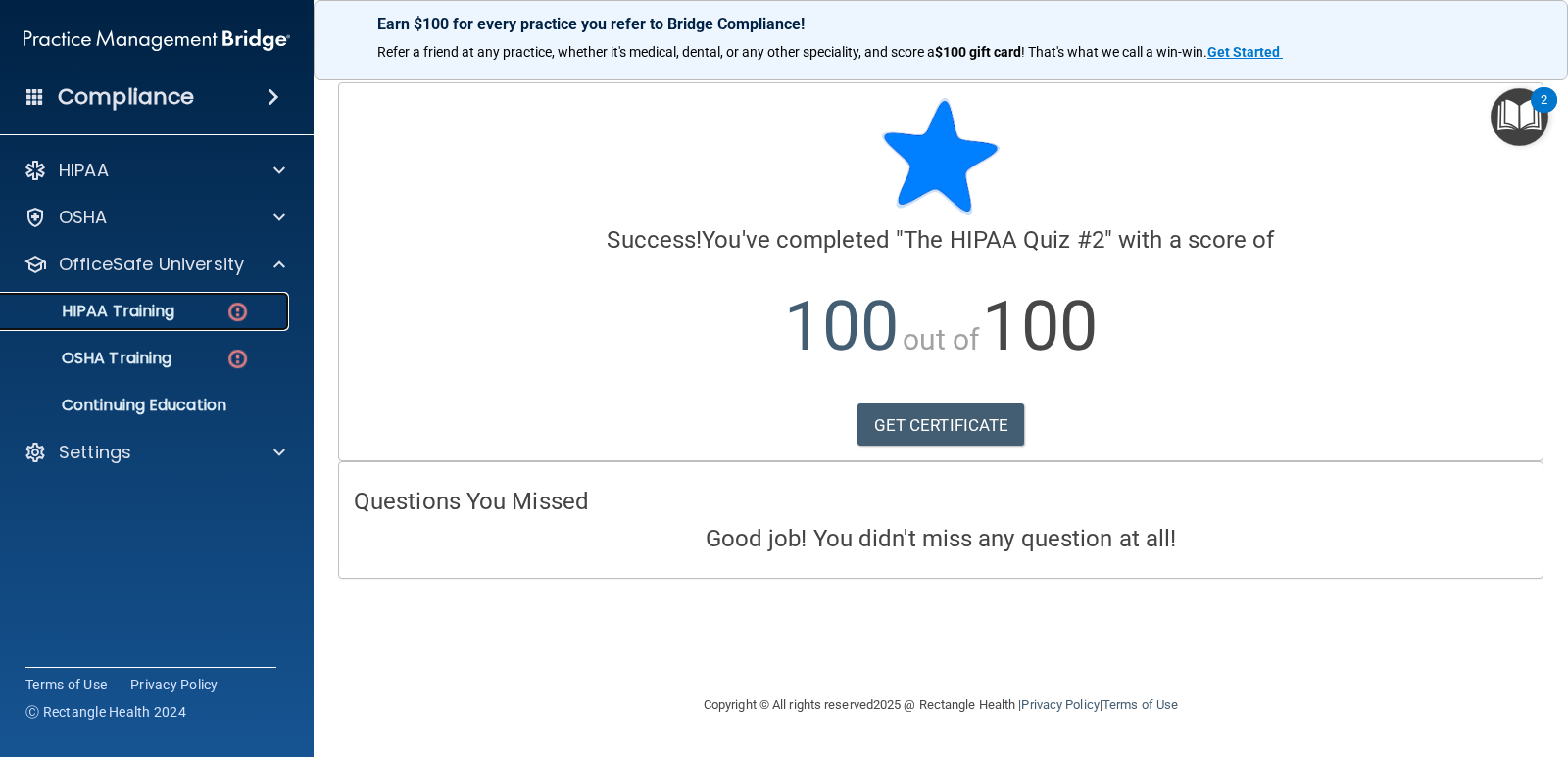
click at [174, 306] on p "HIPAA Training" at bounding box center [94, 312] width 162 height 20
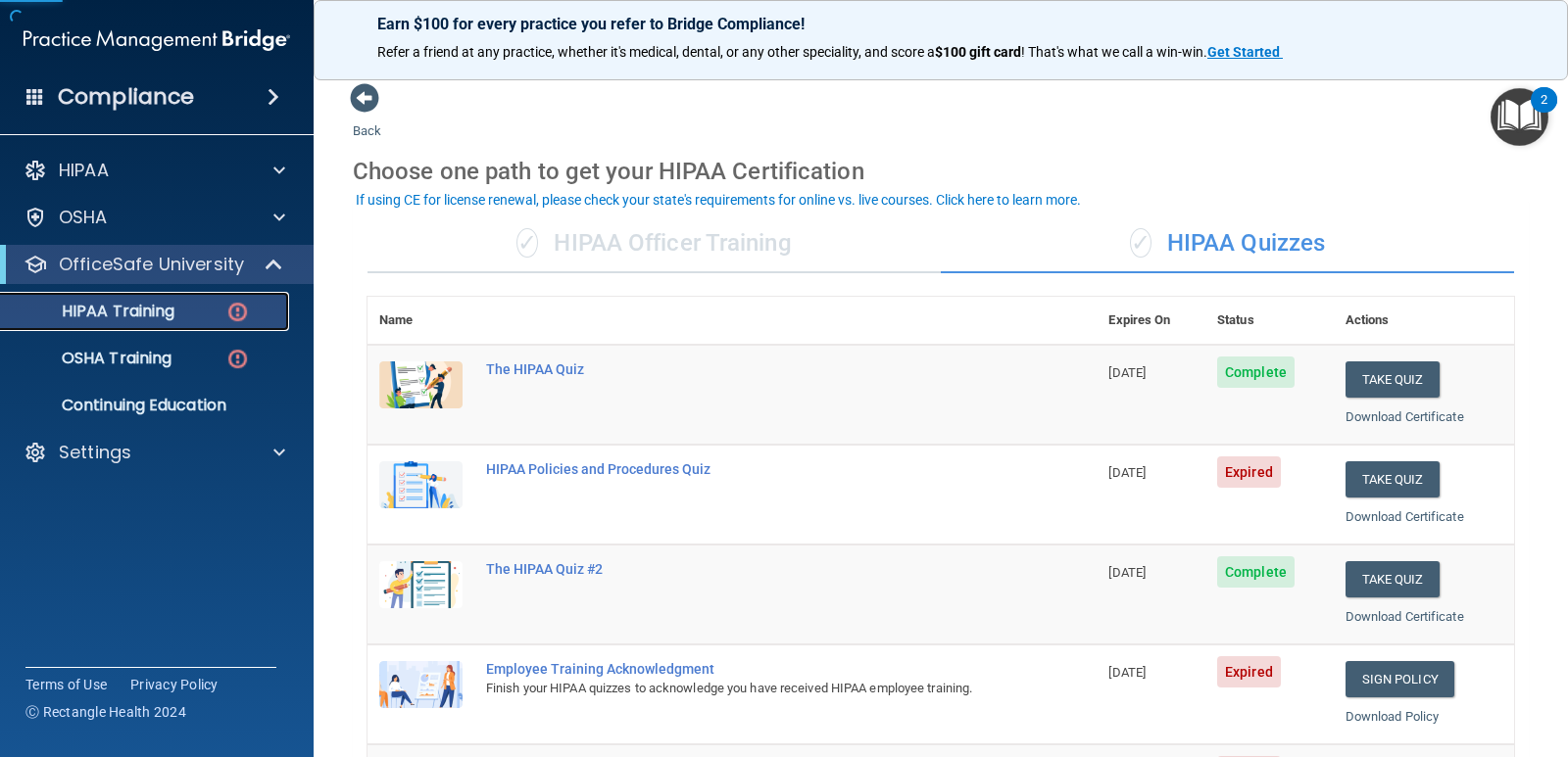
scroll to position [98, 0]
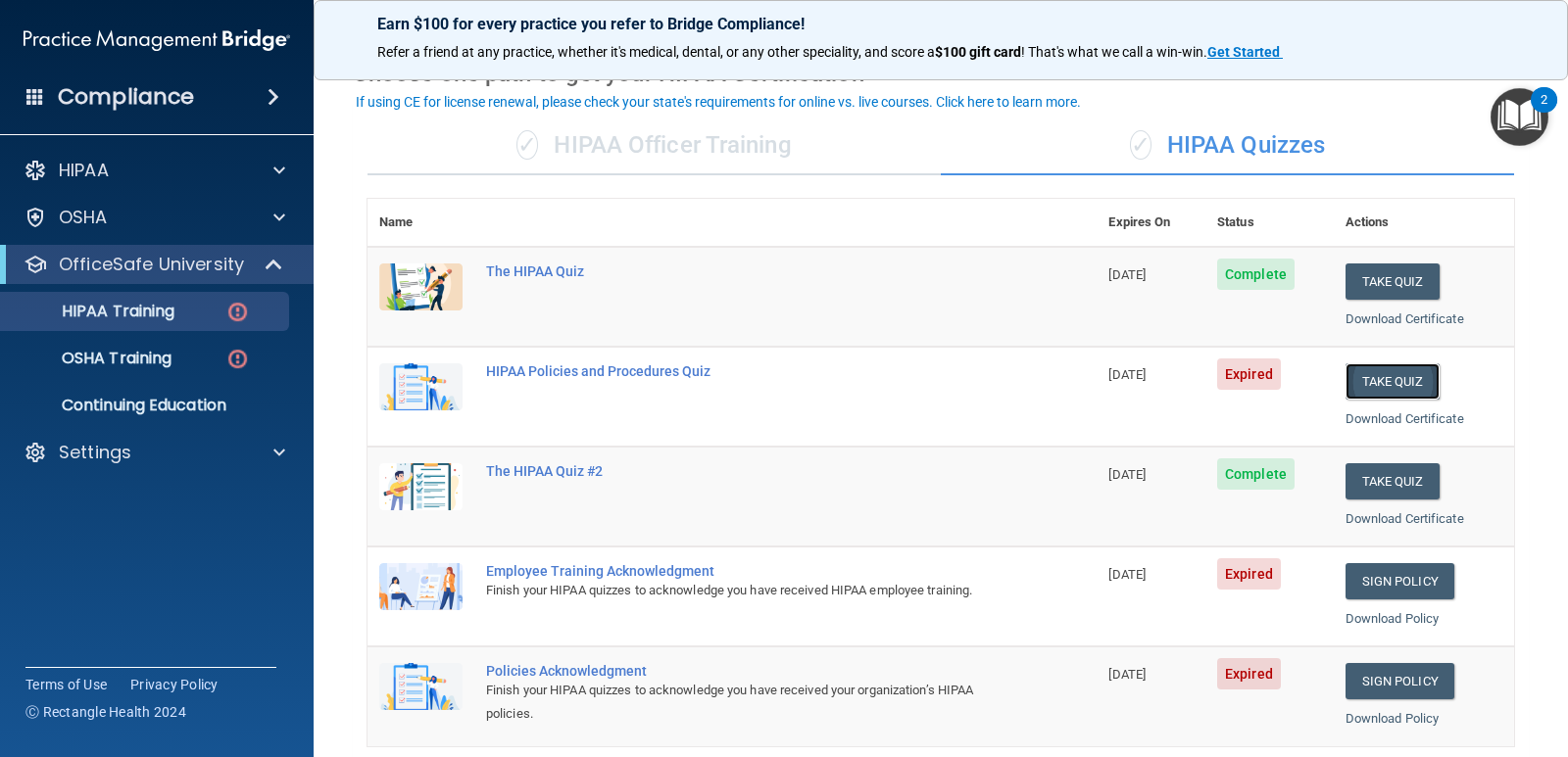
click at [1406, 380] on button "Take Quiz" at bounding box center [1394, 381] width 95 height 36
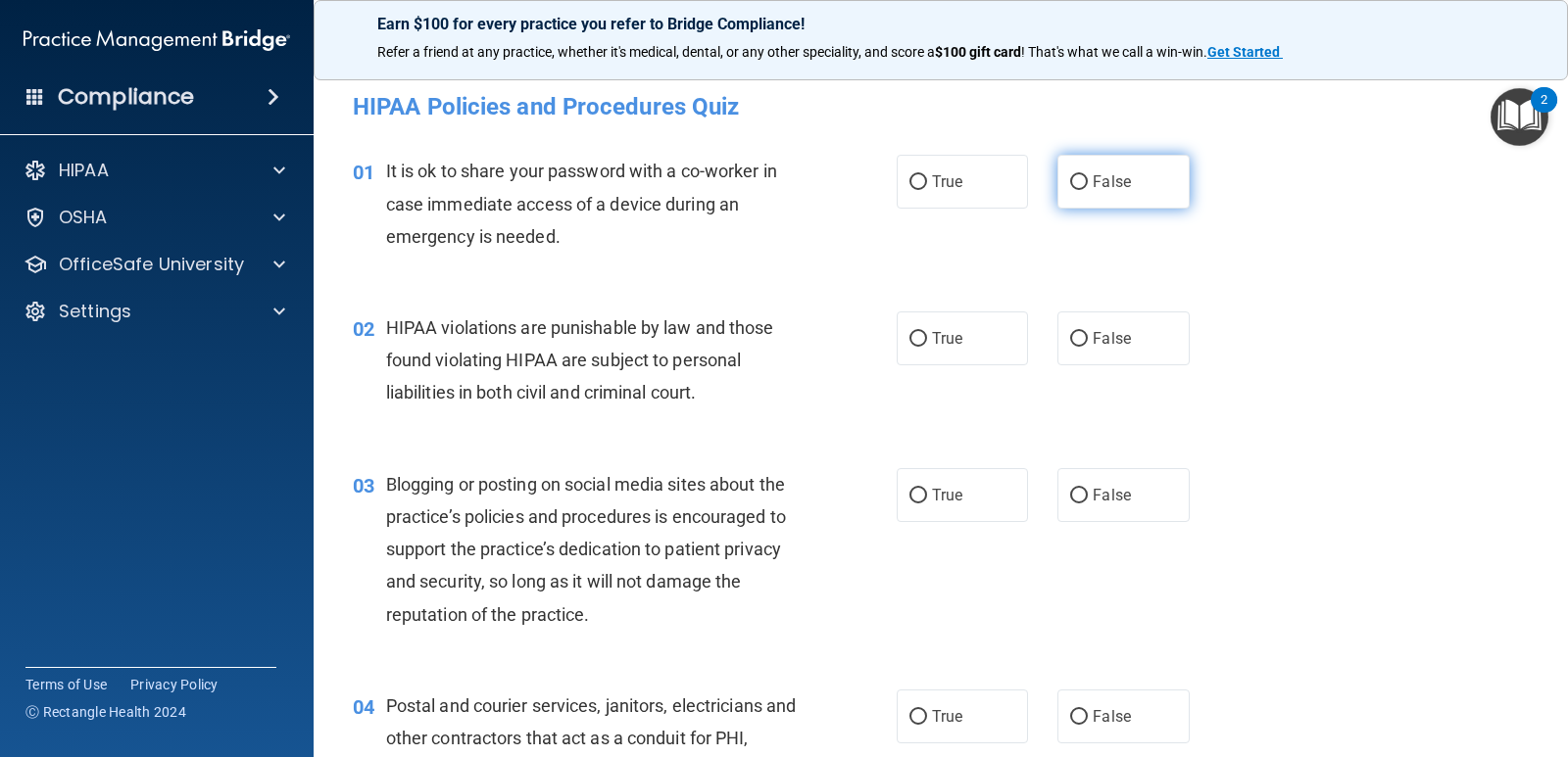
click at [1082, 178] on label "False" at bounding box center [1123, 181] width 131 height 54
click at [1082, 178] on input "False" at bounding box center [1079, 182] width 18 height 15
radio input "true"
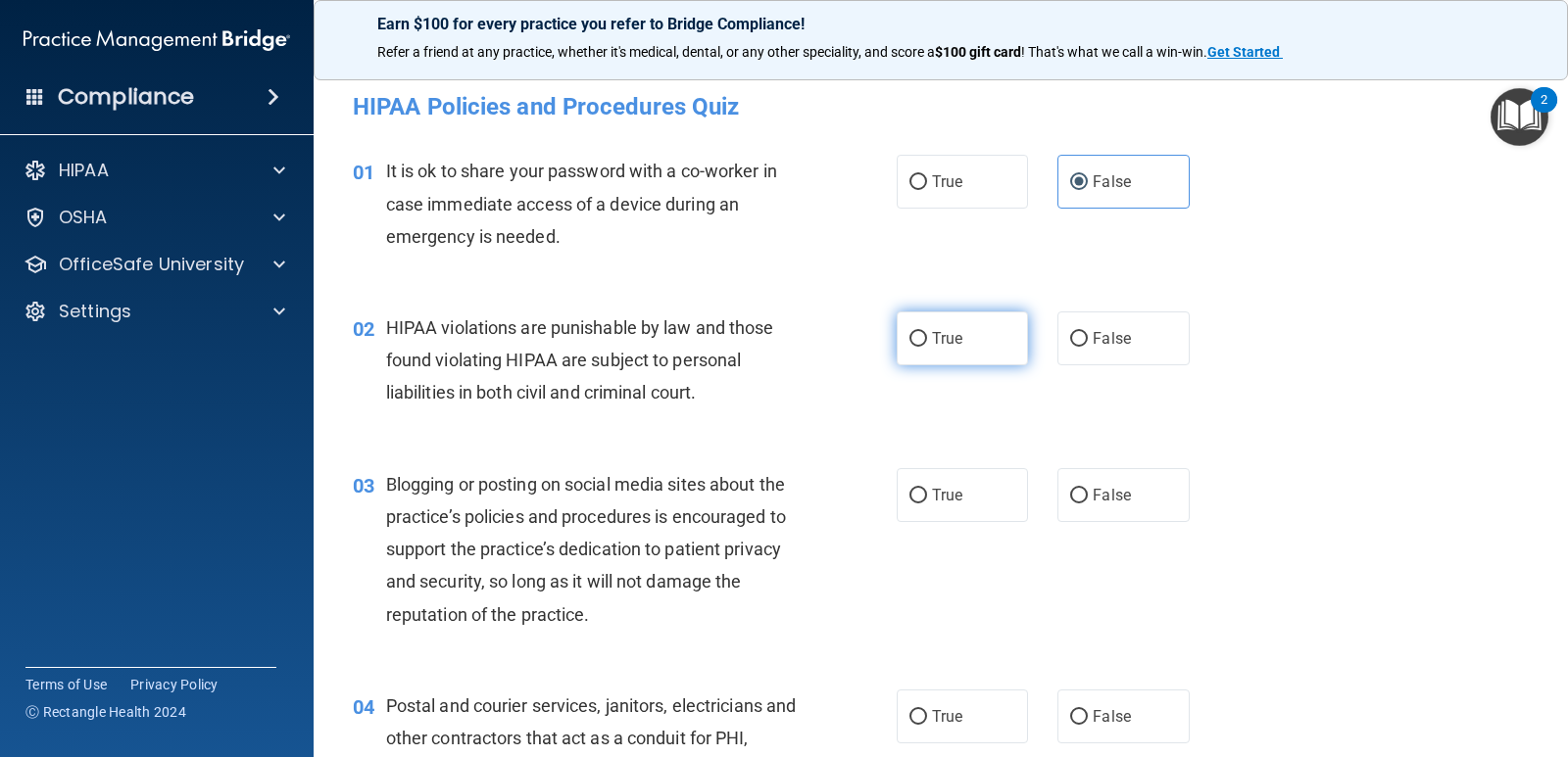
click at [999, 326] on label "True" at bounding box center [962, 339] width 131 height 54
click at [928, 332] on input "True" at bounding box center [919, 339] width 18 height 15
radio input "true"
click at [1113, 492] on span "False" at bounding box center [1112, 495] width 38 height 19
click at [1088, 492] on input "False" at bounding box center [1079, 496] width 18 height 15
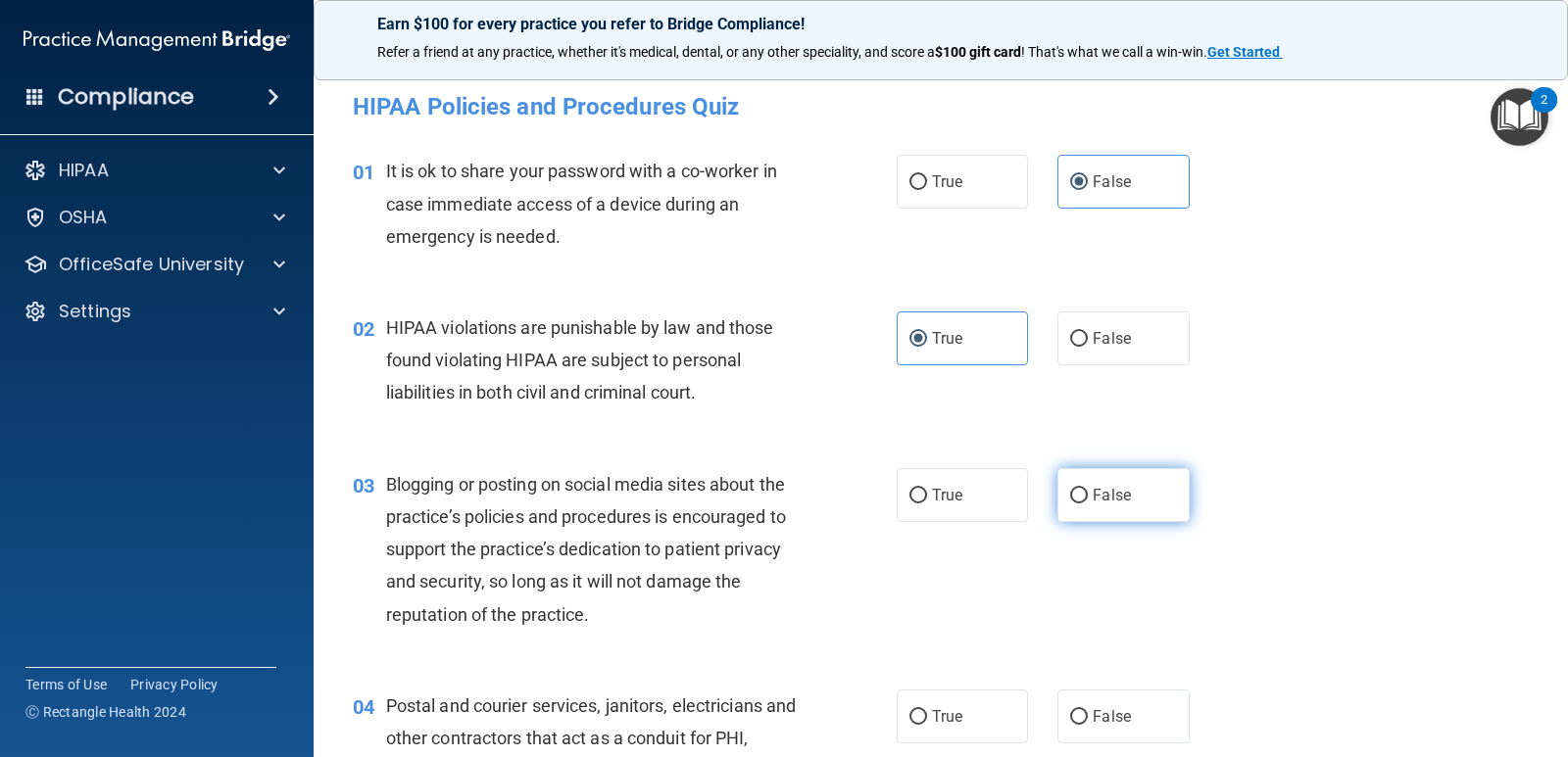
radio input "true"
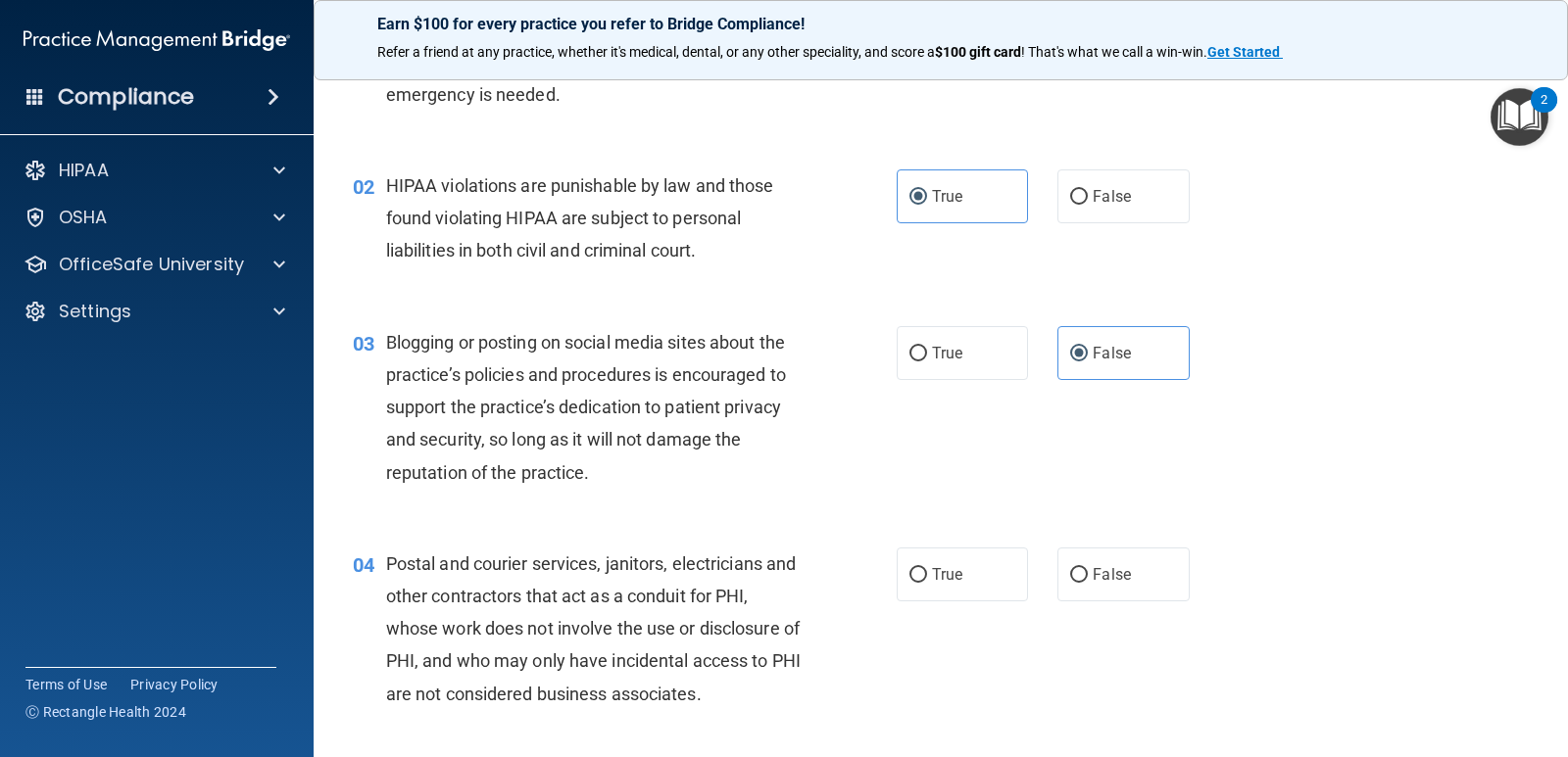
scroll to position [294, 0]
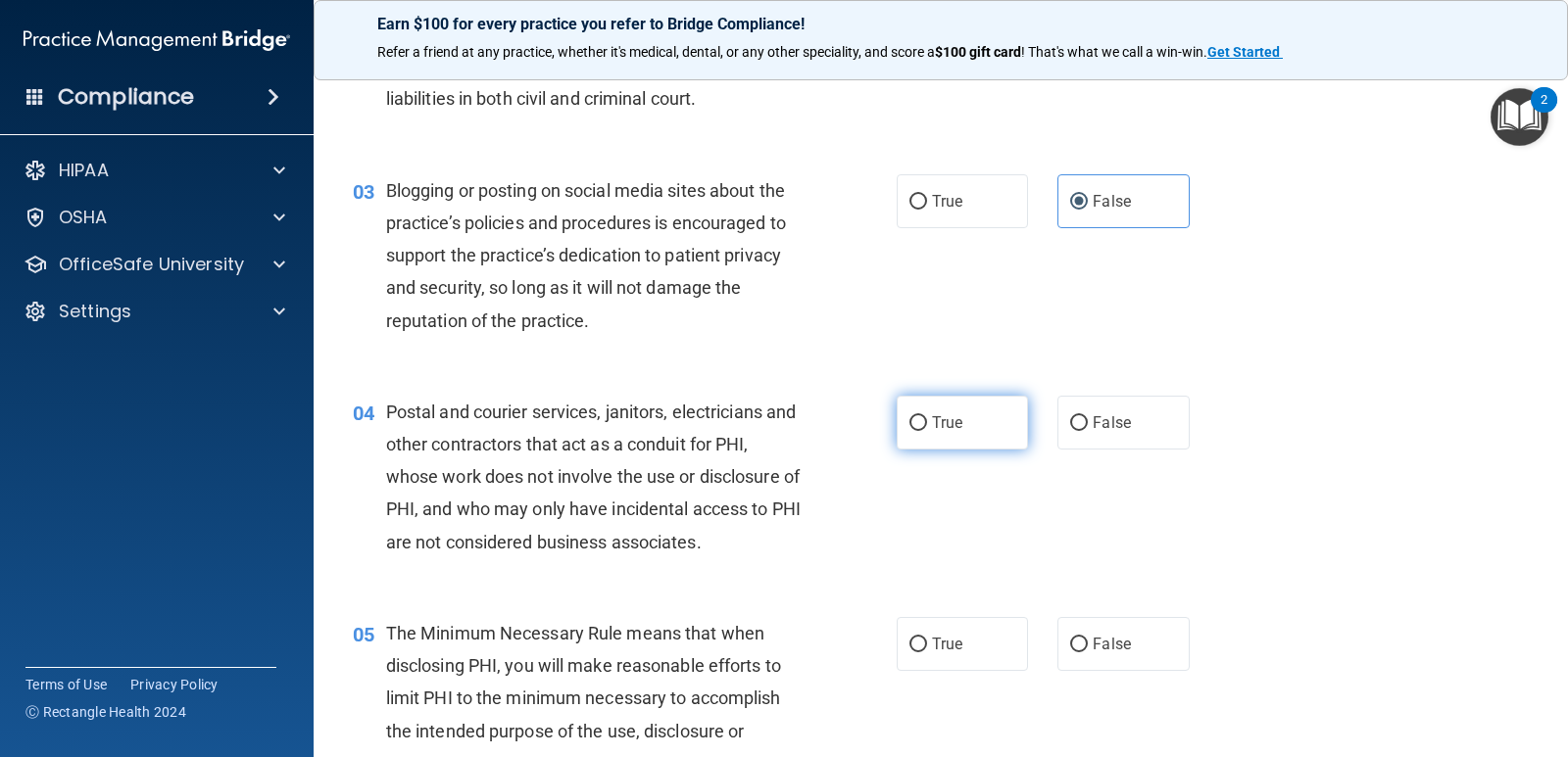
click at [933, 423] on span "True" at bounding box center [947, 422] width 31 height 19
click at [928, 423] on input "True" at bounding box center [919, 423] width 18 height 15
radio input "true"
click at [944, 637] on span "True" at bounding box center [947, 644] width 31 height 19
click at [928, 638] on input "True" at bounding box center [919, 645] width 18 height 15
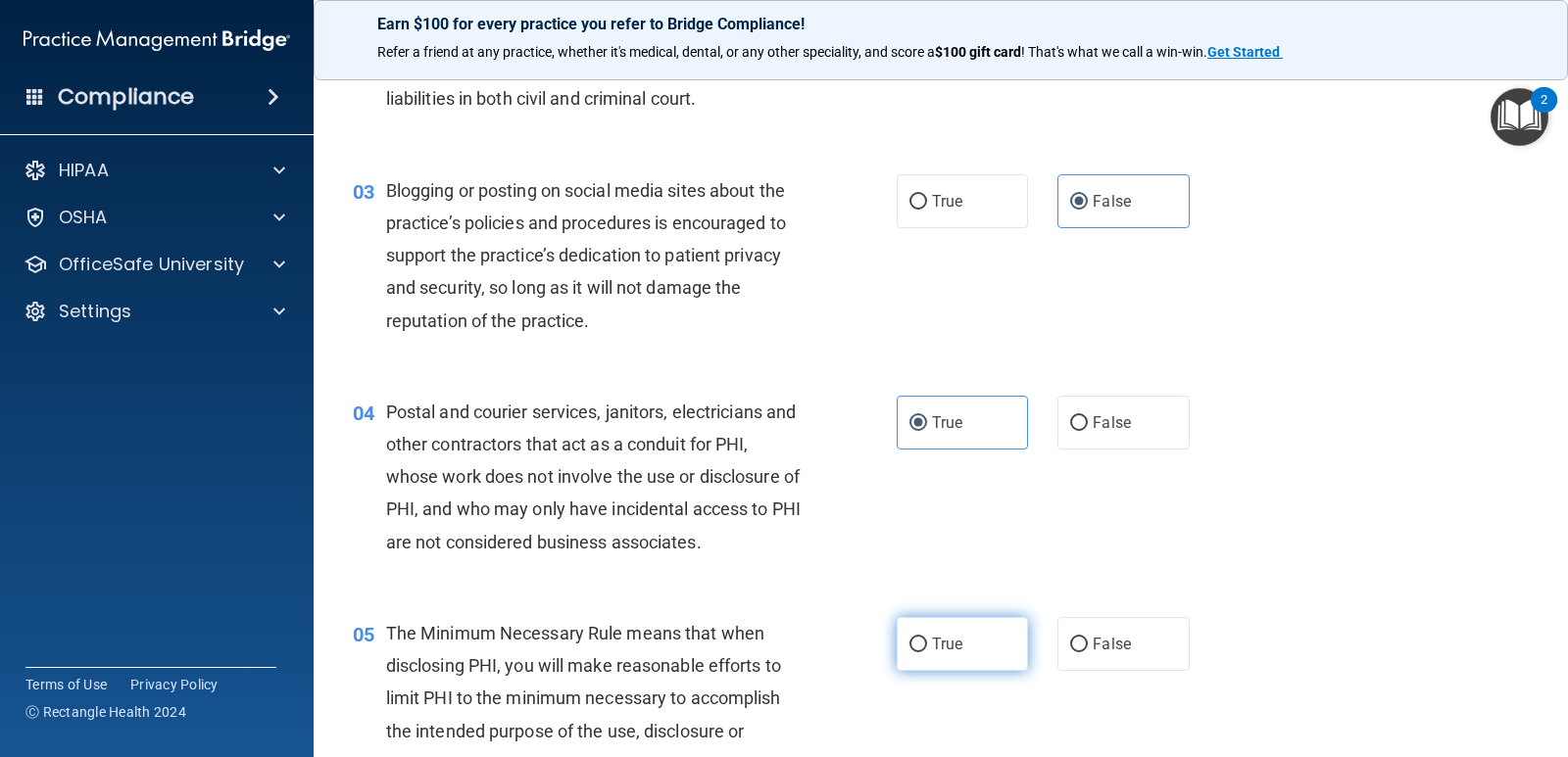
radio input "true"
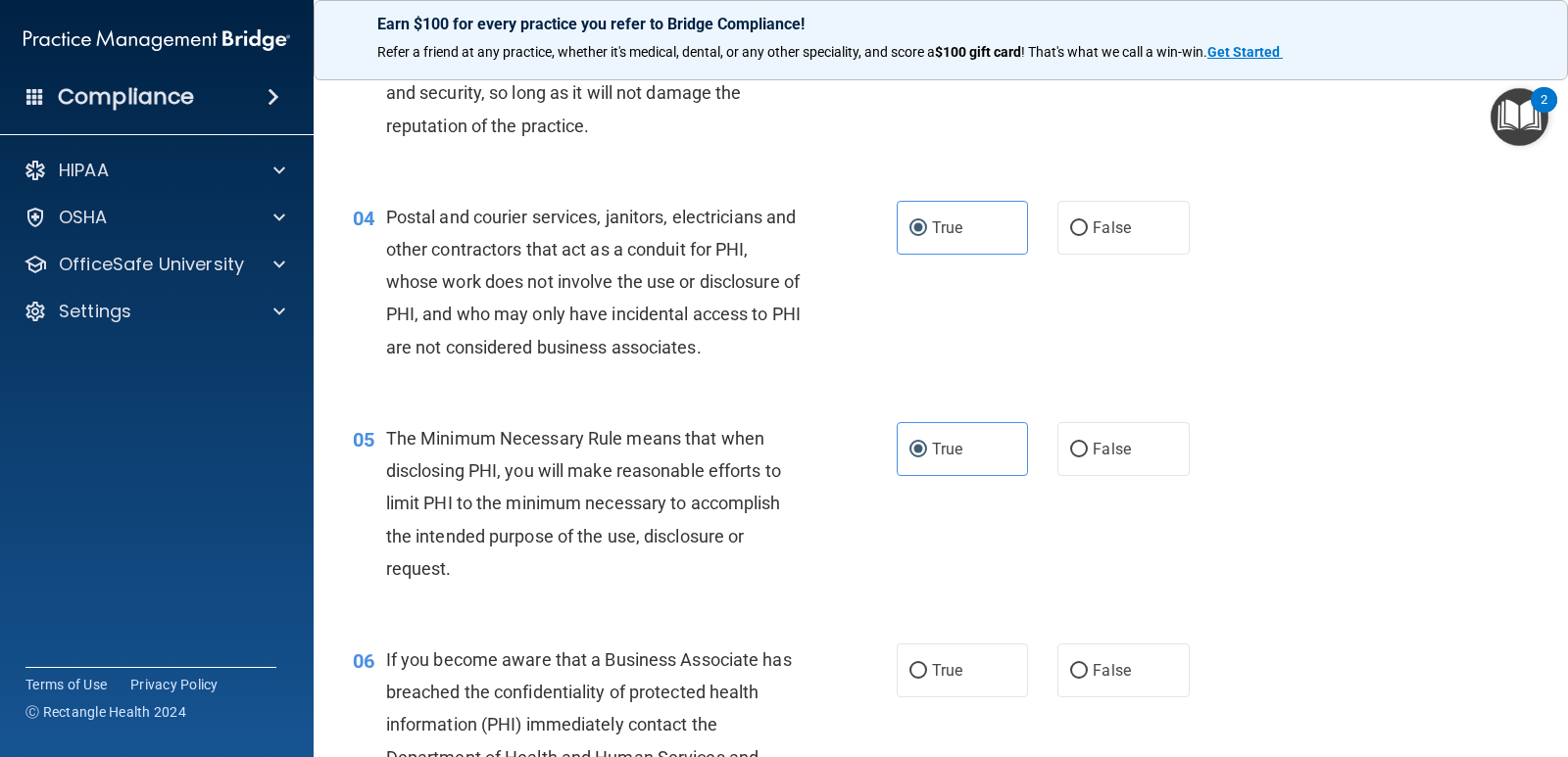
scroll to position [588, 0]
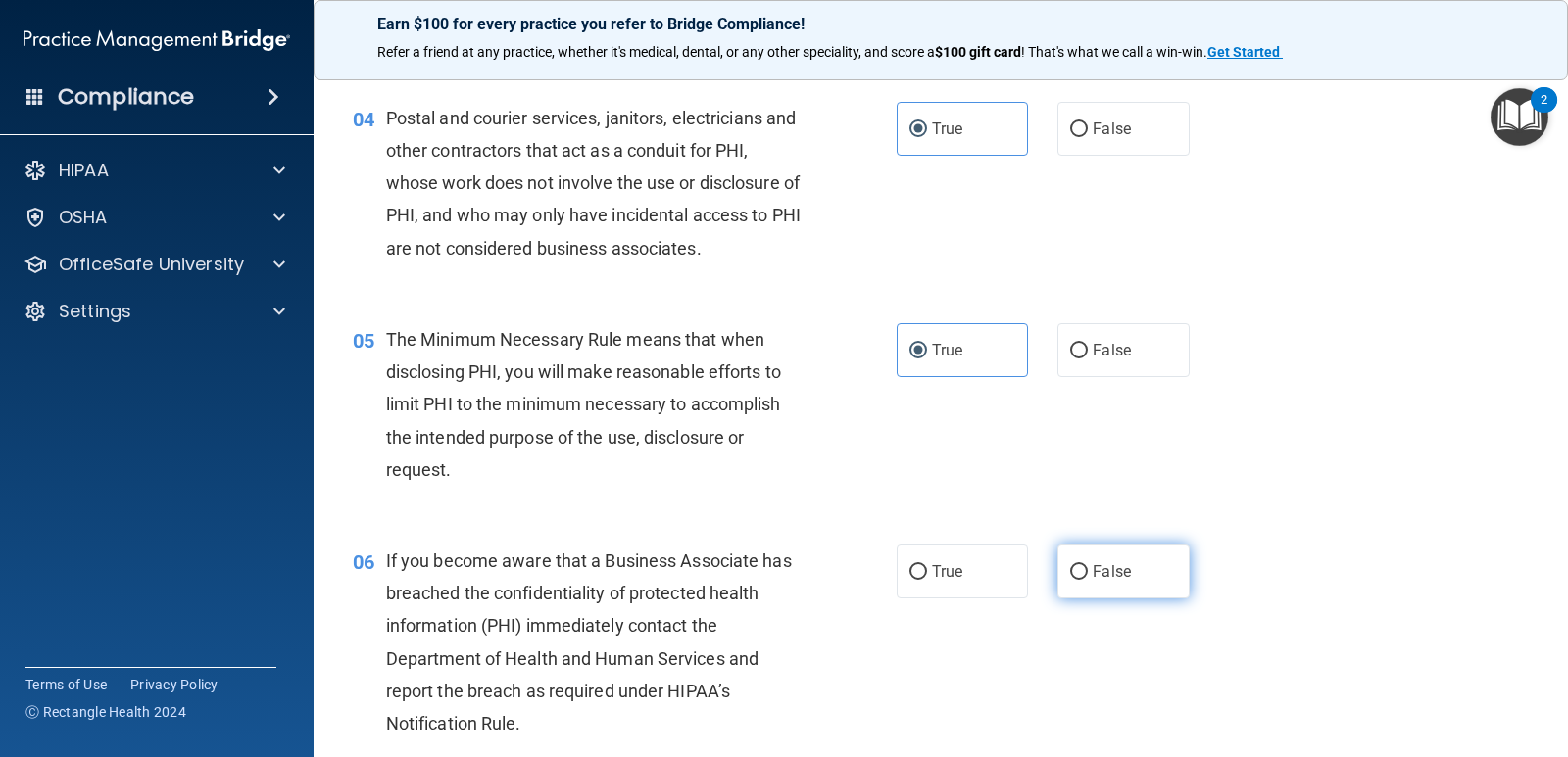
click at [1126, 571] on label "False" at bounding box center [1123, 571] width 131 height 54
click at [1088, 571] on input "False" at bounding box center [1079, 572] width 18 height 15
radio input "true"
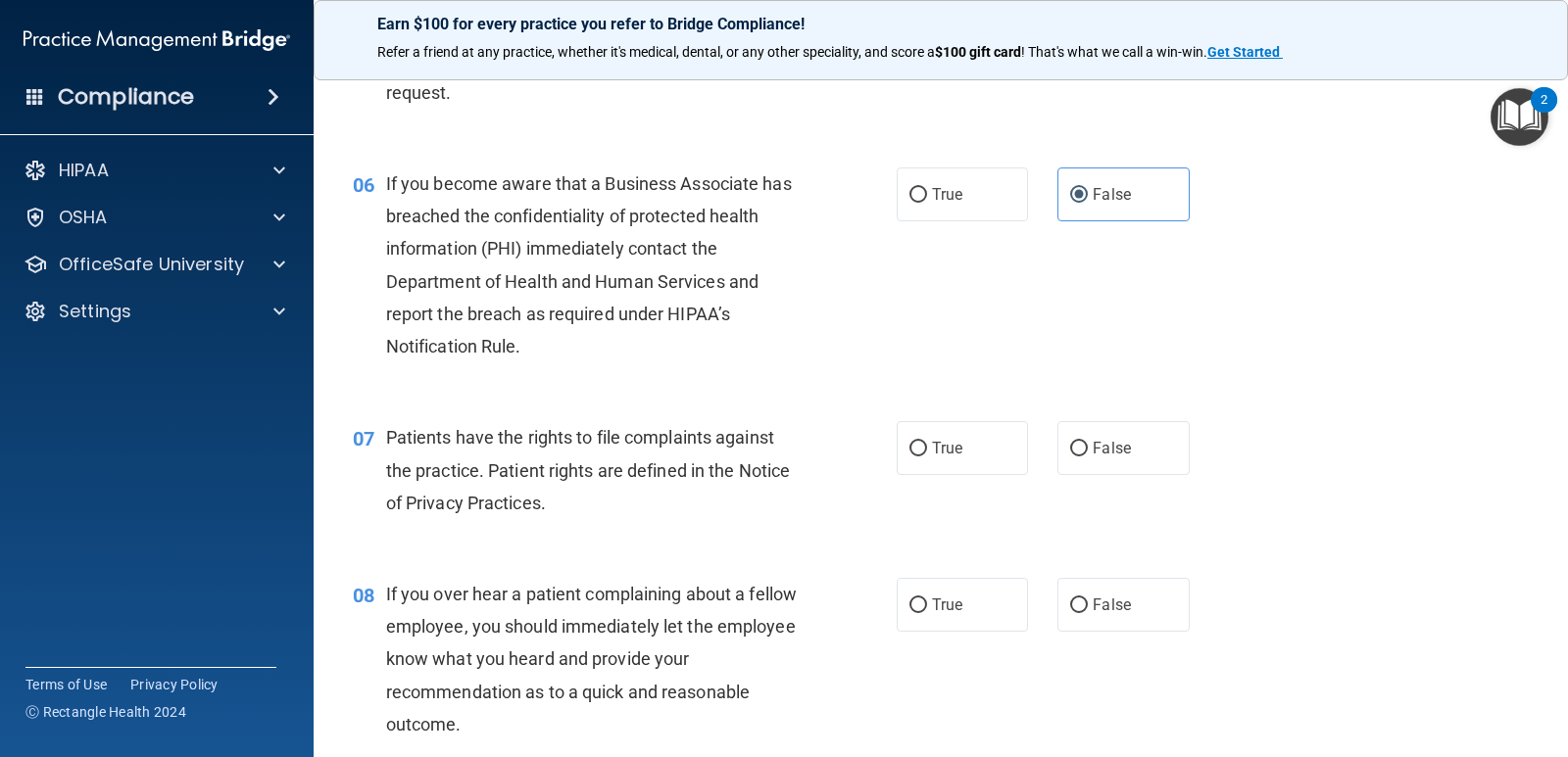
scroll to position [1078, 0]
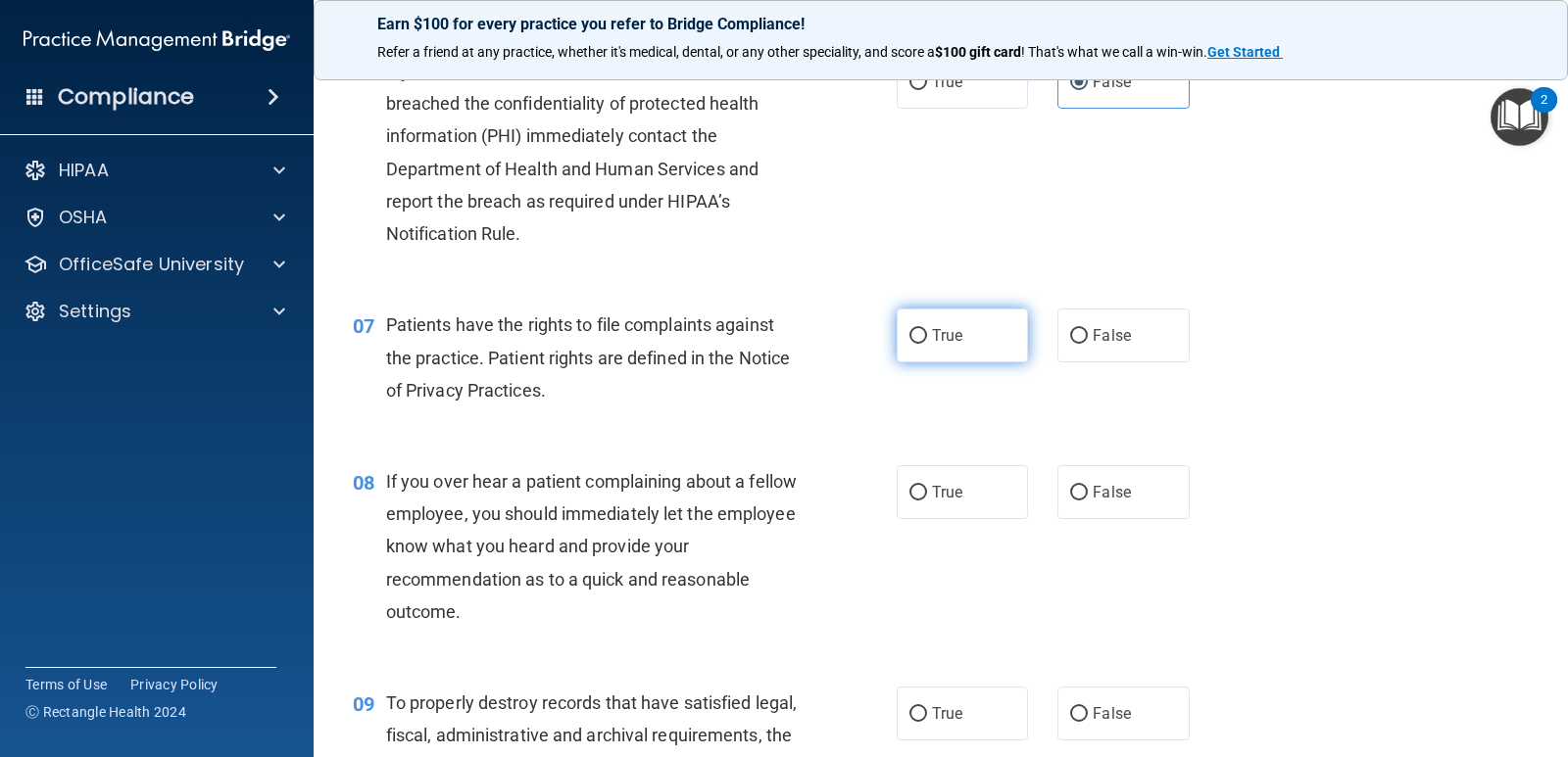
click at [967, 343] on label "True" at bounding box center [962, 336] width 131 height 54
click at [928, 343] on input "True" at bounding box center [919, 336] width 18 height 15
radio input "true"
click at [1124, 500] on label "False" at bounding box center [1123, 492] width 131 height 54
click at [1088, 500] on input "False" at bounding box center [1079, 493] width 18 height 15
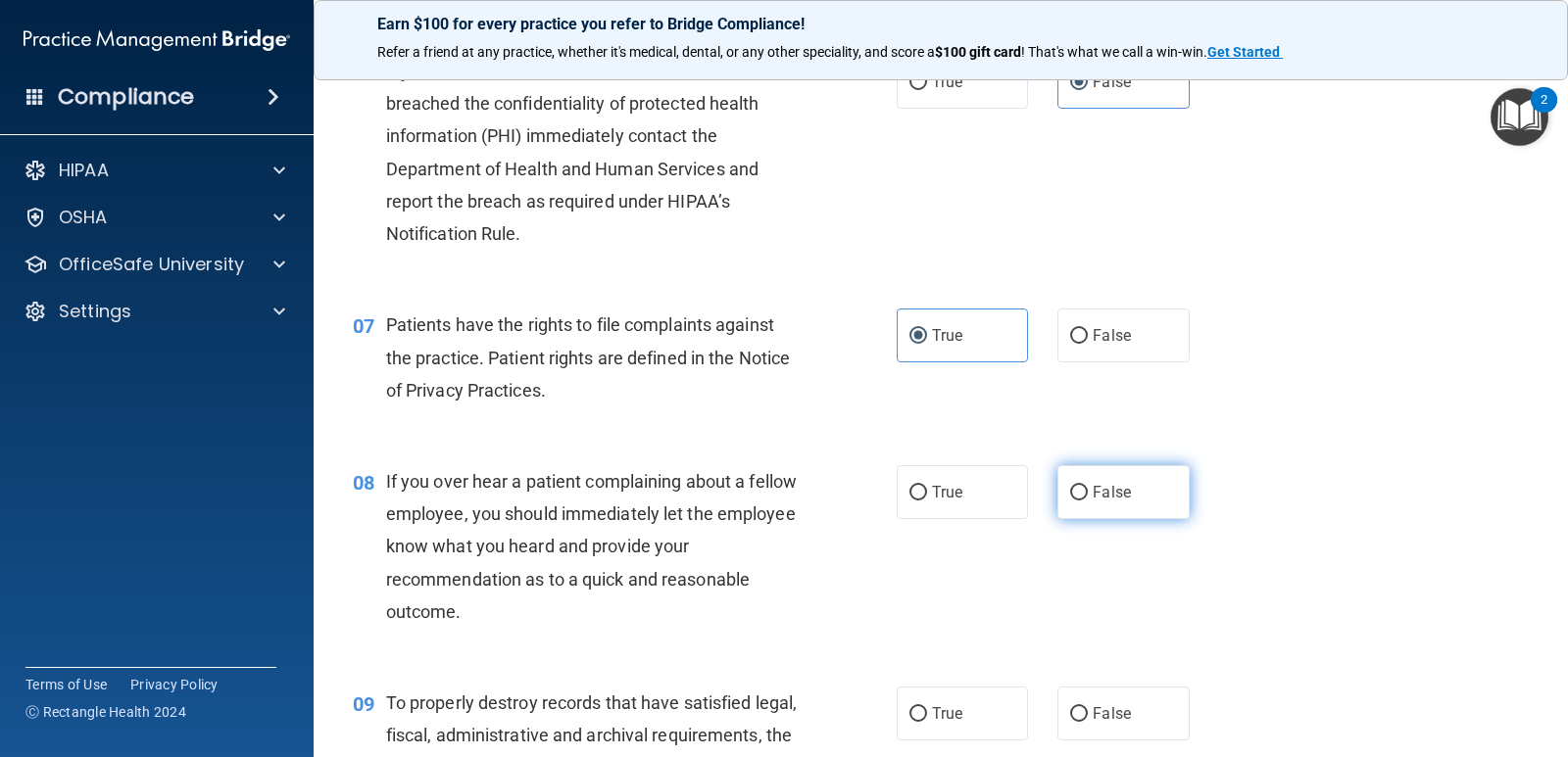
radio input "true"
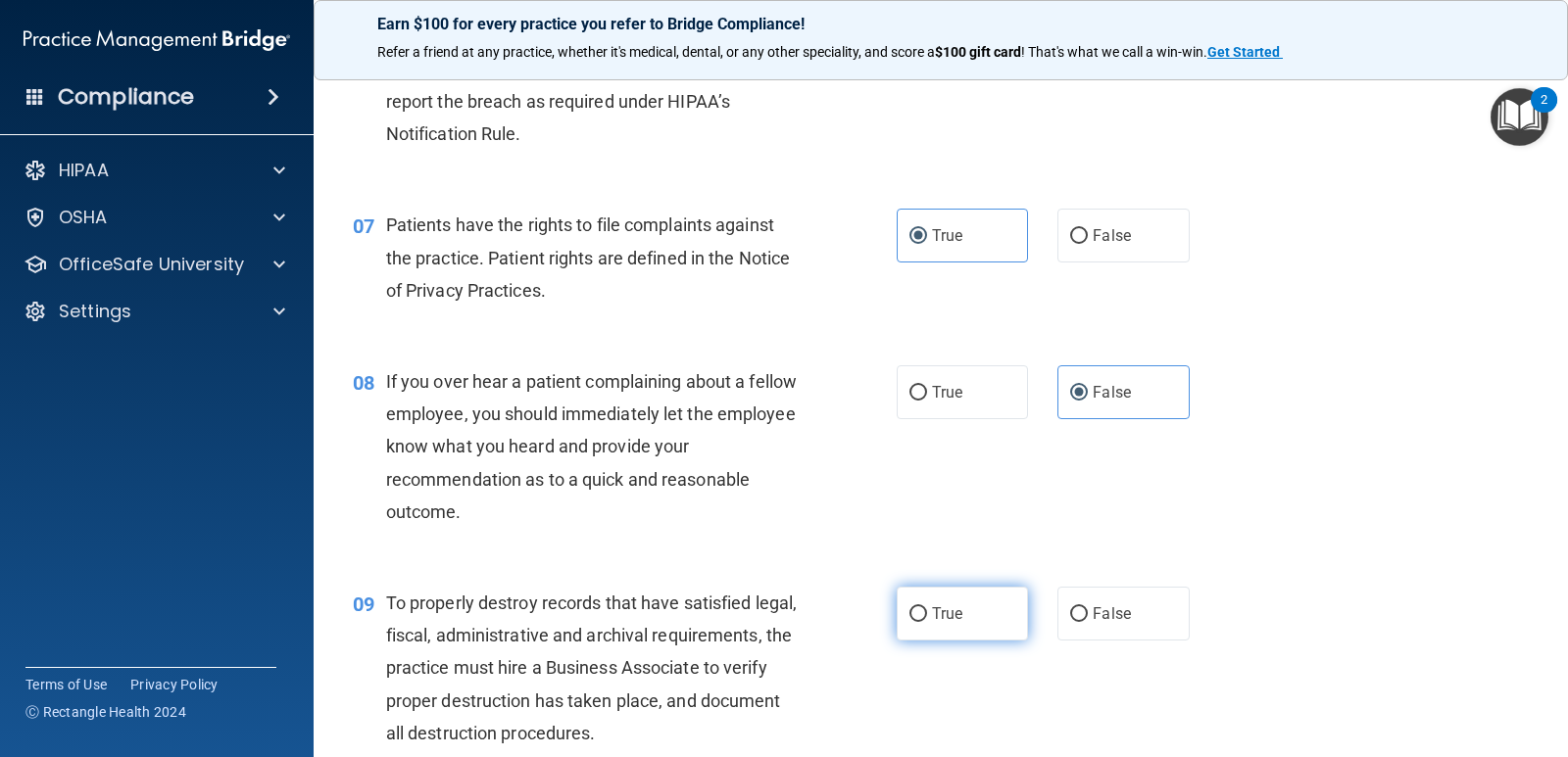
scroll to position [1371, 0]
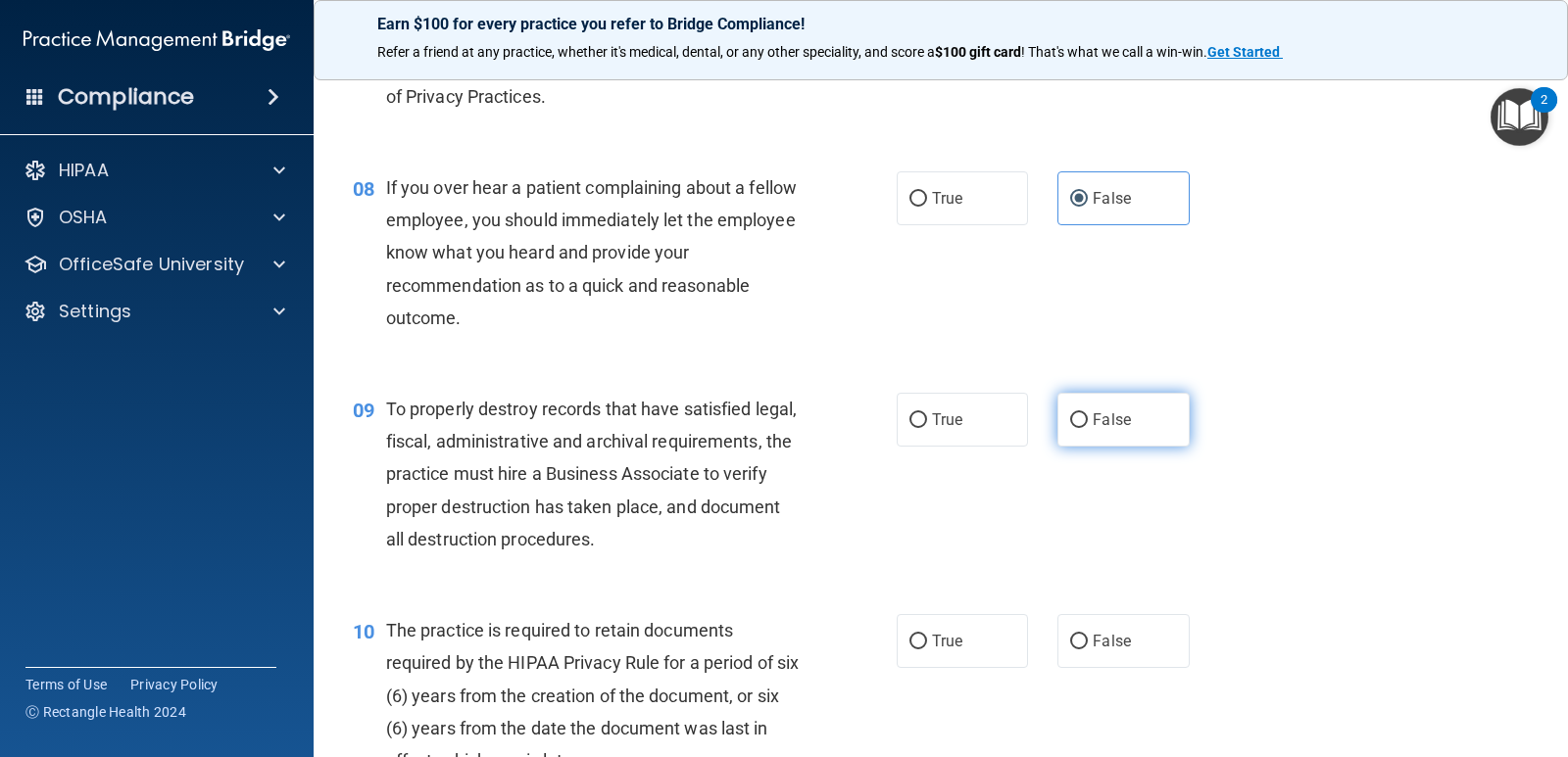
click at [1121, 416] on span "False" at bounding box center [1112, 419] width 38 height 19
click at [1088, 416] on input "False" at bounding box center [1079, 420] width 18 height 15
radio input "true"
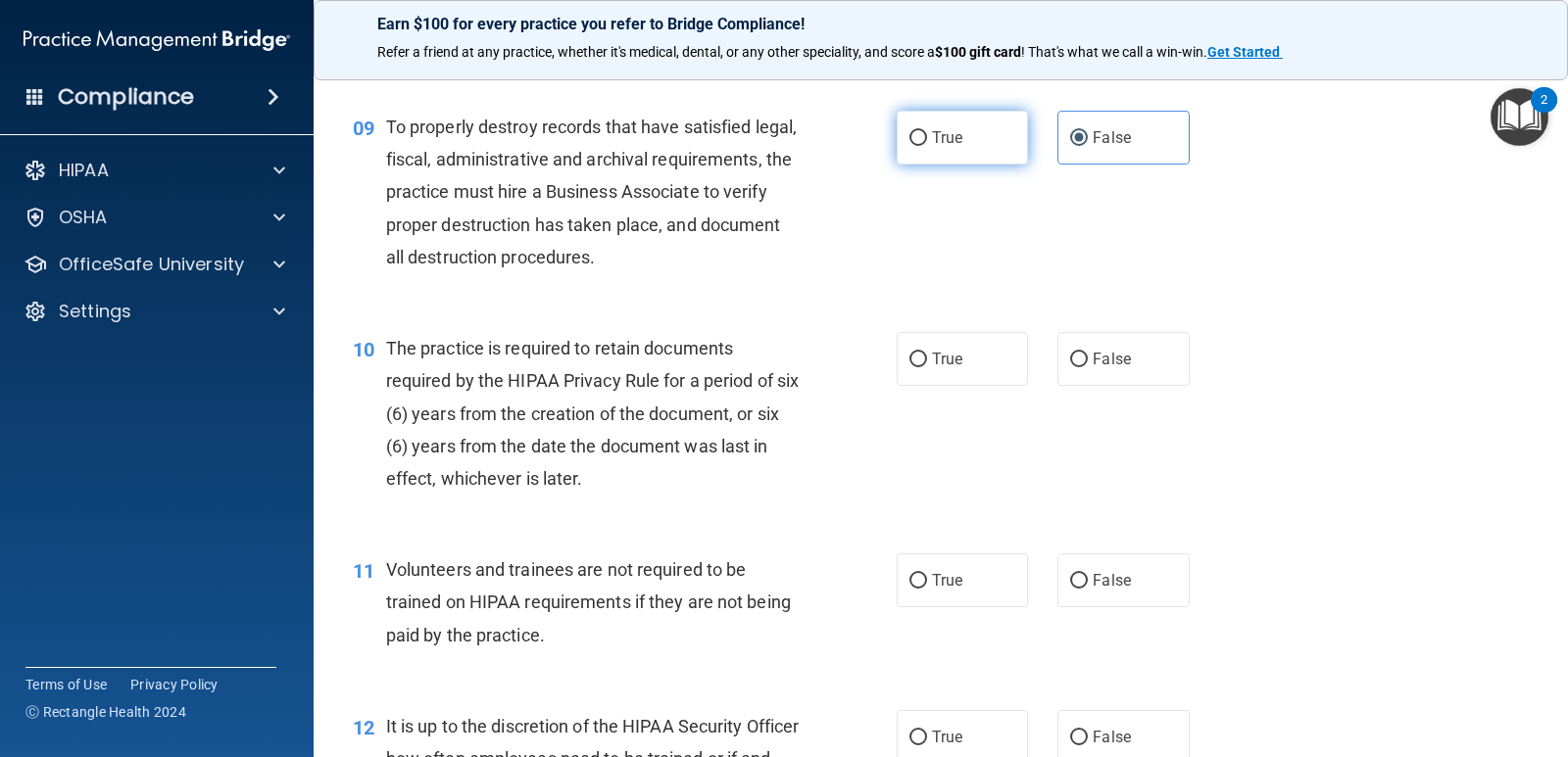
scroll to position [1666, 0]
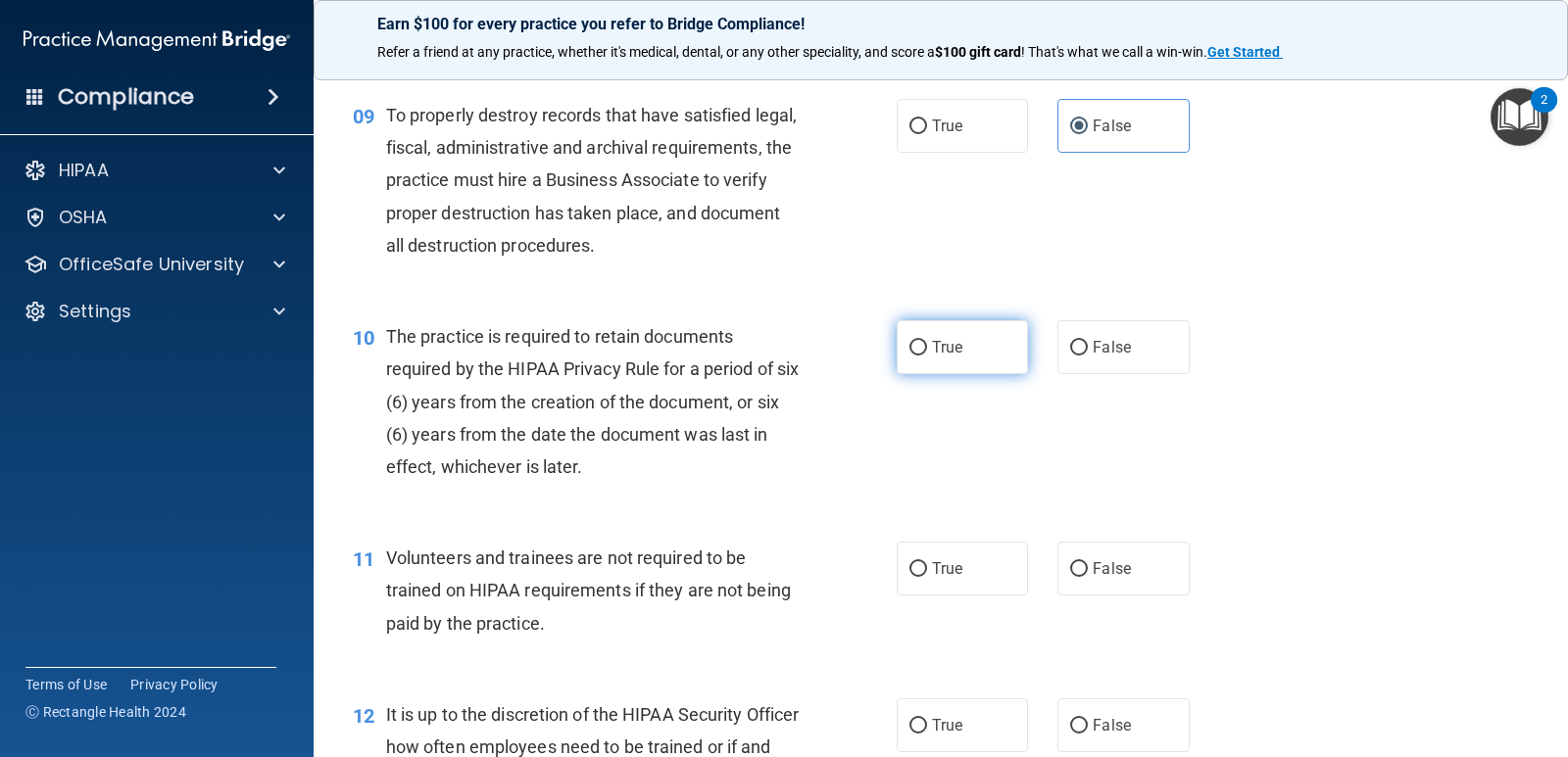
click at [933, 354] on span "True" at bounding box center [947, 347] width 31 height 19
click at [926, 354] on input "True" at bounding box center [919, 347] width 18 height 15
radio input "true"
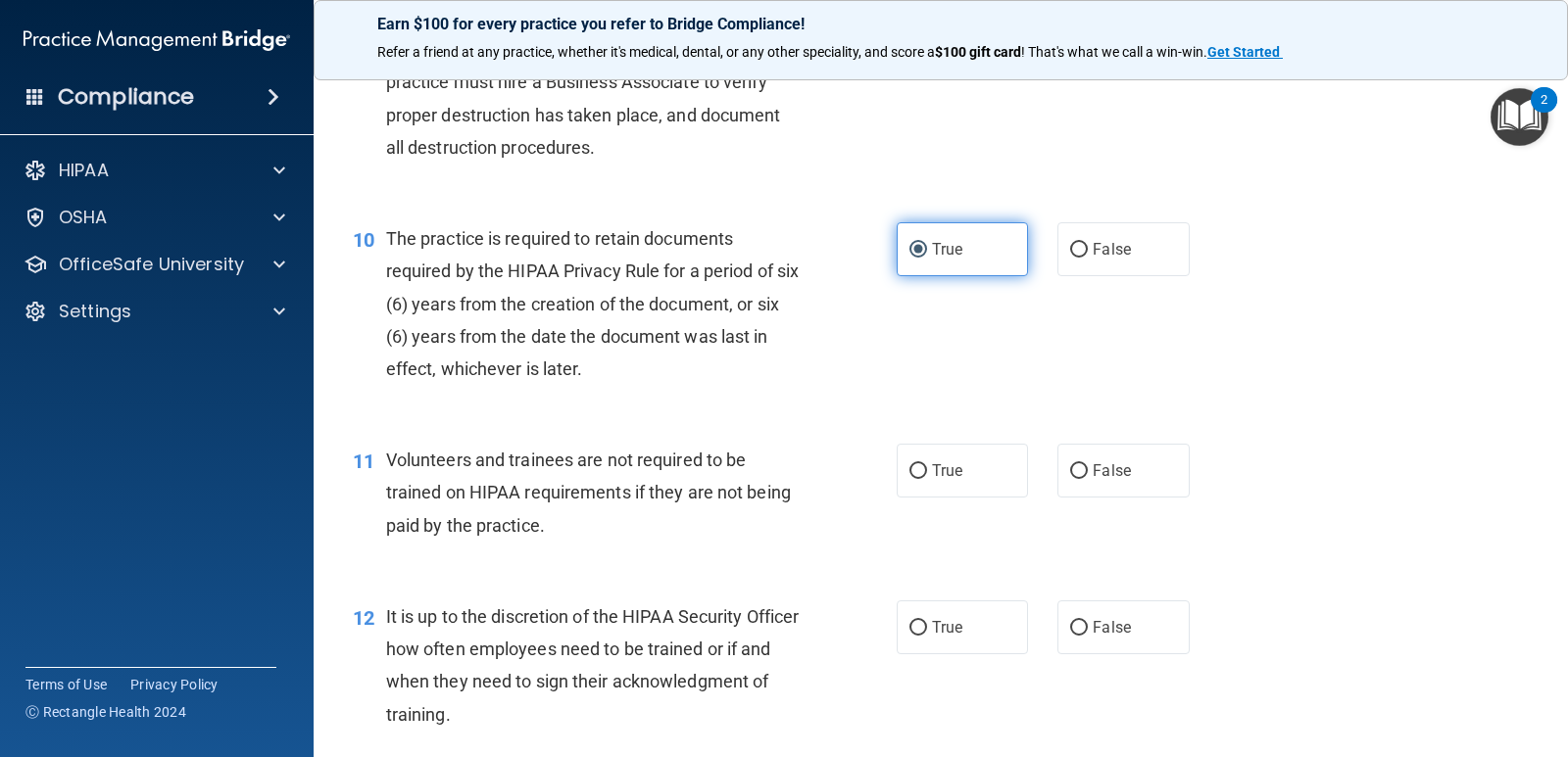
scroll to position [1960, 0]
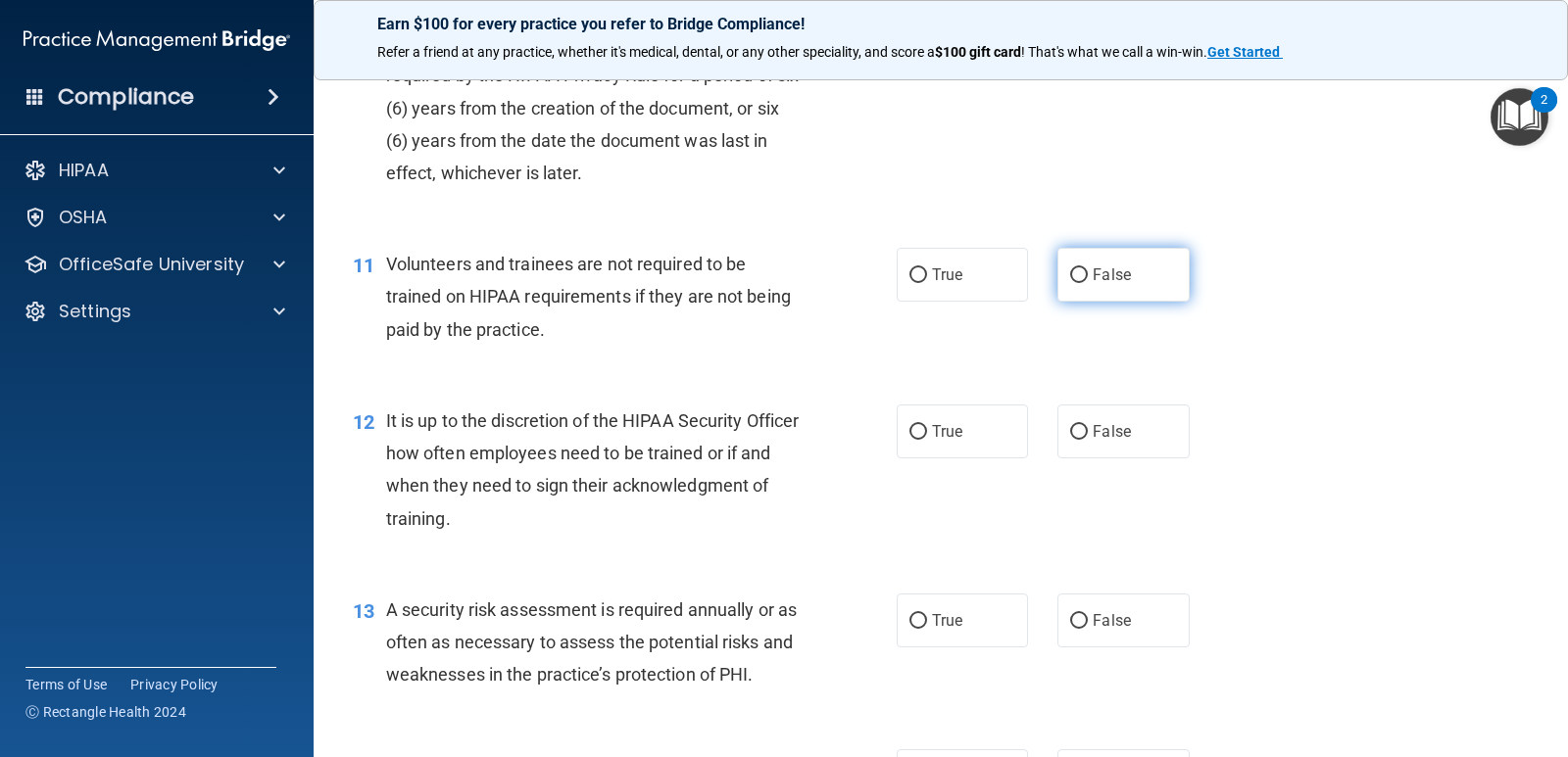
click at [1097, 272] on span "False" at bounding box center [1112, 275] width 38 height 19
click at [1088, 272] on input "False" at bounding box center [1079, 276] width 18 height 15
radio input "true"
click at [1100, 435] on span "False" at bounding box center [1112, 431] width 38 height 19
click at [1088, 435] on input "False" at bounding box center [1079, 432] width 18 height 15
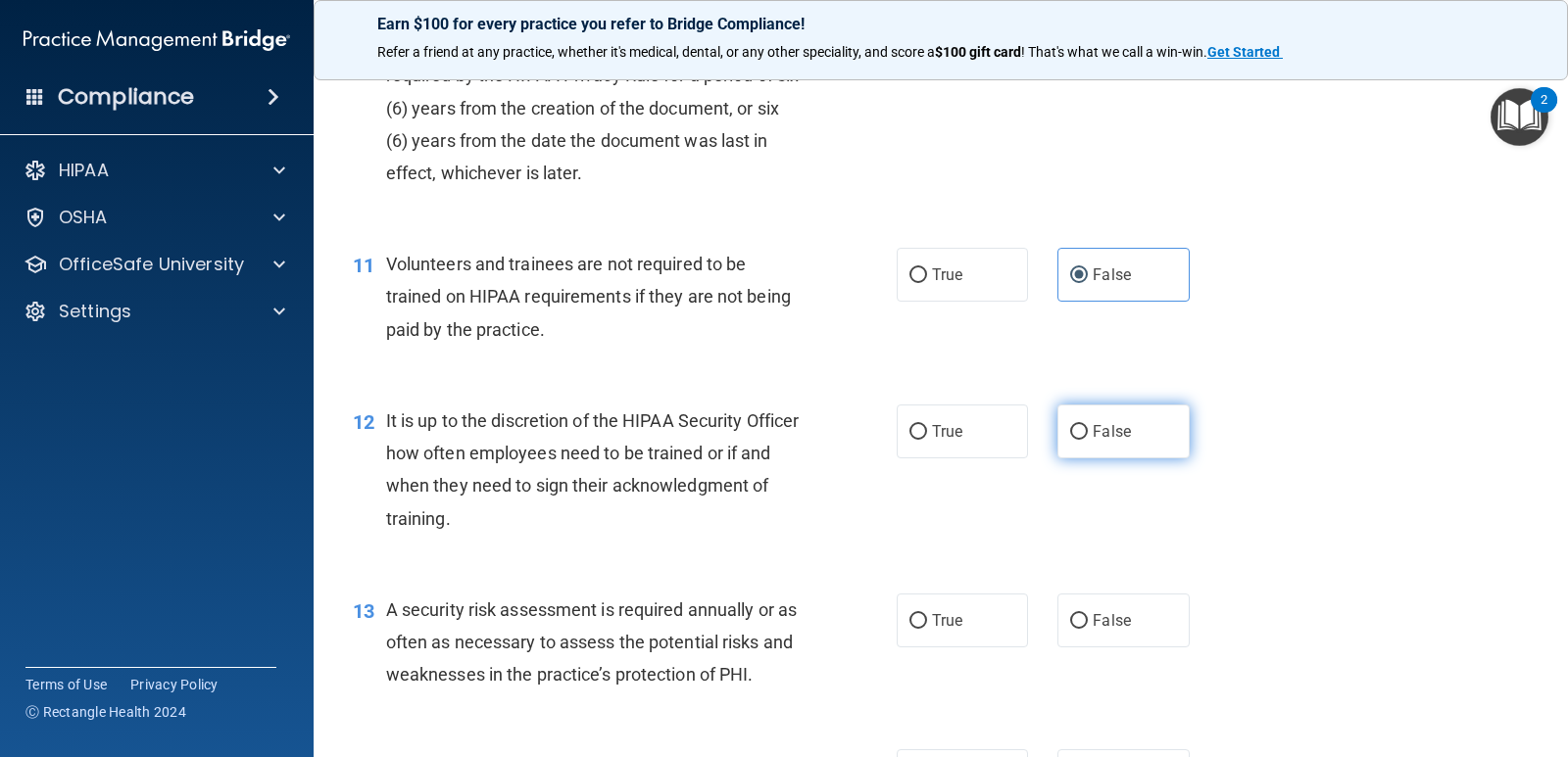
radio input "true"
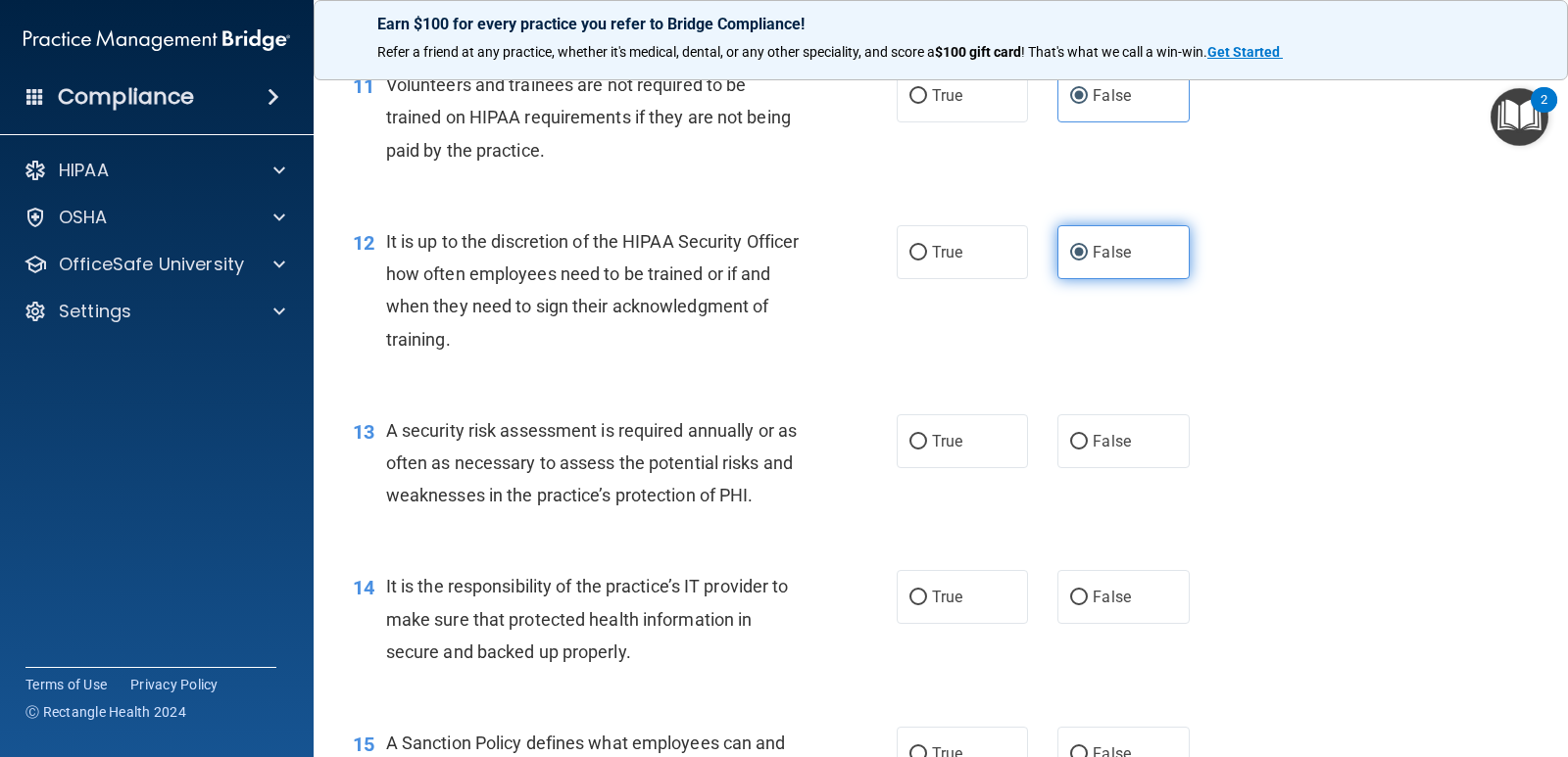
scroll to position [2156, 0]
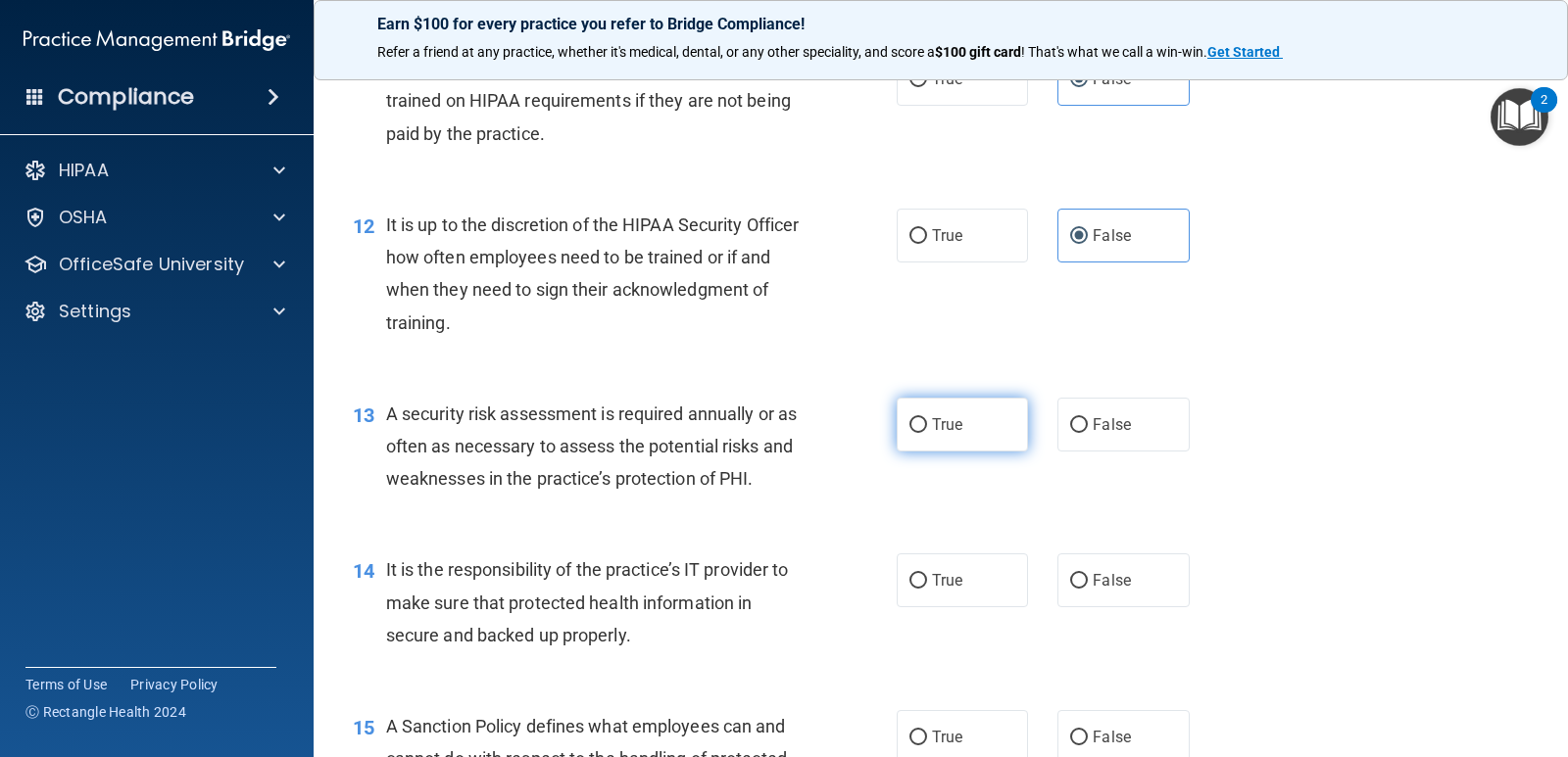
click at [973, 439] on label "True" at bounding box center [962, 424] width 131 height 54
click at [928, 433] on input "True" at bounding box center [919, 425] width 18 height 15
radio input "true"
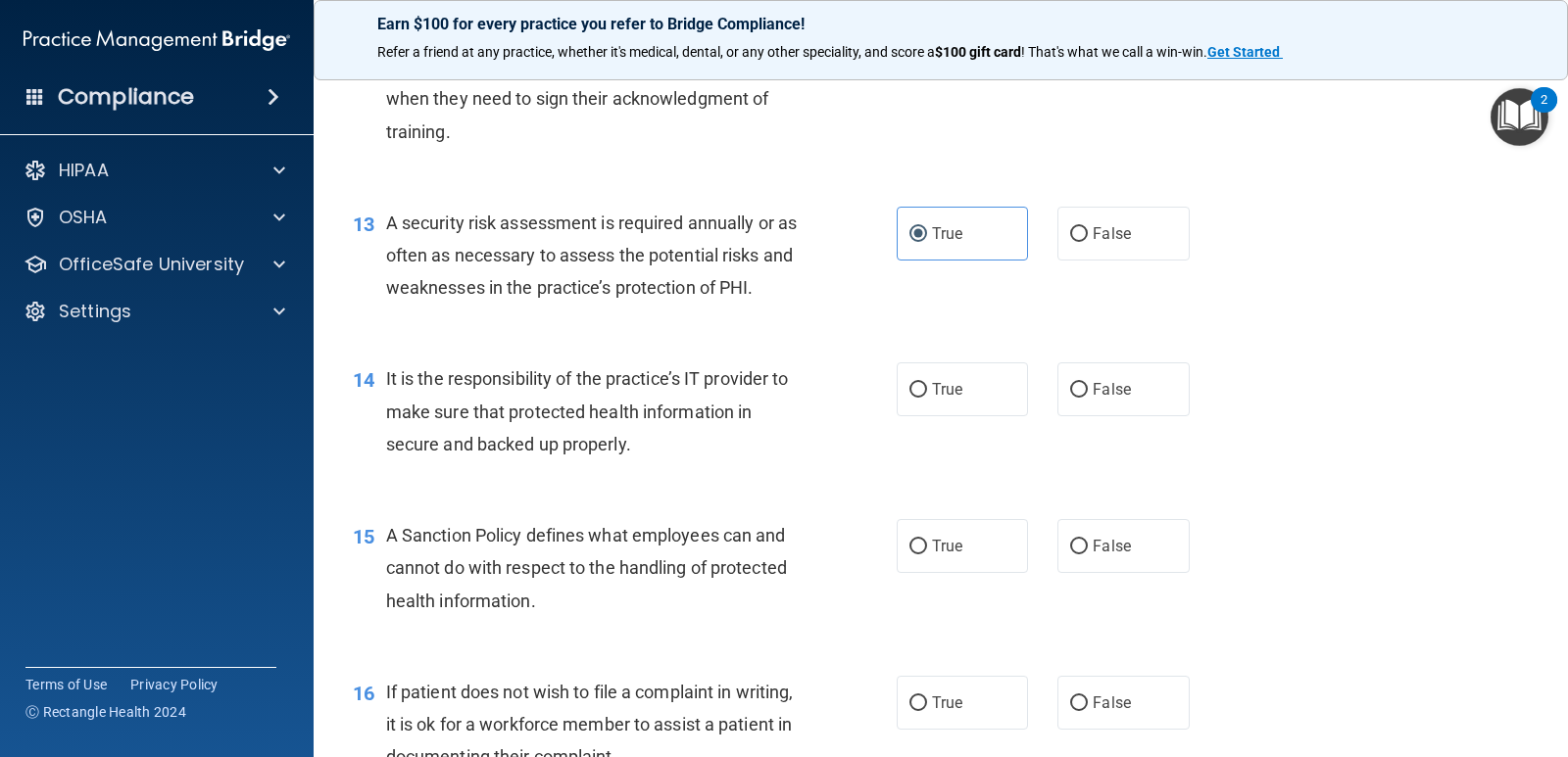
scroll to position [2352, 0]
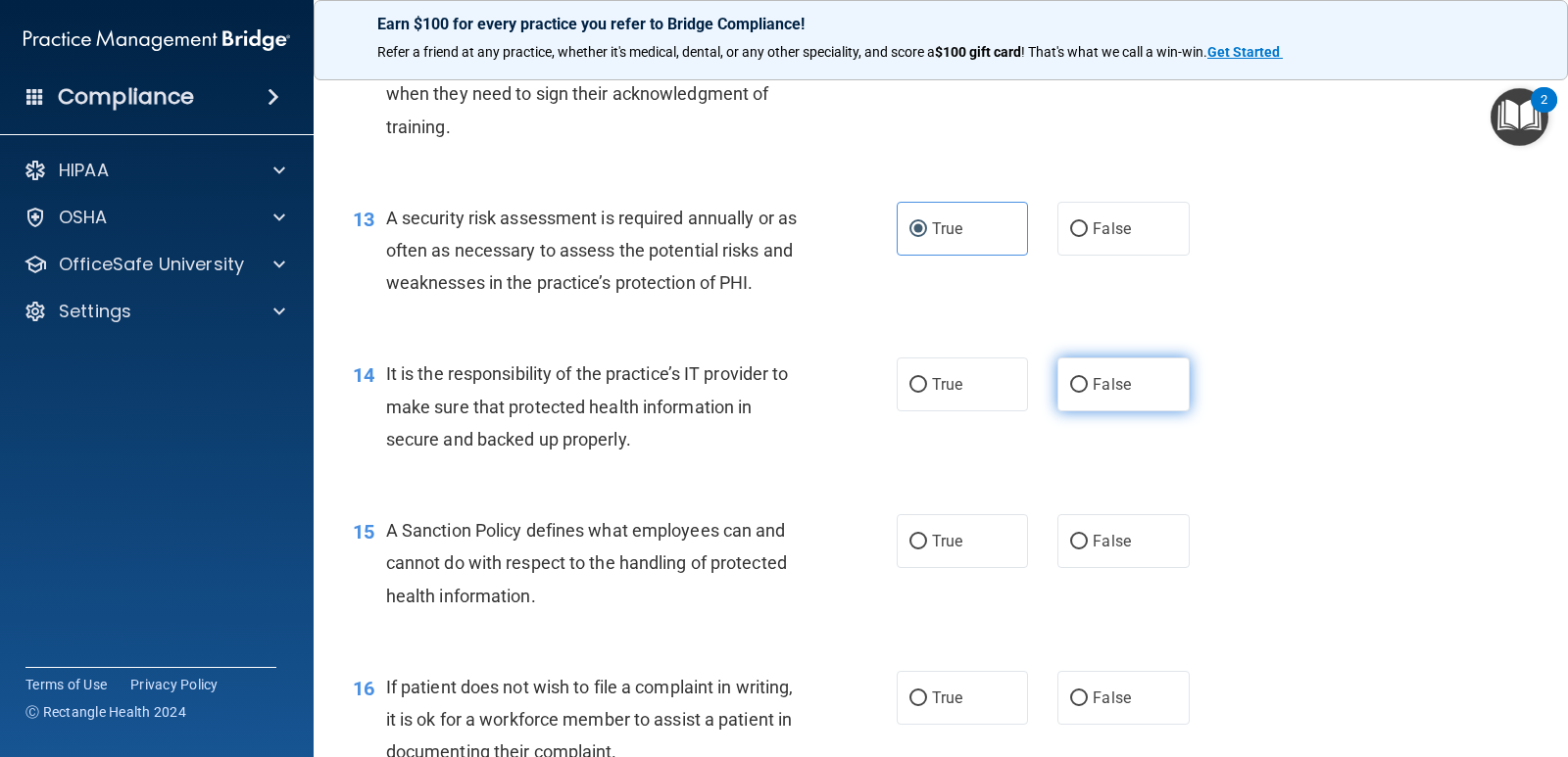
click at [1116, 386] on span "False" at bounding box center [1112, 384] width 38 height 19
click at [1088, 386] on input "False" at bounding box center [1079, 385] width 18 height 15
radio input "true"
click at [1100, 535] on span "False" at bounding box center [1112, 540] width 38 height 19
click at [1088, 535] on input "False" at bounding box center [1079, 541] width 18 height 15
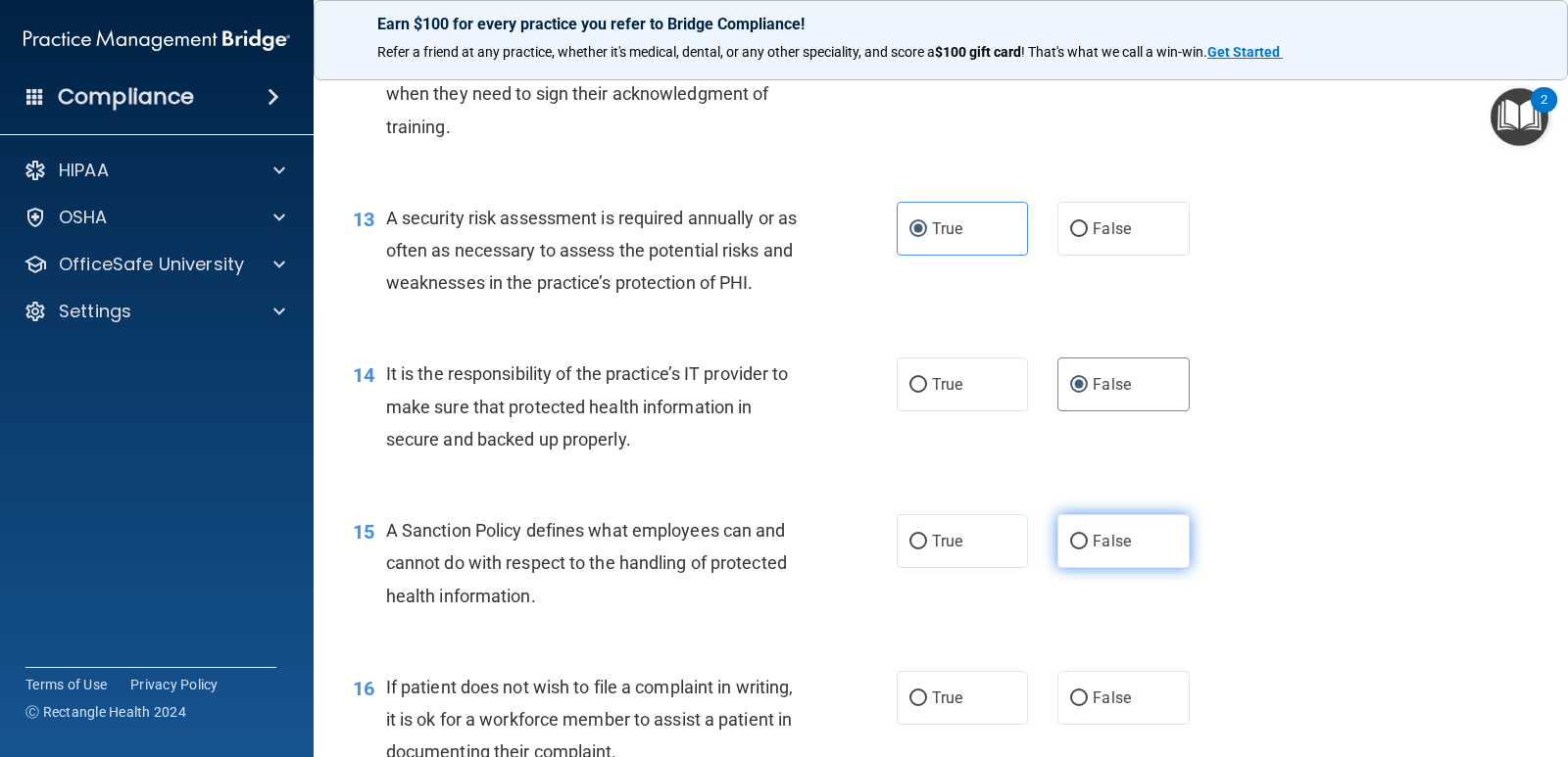
radio input "true"
click at [1104, 688] on label "False" at bounding box center [1123, 698] width 131 height 54
click at [1088, 692] on input "False" at bounding box center [1079, 699] width 18 height 15
radio input "true"
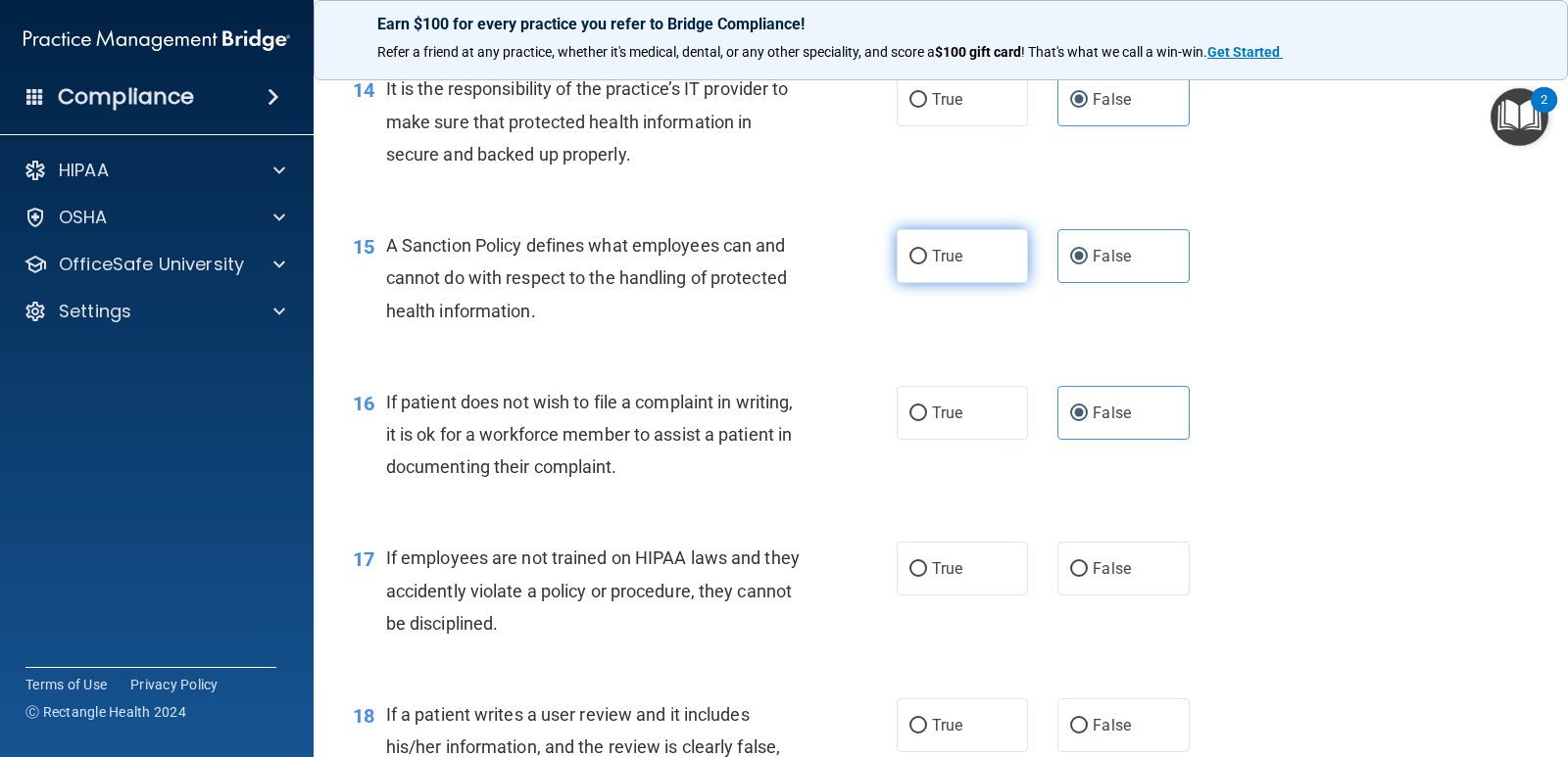
scroll to position [2645, 0]
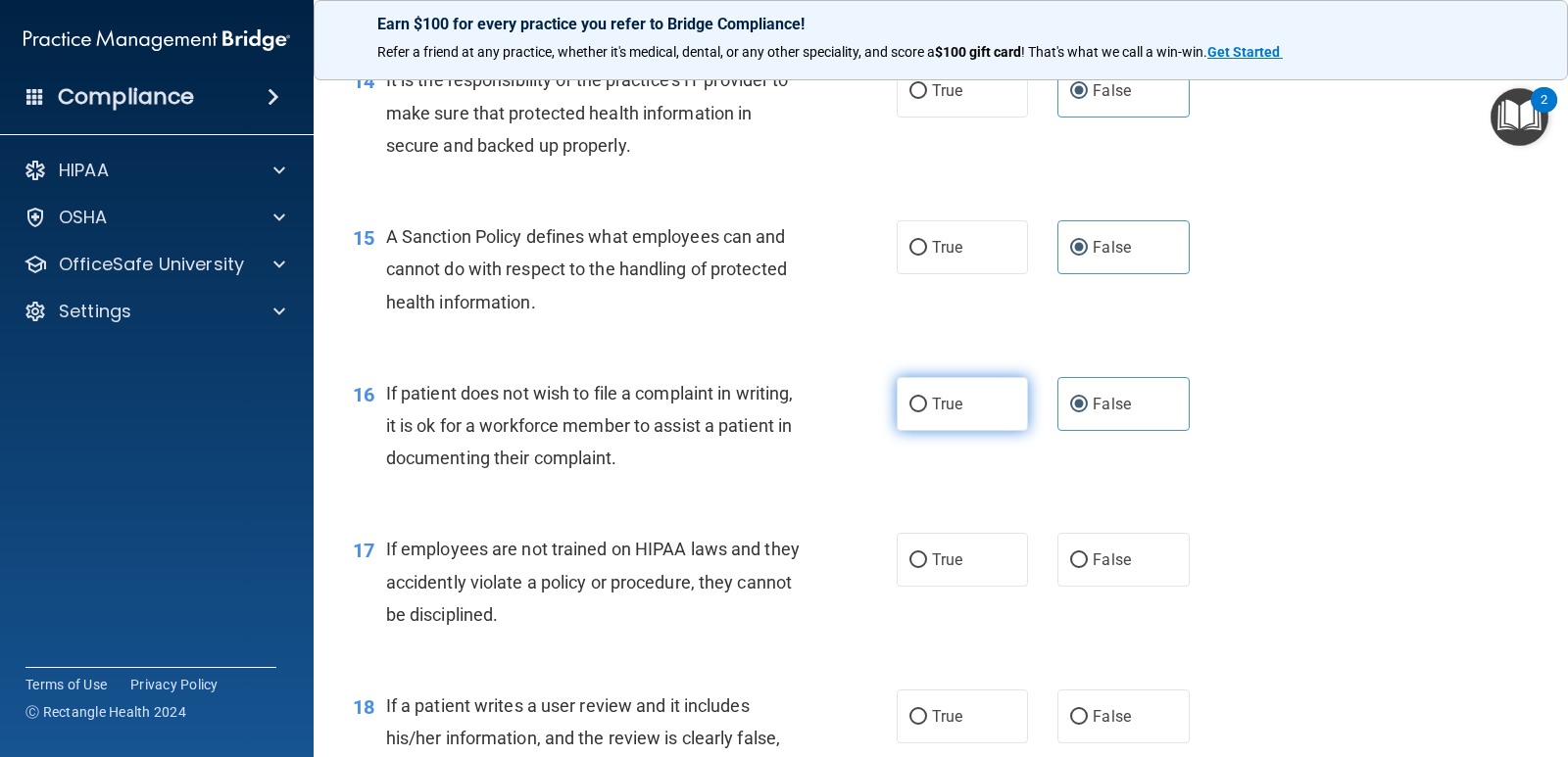
click at [933, 408] on span "True" at bounding box center [947, 404] width 31 height 19
click at [928, 408] on input "True" at bounding box center [919, 405] width 18 height 15
radio input "true"
radio input "false"
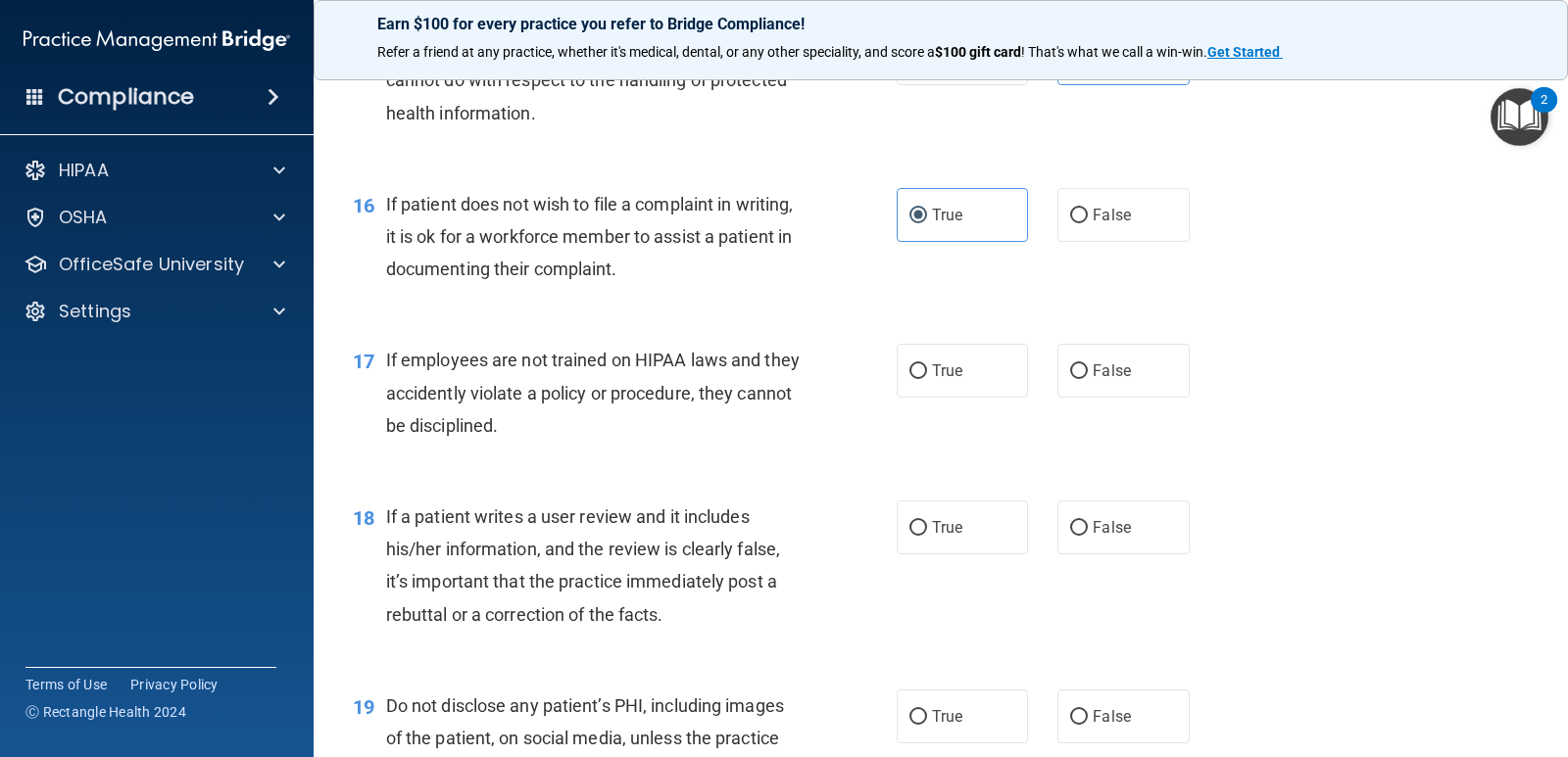
scroll to position [2841, 0]
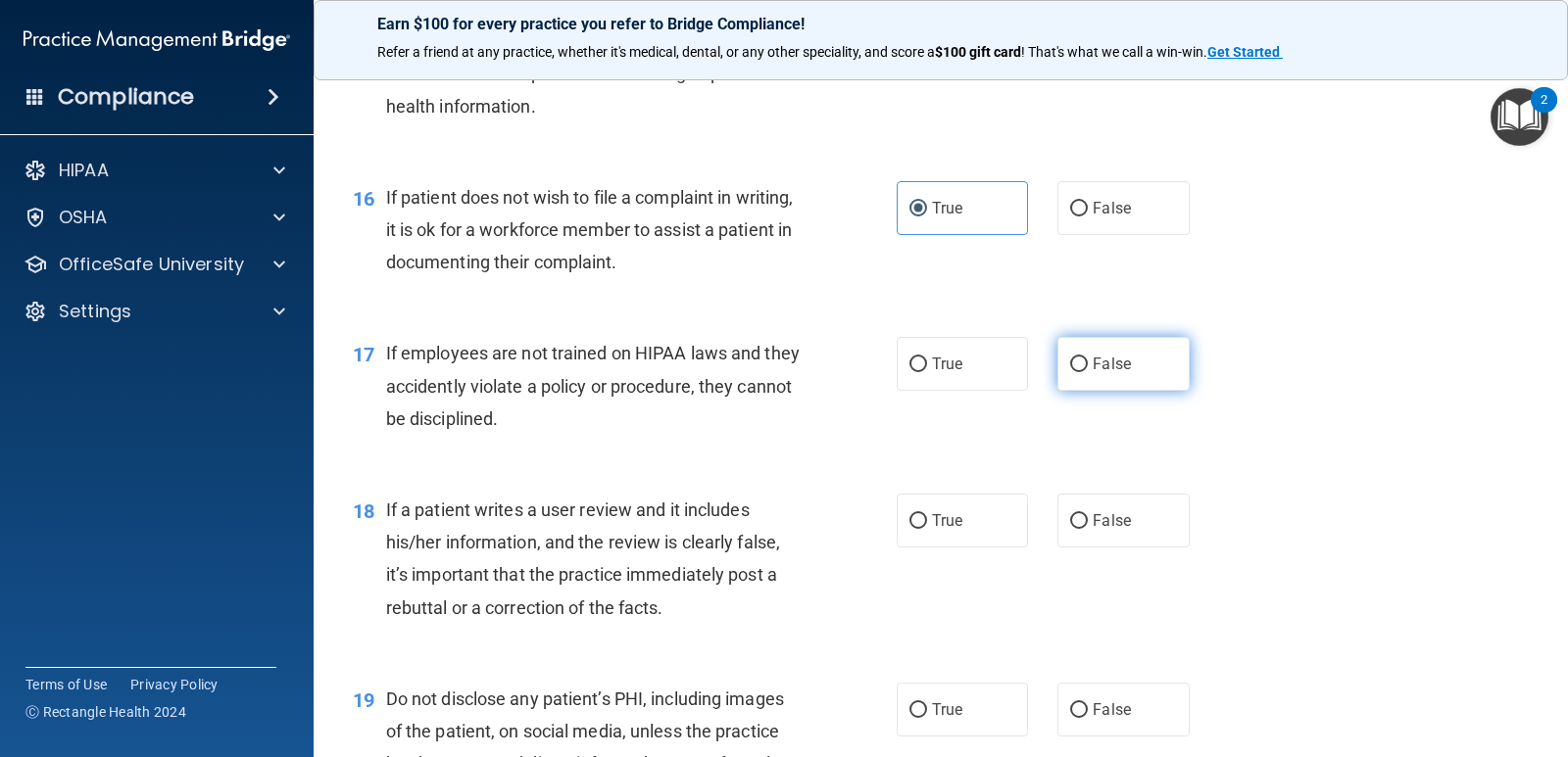
click at [1117, 368] on span "False" at bounding box center [1112, 363] width 38 height 19
click at [1088, 368] on input "False" at bounding box center [1079, 364] width 18 height 15
radio input "true"
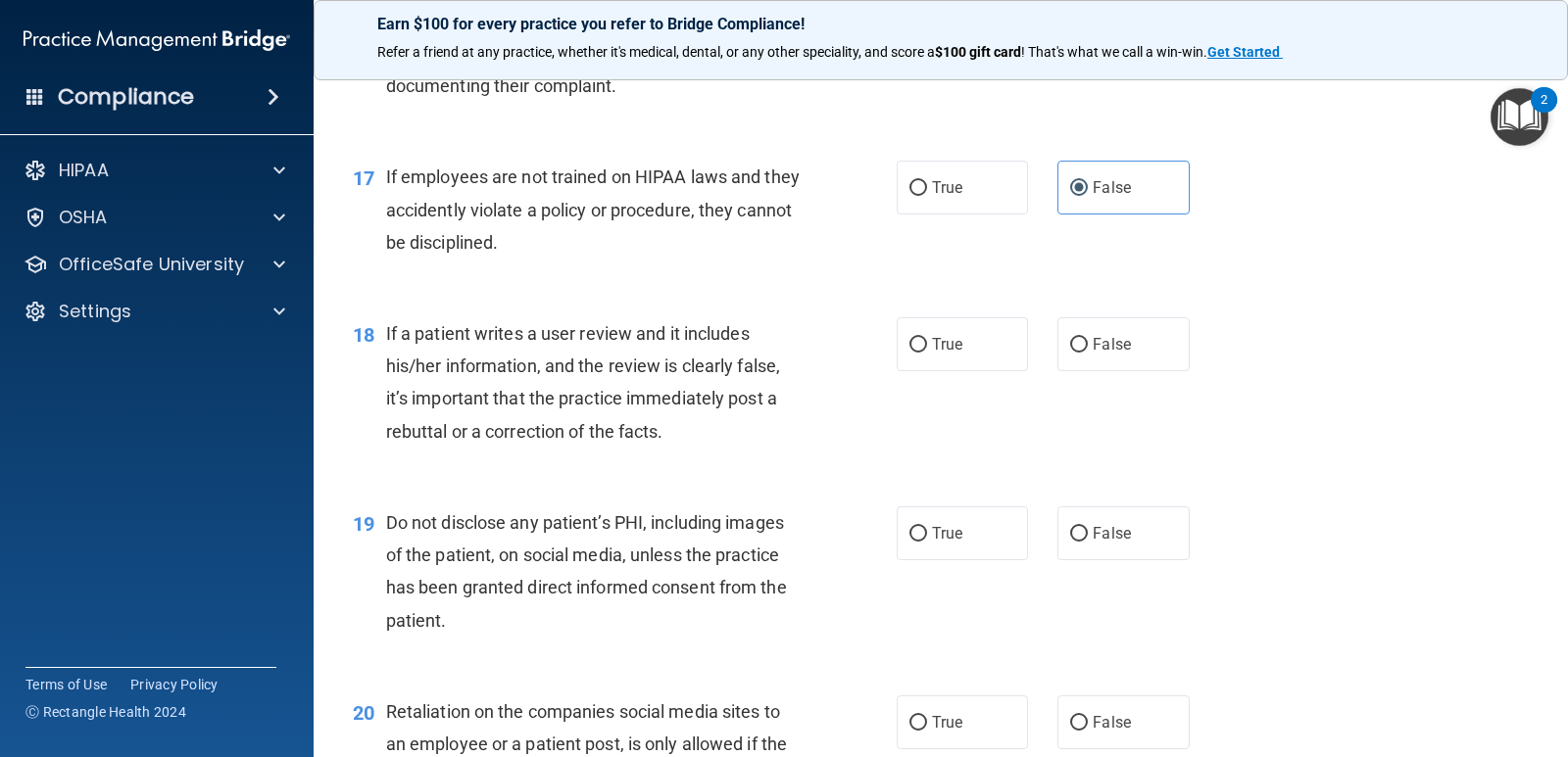
scroll to position [3037, 0]
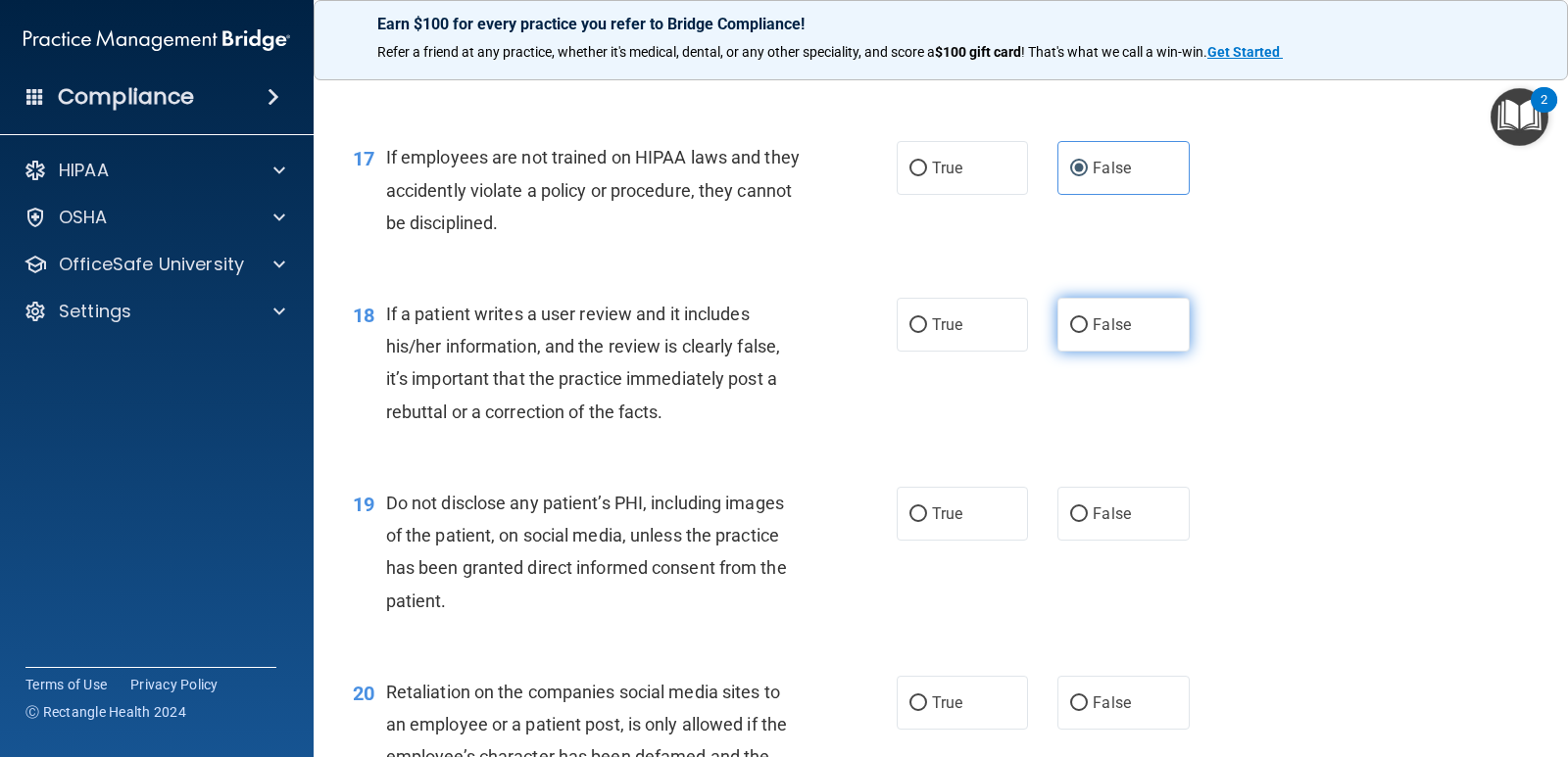
click at [1114, 317] on span "False" at bounding box center [1112, 324] width 38 height 19
click at [1088, 318] on input "False" at bounding box center [1079, 325] width 18 height 15
radio input "true"
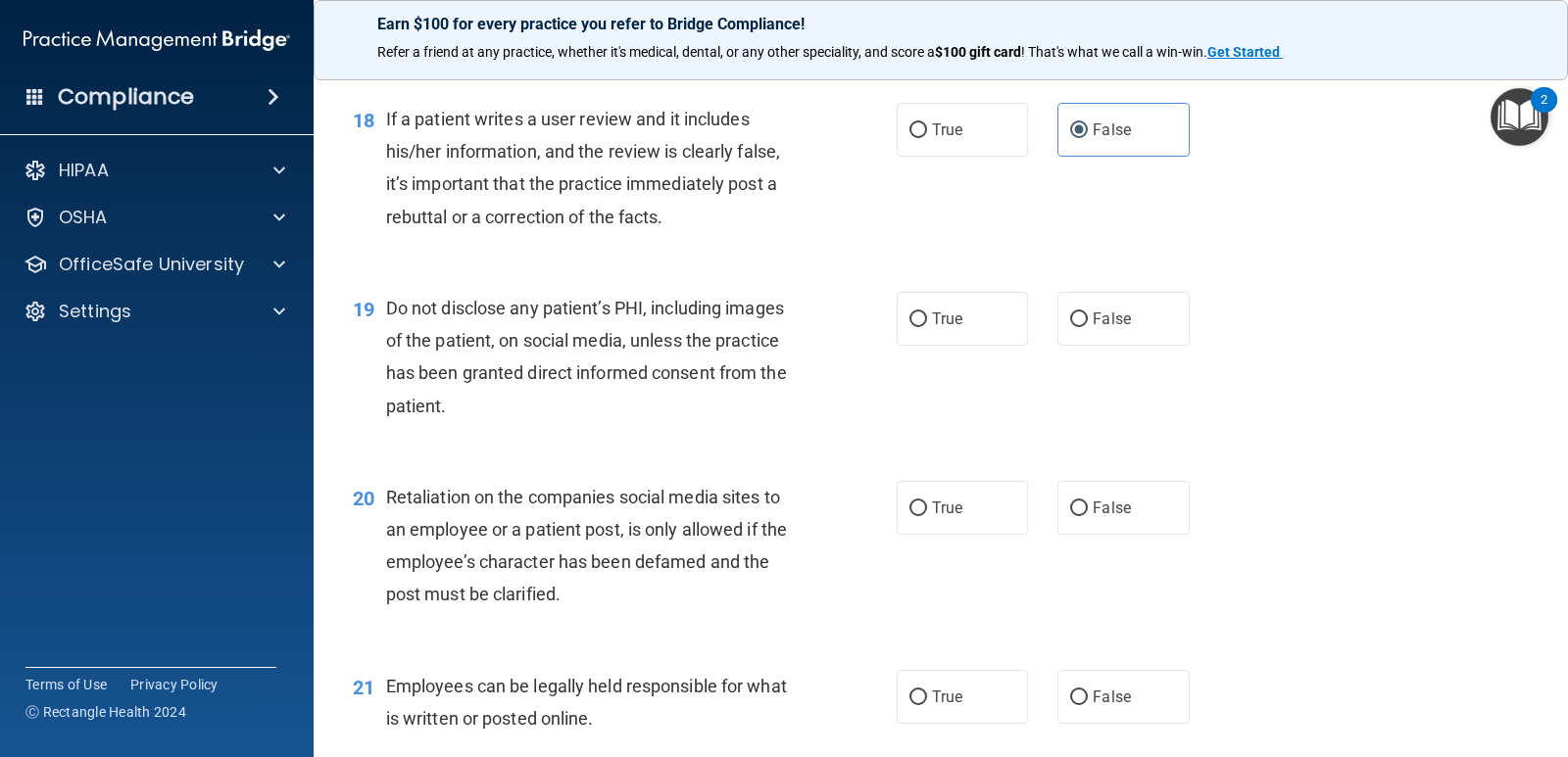
scroll to position [3233, 0]
click at [944, 326] on span "True" at bounding box center [947, 318] width 31 height 19
click at [928, 326] on input "True" at bounding box center [919, 319] width 18 height 15
radio input "true"
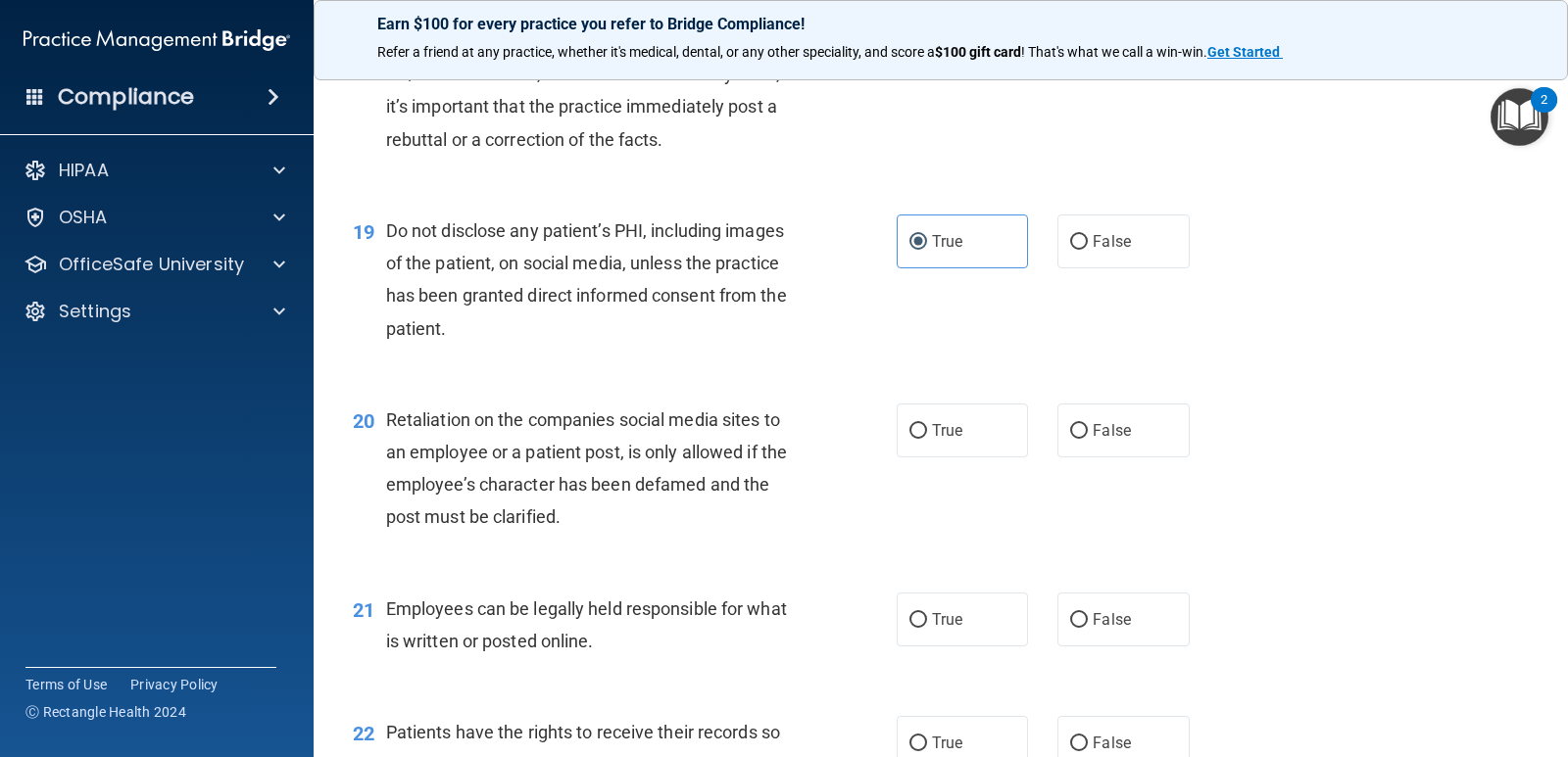
scroll to position [3430, 0]
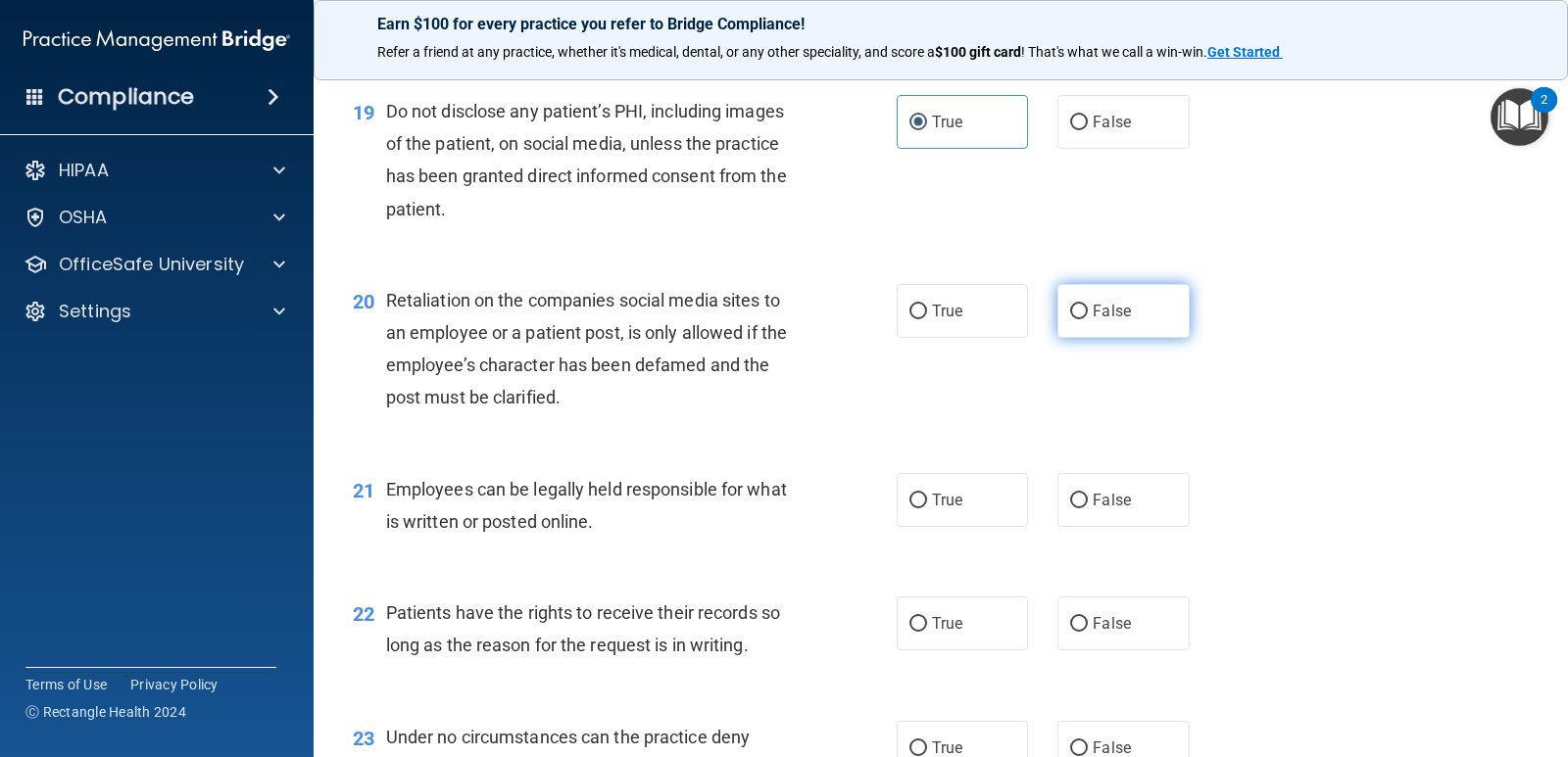
click at [1079, 323] on label "False" at bounding box center [1123, 311] width 131 height 54
click at [1079, 319] on input "False" at bounding box center [1079, 312] width 18 height 15
radio input "true"
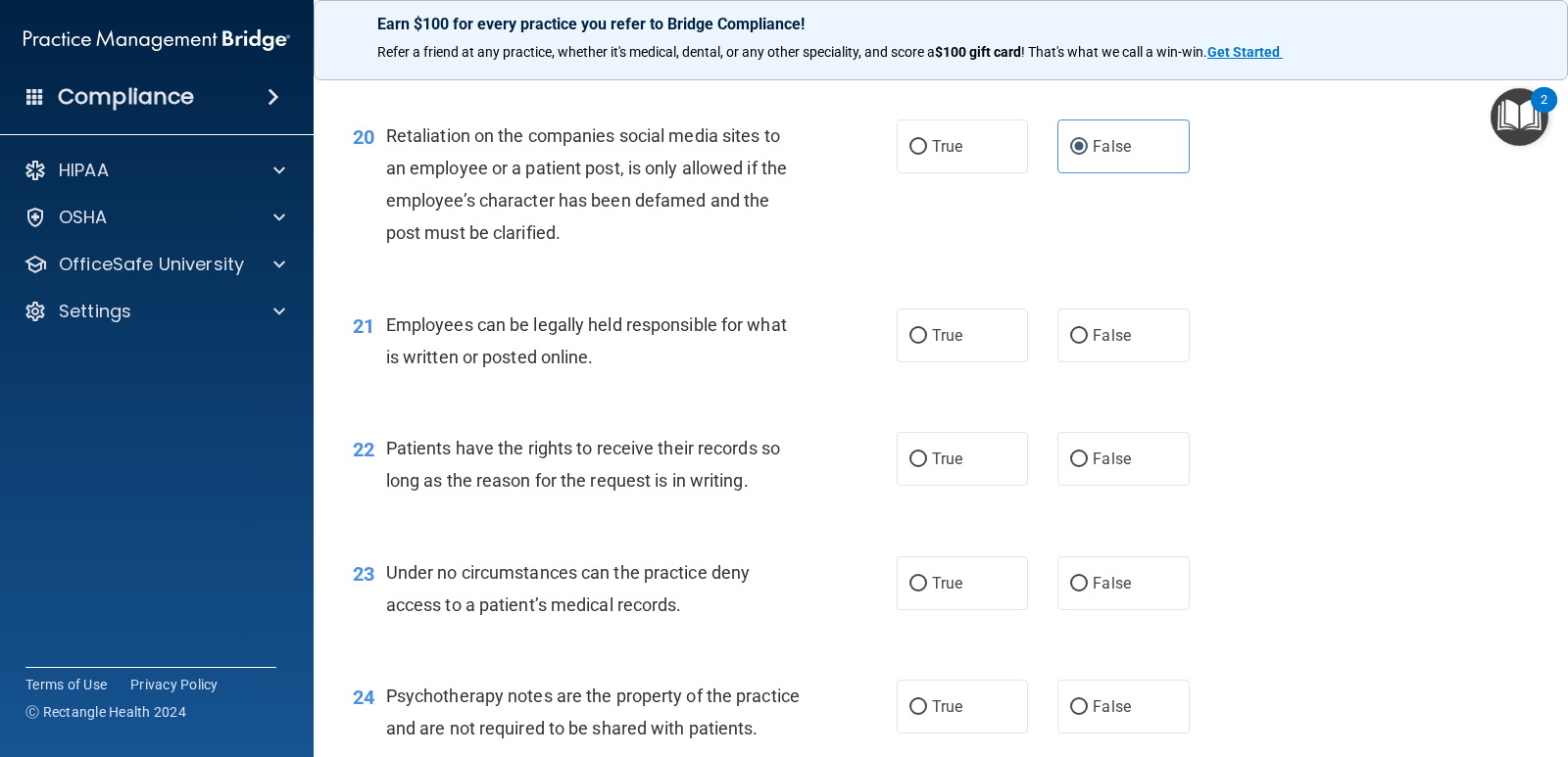
scroll to position [3626, 0]
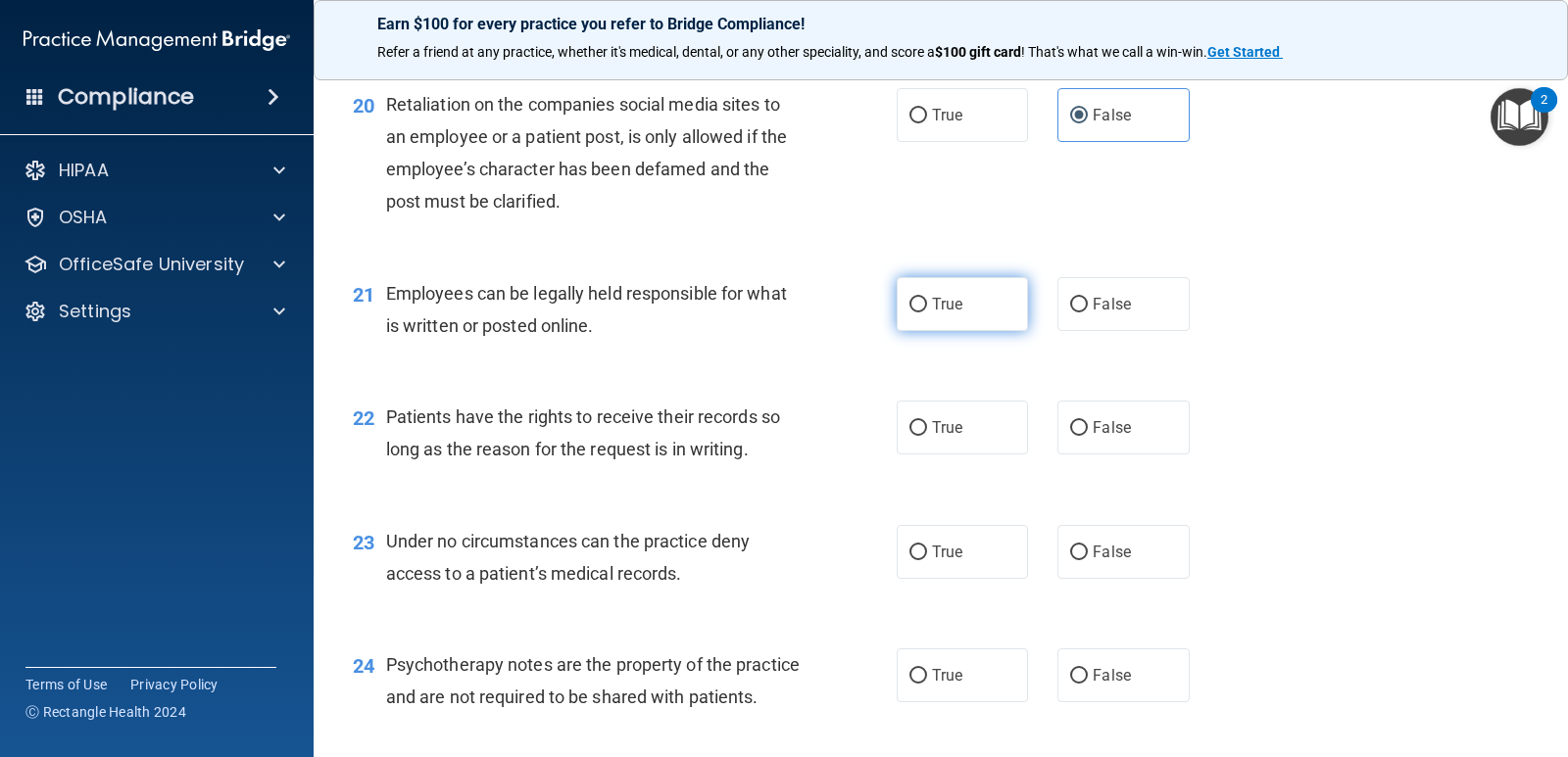
click at [940, 312] on span "True" at bounding box center [947, 304] width 31 height 19
click at [928, 312] on input "True" at bounding box center [919, 305] width 18 height 15
radio input "true"
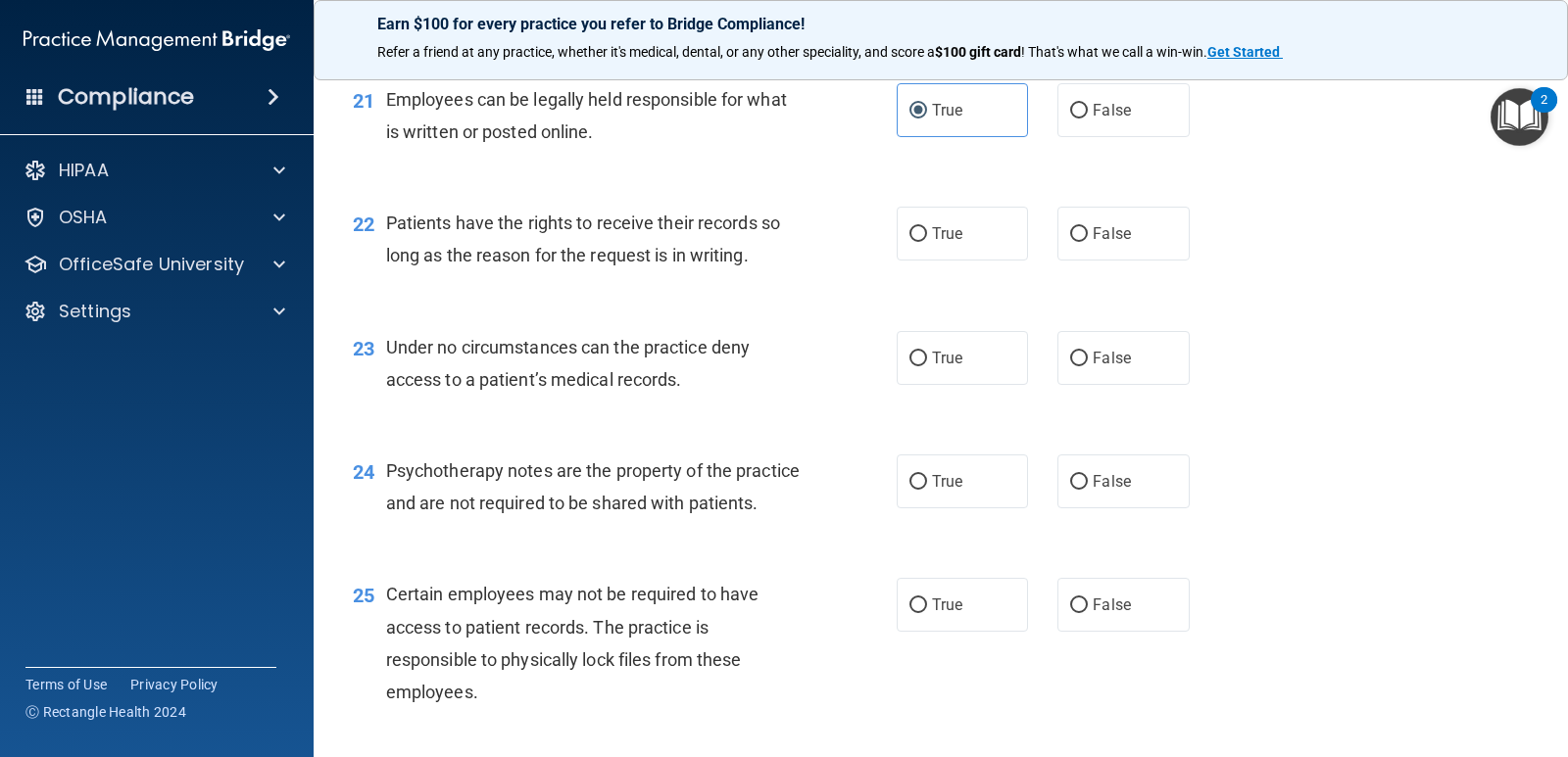
scroll to position [3821, 0]
click at [1103, 239] on span "False" at bounding box center [1112, 231] width 38 height 19
click at [1088, 239] on input "False" at bounding box center [1079, 232] width 18 height 15
radio input "true"
click at [1078, 359] on input "False" at bounding box center [1079, 356] width 18 height 15
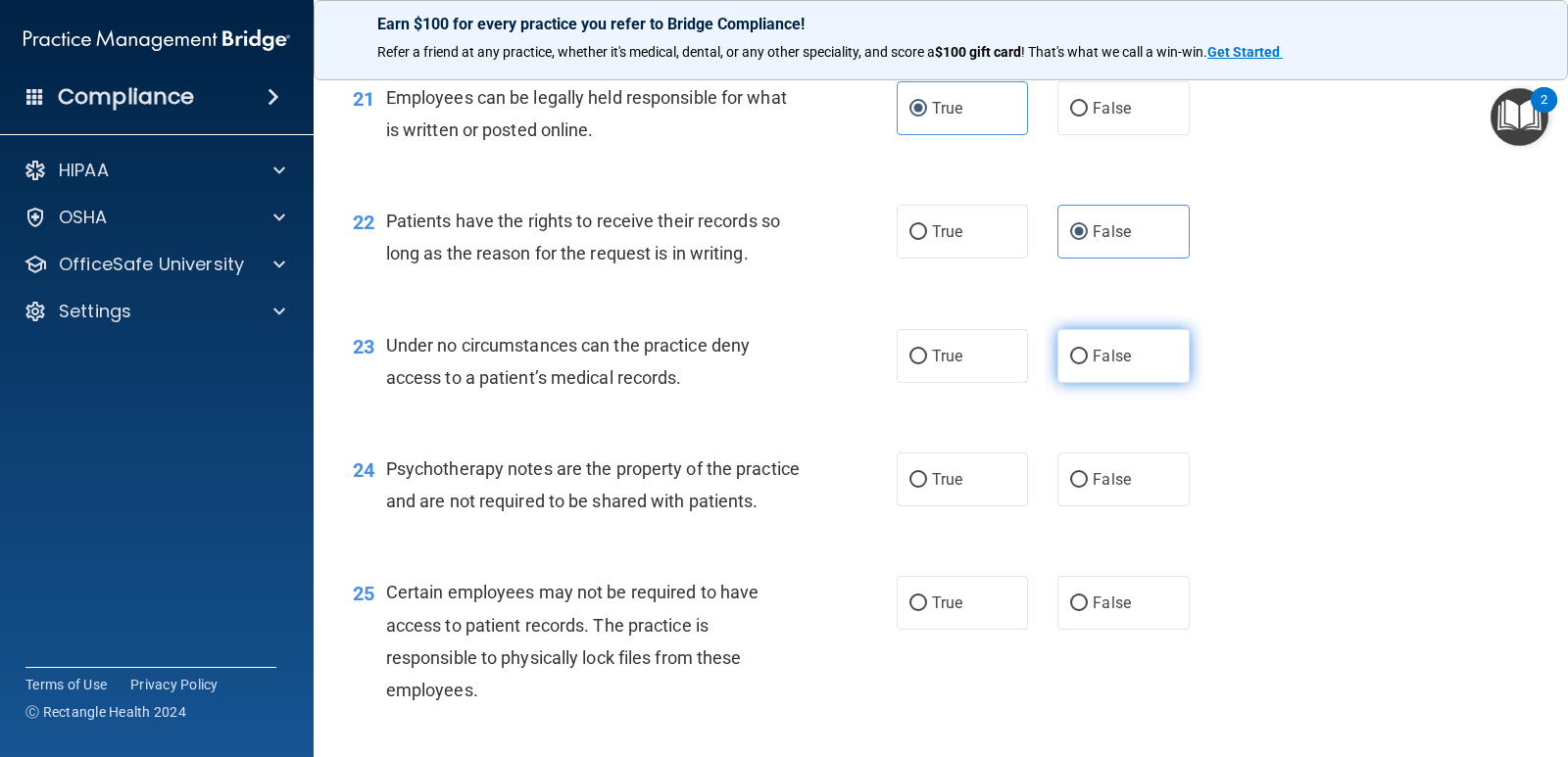
radio input "true"
click at [943, 484] on span "True" at bounding box center [947, 479] width 31 height 19
click at [928, 484] on input "True" at bounding box center [919, 480] width 18 height 15
radio input "true"
click at [944, 612] on span "True" at bounding box center [947, 602] width 31 height 19
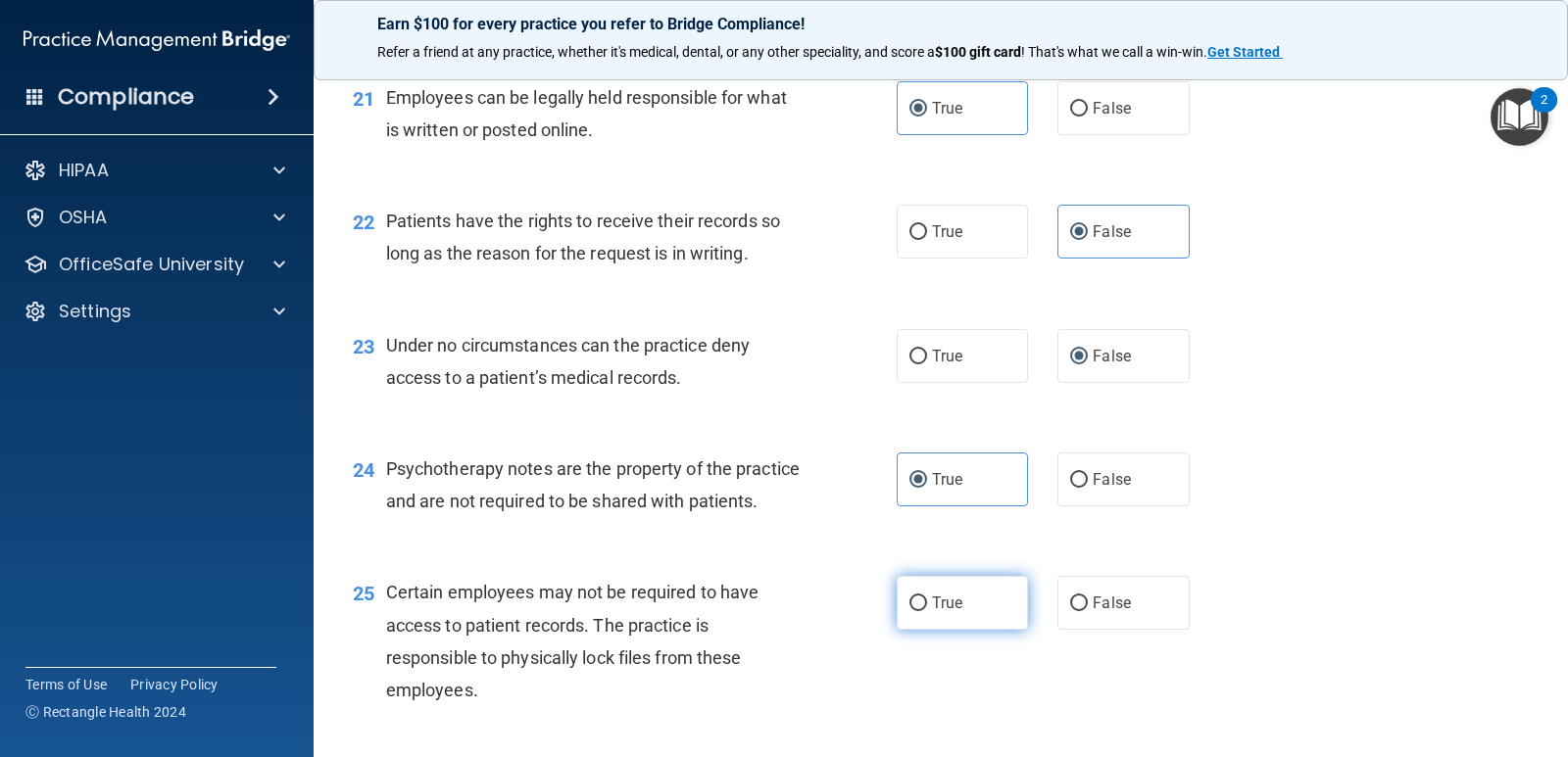
click at [928, 611] on input "True" at bounding box center [919, 603] width 18 height 15
radio input "true"
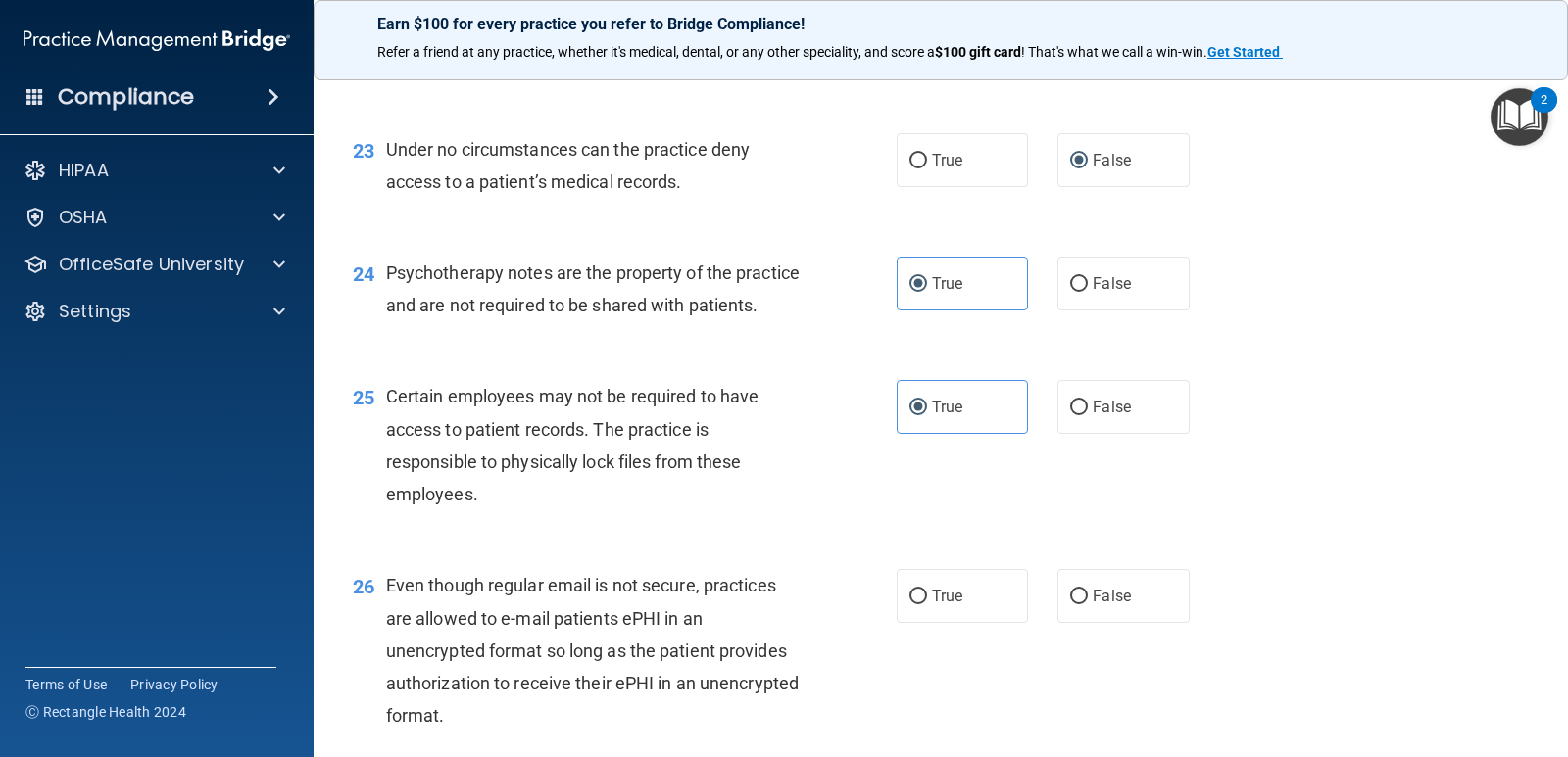
scroll to position [4115, 0]
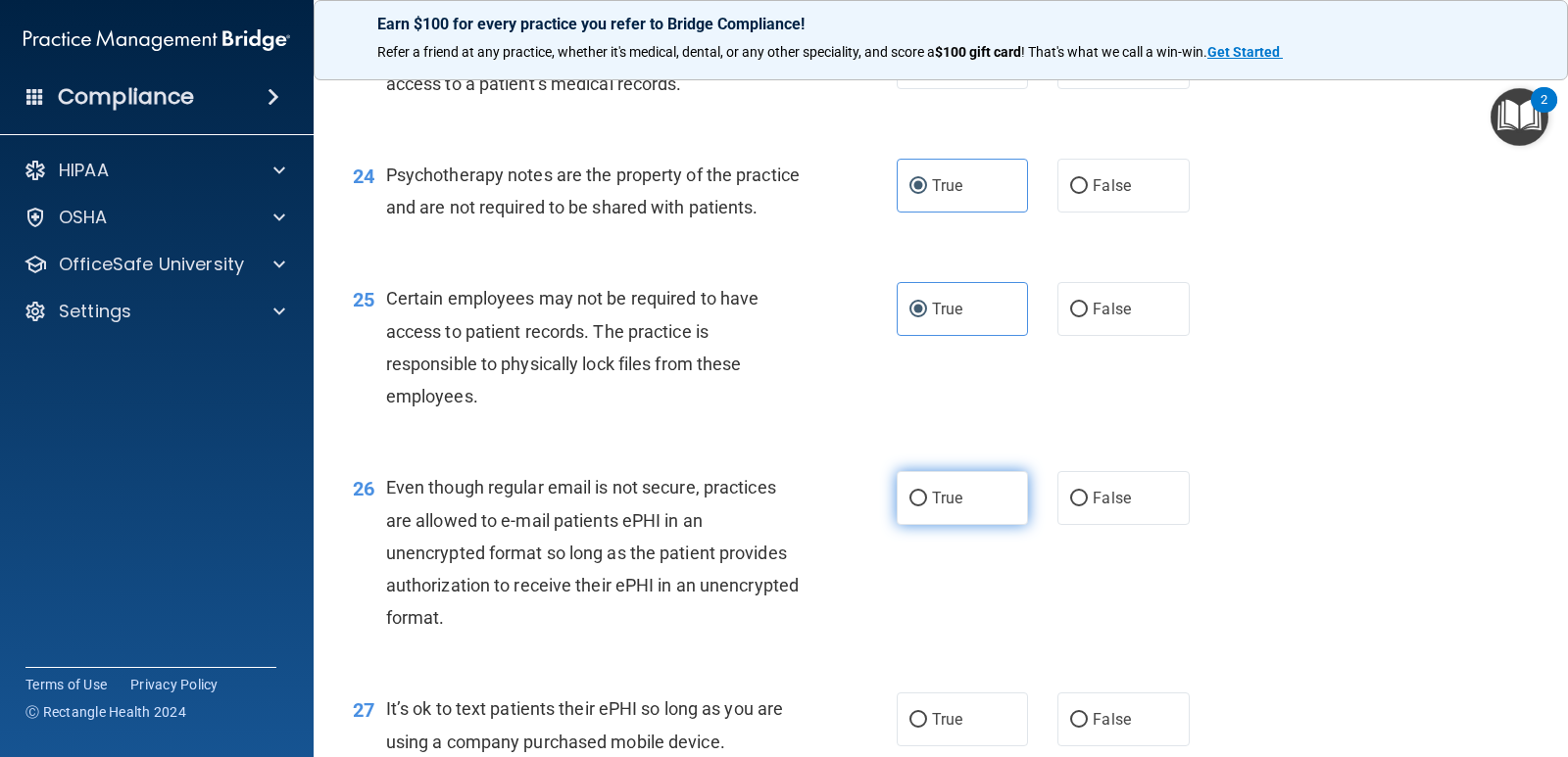
click at [970, 525] on label "True" at bounding box center [962, 498] width 131 height 54
click at [928, 507] on input "True" at bounding box center [919, 499] width 18 height 15
radio input "true"
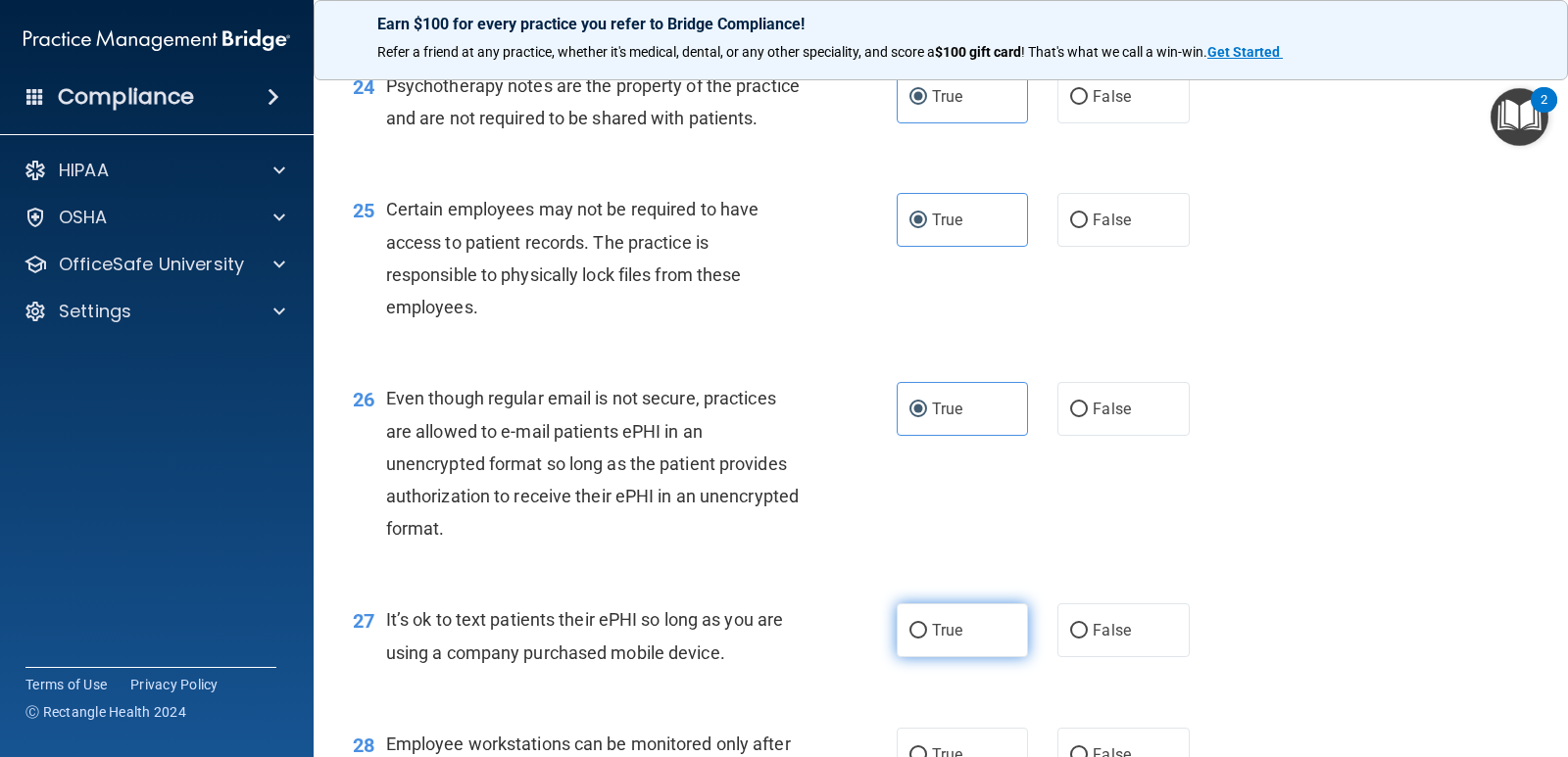
scroll to position [4409, 0]
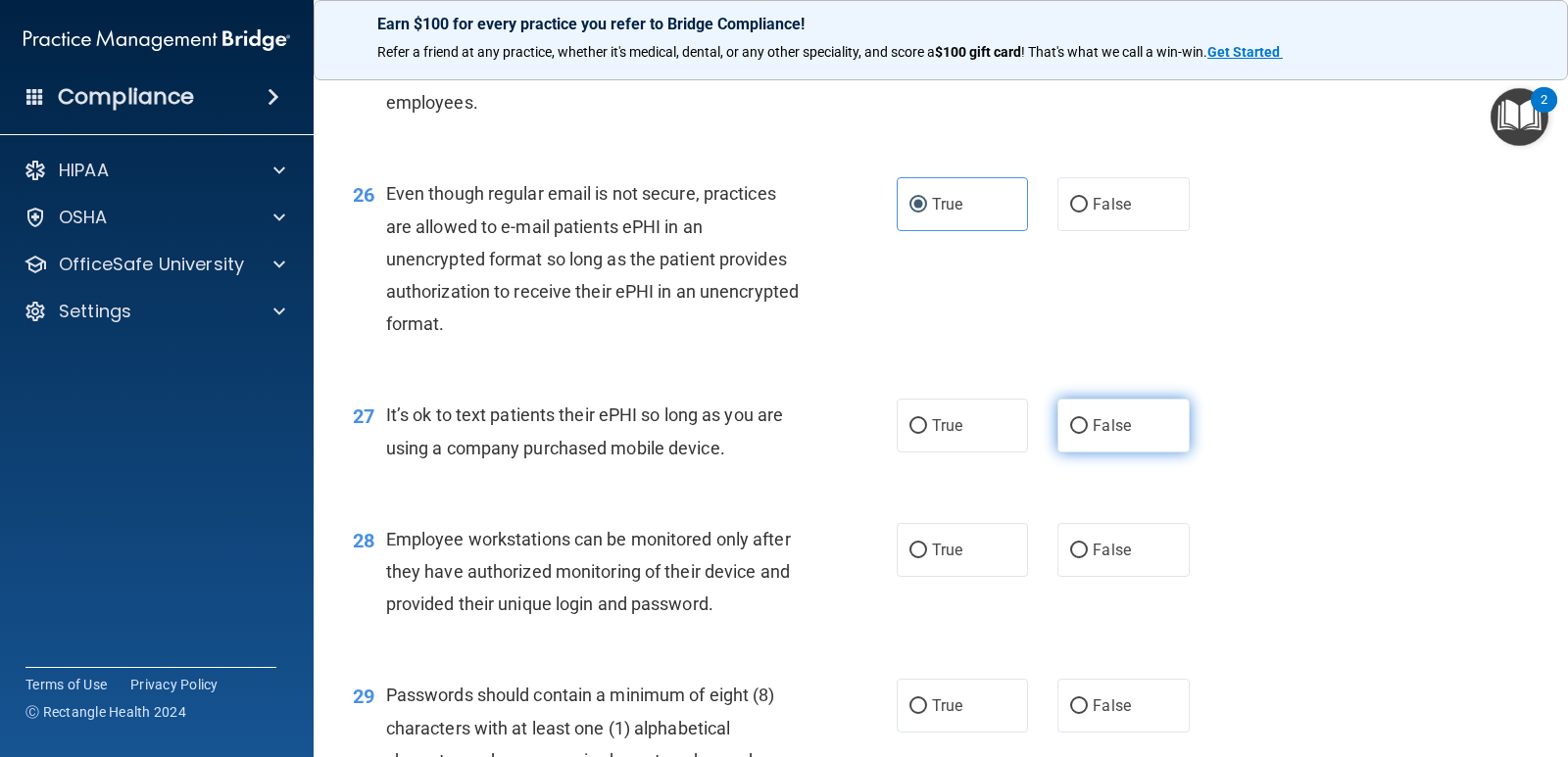
click at [1114, 435] on span "False" at bounding box center [1112, 425] width 38 height 19
click at [1088, 434] on input "False" at bounding box center [1079, 426] width 18 height 15
radio input "true"
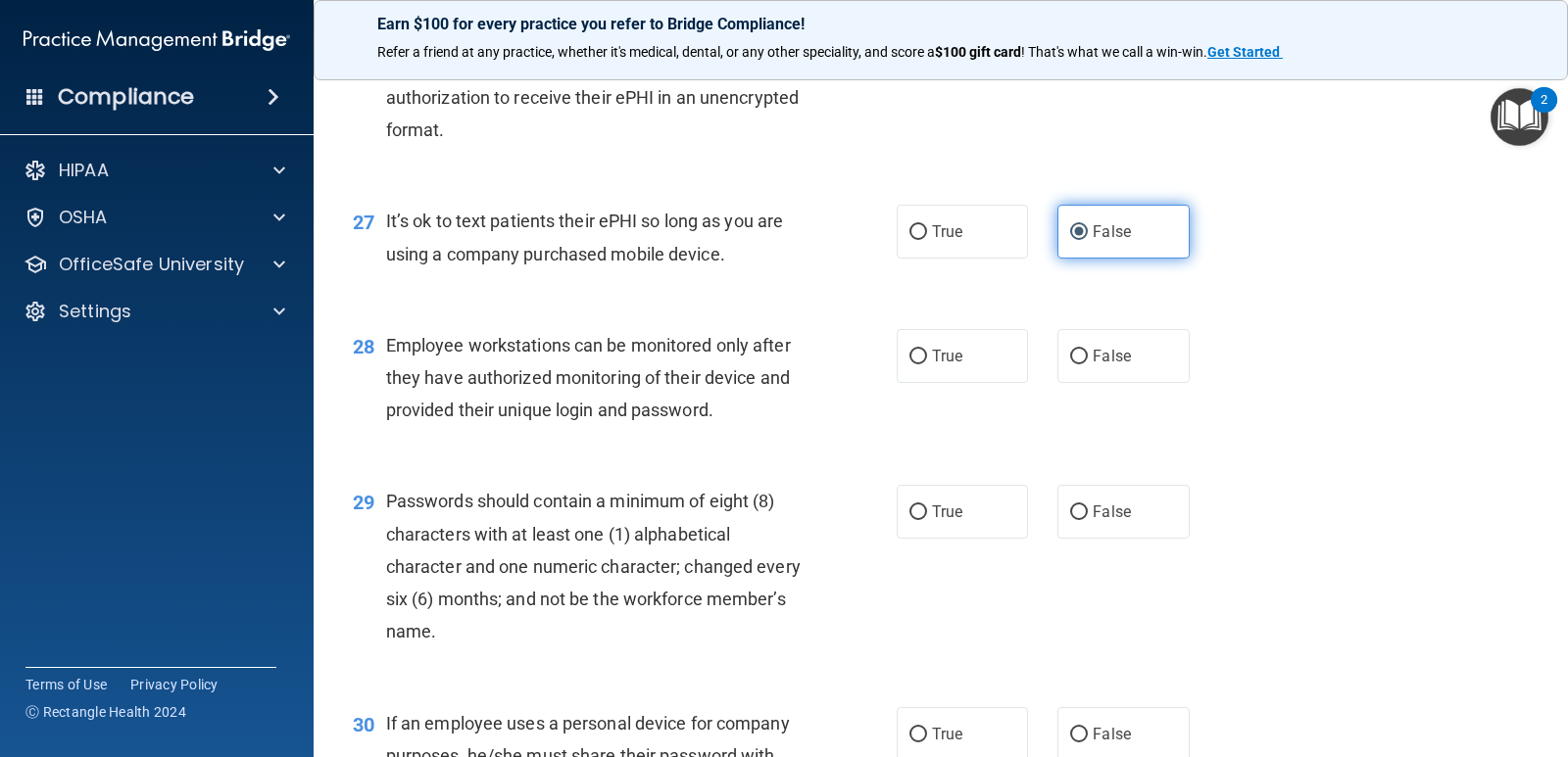
scroll to position [4605, 0]
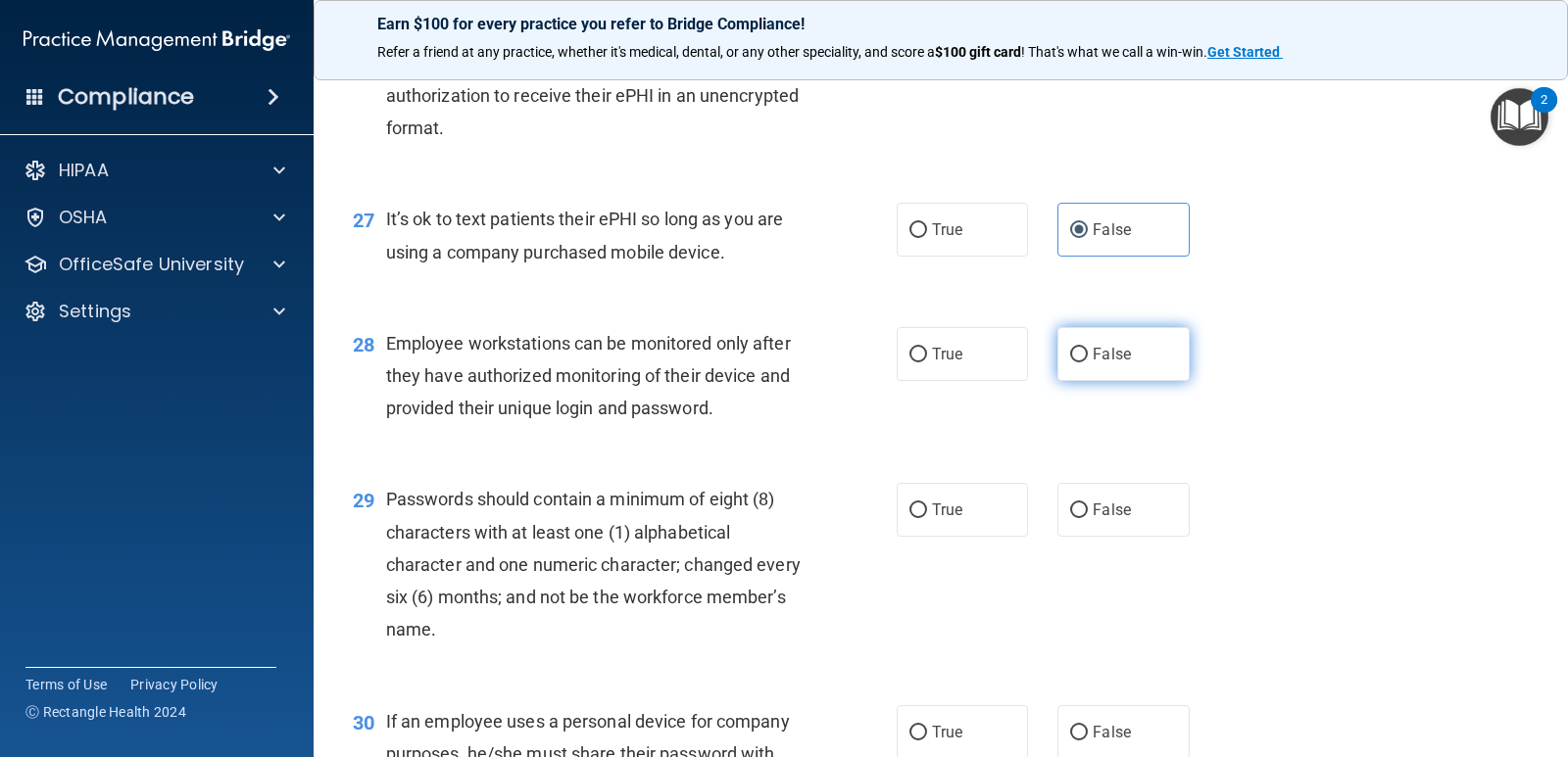
click at [1114, 363] on span "False" at bounding box center [1112, 353] width 38 height 19
click at [1088, 362] on input "False" at bounding box center [1079, 354] width 18 height 15
radio input "true"
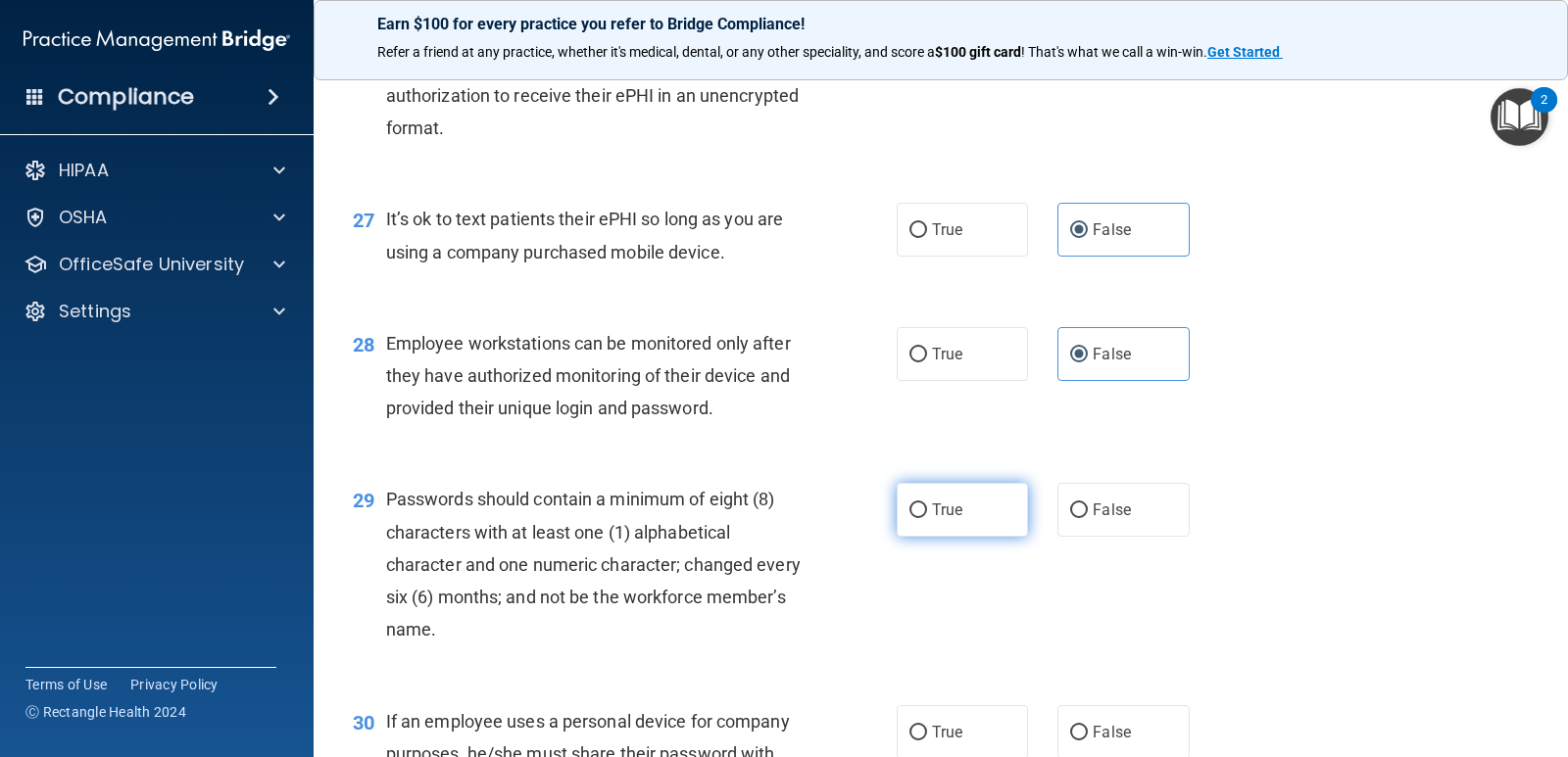
click at [972, 536] on label "True" at bounding box center [962, 510] width 131 height 54
click at [928, 519] on input "True" at bounding box center [919, 511] width 18 height 15
radio input "true"
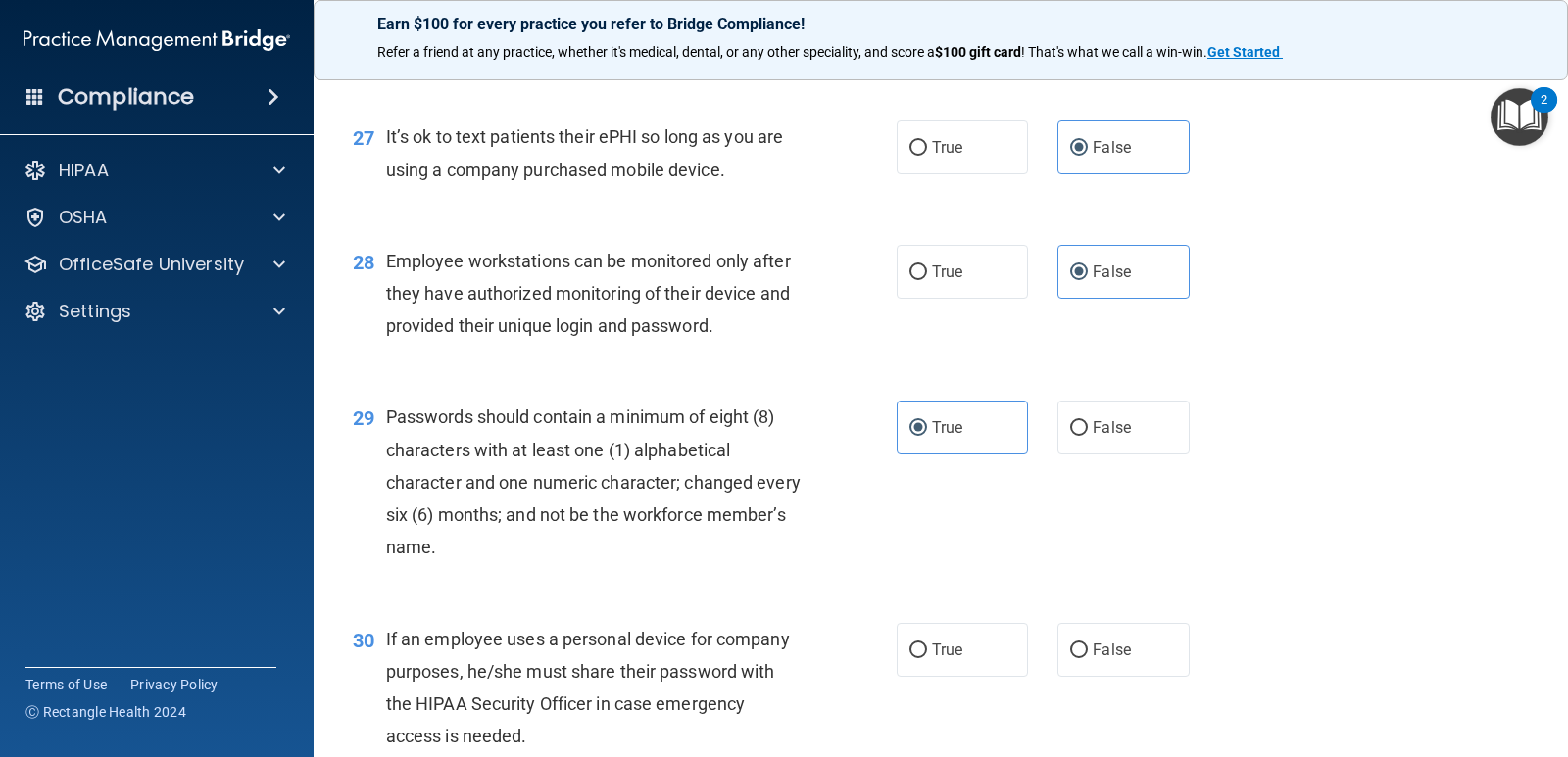
scroll to position [4801, 0]
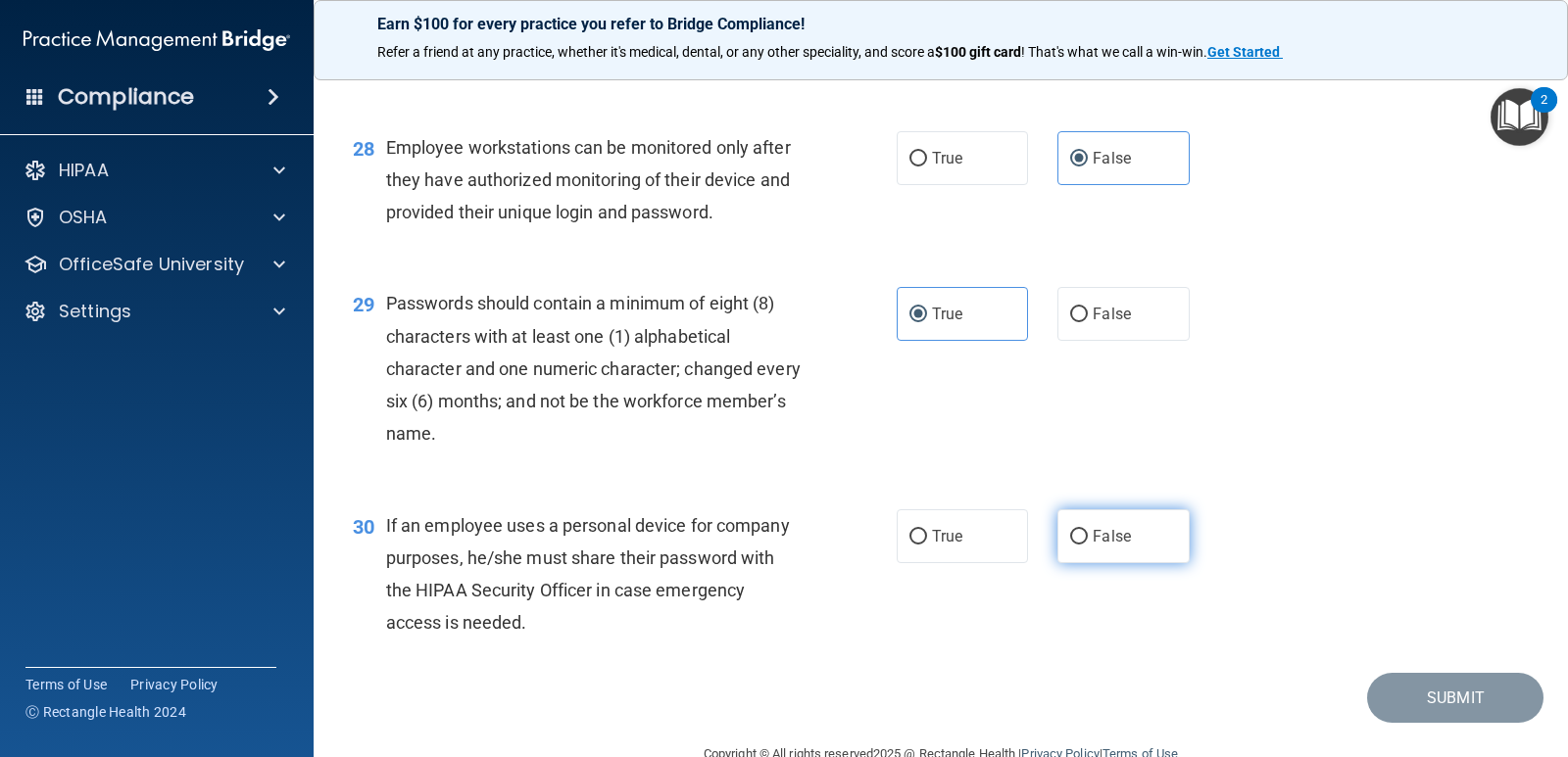
click at [1134, 563] on label "False" at bounding box center [1123, 536] width 131 height 54
click at [1088, 544] on input "False" at bounding box center [1079, 536] width 18 height 15
radio input "true"
click at [1461, 724] on button "Submit" at bounding box center [1455, 698] width 176 height 50
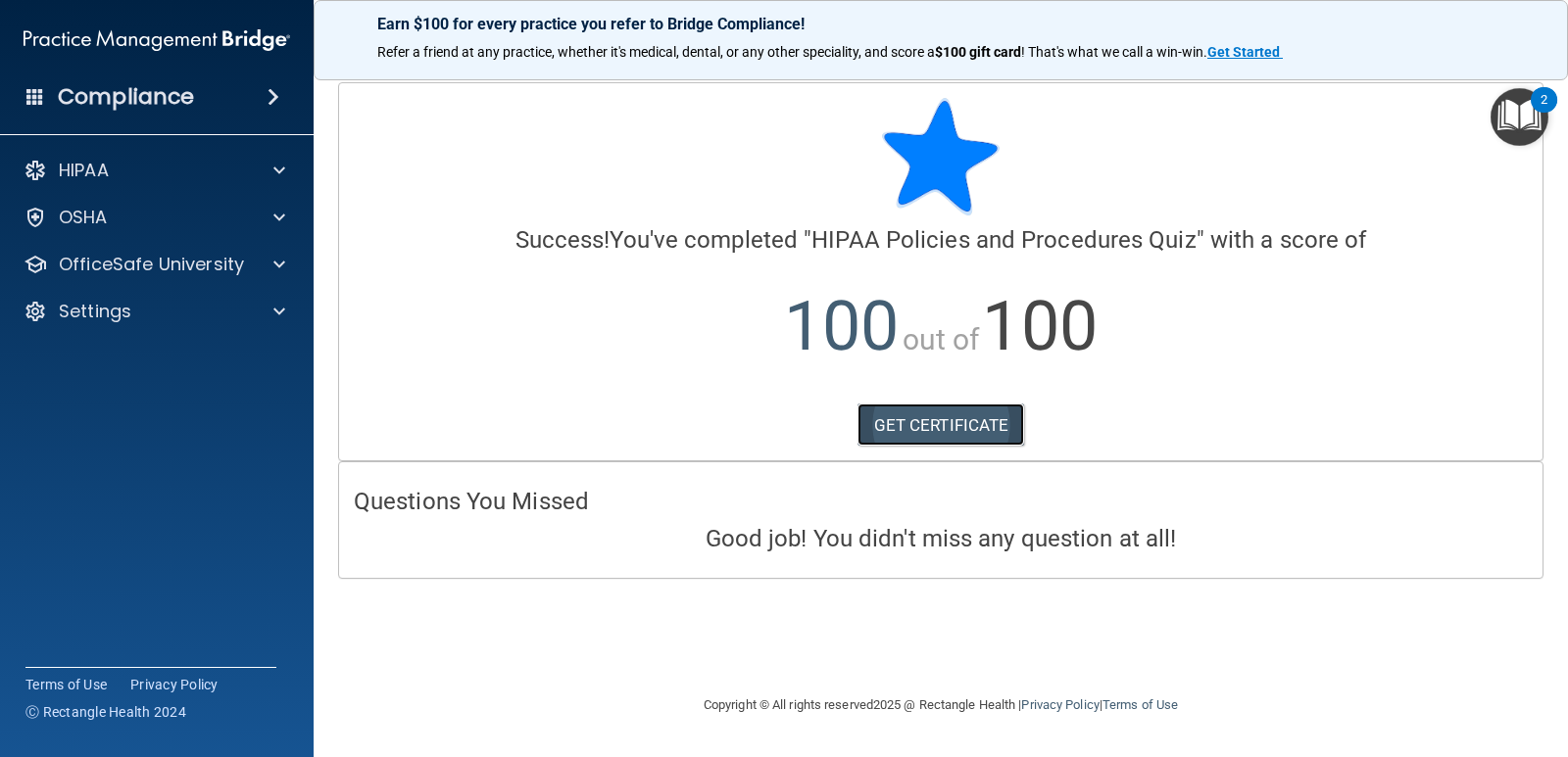
click at [934, 430] on link "GET CERTIFICATE" at bounding box center [942, 425] width 167 height 43
click at [167, 266] on p "OfficeSafe University" at bounding box center [152, 265] width 185 height 24
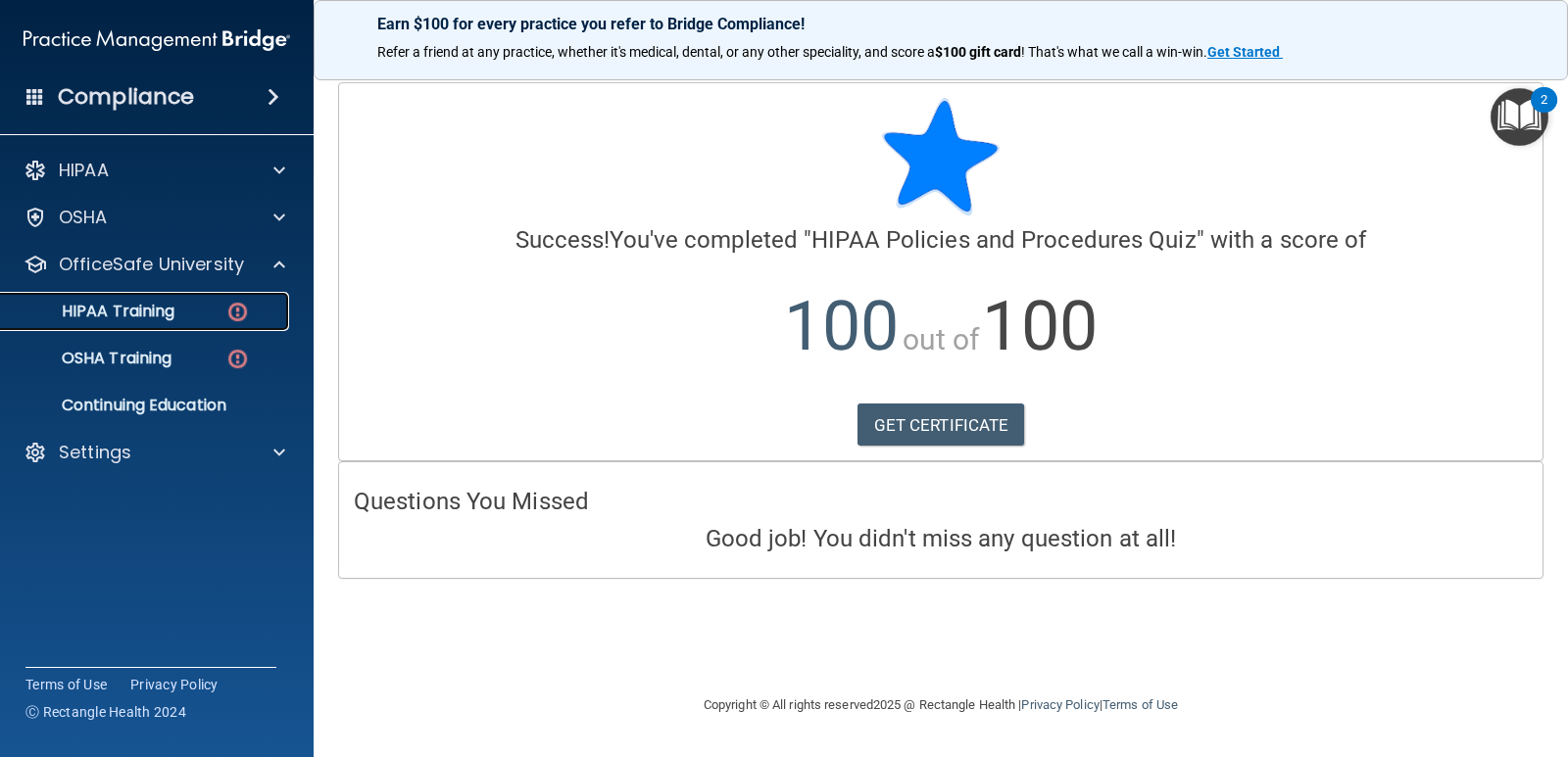
click at [166, 318] on p "HIPAA Training" at bounding box center [94, 312] width 162 height 20
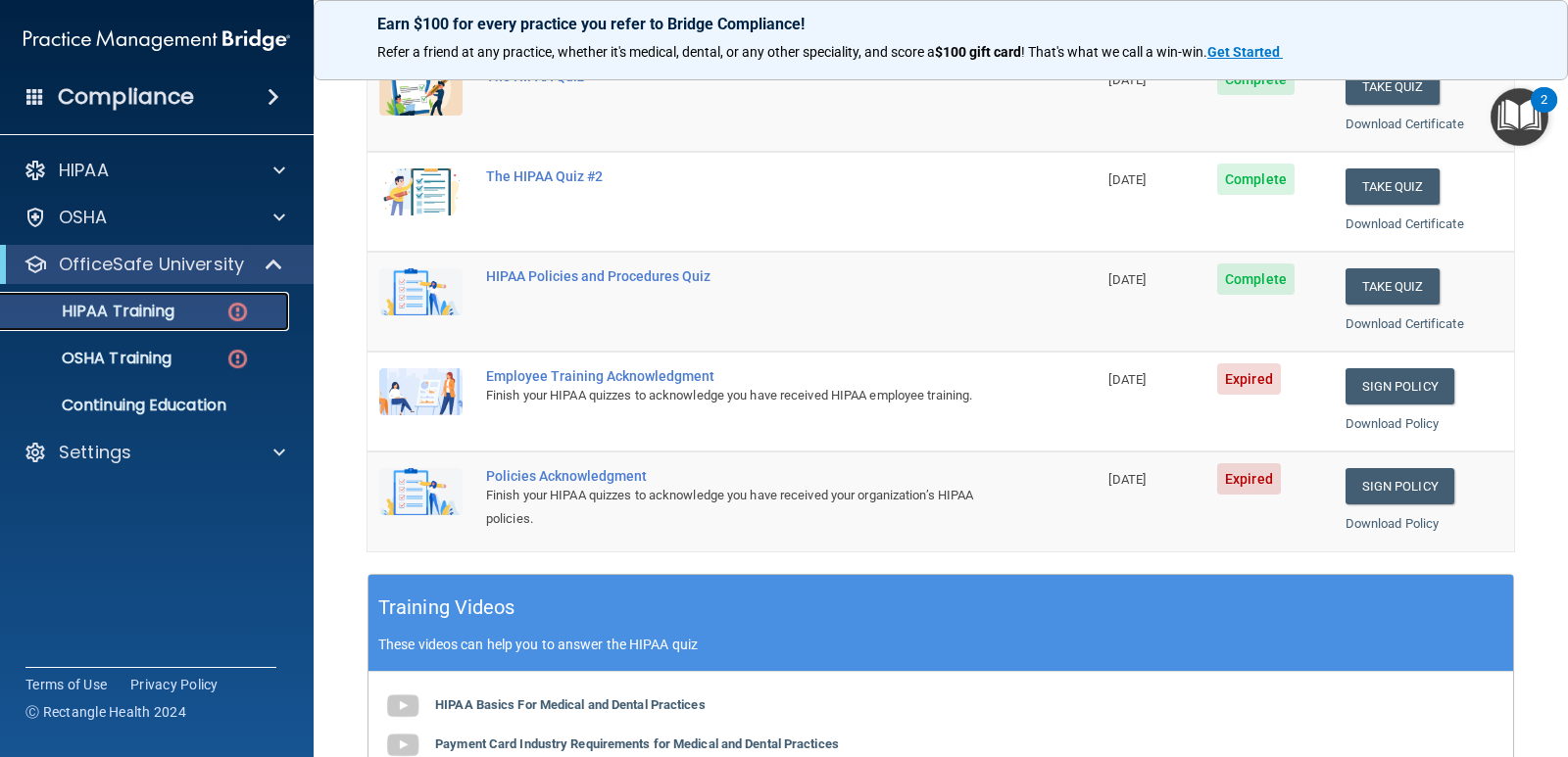
scroll to position [294, 0]
click at [1411, 390] on link "Sign Policy" at bounding box center [1401, 385] width 108 height 36
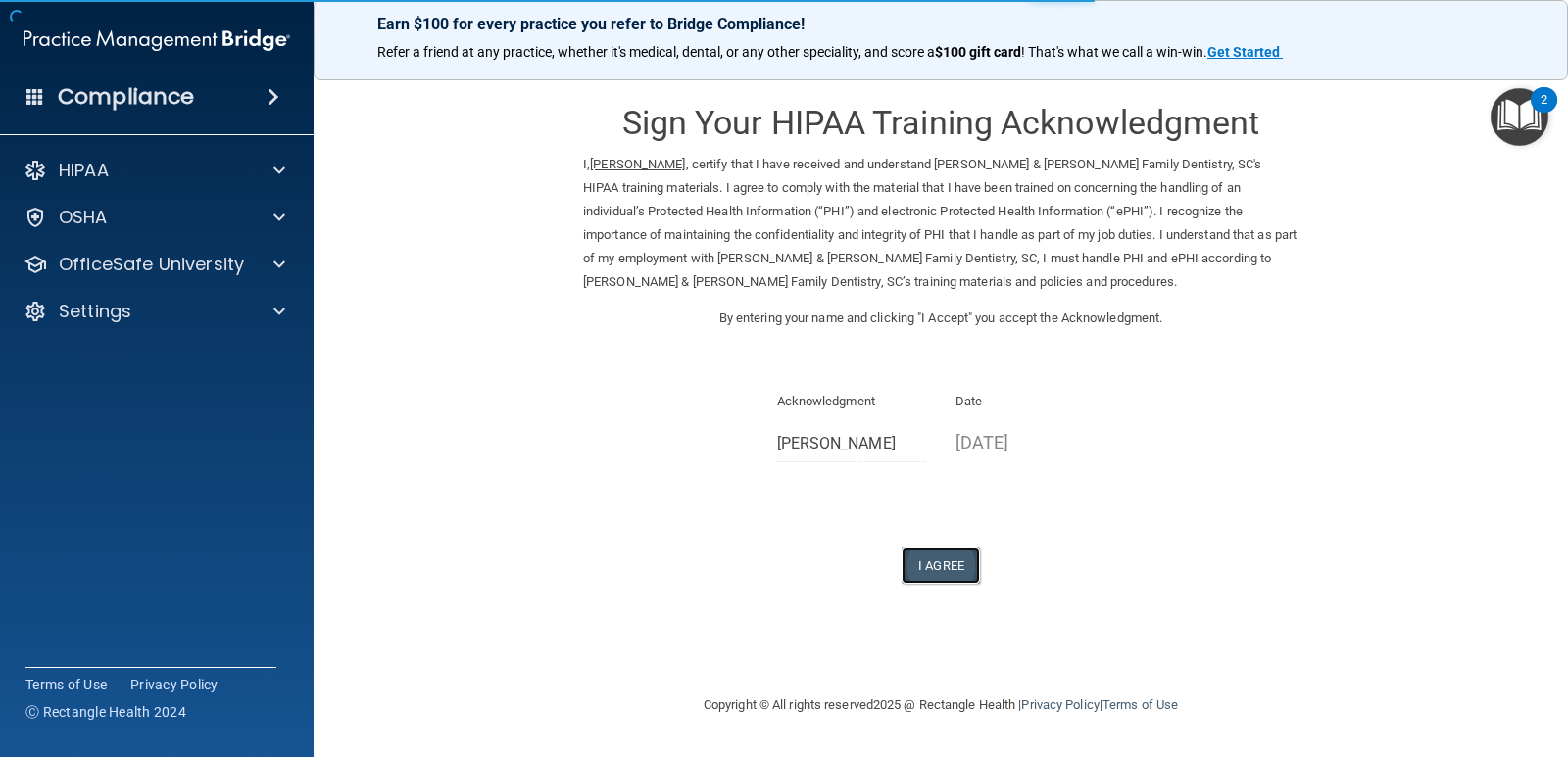
click at [937, 568] on button "I Agree" at bounding box center [942, 565] width 79 height 36
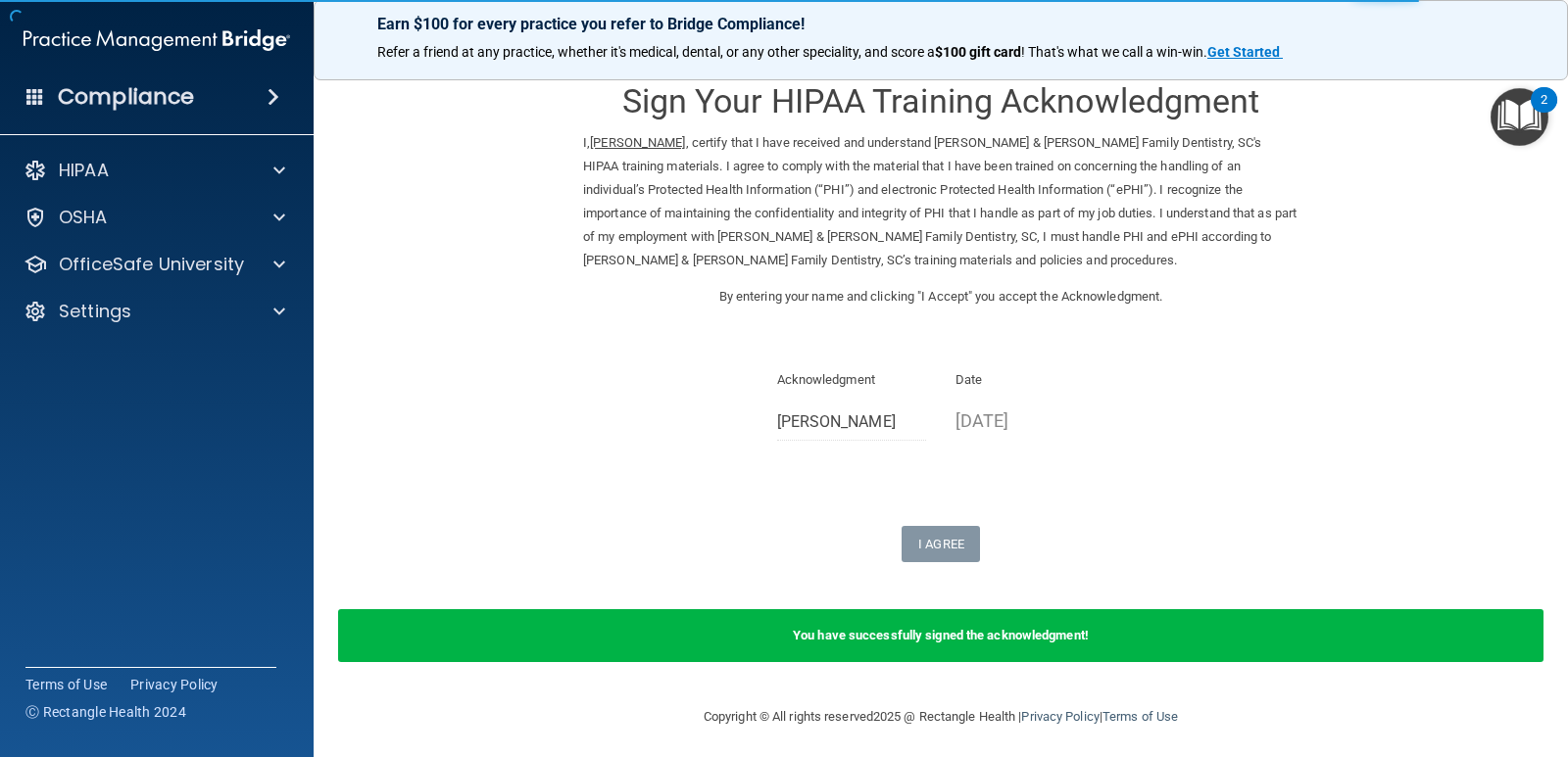
scroll to position [29, 0]
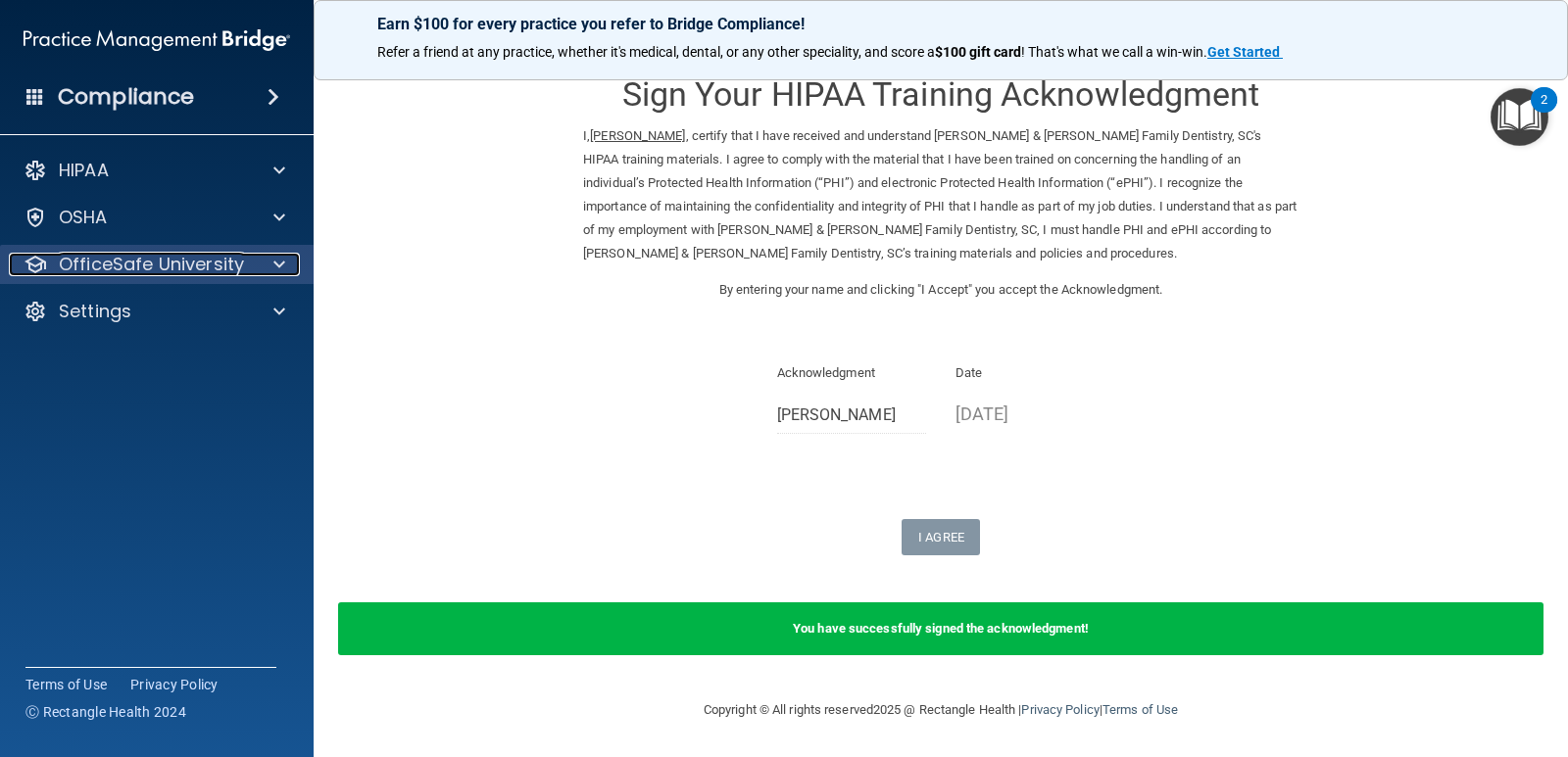
click at [227, 263] on p "OfficeSafe University" at bounding box center [152, 265] width 185 height 24
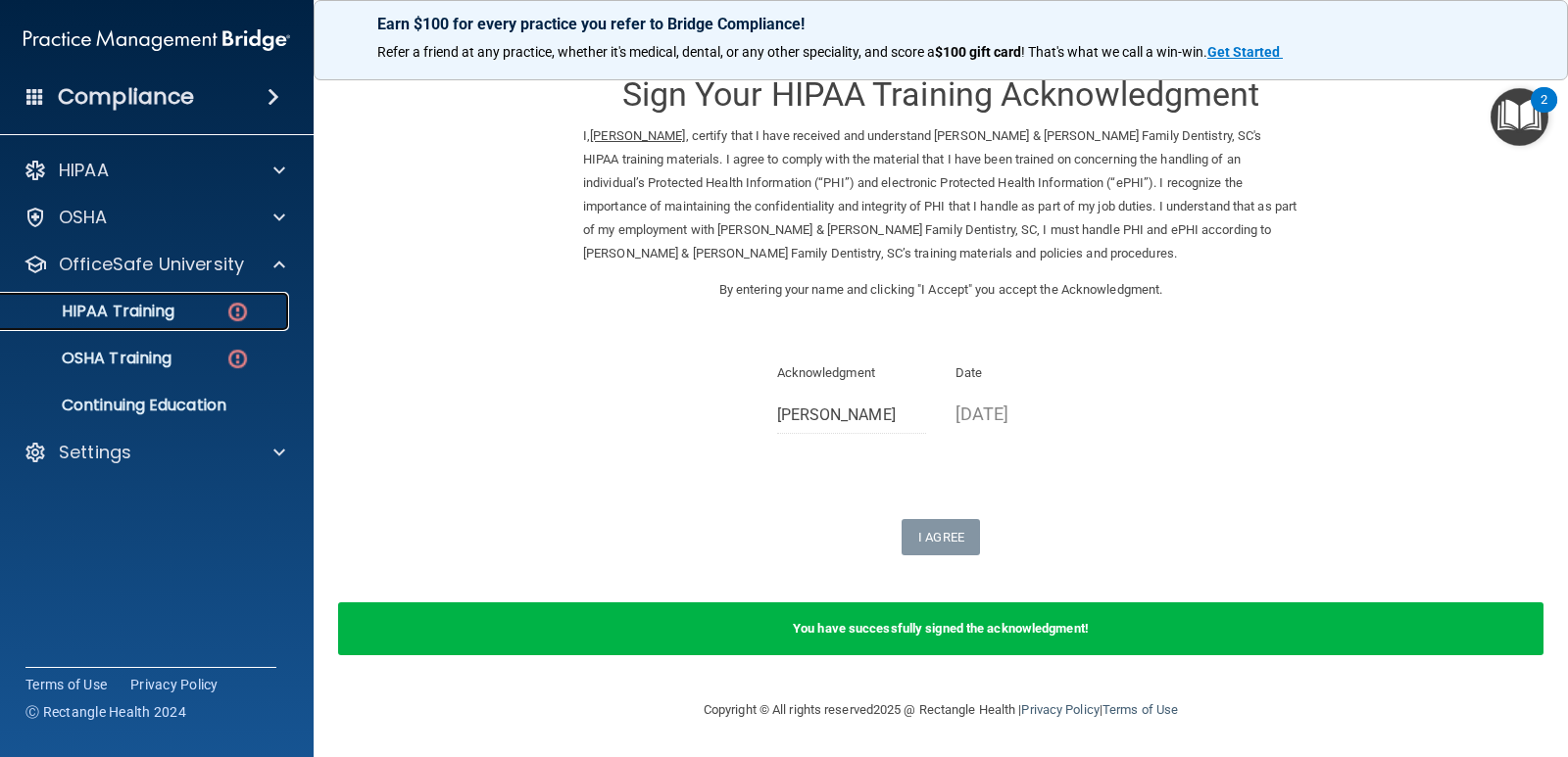
click at [149, 304] on p "HIPAA Training" at bounding box center [94, 312] width 162 height 20
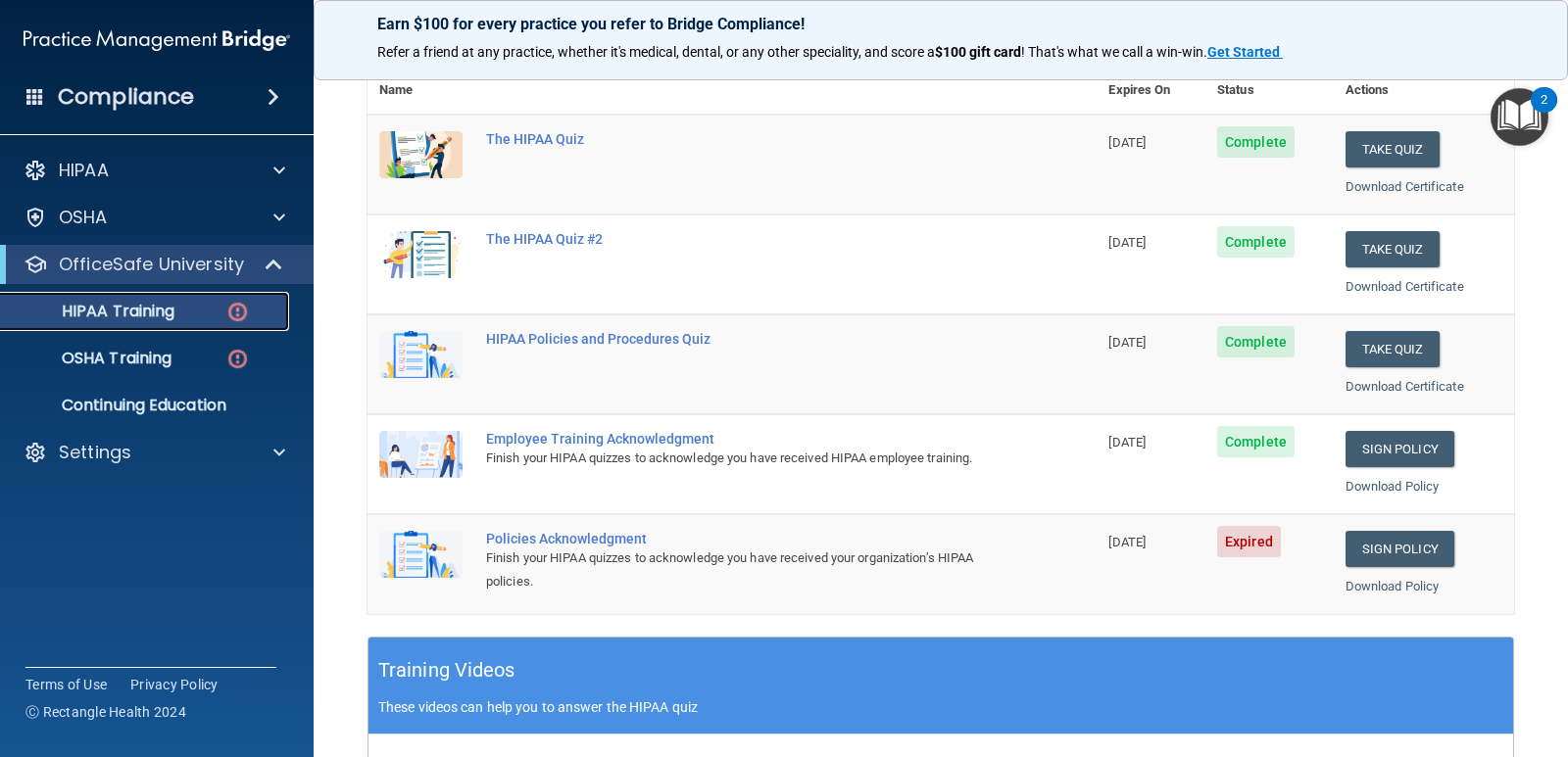
scroll to position [326, 0]
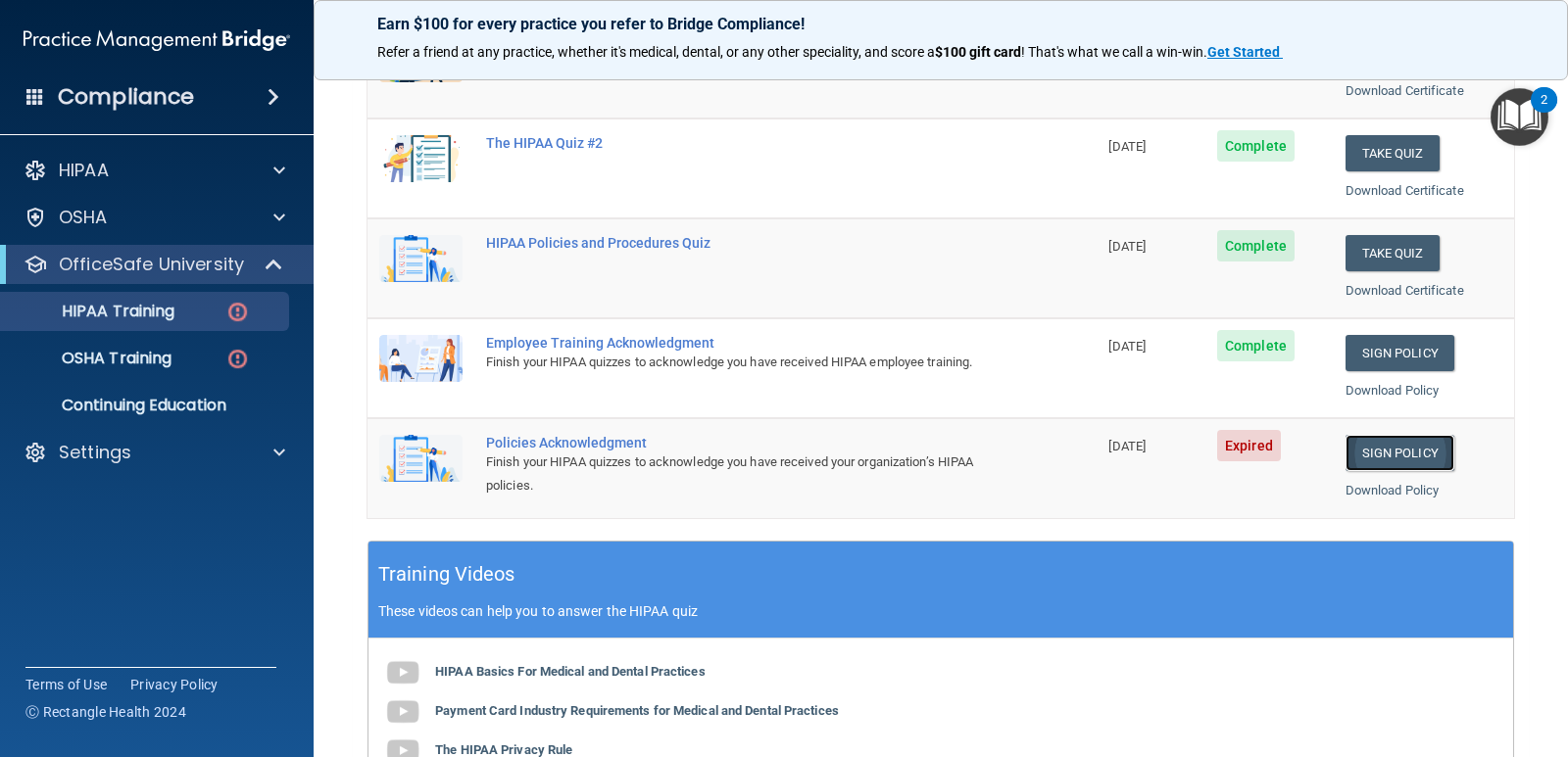
click at [1384, 448] on link "Sign Policy" at bounding box center [1401, 453] width 108 height 36
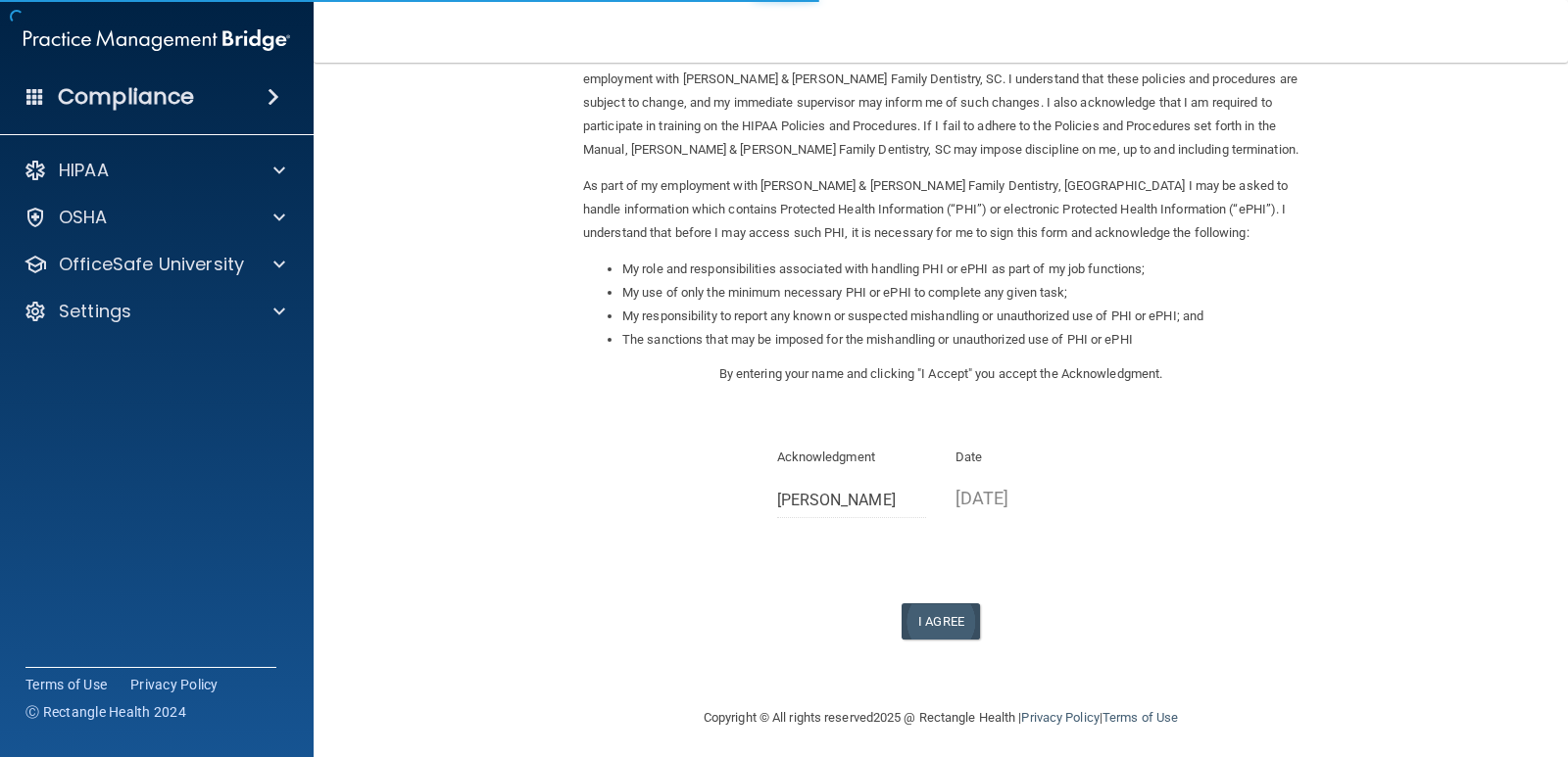
scroll to position [140, 0]
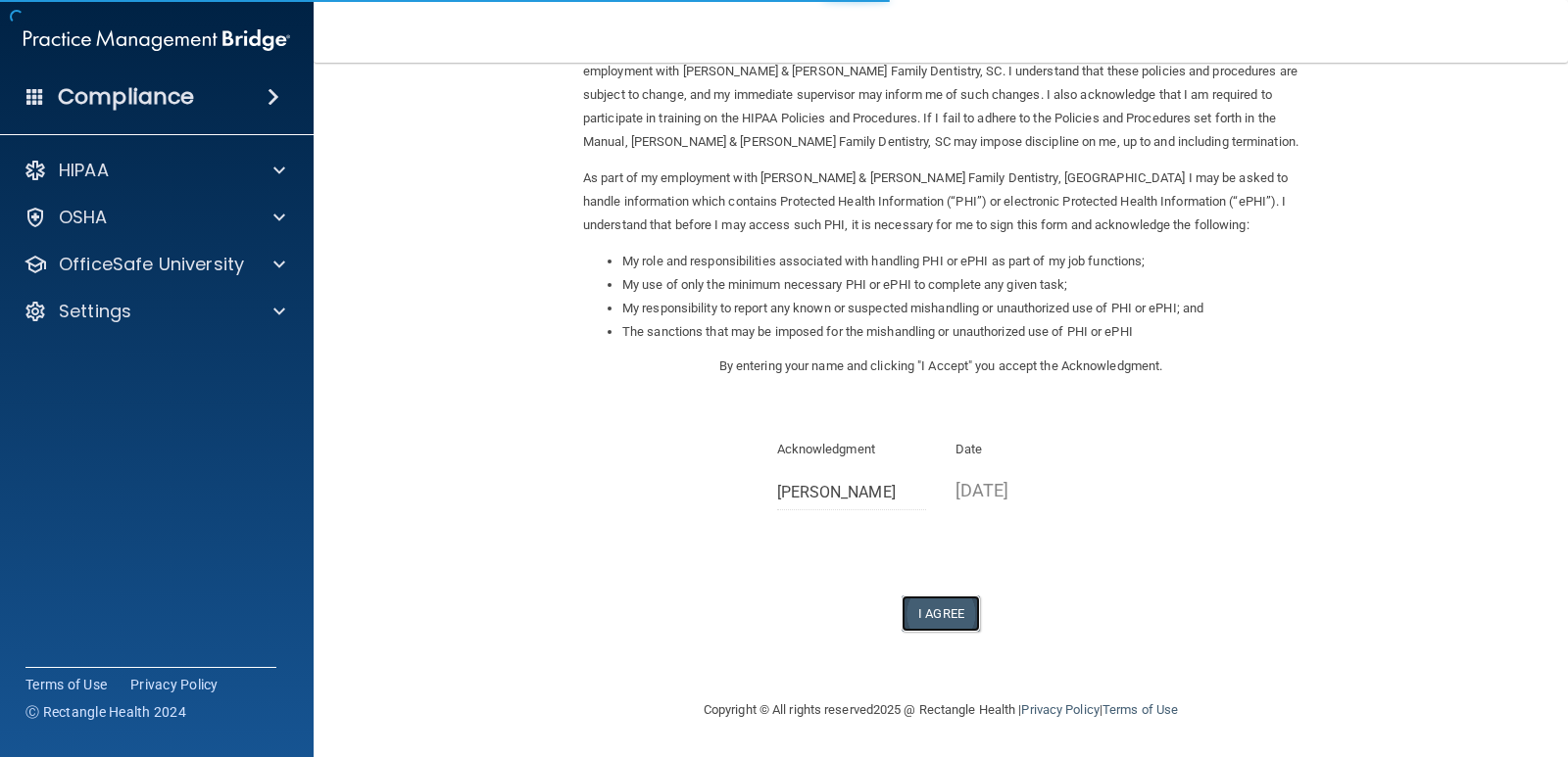
click at [929, 611] on button "I Agree" at bounding box center [942, 613] width 79 height 36
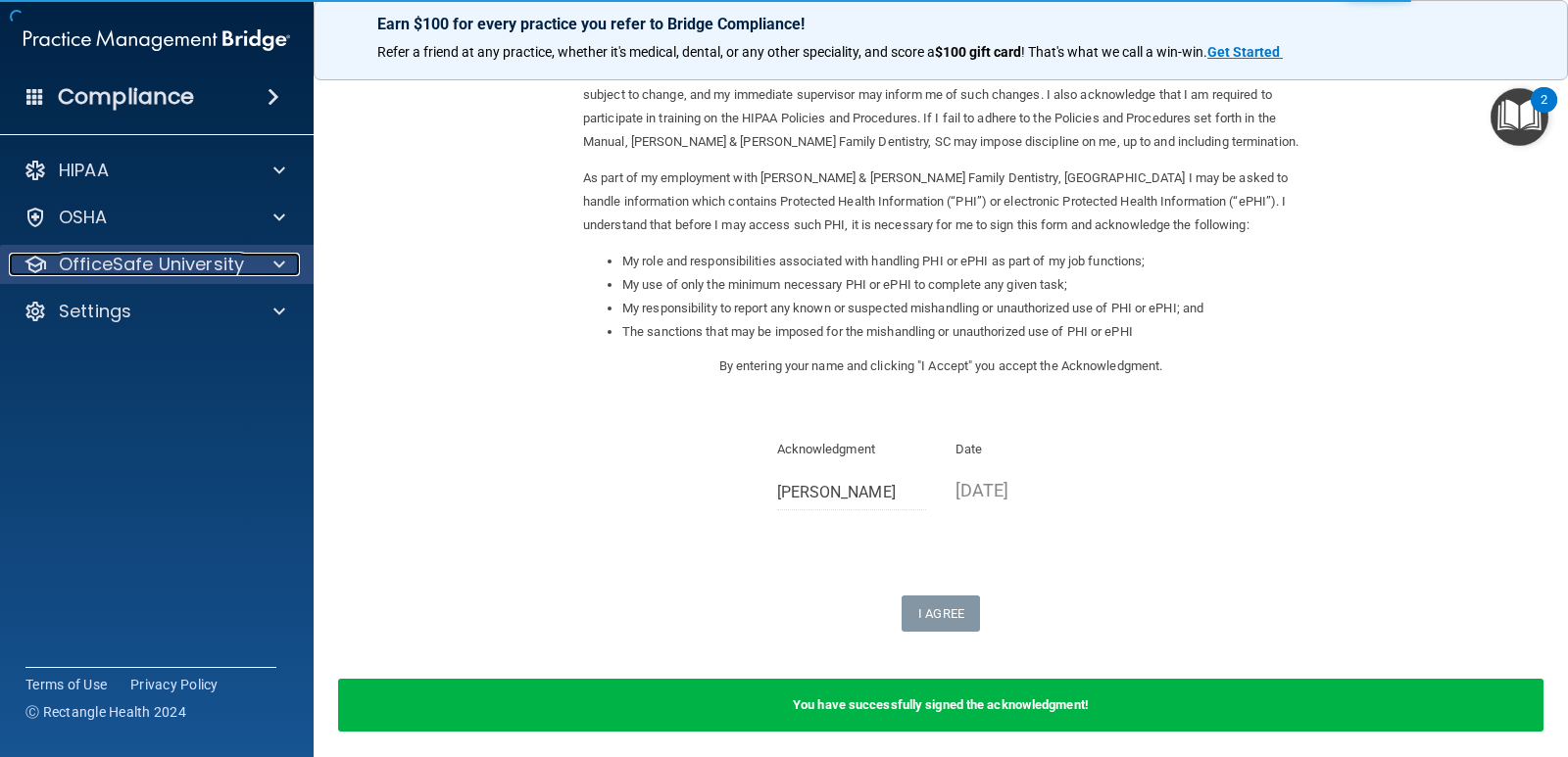
click at [163, 270] on p "OfficeSafe University" at bounding box center [152, 265] width 185 height 24
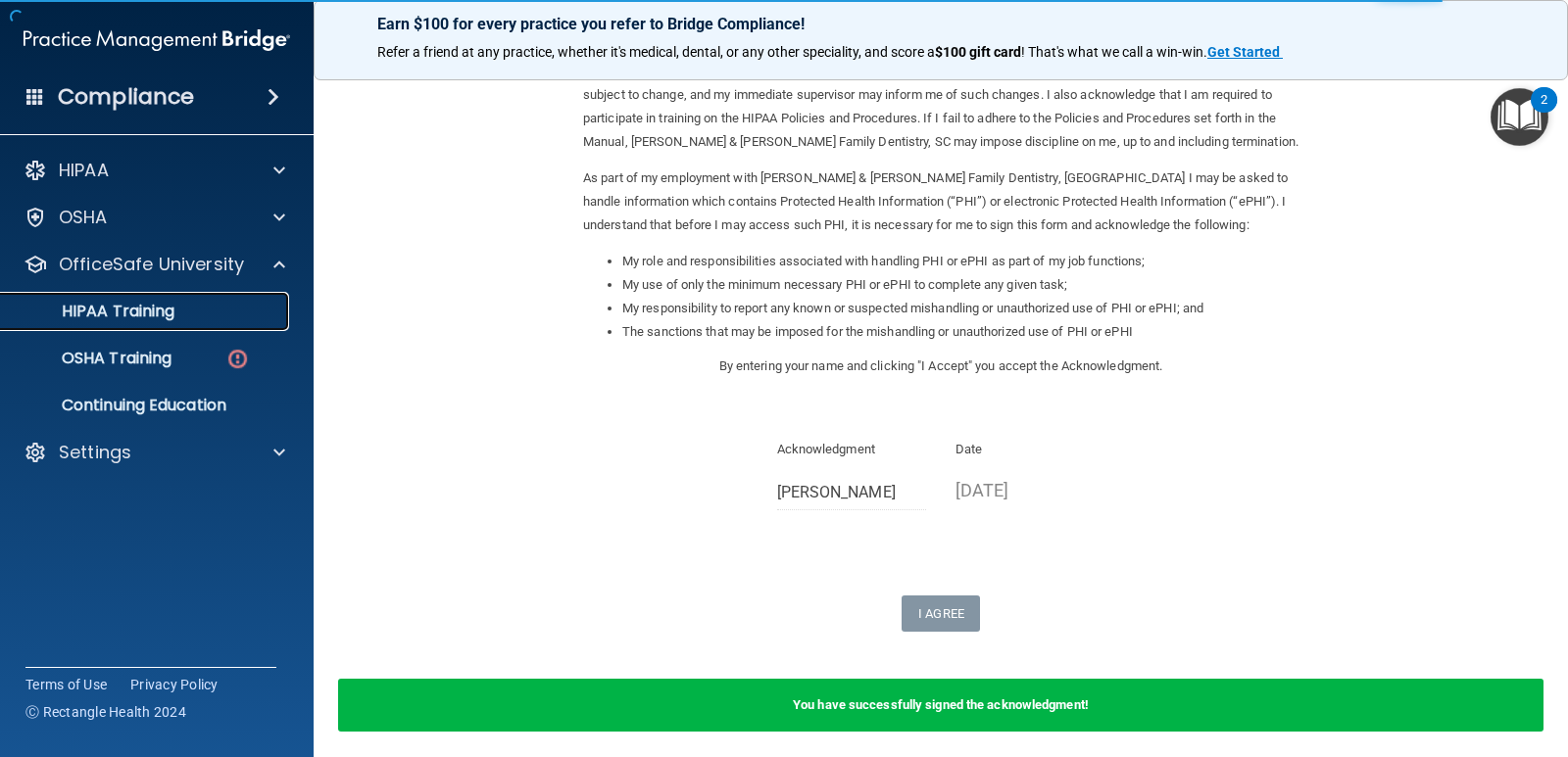
click at [156, 308] on p "HIPAA Training" at bounding box center [94, 312] width 162 height 20
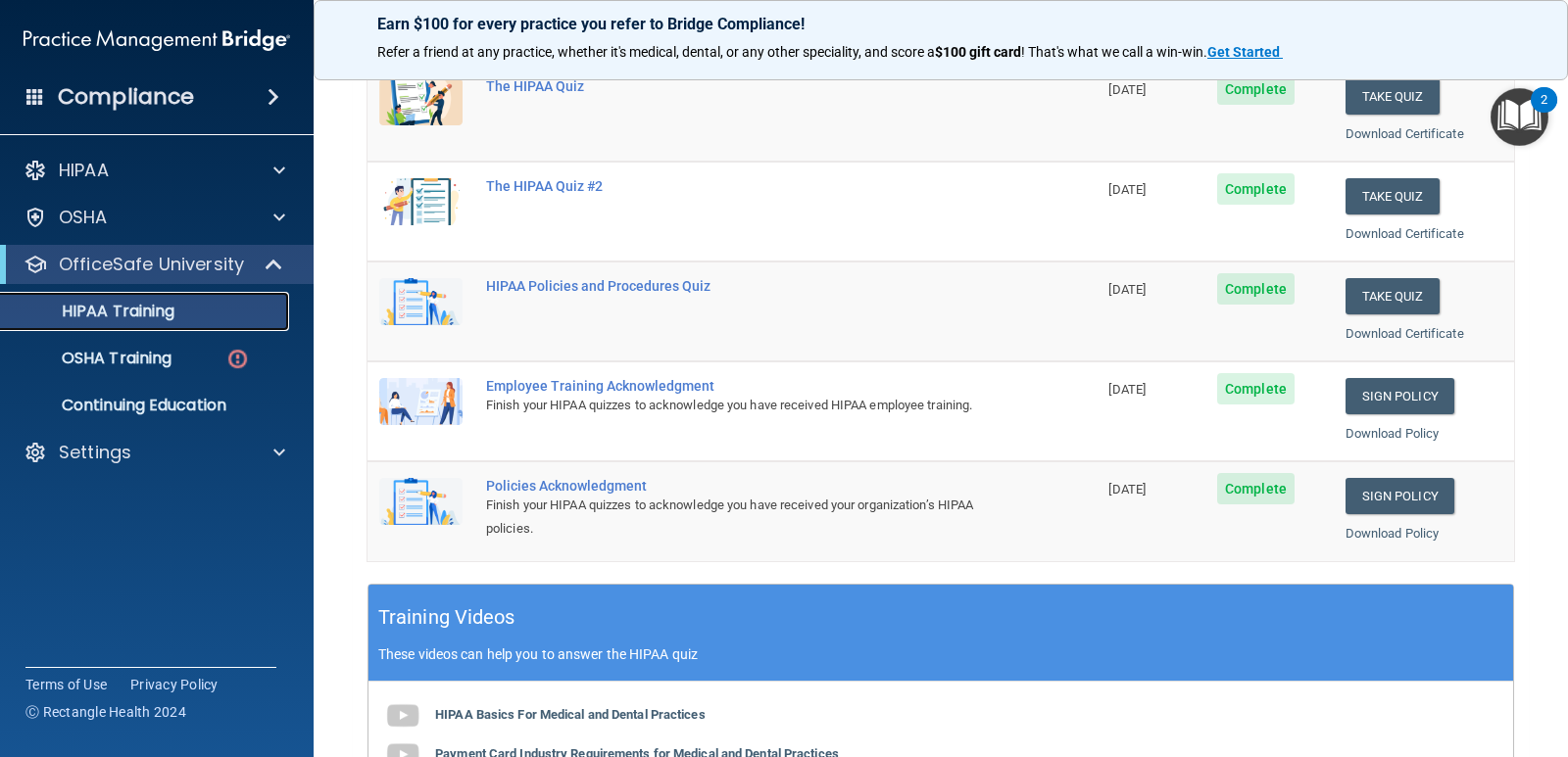
scroll to position [130, 0]
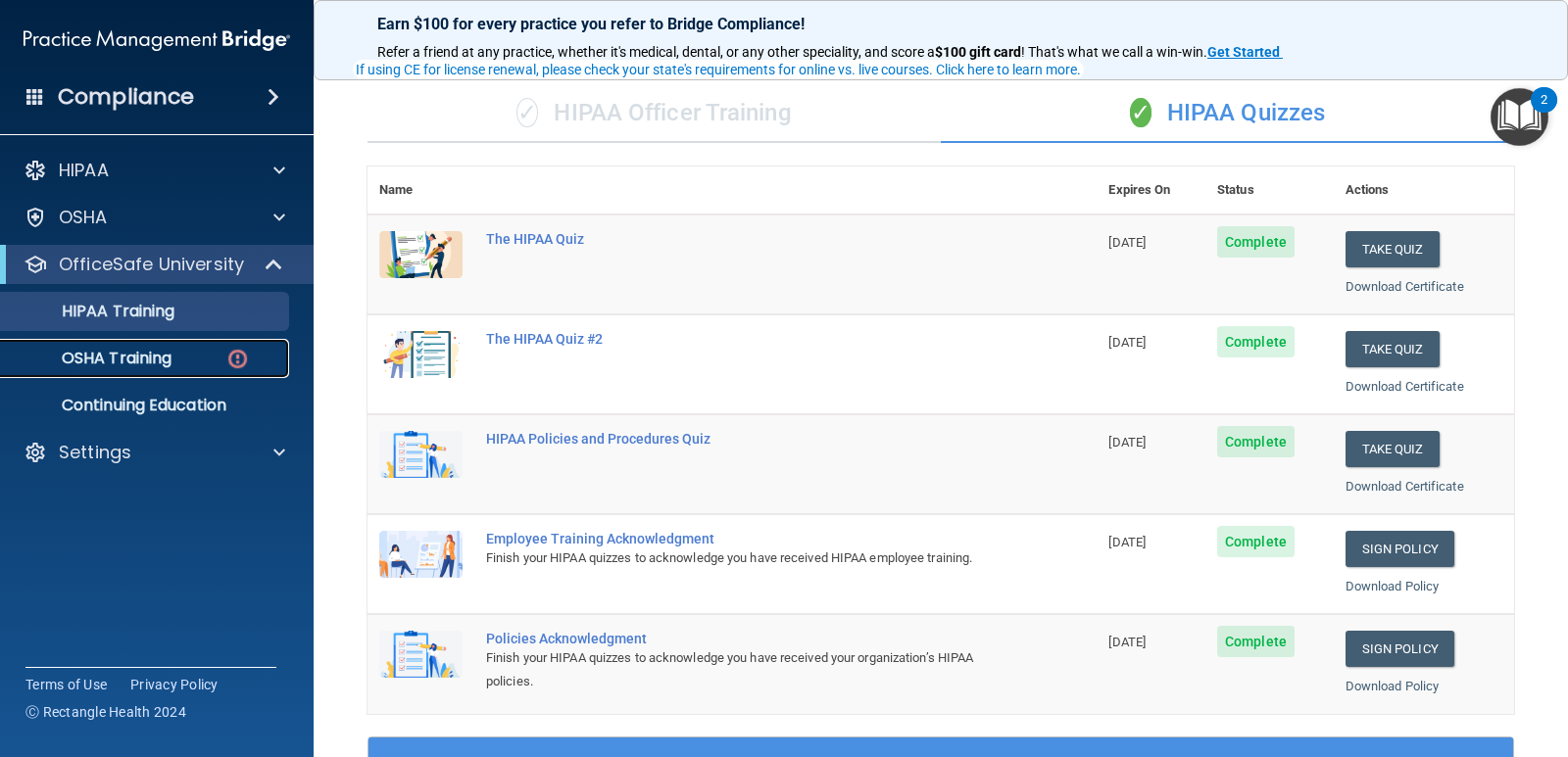
click at [175, 359] on div "OSHA Training" at bounding box center [147, 358] width 268 height 20
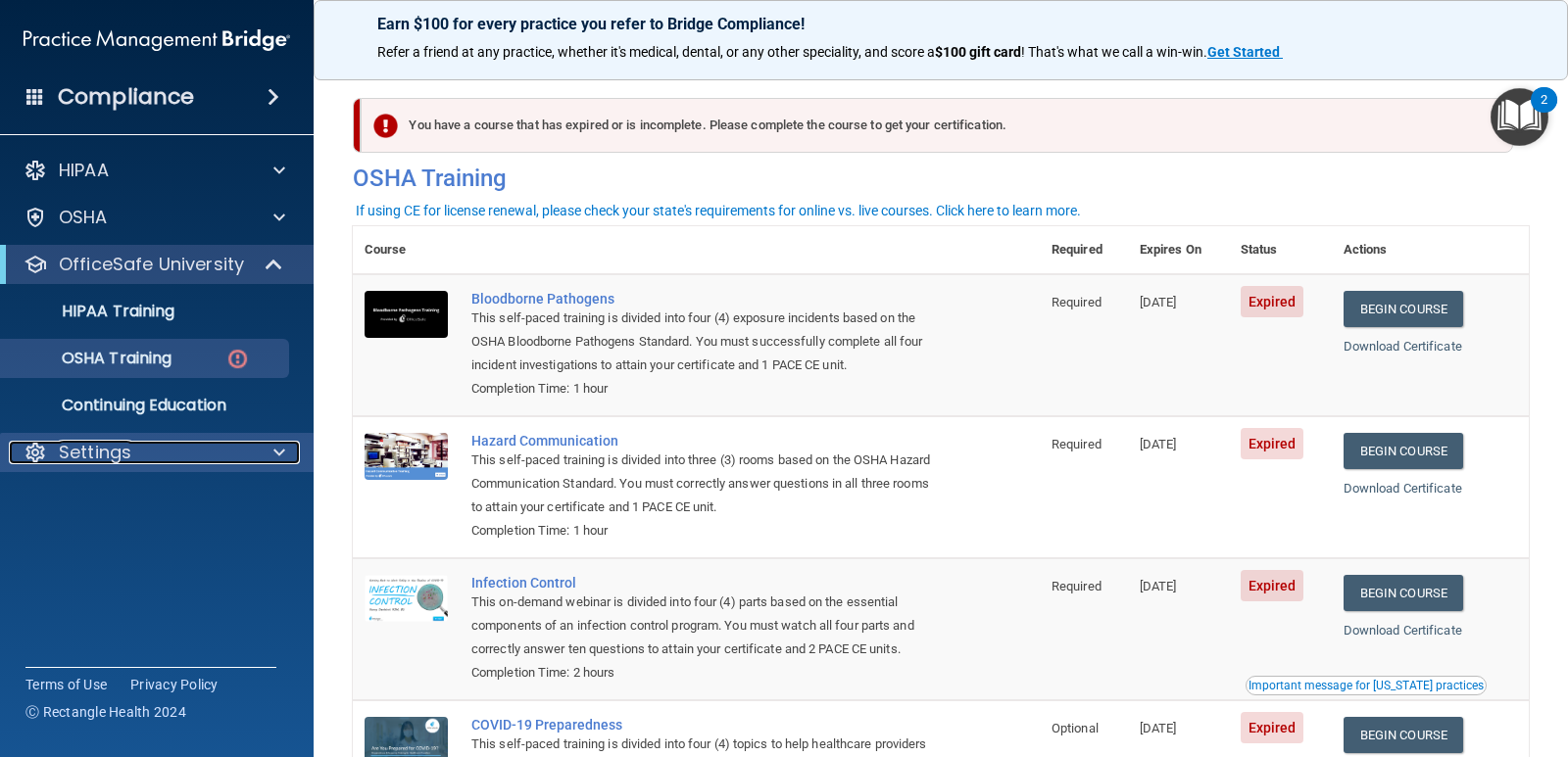
click at [146, 454] on div "Settings" at bounding box center [130, 453] width 243 height 24
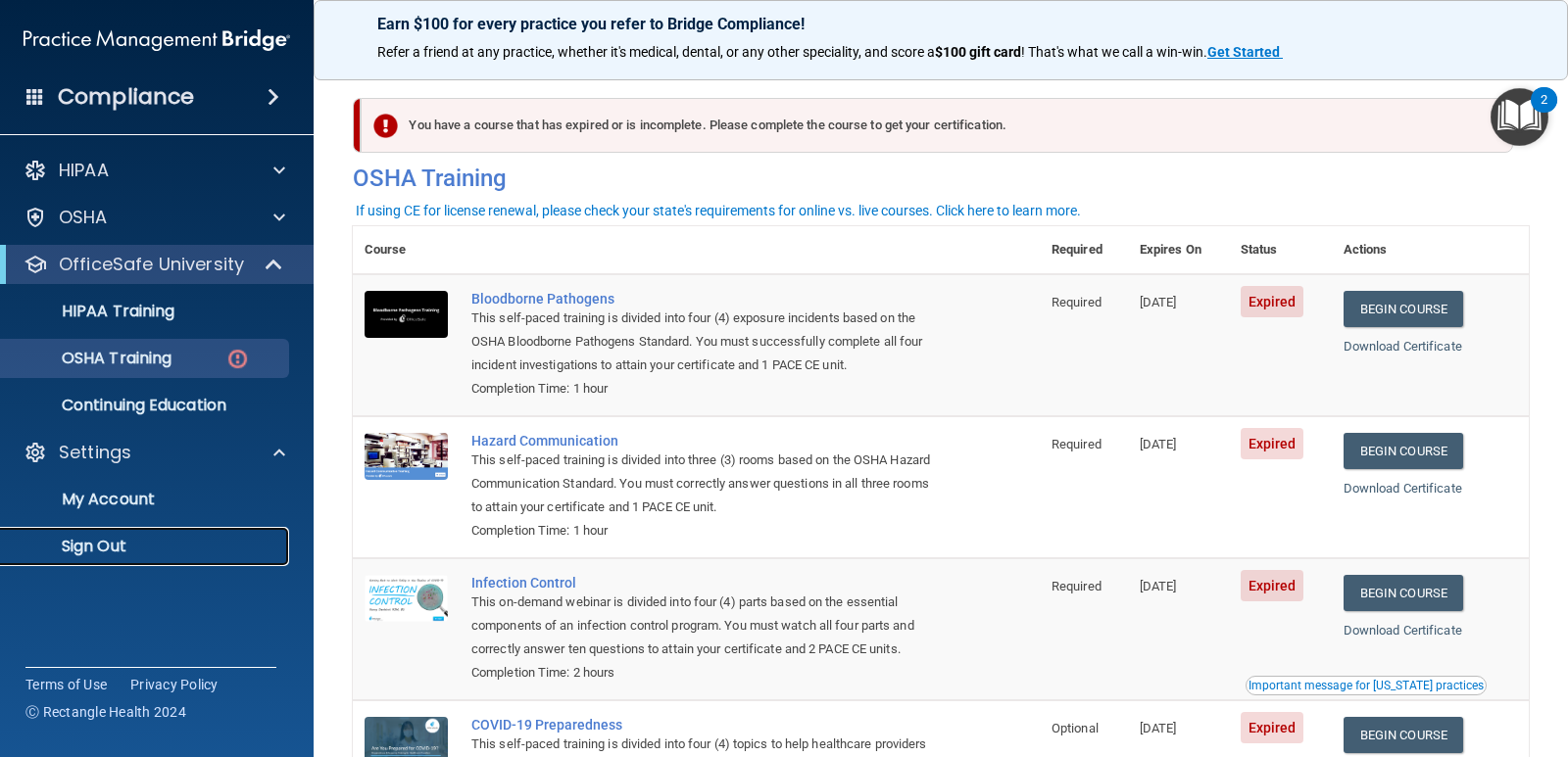
click at [105, 541] on p "Sign Out" at bounding box center [147, 546] width 268 height 20
